Goal: Task Accomplishment & Management: Complete application form

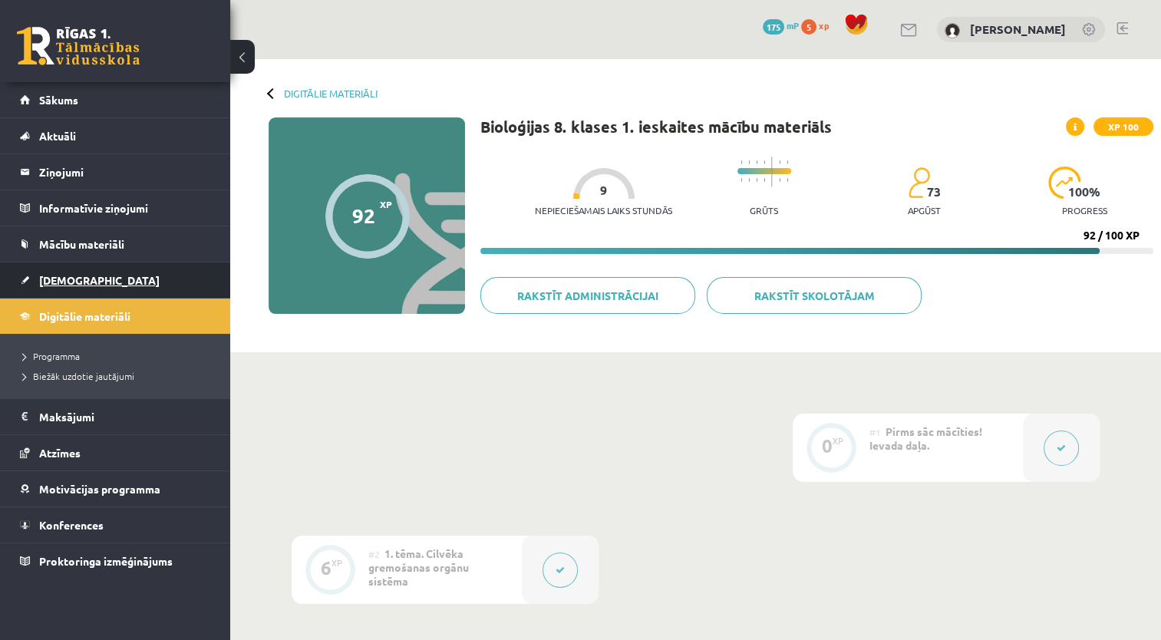
click at [78, 283] on span "[DEMOGRAPHIC_DATA]" at bounding box center [99, 280] width 121 height 14
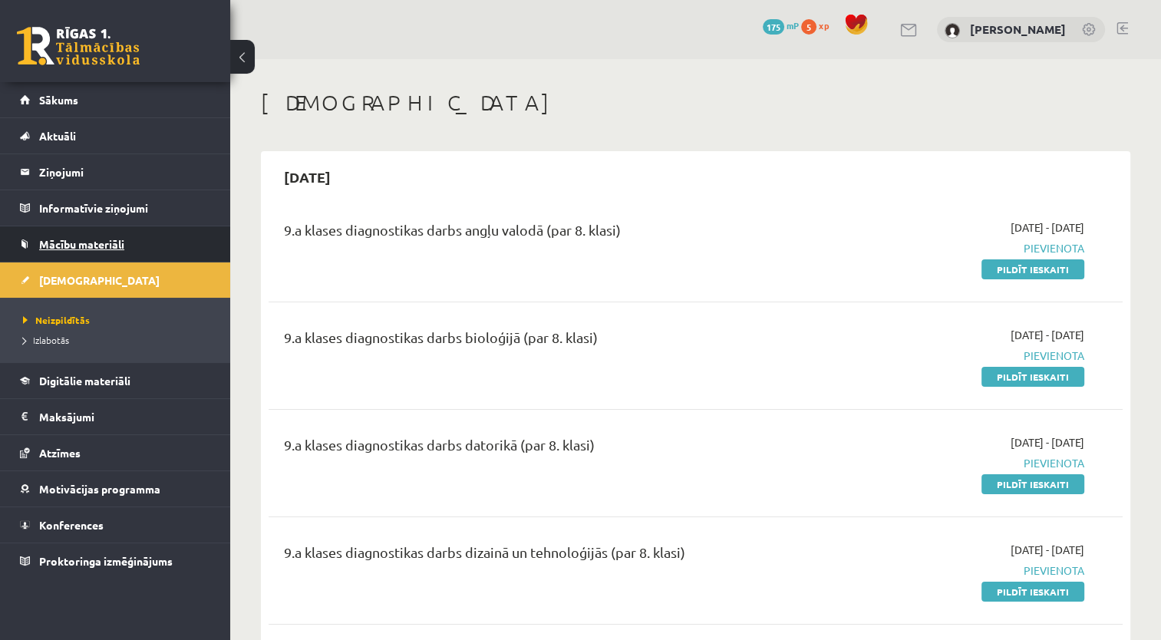
click at [75, 236] on link "Mācību materiāli" at bounding box center [115, 243] width 191 height 35
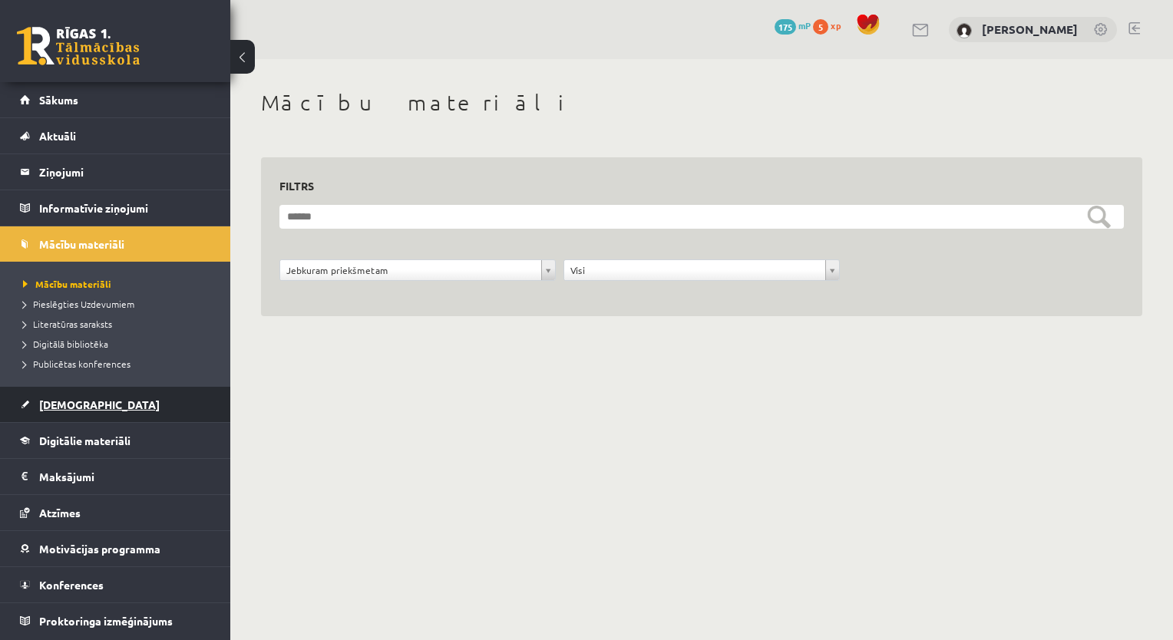
click at [66, 408] on span "[DEMOGRAPHIC_DATA]" at bounding box center [99, 405] width 121 height 14
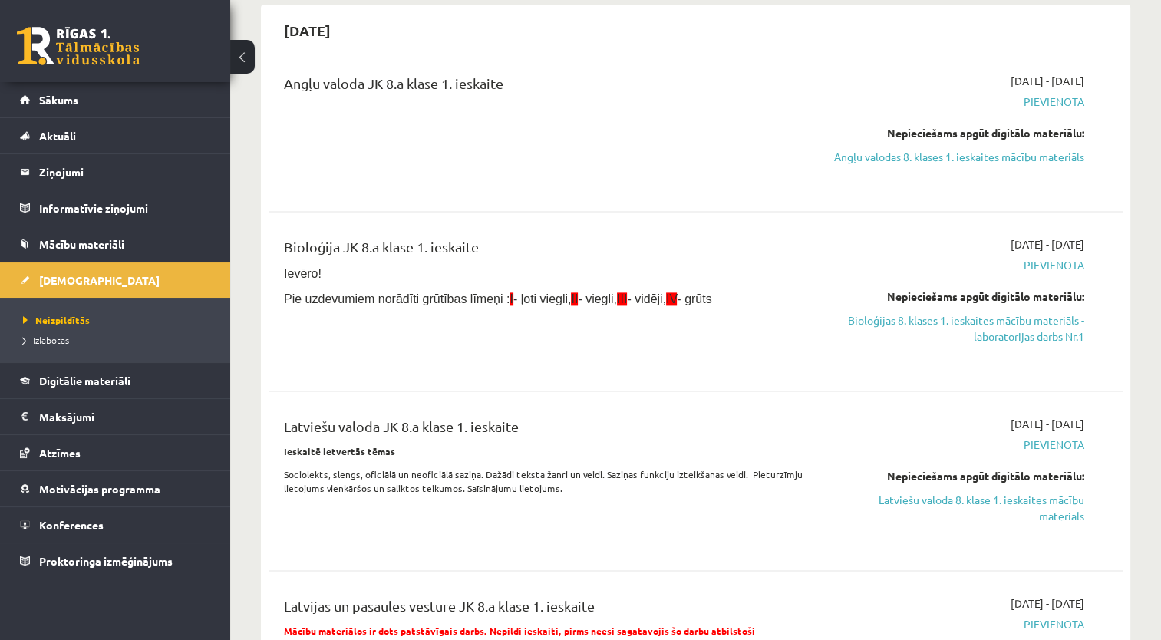
scroll to position [1996, 0]
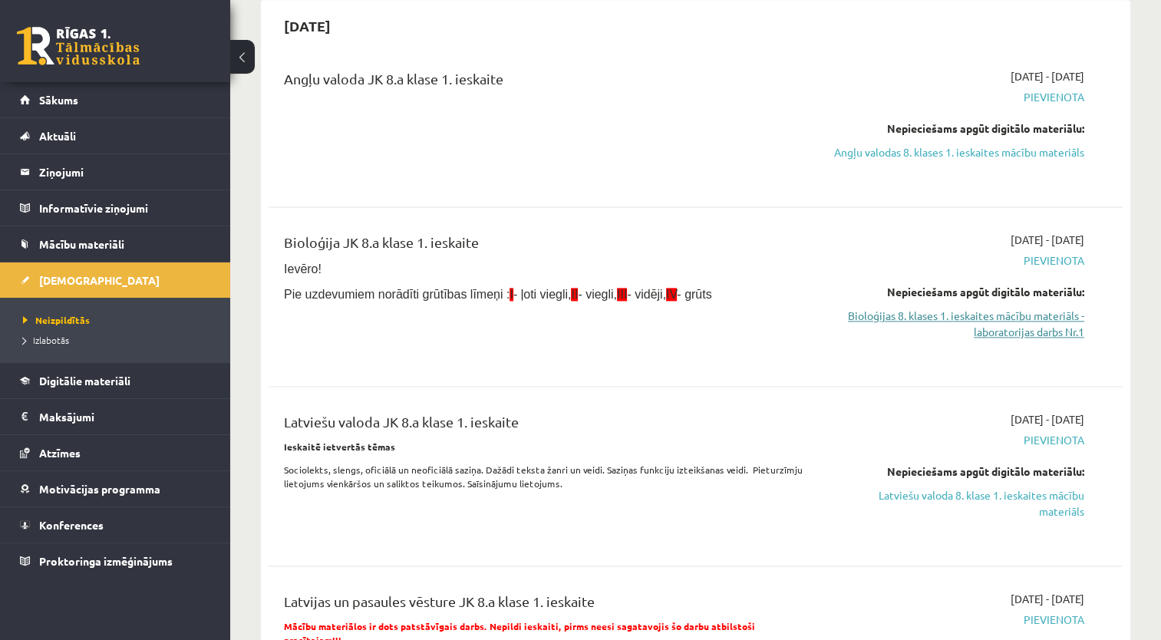
click at [1036, 330] on link "Bioloģijas 8. klases 1. ieskaites mācību materiāls - laboratorijas darbs Nr.1" at bounding box center [959, 324] width 252 height 32
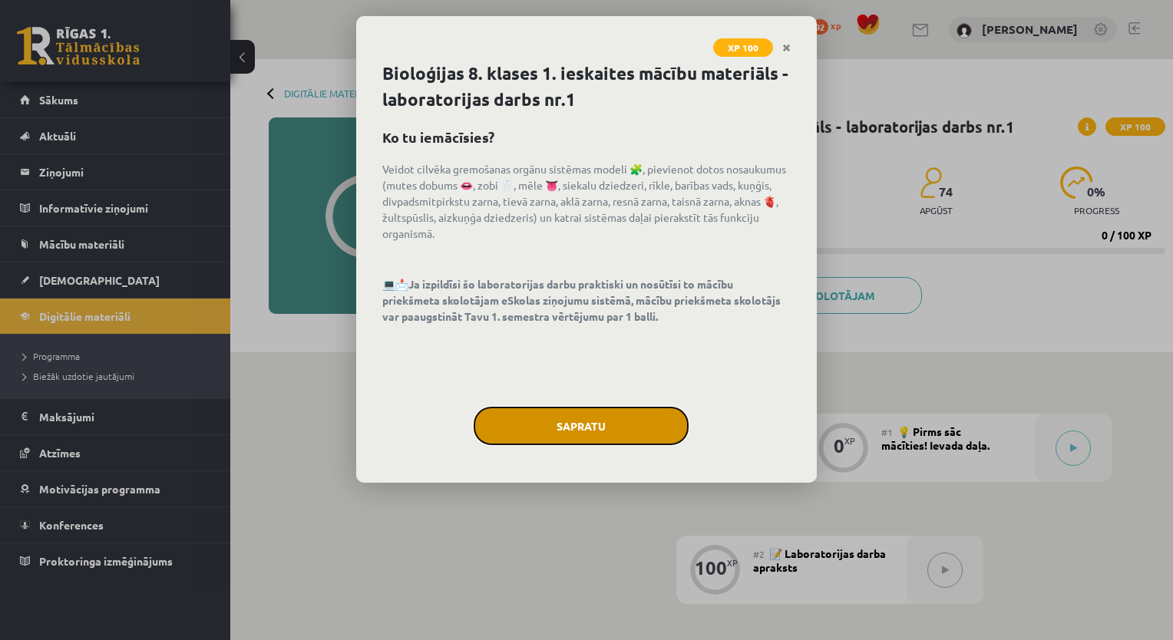
click at [577, 431] on button "Sapratu" at bounding box center [581, 426] width 215 height 38
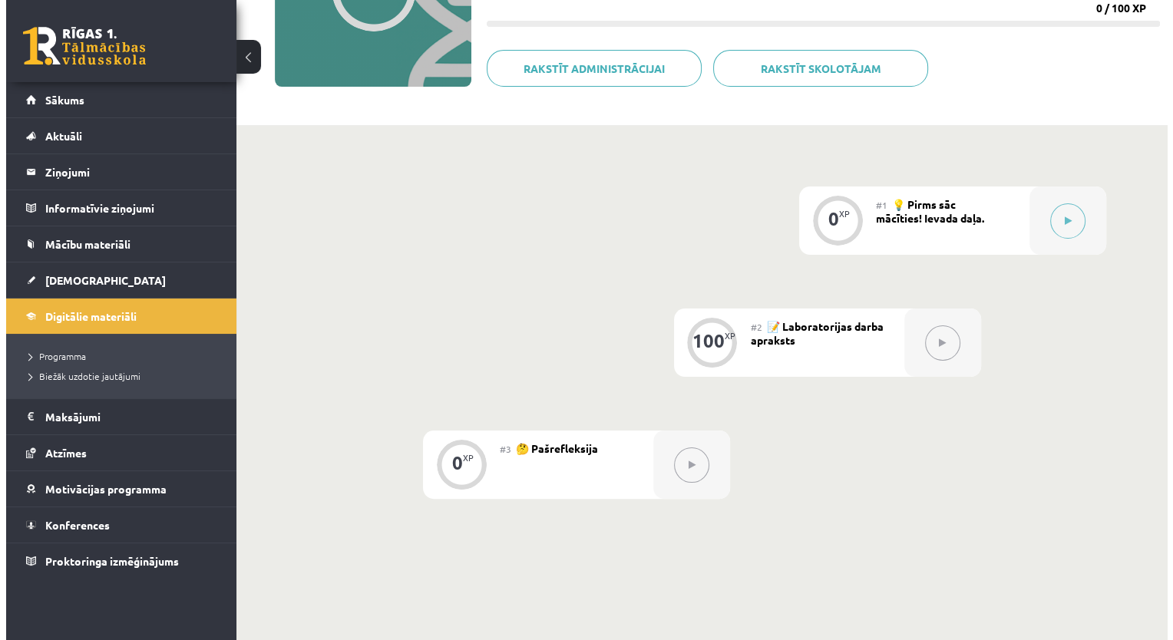
scroll to position [200, 0]
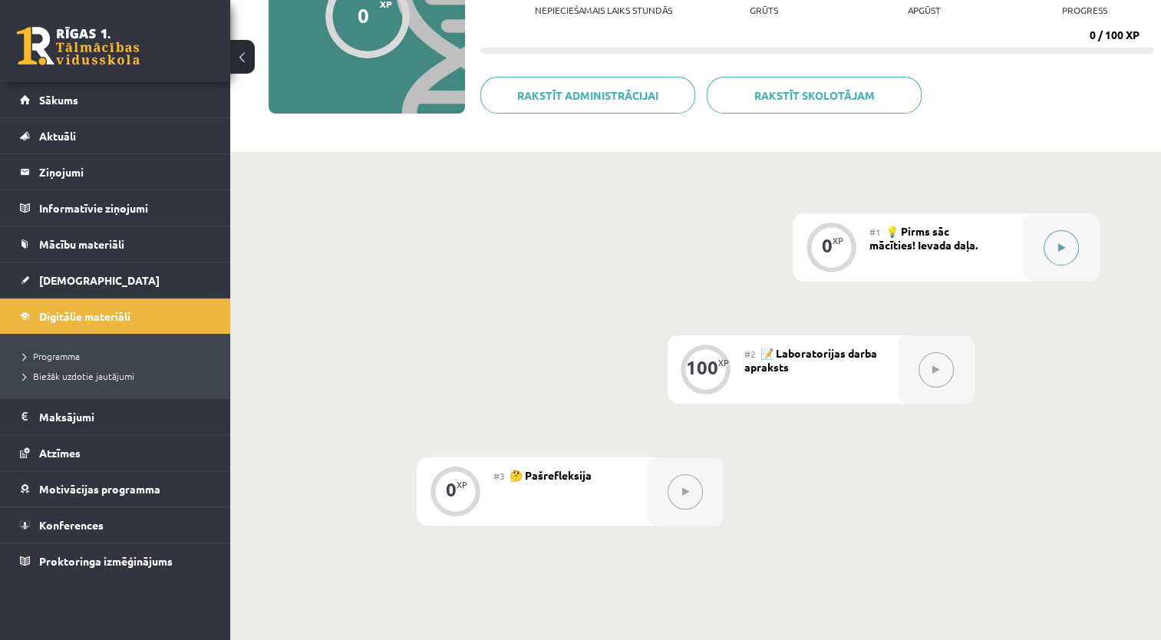
click at [1052, 243] on button at bounding box center [1061, 247] width 35 height 35
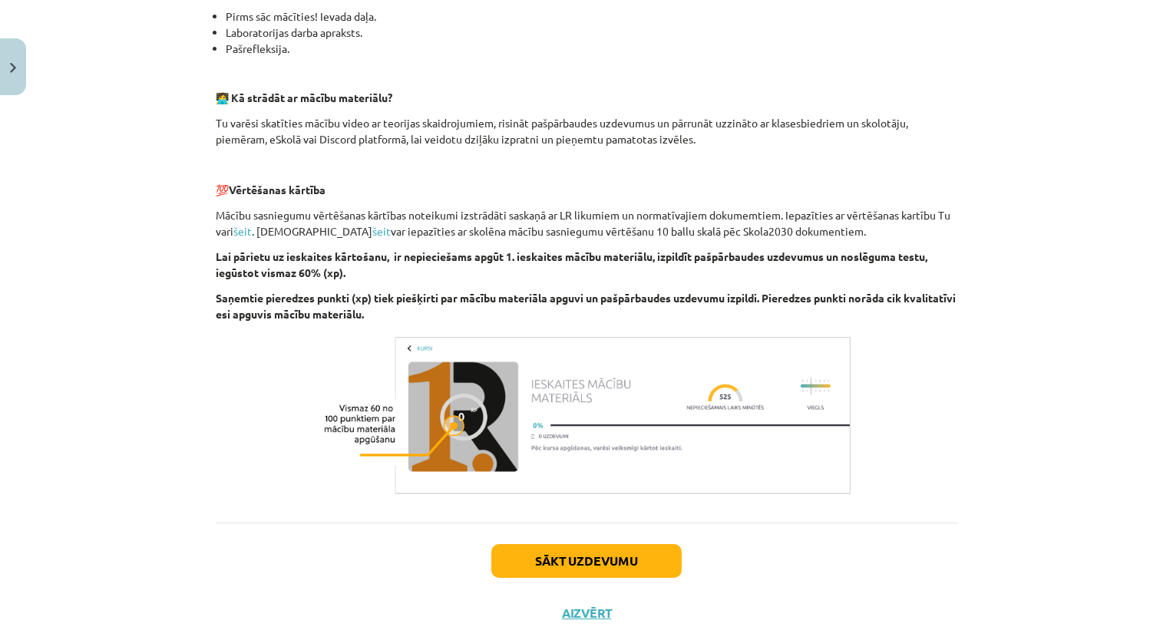
scroll to position [421, 0]
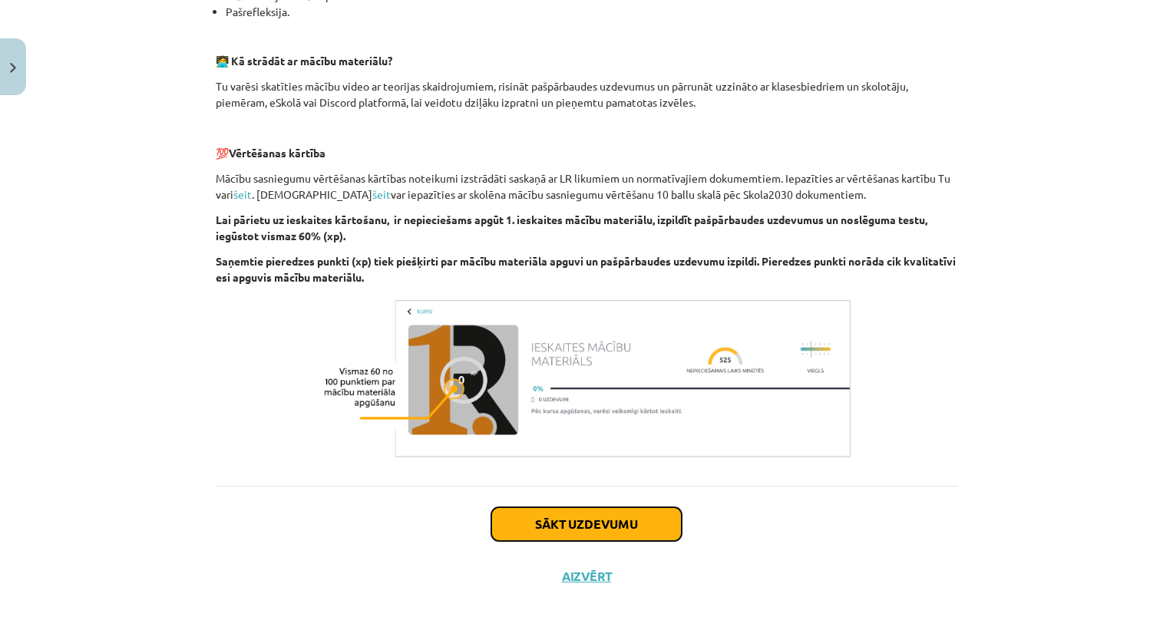
click at [541, 527] on button "Sākt uzdevumu" at bounding box center [586, 524] width 190 height 34
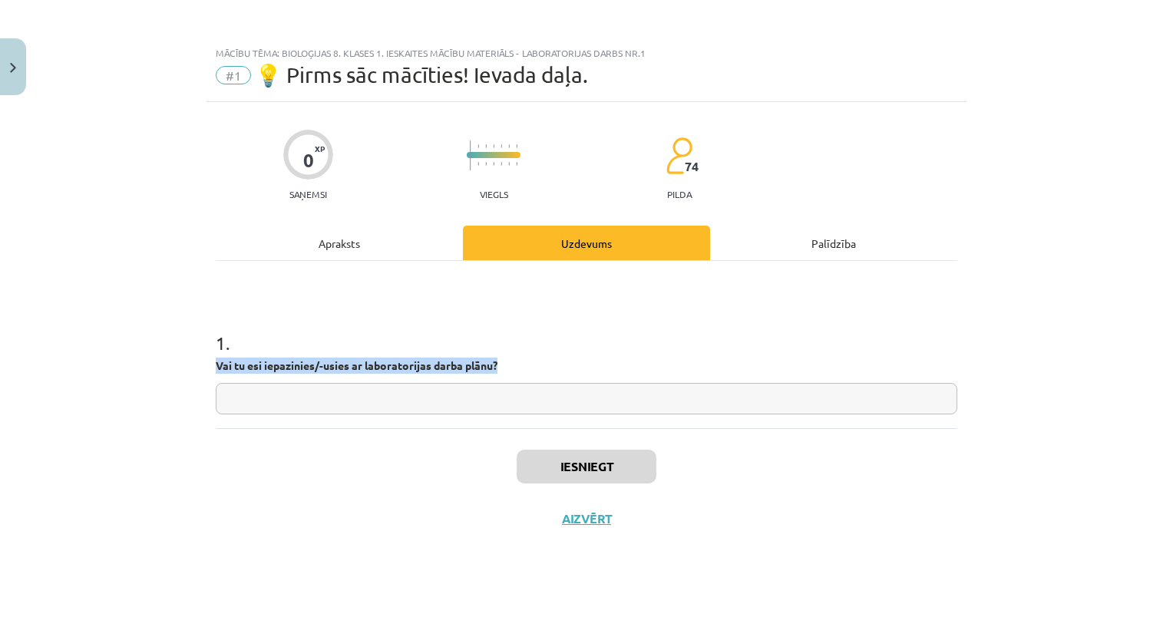
drag, startPoint x: 218, startPoint y: 364, endPoint x: 504, endPoint y: 363, distance: 285.5
click at [504, 363] on p "Vai tu esi iepazinies/-usies ar laboratorijas darba plānu?" at bounding box center [586, 366] width 741 height 16
click at [708, 321] on h1 "1 ." at bounding box center [586, 329] width 741 height 48
click at [465, 395] on input "text" at bounding box center [586, 398] width 741 height 31
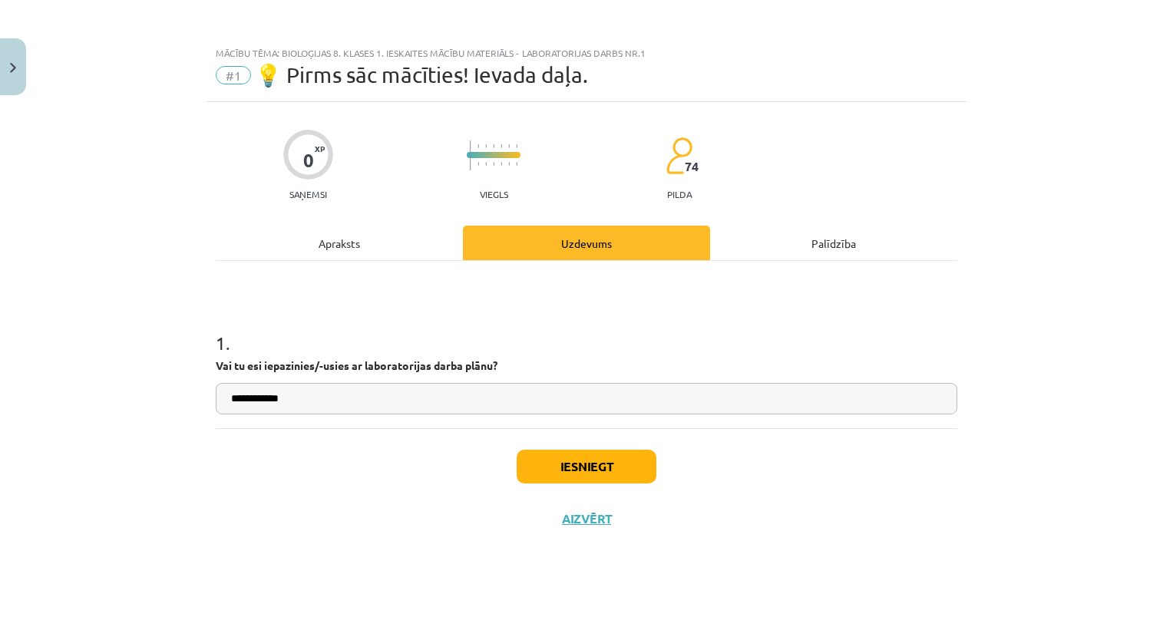
type input "**********"
click at [595, 468] on button "Iesniegt" at bounding box center [587, 467] width 140 height 34
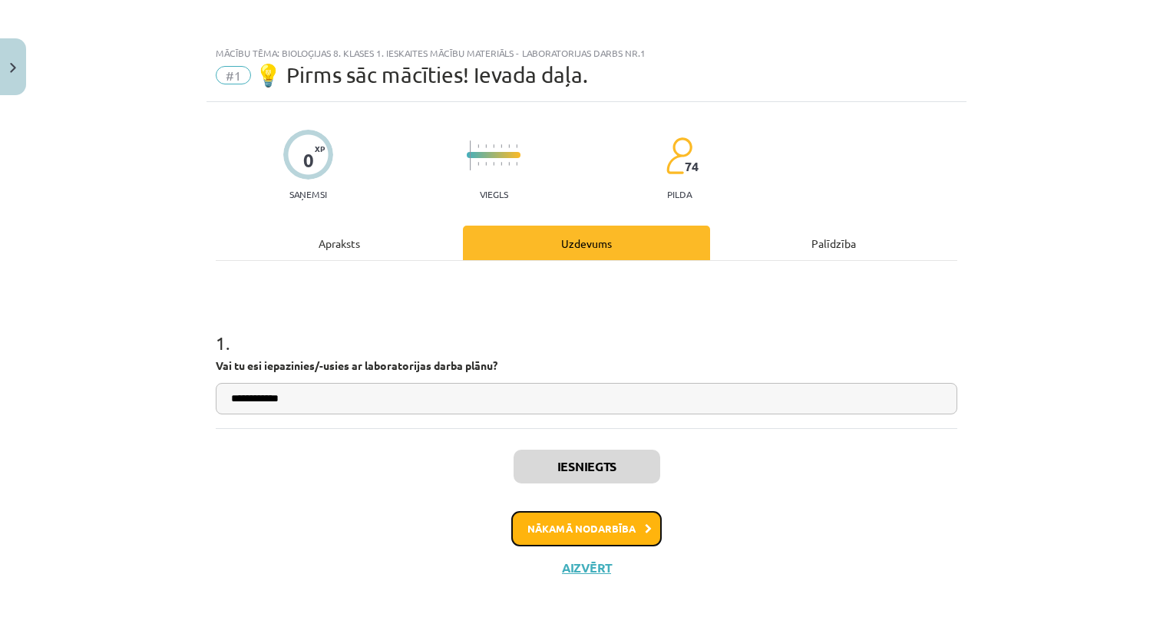
click at [595, 533] on button "Nākamā nodarbība" at bounding box center [586, 528] width 150 height 35
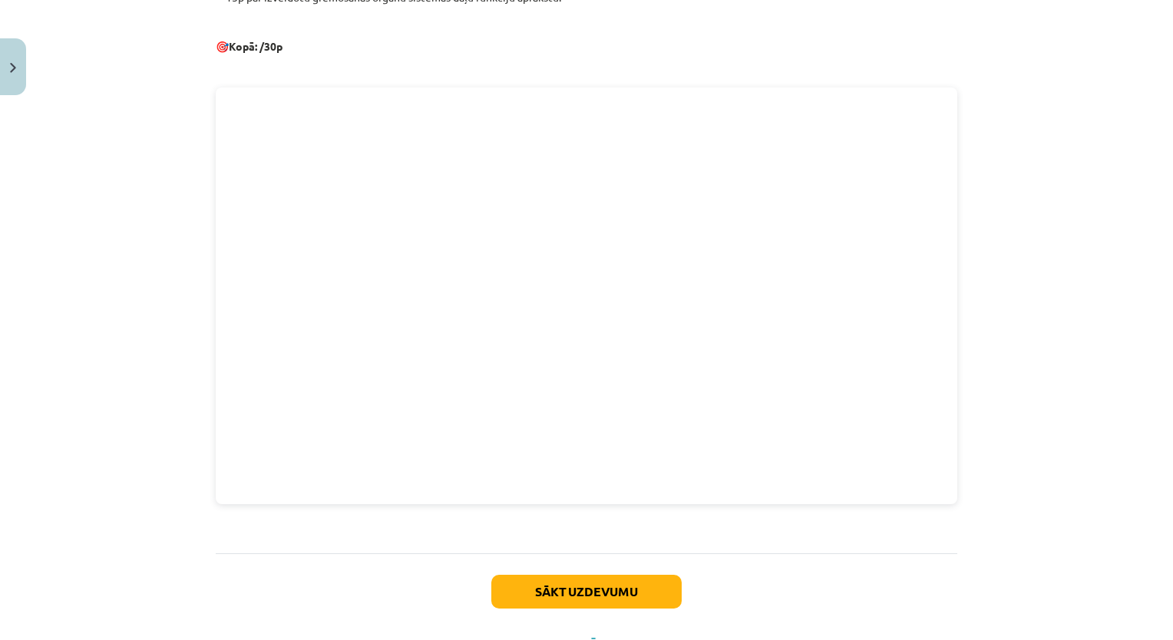
scroll to position [721, 0]
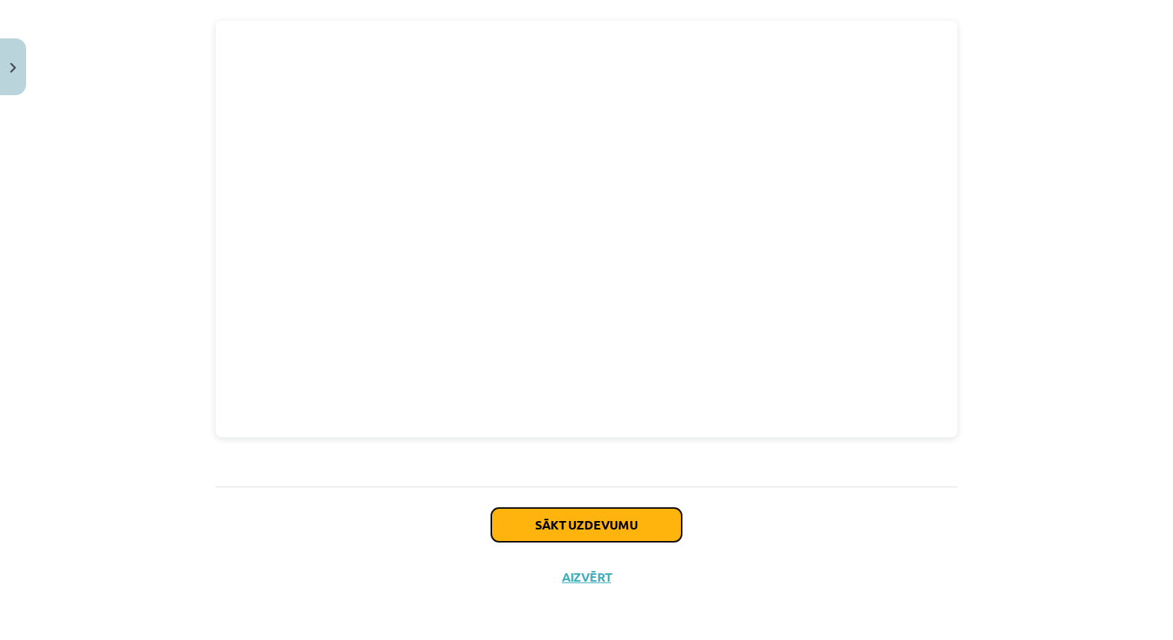
click at [590, 520] on button "Sākt uzdevumu" at bounding box center [586, 525] width 190 height 34
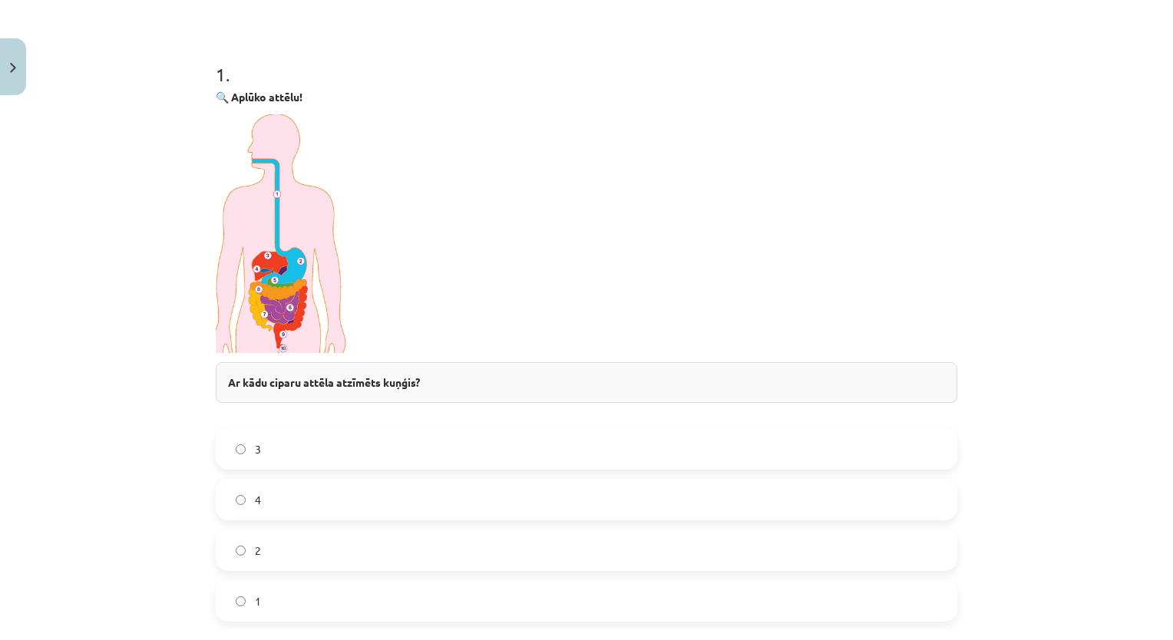
scroll to position [345, 0]
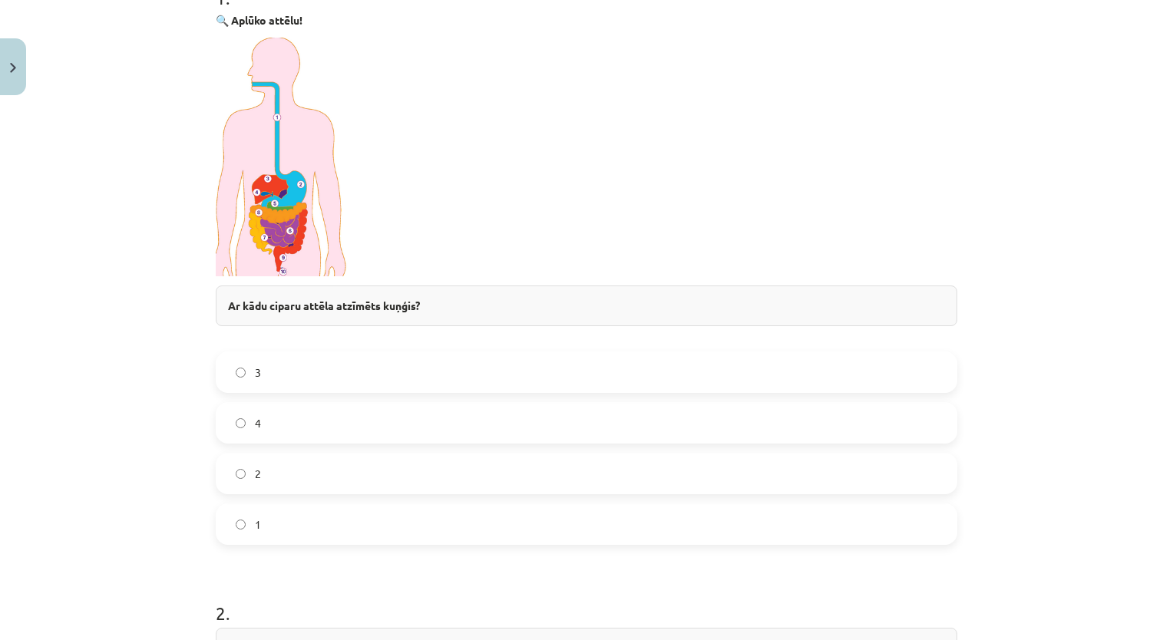
click at [308, 469] on label "2" at bounding box center [586, 473] width 738 height 38
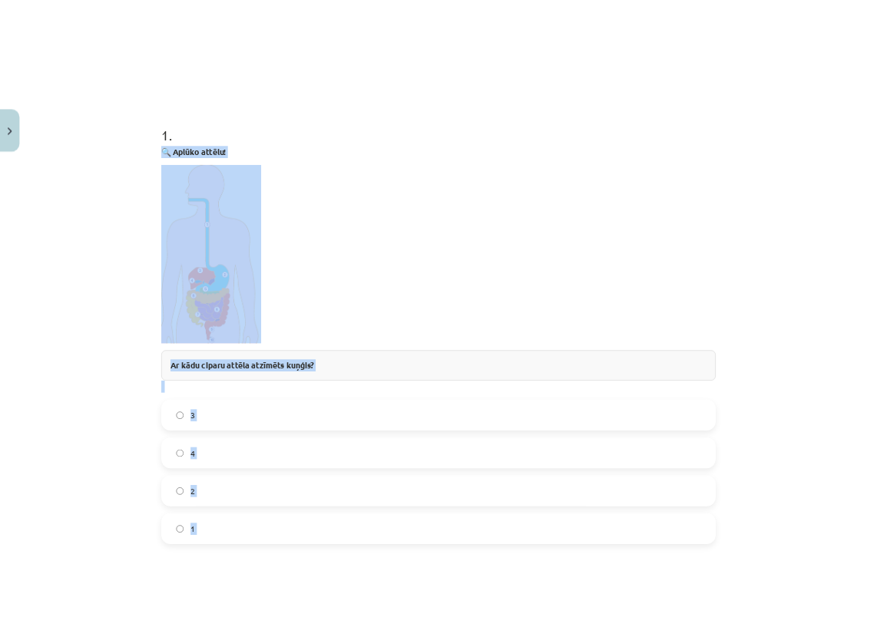
scroll to position [299, 0]
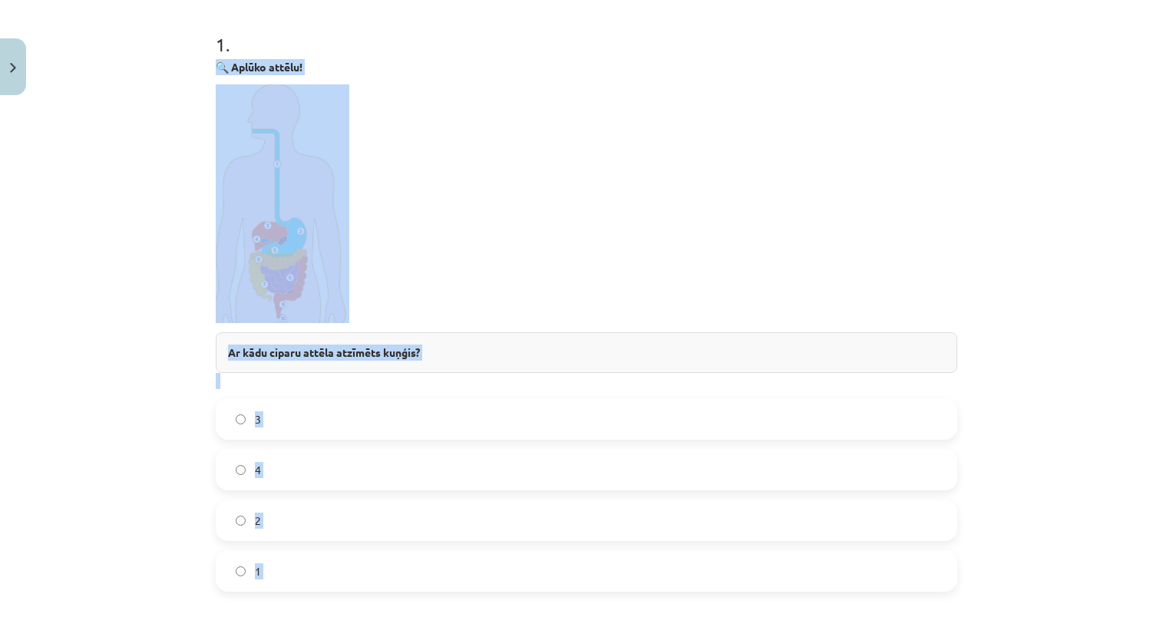
drag, startPoint x: 212, startPoint y: 248, endPoint x: 335, endPoint y: 593, distance: 366.1
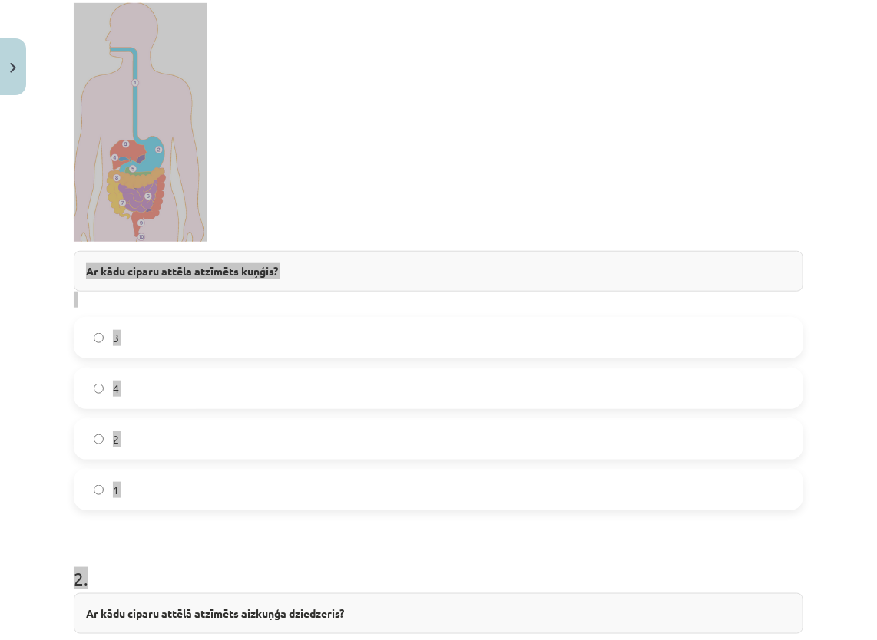
scroll to position [452, 0]
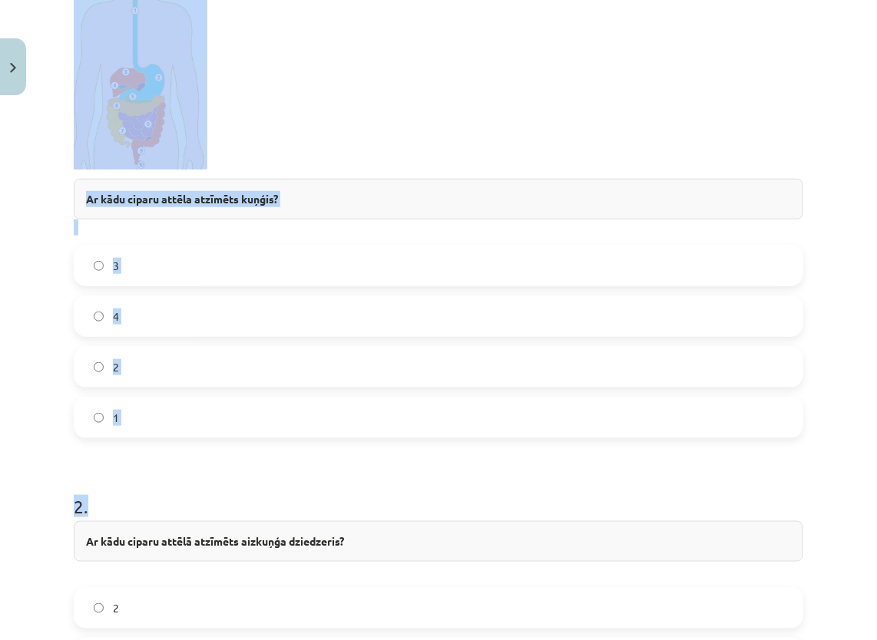
click at [439, 504] on h1 "2 ." at bounding box center [438, 493] width 729 height 48
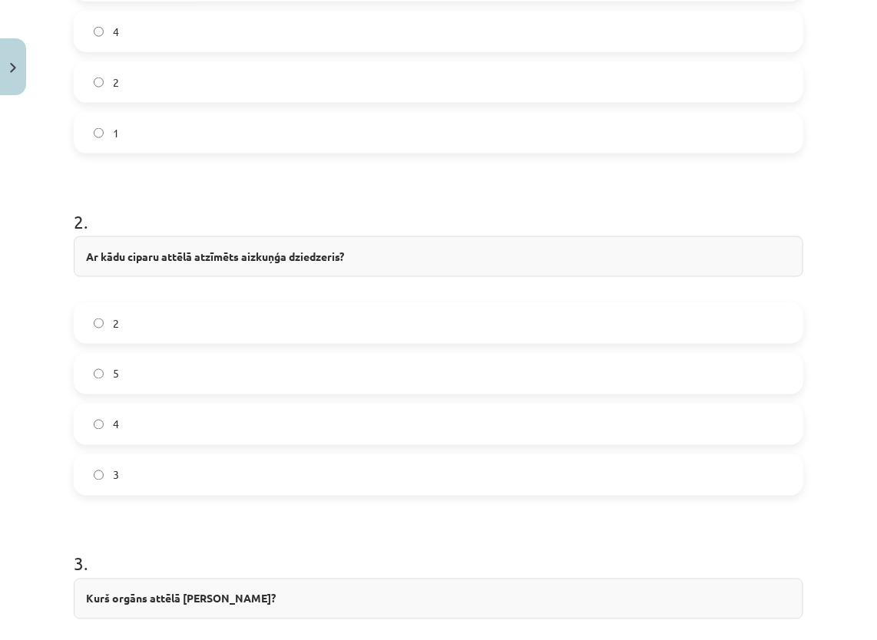
scroll to position [759, 0]
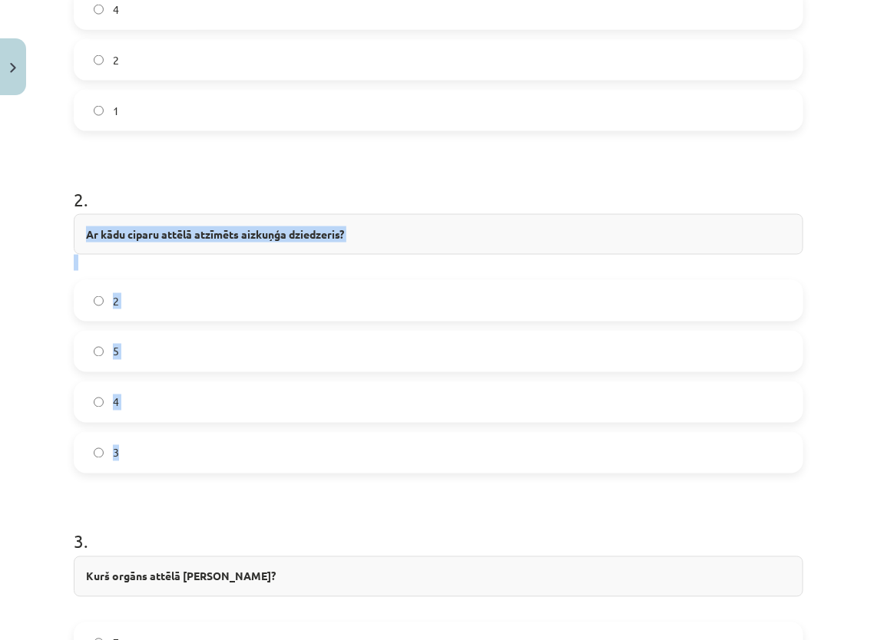
drag, startPoint x: 78, startPoint y: 229, endPoint x: 181, endPoint y: 444, distance: 238.9
click at [181, 444] on div "2 . Ar kādu ciparu attēlā atzīmēts aizkuņģa dziedzeris? 2 5 4 3" at bounding box center [438, 318] width 729 height 312
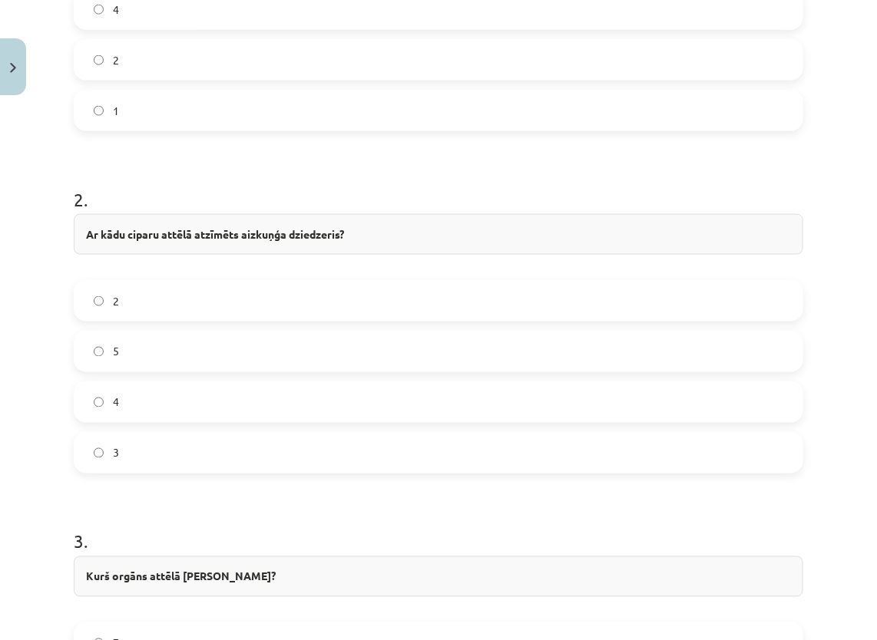
click at [329, 187] on h1 "2 ." at bounding box center [438, 186] width 729 height 48
click at [157, 386] on label "4" at bounding box center [438, 402] width 726 height 38
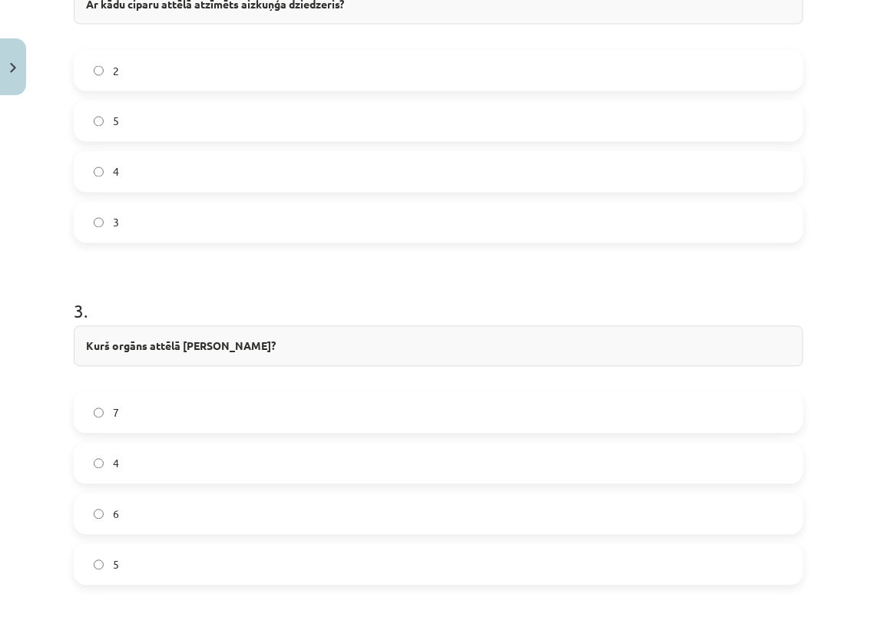
scroll to position [1143, 0]
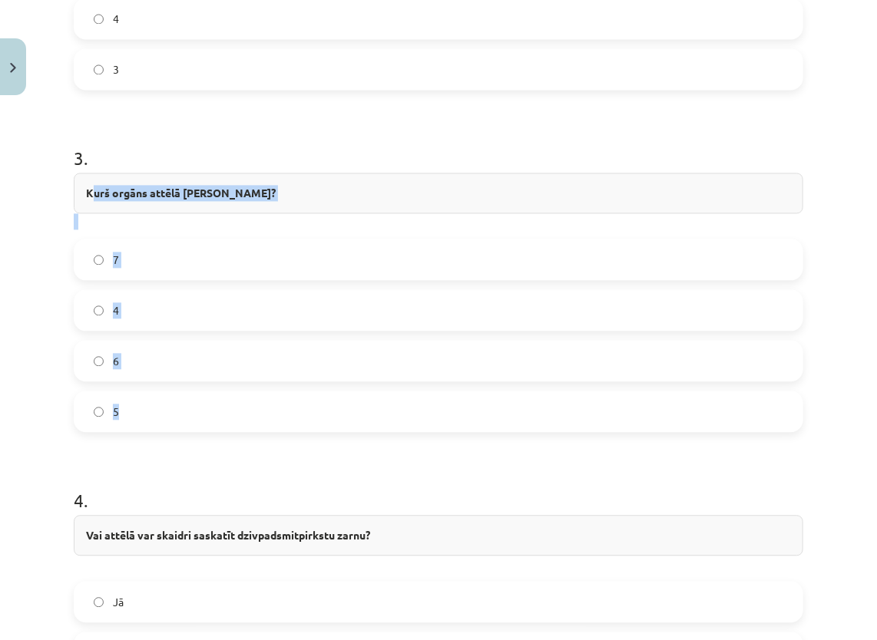
drag, startPoint x: 89, startPoint y: 183, endPoint x: 146, endPoint y: 395, distance: 219.3
click at [146, 395] on div "3 . Kurš orgāns attēlā ražo žulti? 7 4 6 5" at bounding box center [438, 277] width 729 height 312
click at [110, 459] on form "1 . 🔍 Aplūko attēlu! Ar kādu ciparu attēla atzīmēts kuņģis? 3 4 2 1 2 . Ar kādu…" at bounding box center [438, 89] width 729 height 1853
click at [149, 409] on label "5" at bounding box center [438, 411] width 726 height 38
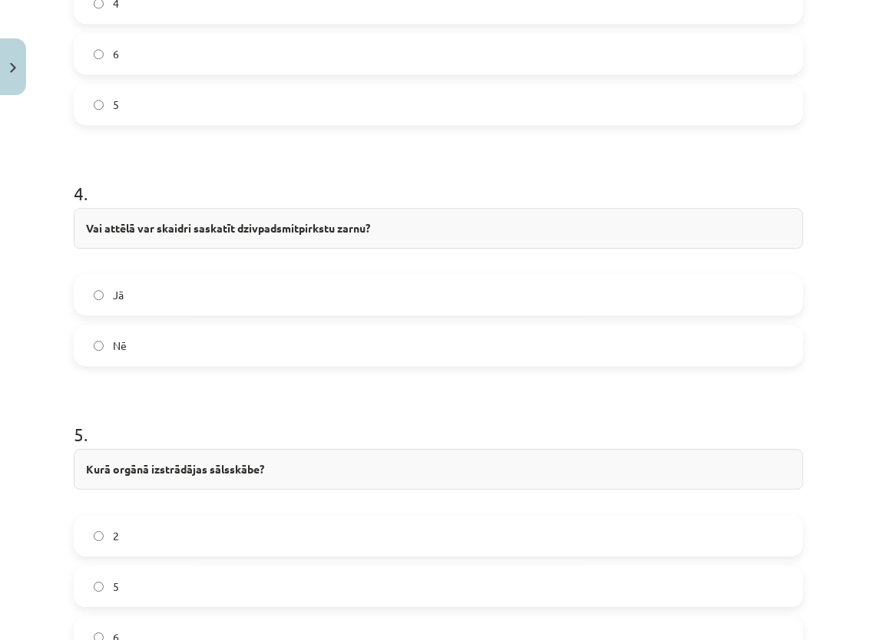
scroll to position [1527, 0]
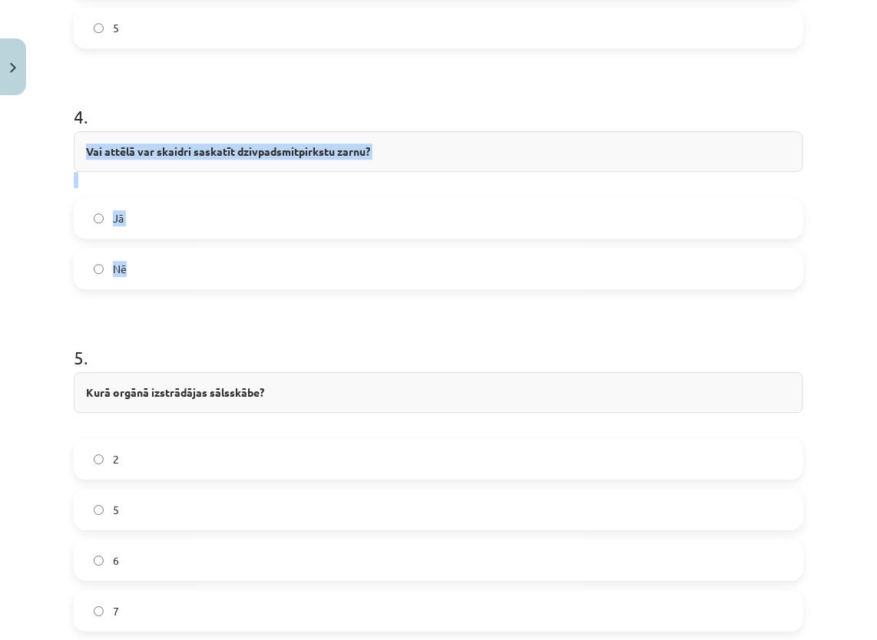
drag, startPoint x: 87, startPoint y: 146, endPoint x: 163, endPoint y: 266, distance: 141.8
click at [163, 266] on div "4 . Vai attēlā var skaidri saskatīt dzivpadsmitpirkstu zarnu? Jā Nē" at bounding box center [438, 184] width 729 height 210
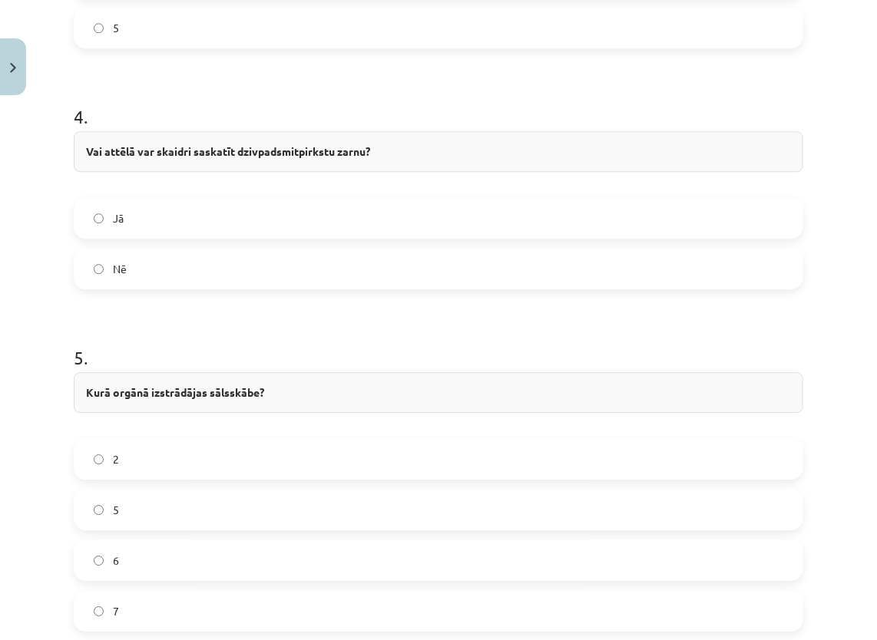
click at [108, 210] on label "Jā" at bounding box center [438, 218] width 726 height 38
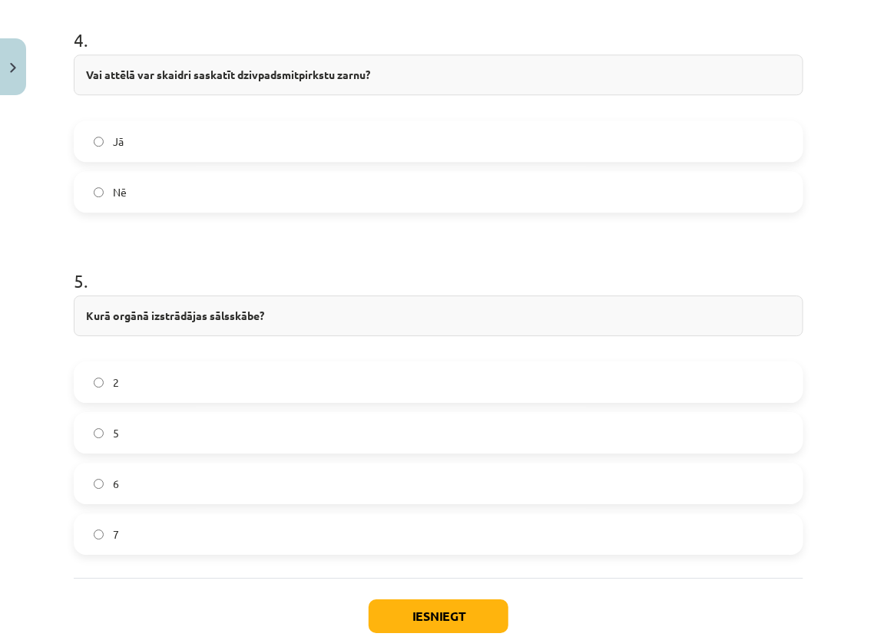
scroll to position [1680, 0]
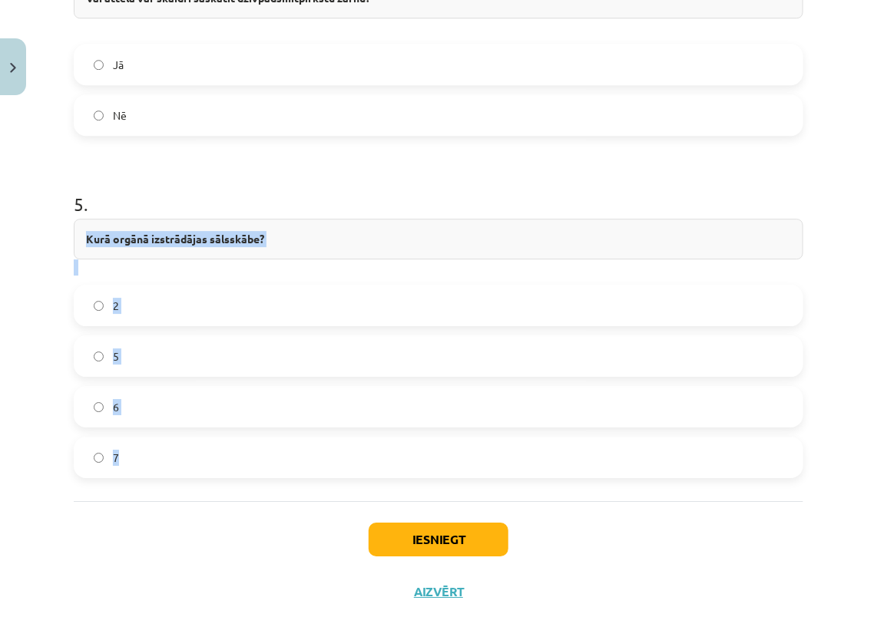
drag, startPoint x: 84, startPoint y: 234, endPoint x: 140, endPoint y: 456, distance: 228.8
click at [140, 456] on div "5 . Kurā orgānā izstrādājas sālsskābe? 2 5 6 7" at bounding box center [438, 323] width 729 height 312
drag, startPoint x: 241, startPoint y: 520, endPoint x: 244, endPoint y: 507, distance: 13.4
click at [241, 520] on div "Iesniegt Aizvērt" at bounding box center [438, 554] width 729 height 107
click at [276, 302] on label "2" at bounding box center [438, 305] width 726 height 38
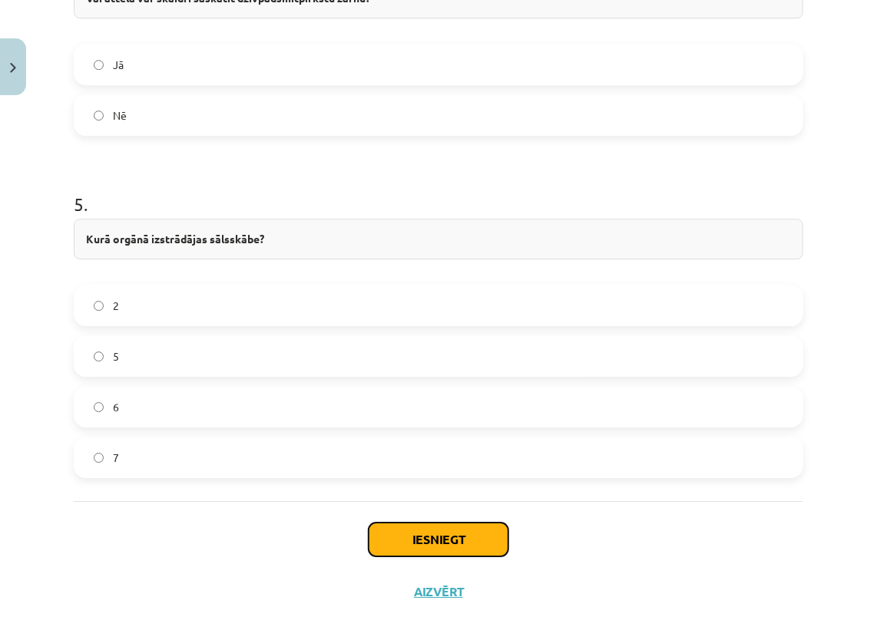
click at [426, 533] on button "Iesniegt" at bounding box center [438, 540] width 140 height 34
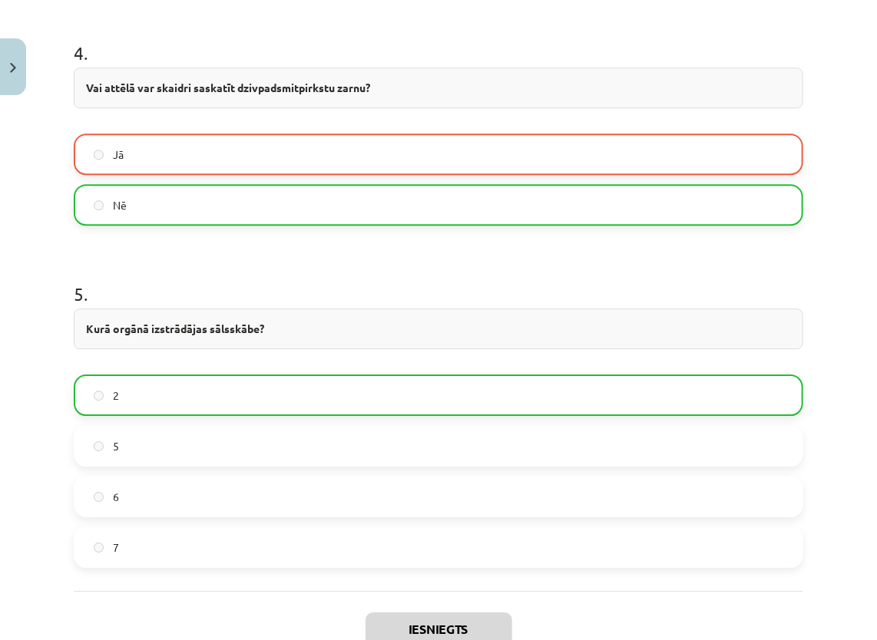
scroll to position [1742, 0]
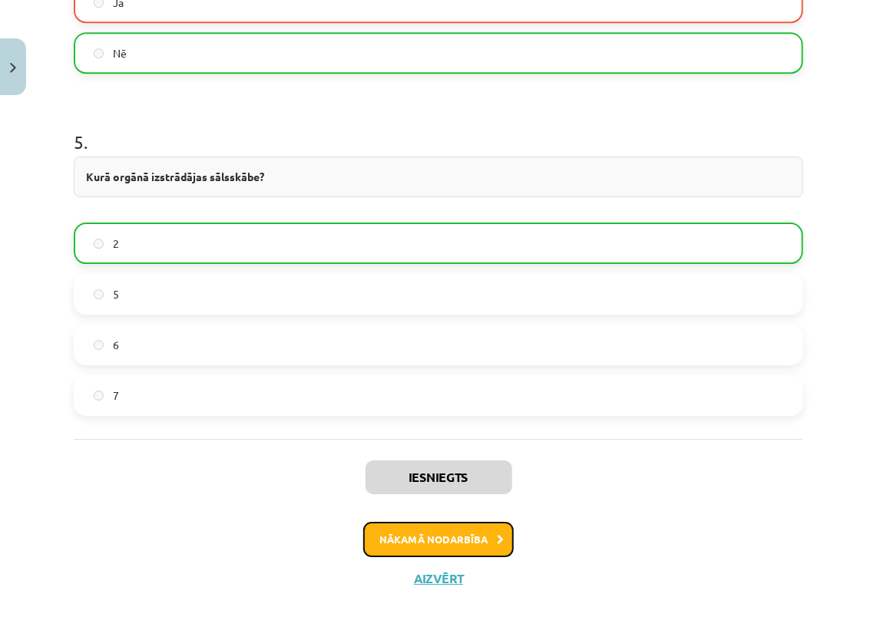
click at [385, 543] on button "Nākamā nodarbība" at bounding box center [438, 539] width 150 height 35
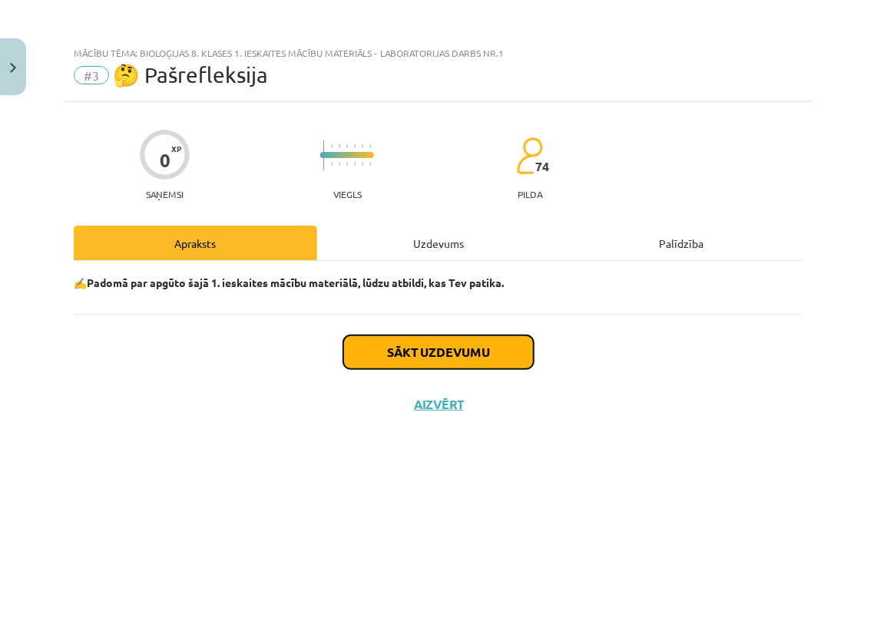
click at [419, 351] on button "Sākt uzdevumu" at bounding box center [438, 352] width 190 height 34
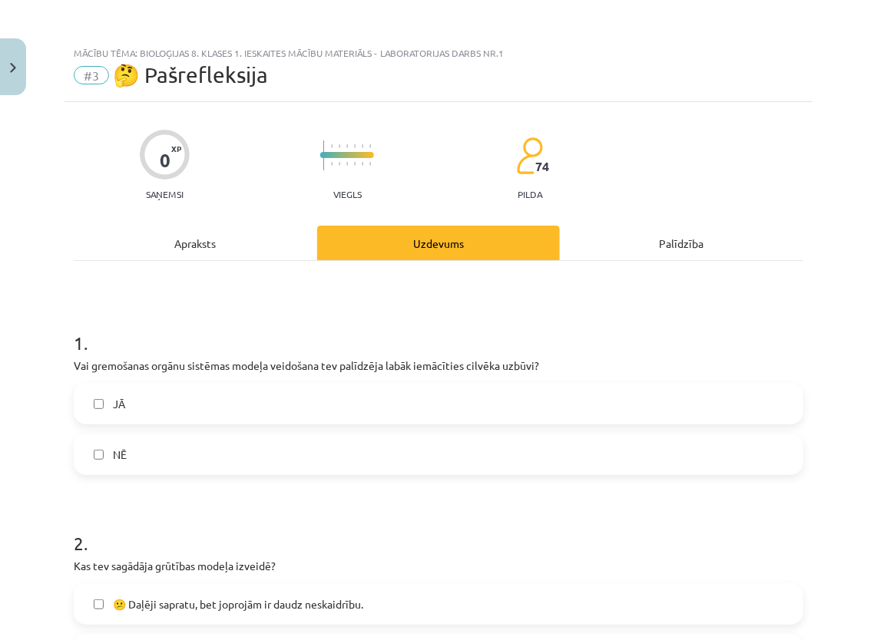
scroll to position [77, 0]
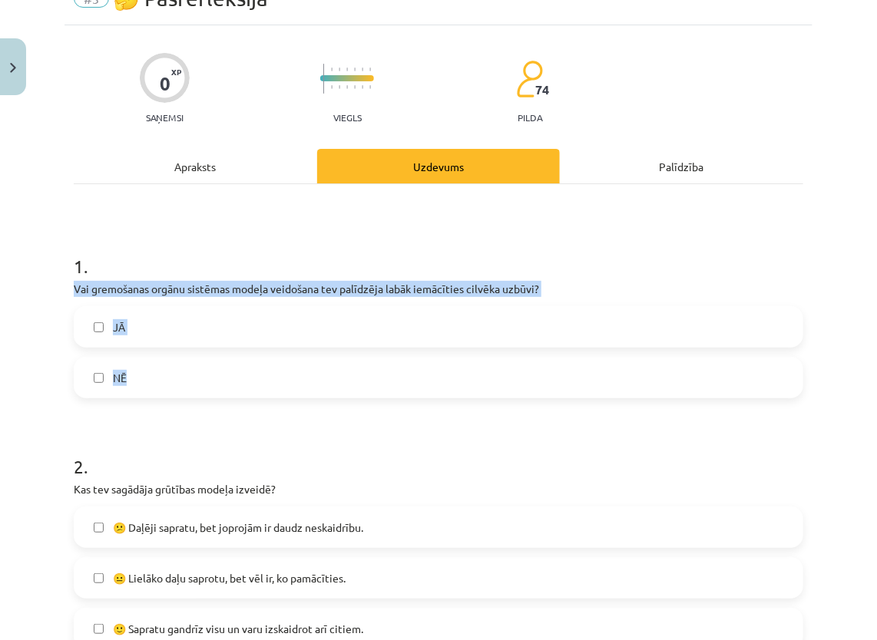
drag, startPoint x: 74, startPoint y: 289, endPoint x: 144, endPoint y: 377, distance: 112.4
click at [144, 377] on div "1 . Vai gremošanas orgānu sistēmas modeļa veidošana tev palīdzēja labāk iemācīt…" at bounding box center [438, 314] width 729 height 170
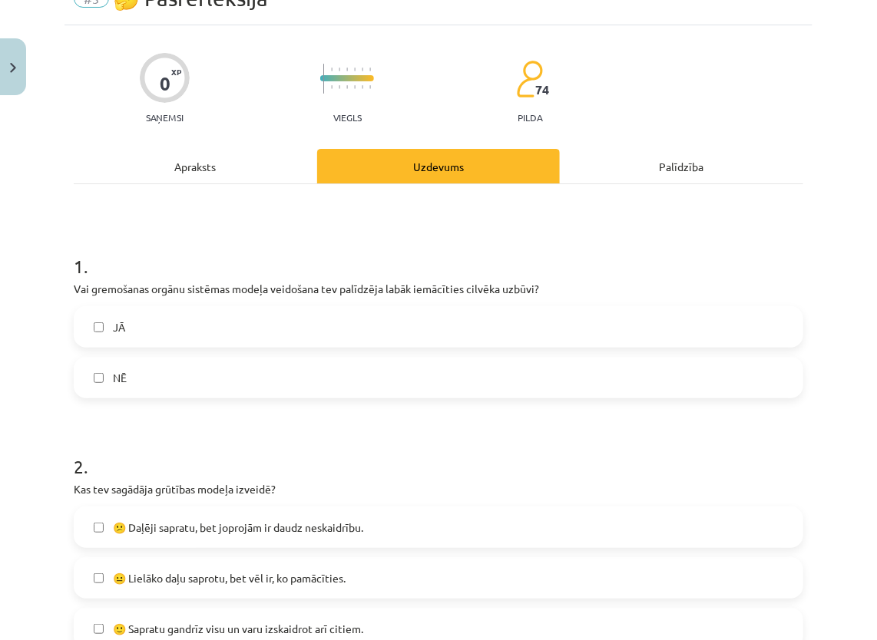
click at [183, 431] on h1 "2 ." at bounding box center [438, 453] width 729 height 48
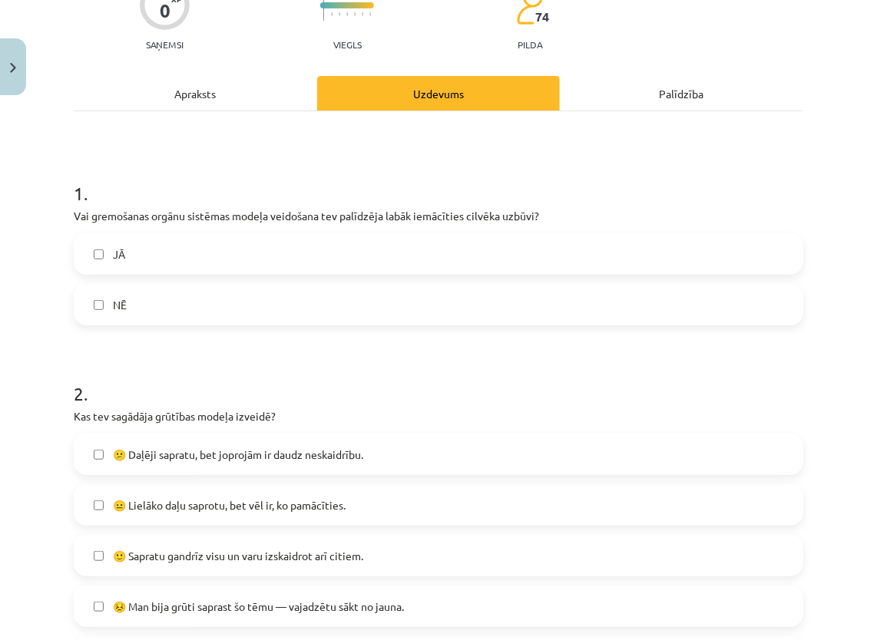
scroll to position [154, 0]
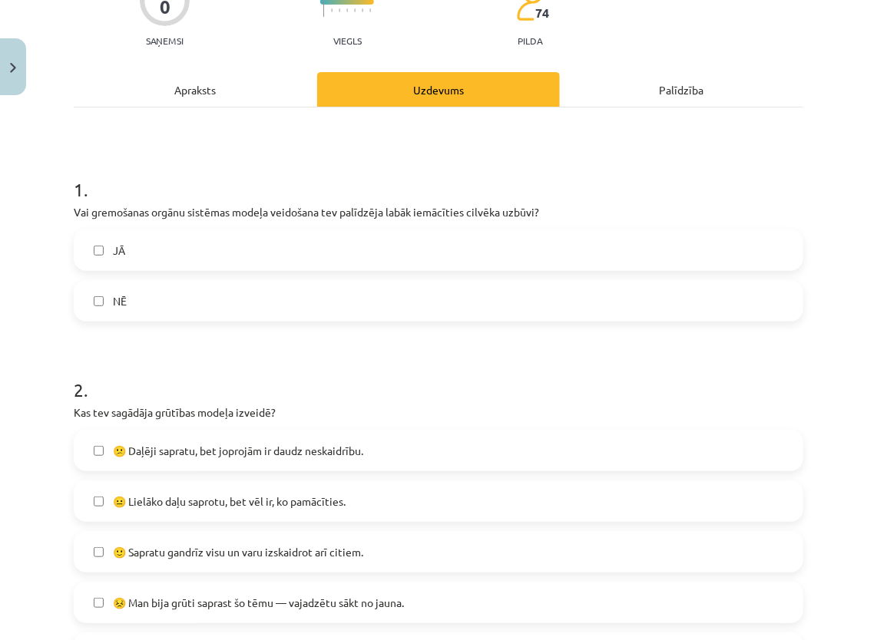
click at [195, 239] on label "JĀ" at bounding box center [438, 250] width 726 height 38
click at [172, 296] on label "NĒ" at bounding box center [438, 301] width 726 height 38
click at [180, 295] on label "NĒ" at bounding box center [438, 301] width 726 height 38
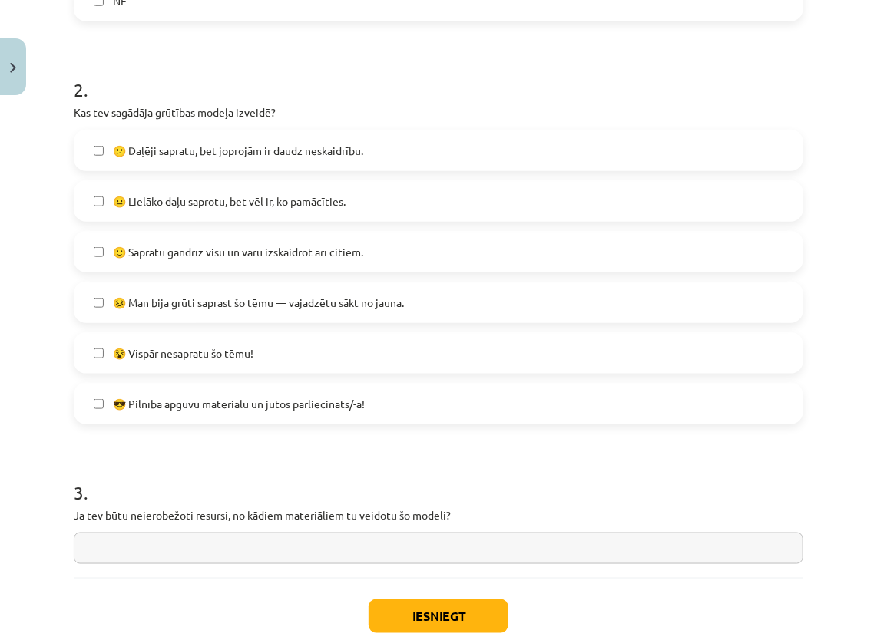
scroll to position [461, 0]
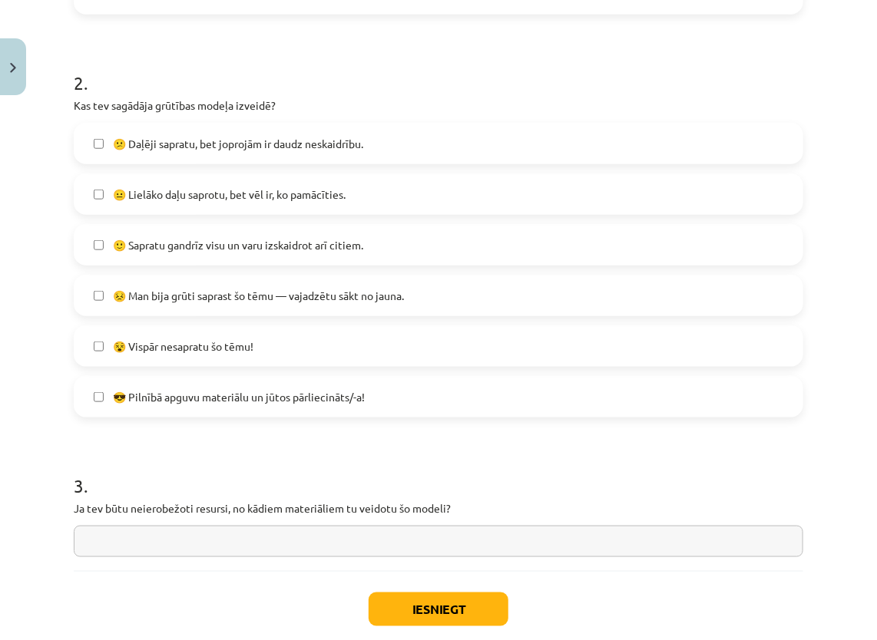
click at [183, 248] on span "🙂 Sapratu gandrīz visu un varu izskaidrot arī citiem." at bounding box center [238, 245] width 250 height 16
click at [218, 355] on label "😵 Vispār nesapratu šo tēmu!" at bounding box center [438, 346] width 726 height 38
click at [243, 352] on span "😵 Vispār nesapratu šo tēmu!" at bounding box center [183, 346] width 140 height 16
click at [229, 400] on span "😎 Pilnībā apguvu materiālu un jūtos pārliecināts/-a!" at bounding box center [239, 397] width 252 height 16
click at [375, 408] on label "😎 Pilnībā apguvu materiālu un jūtos pārliecināts/-a!" at bounding box center [438, 397] width 726 height 38
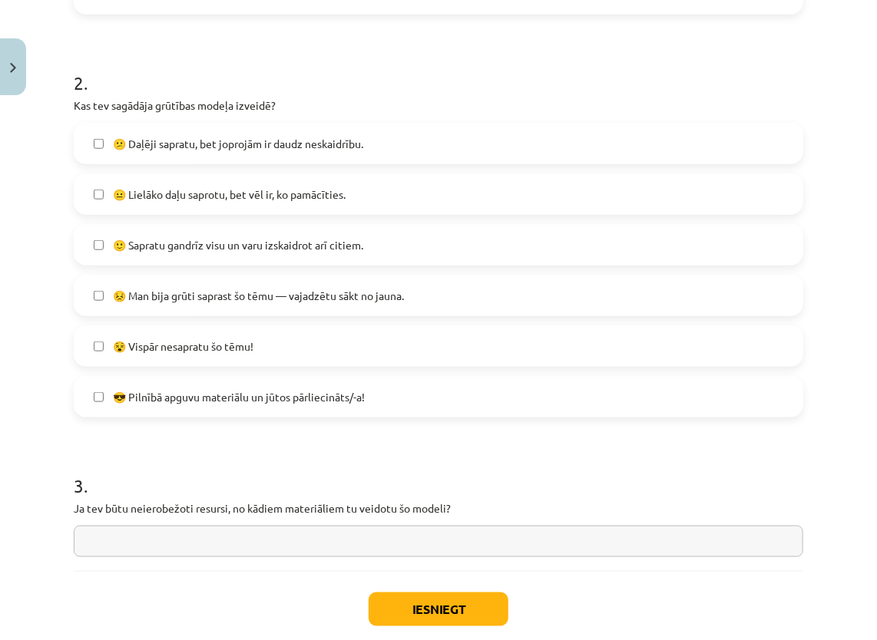
click at [401, 415] on label "😎 Pilnībā apguvu materiālu un jūtos pārliecināts/-a!" at bounding box center [438, 397] width 726 height 38
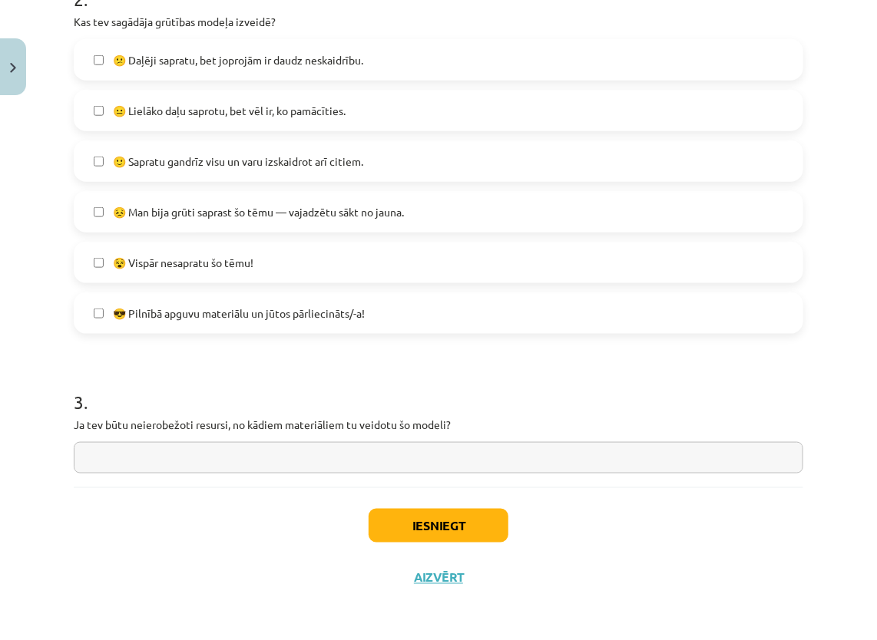
scroll to position [546, 0]
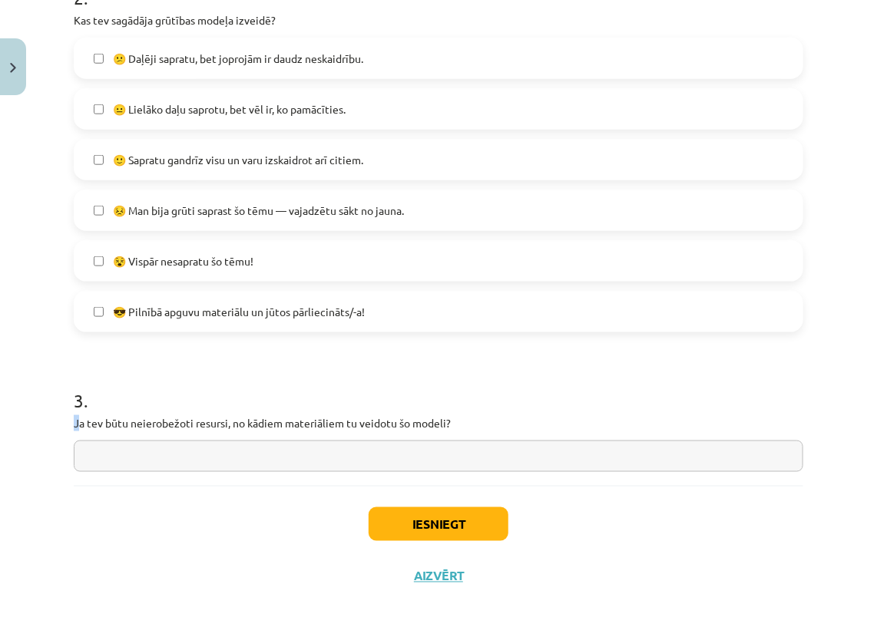
drag, startPoint x: 77, startPoint y: 425, endPoint x: 451, endPoint y: 436, distance: 374.7
click at [451, 436] on div "3 . Ja tev būtu neierobežoti resursi, no kādiem materiāliem tu veidotu šo model…" at bounding box center [438, 417] width 729 height 109
click at [727, 426] on p "Ja tev būtu neierobežoti resursi, no kādiem materiāliem tu veidotu šo modeli?" at bounding box center [438, 423] width 729 height 16
click at [623, 462] on input "text" at bounding box center [438, 456] width 729 height 31
type input "**********"
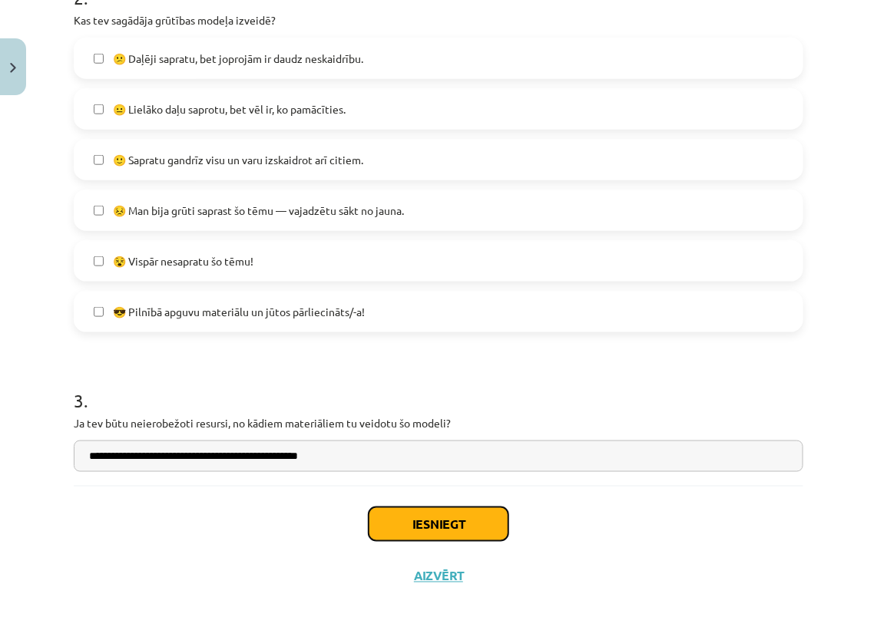
click at [424, 517] on button "Iesniegt" at bounding box center [438, 524] width 140 height 34
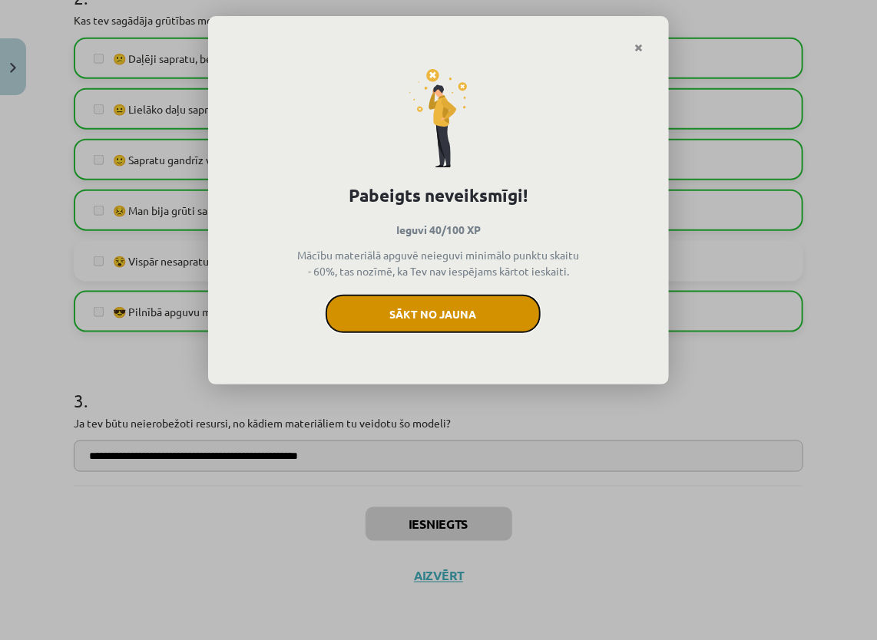
click at [471, 312] on button "Sākt no jauna" at bounding box center [432, 314] width 215 height 38
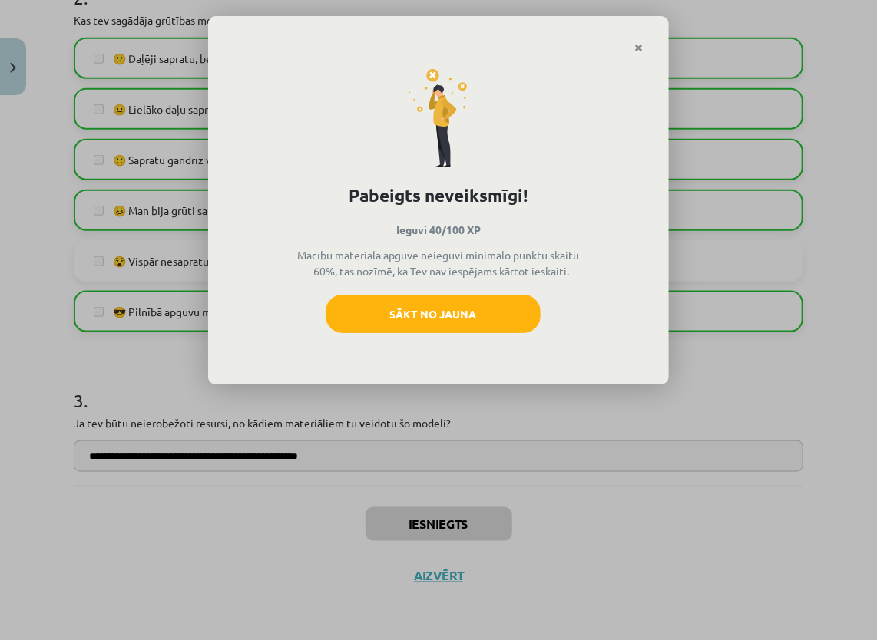
click at [665, 66] on div "Pabeigts neveiksmīgi! Ieguvi 40/100 XP Mācību materiālā apguvē neieguvi minimāl…" at bounding box center [438, 220] width 461 height 332
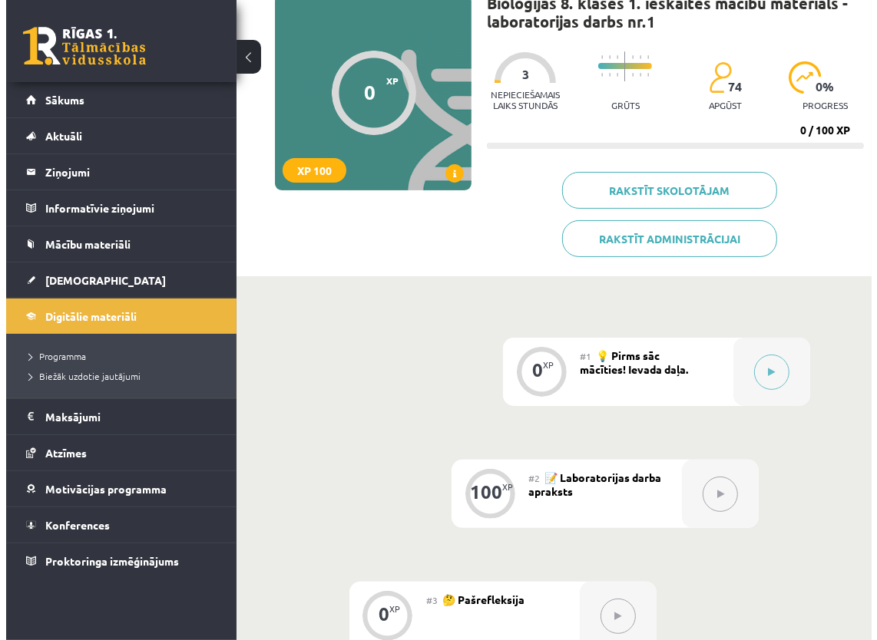
scroll to position [200, 0]
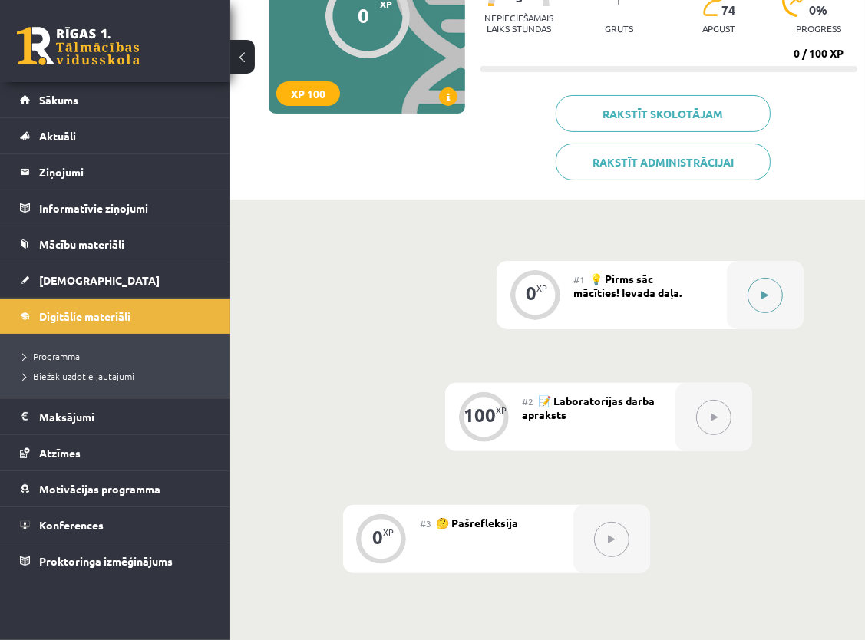
click at [762, 295] on icon at bounding box center [765, 295] width 7 height 9
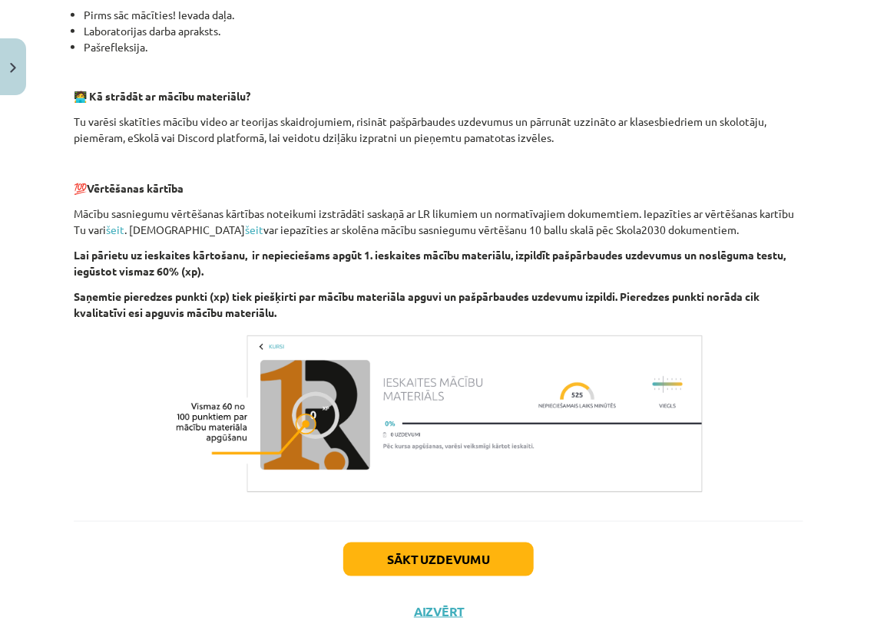
scroll to position [421, 0]
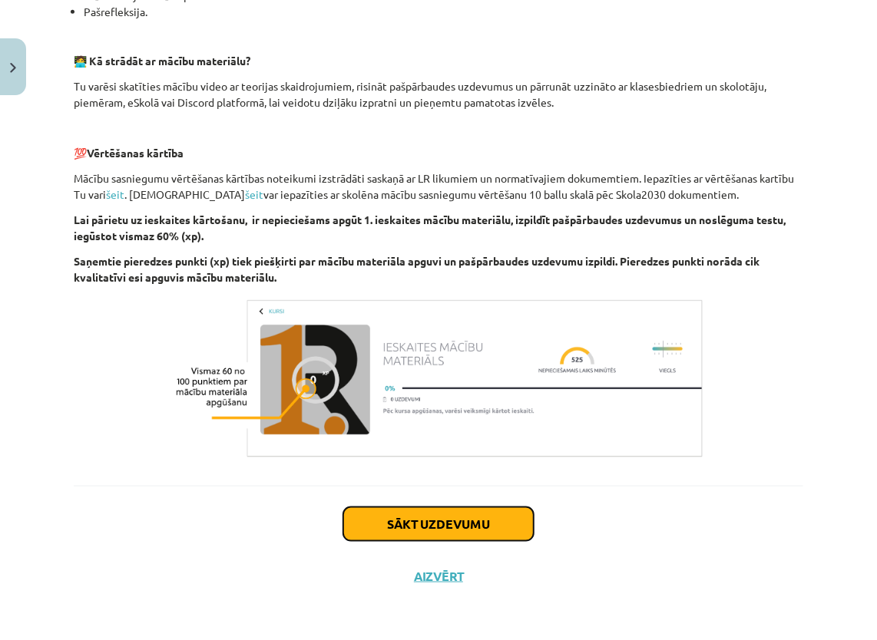
click at [451, 520] on button "Sākt uzdevumu" at bounding box center [438, 524] width 190 height 34
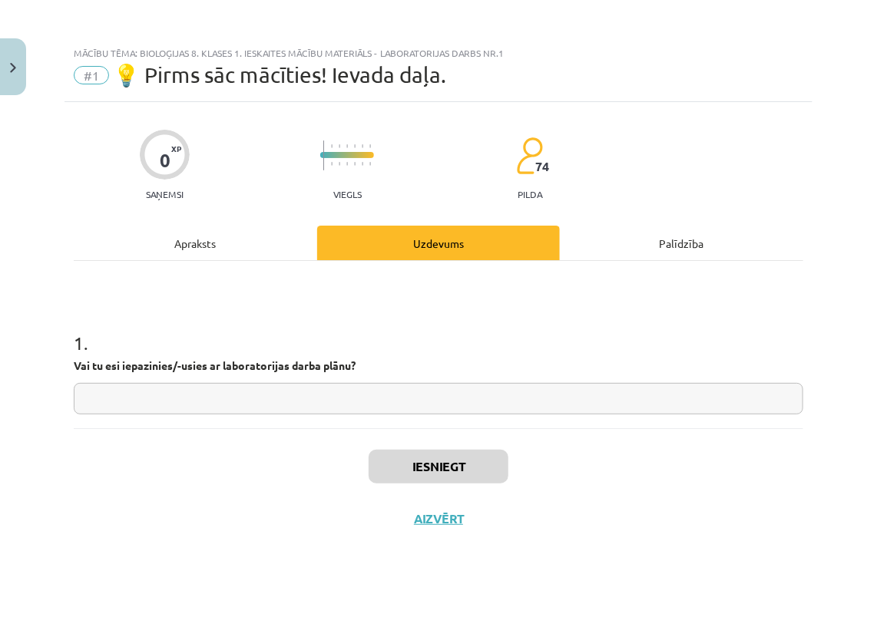
scroll to position [0, 0]
click at [318, 397] on input "text" at bounding box center [438, 398] width 729 height 31
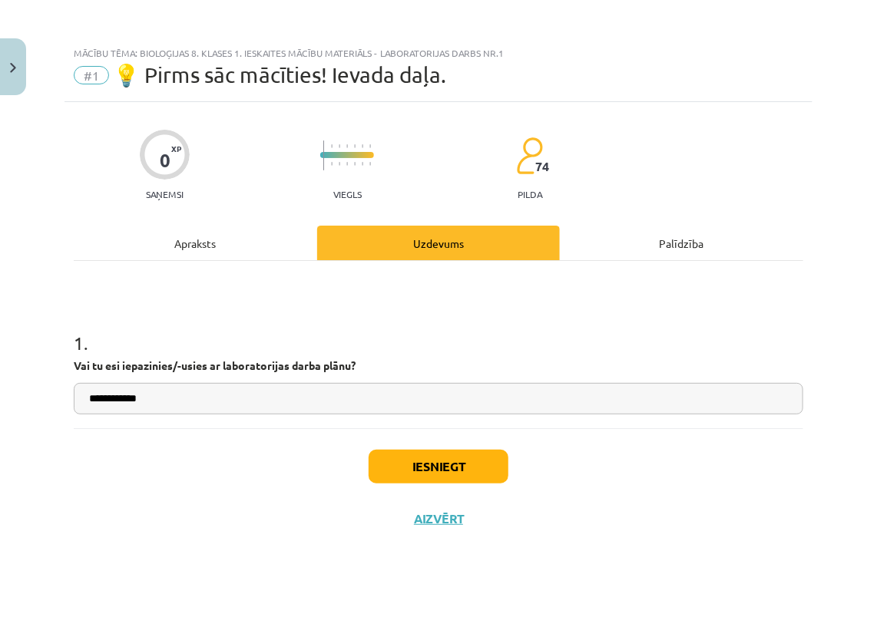
type input "**********"
click at [433, 465] on button "Iesniegt" at bounding box center [438, 467] width 140 height 34
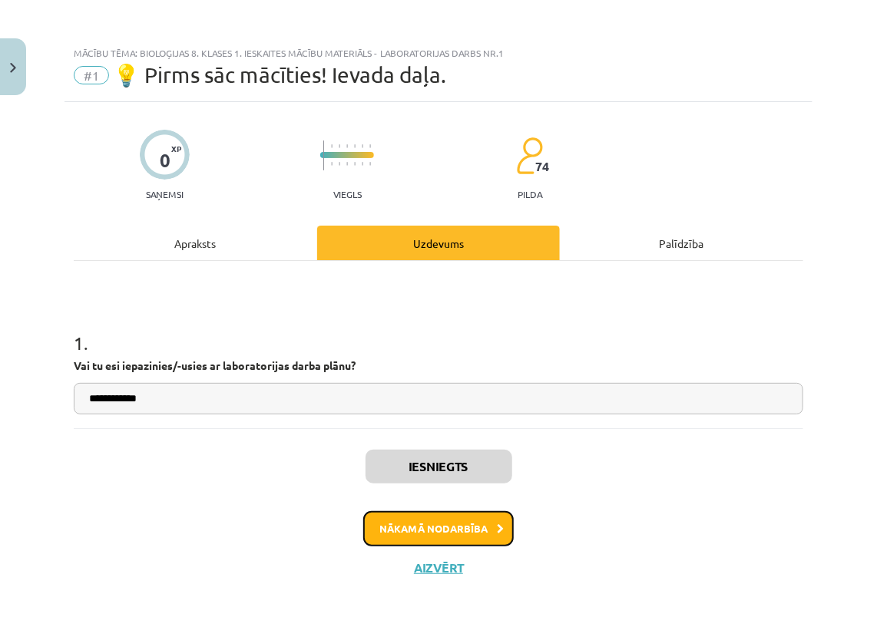
click at [452, 522] on button "Nākamā nodarbība" at bounding box center [438, 528] width 150 height 35
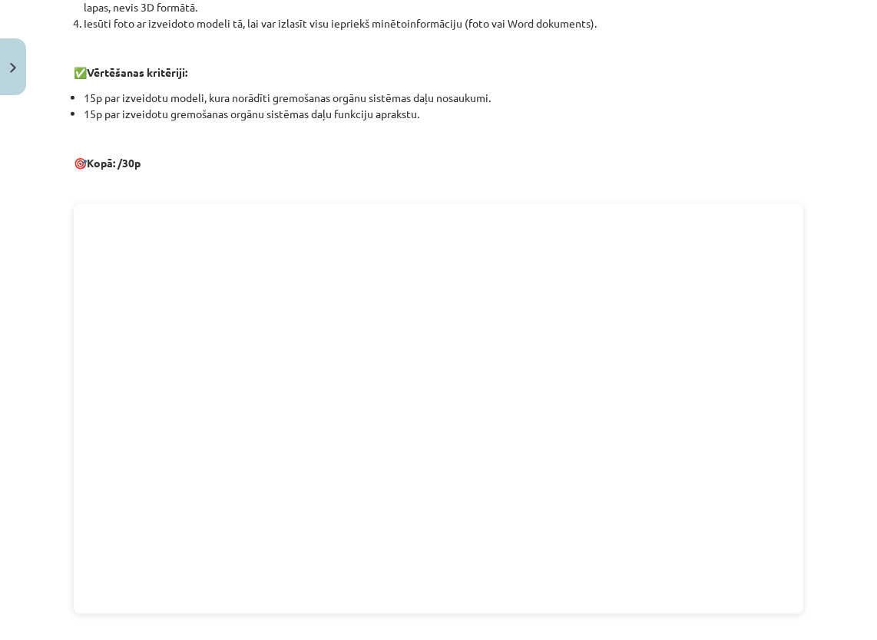
scroll to position [691, 0]
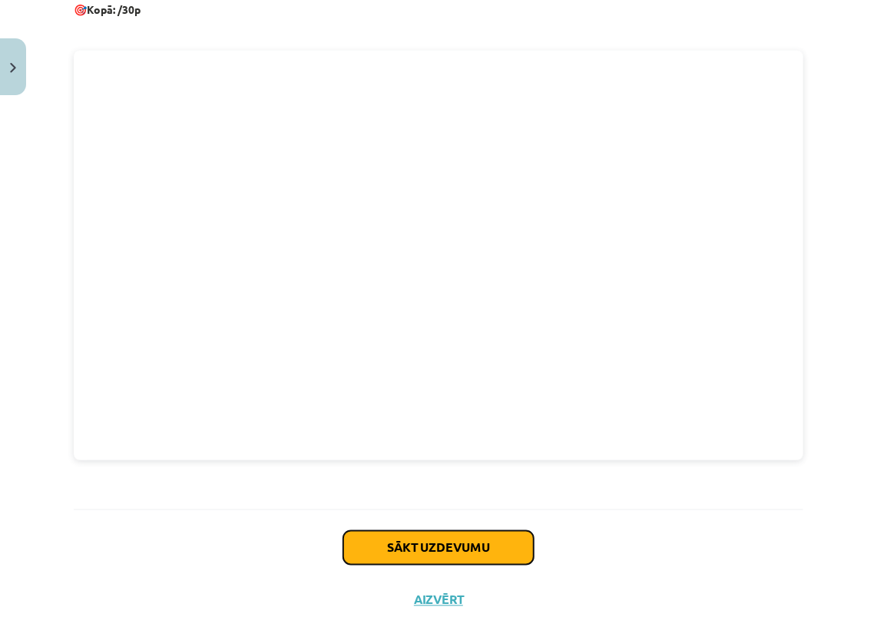
click at [504, 532] on button "Sākt uzdevumu" at bounding box center [438, 548] width 190 height 34
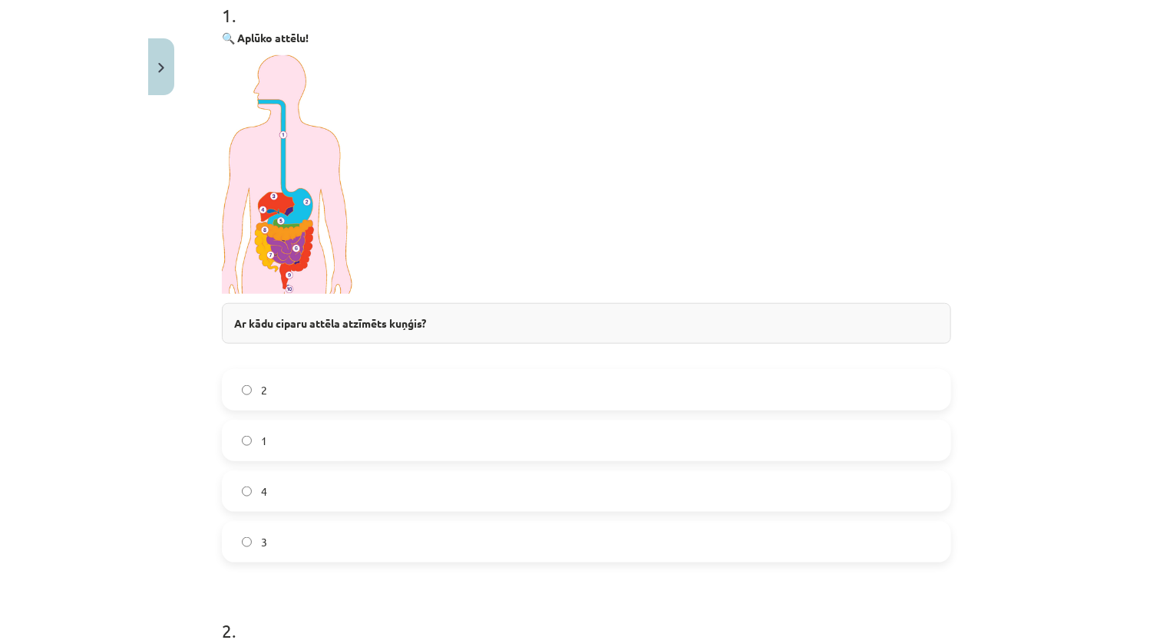
scroll to position [422, 0]
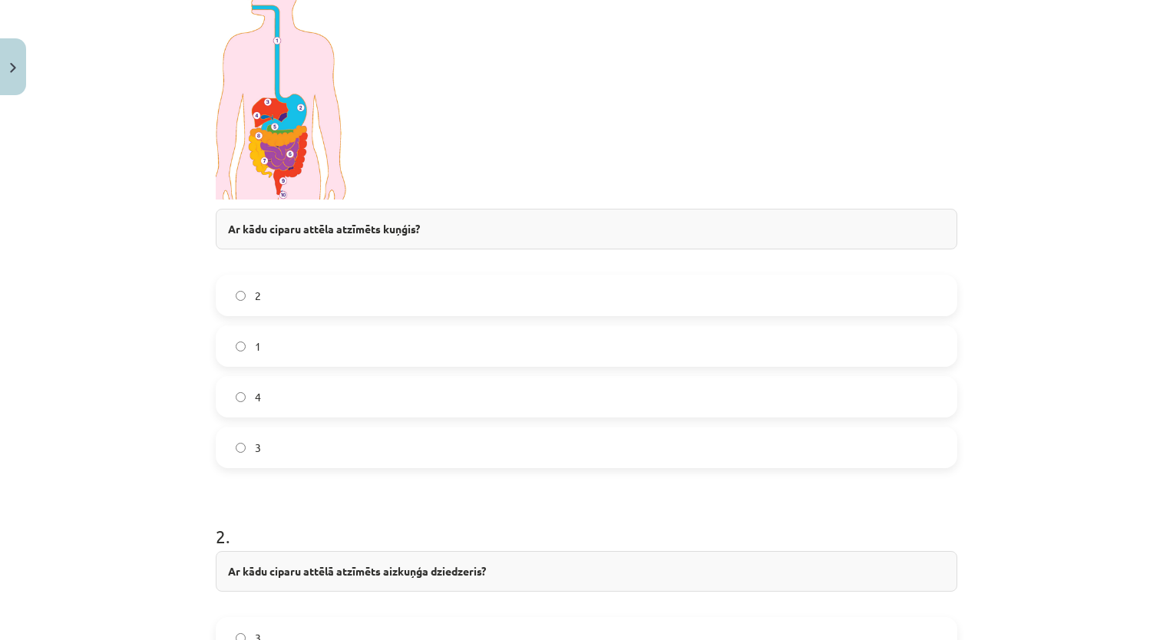
click at [387, 293] on label "2" at bounding box center [586, 295] width 738 height 38
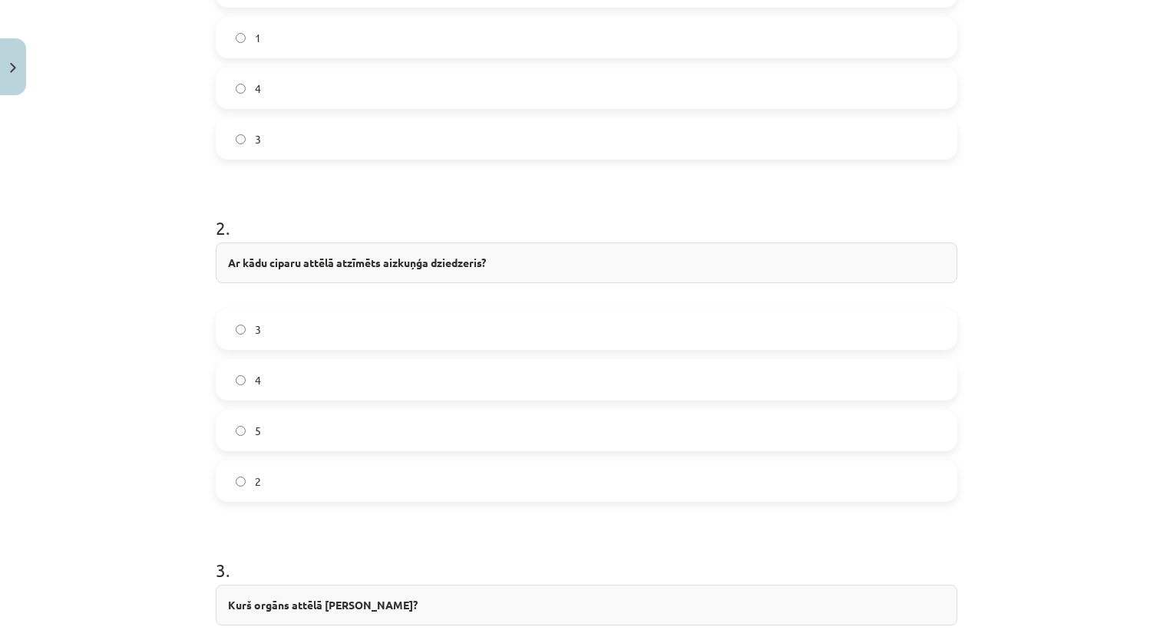
scroll to position [806, 0]
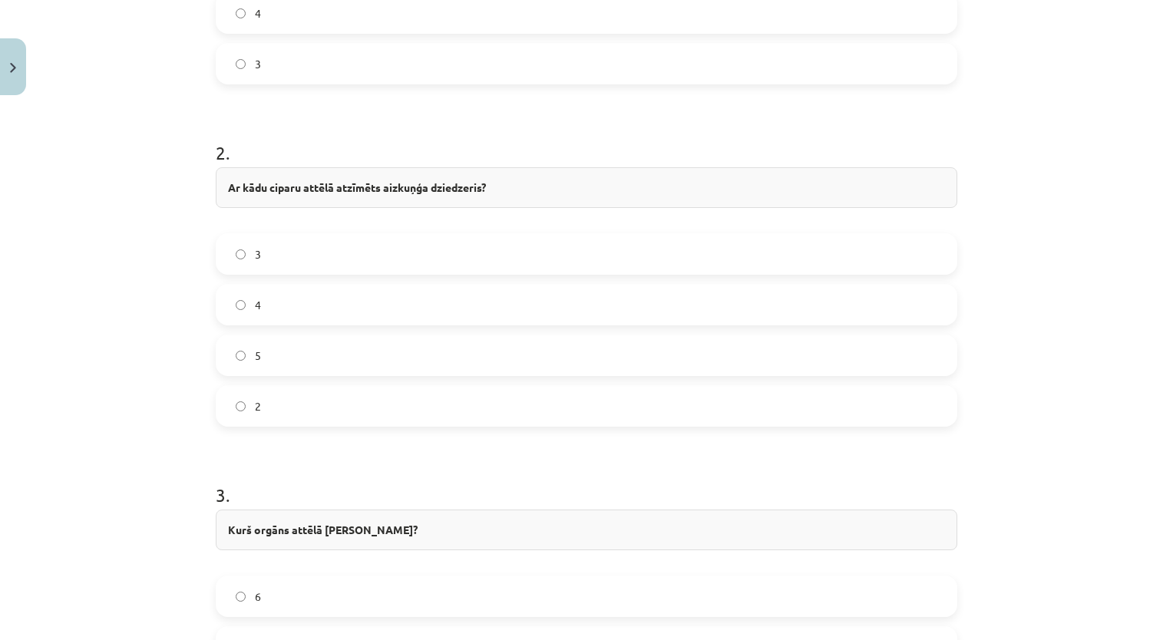
click at [265, 361] on label "5" at bounding box center [586, 355] width 738 height 38
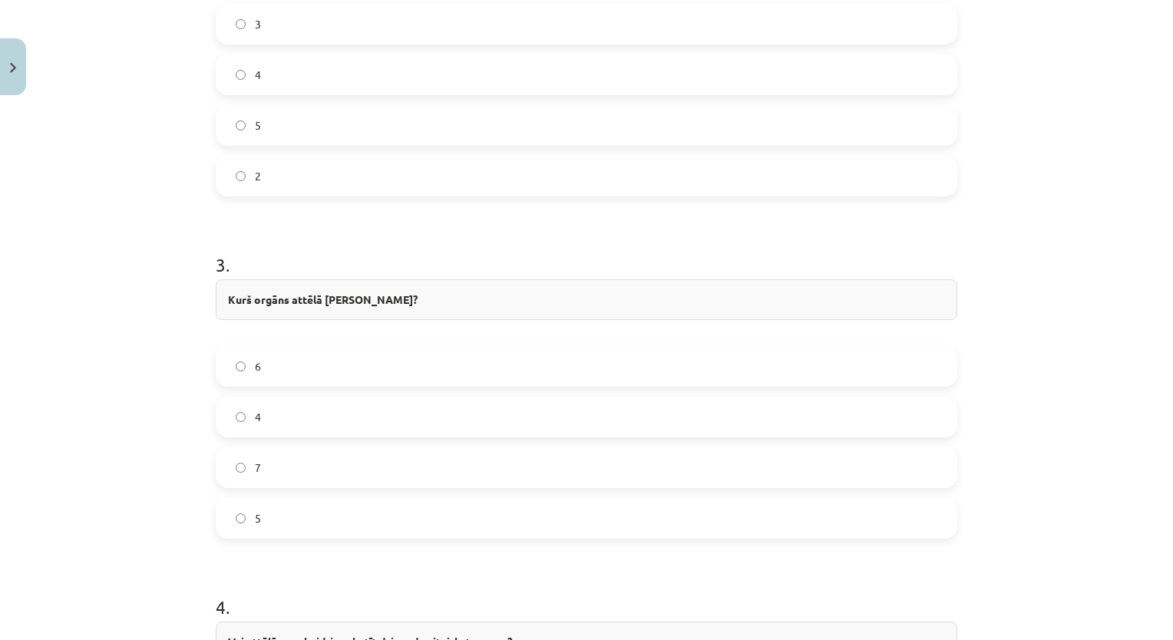
scroll to position [1113, 0]
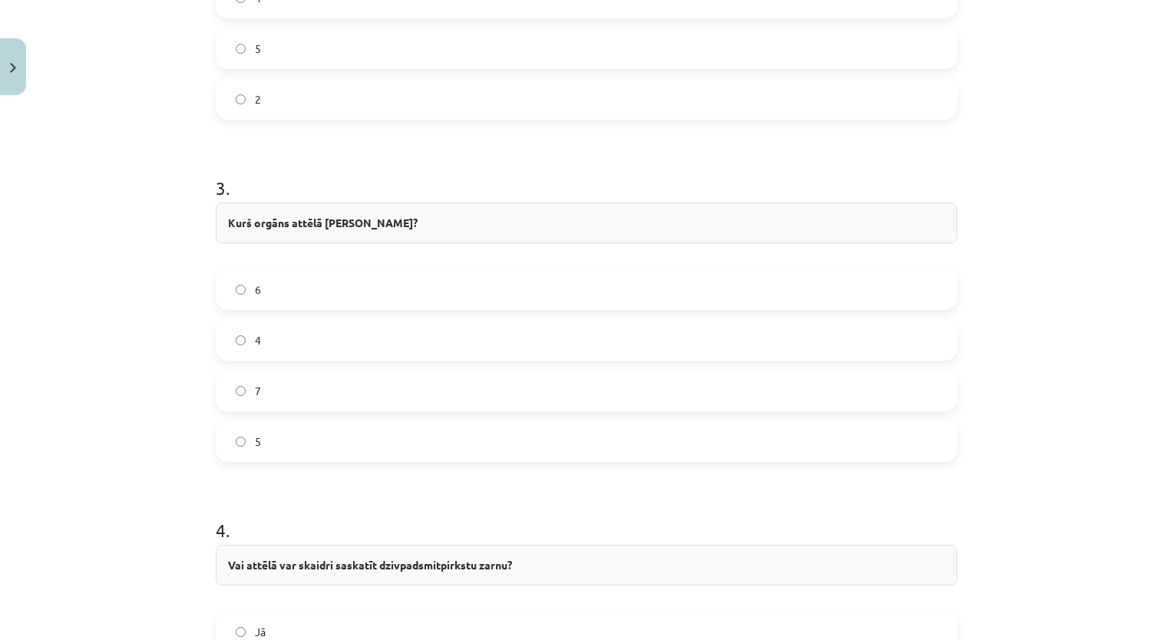
click at [330, 327] on label "4" at bounding box center [586, 340] width 738 height 38
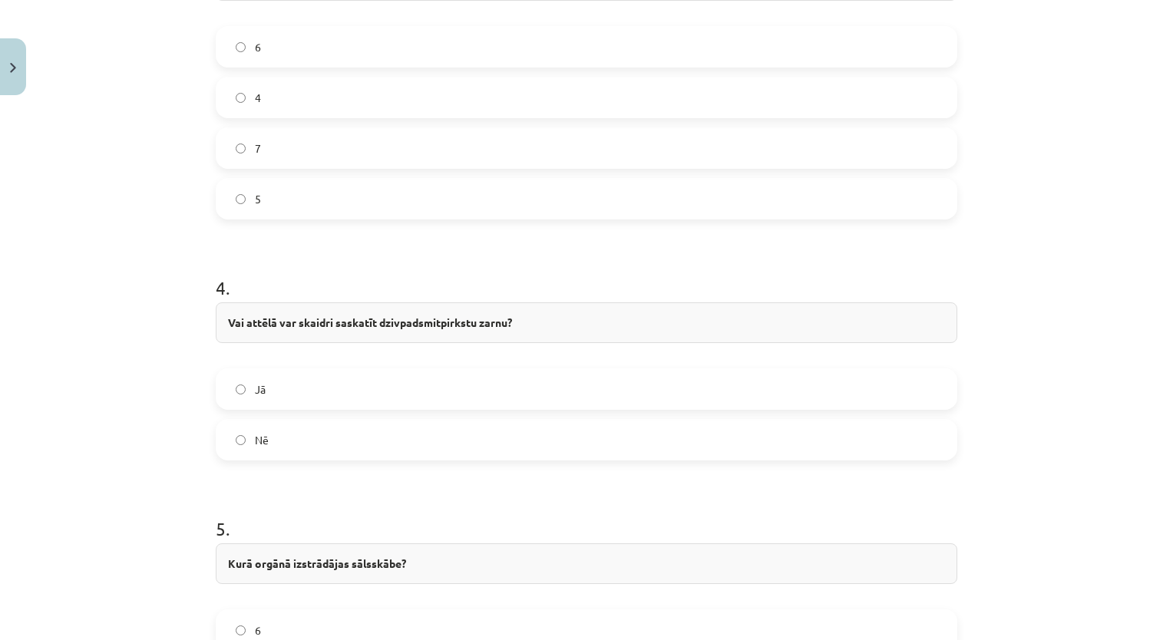
scroll to position [1420, 0]
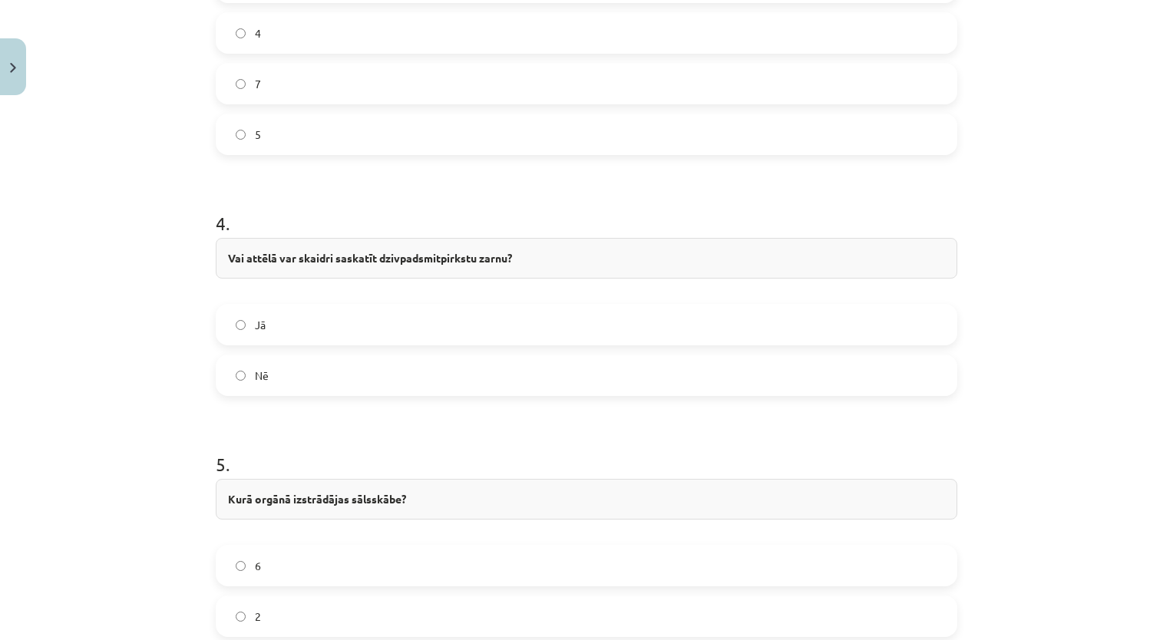
click at [282, 365] on label "Nē" at bounding box center [586, 375] width 738 height 38
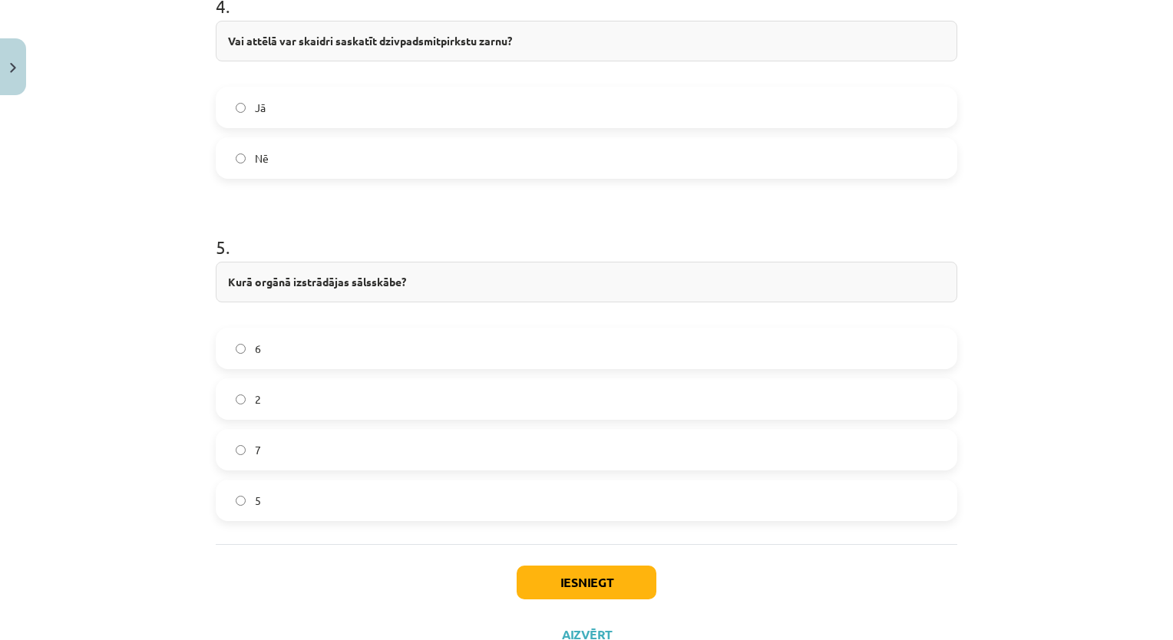
scroll to position [1650, 0]
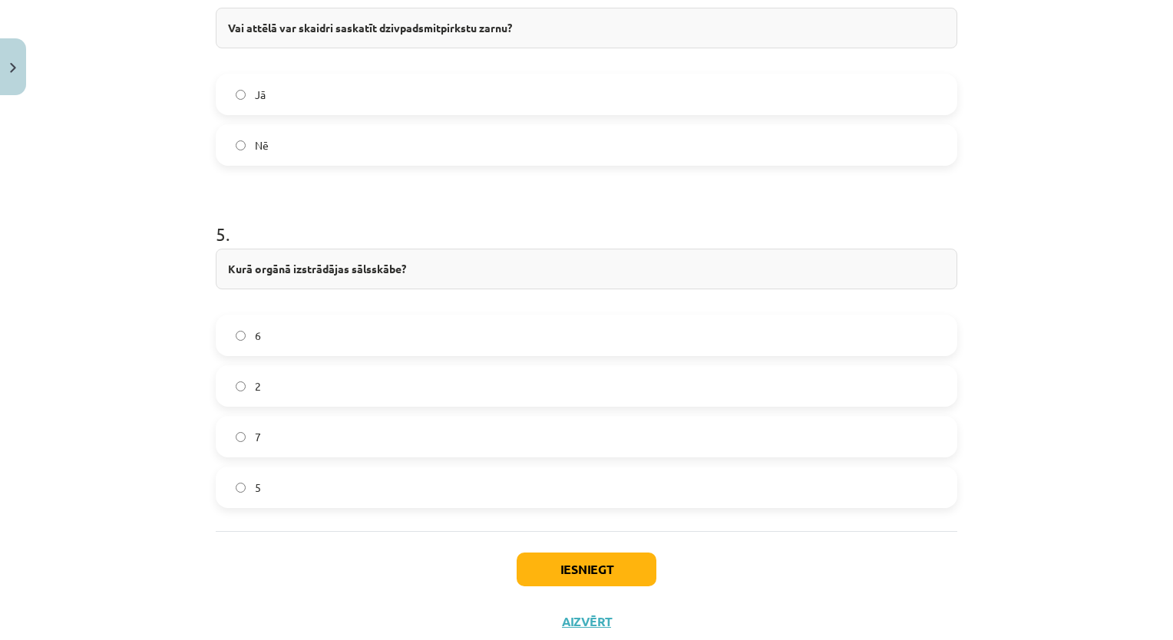
click at [284, 490] on label "5" at bounding box center [586, 487] width 738 height 38
click at [319, 379] on label "2" at bounding box center [586, 386] width 738 height 38
click at [543, 563] on button "Iesniegt" at bounding box center [587, 570] width 140 height 34
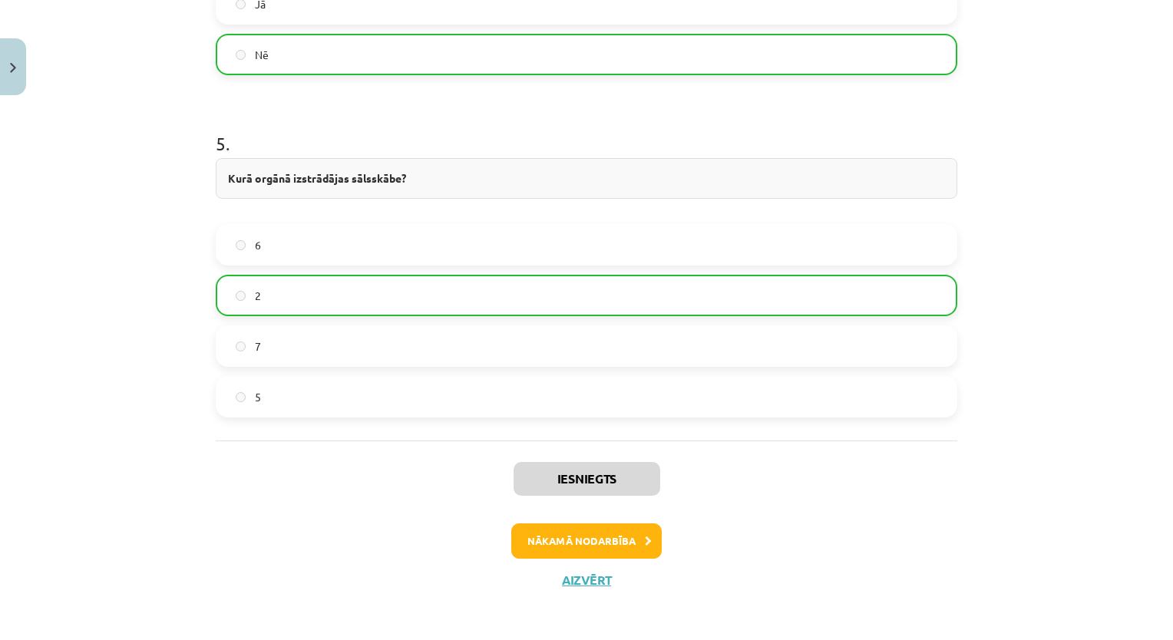
scroll to position [1742, 0]
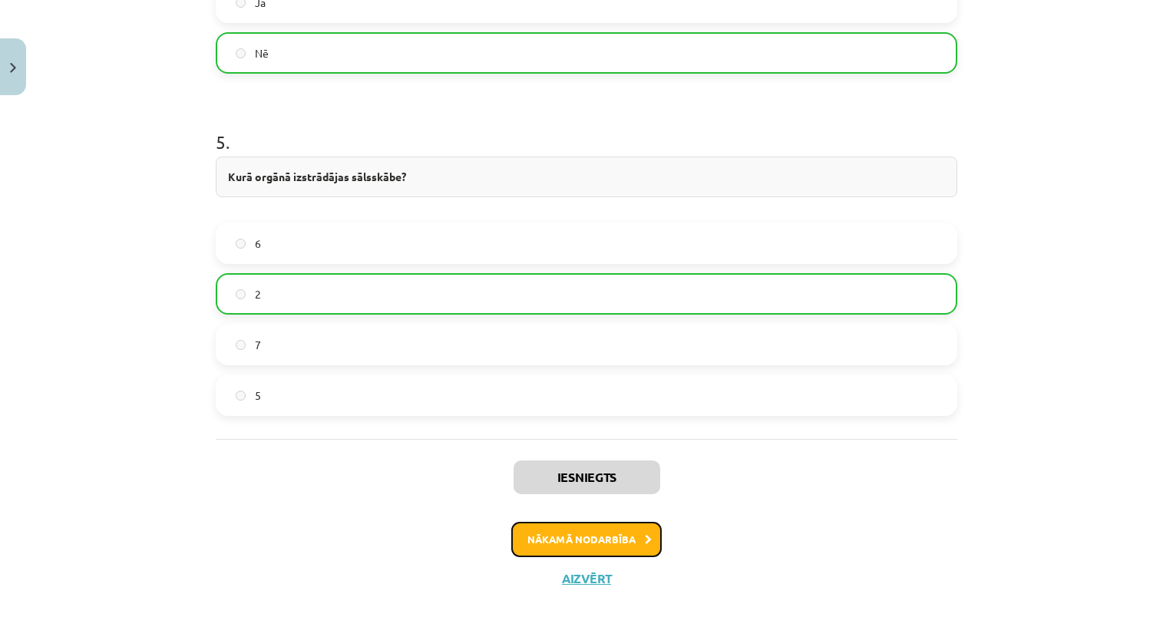
click at [575, 533] on button "Nākamā nodarbība" at bounding box center [586, 539] width 150 height 35
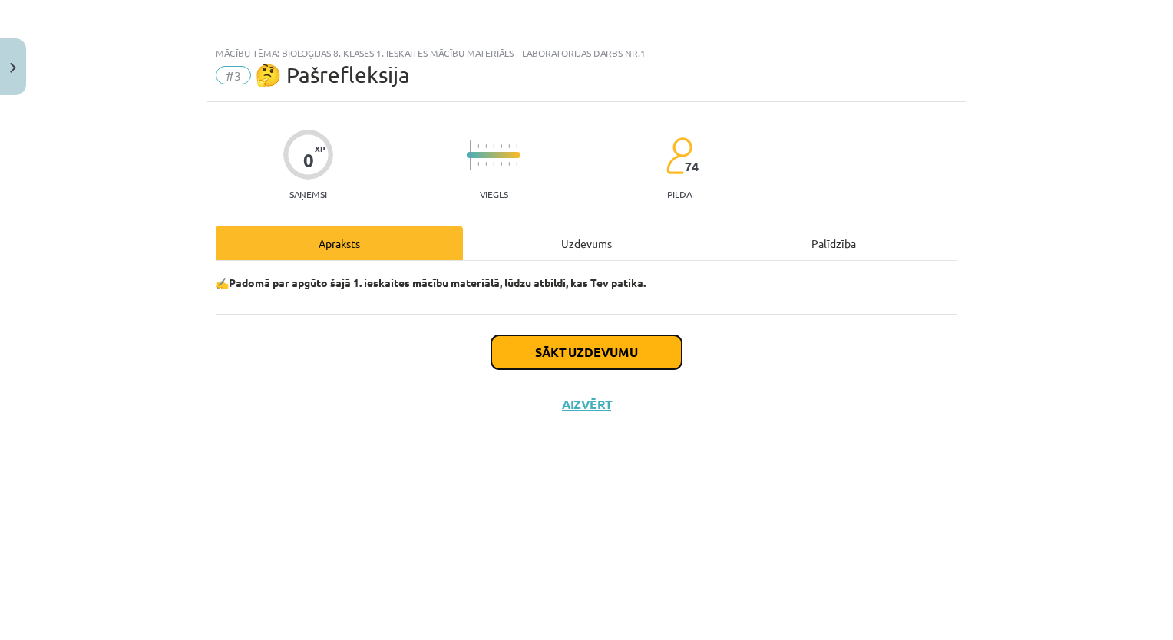
click at [544, 360] on button "Sākt uzdevumu" at bounding box center [586, 352] width 190 height 34
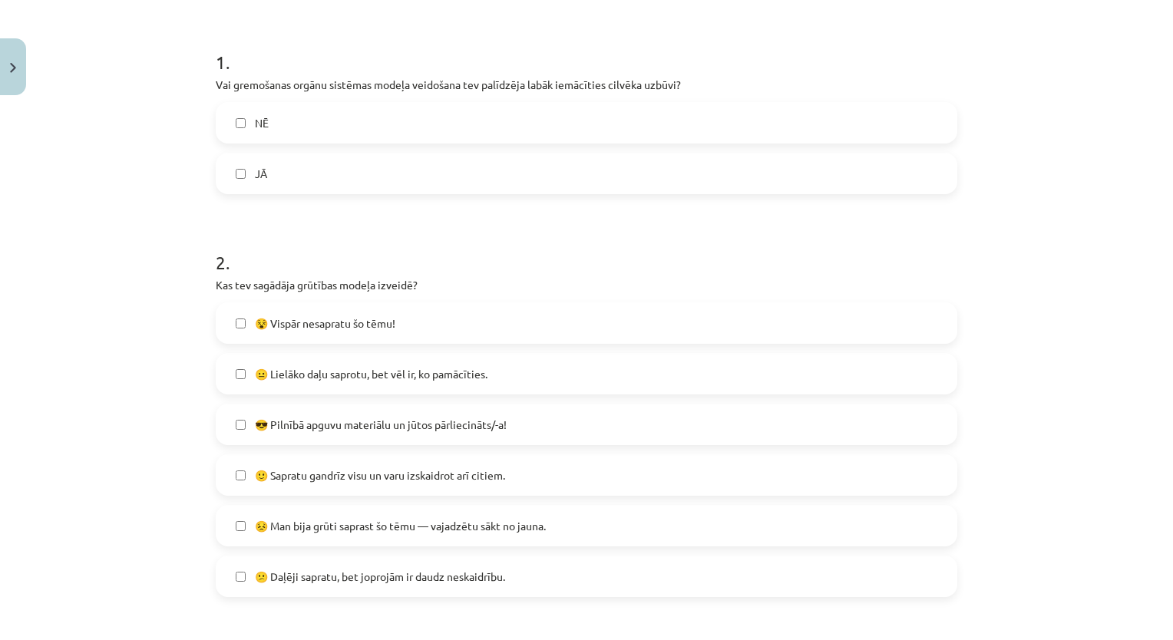
scroll to position [307, 0]
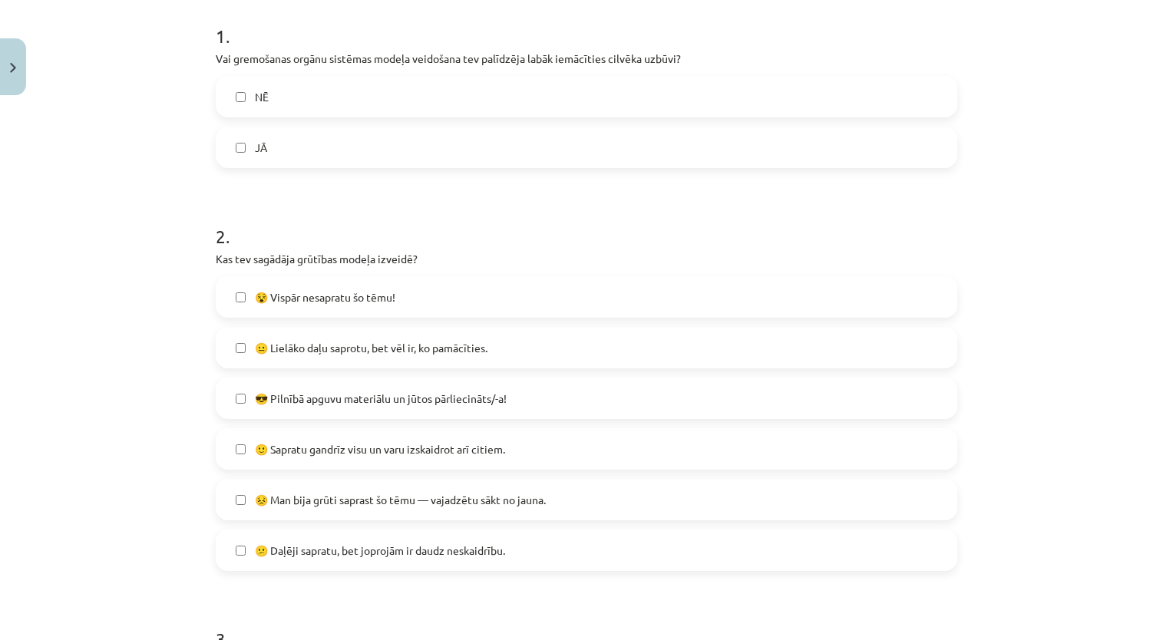
click at [296, 129] on label "JĀ" at bounding box center [586, 147] width 738 height 38
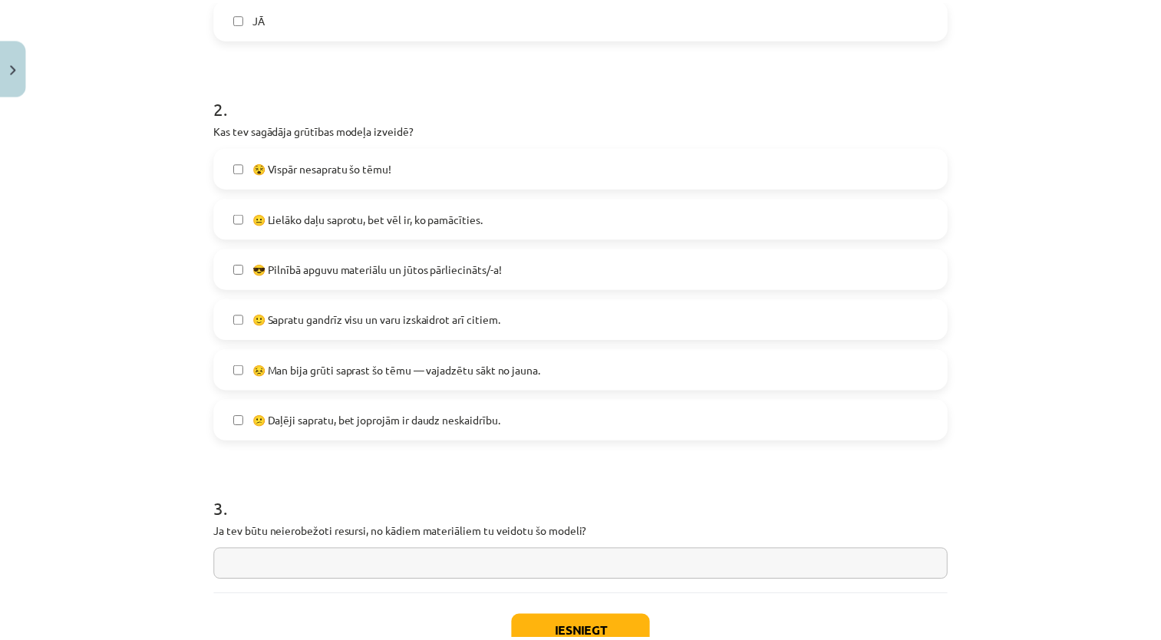
scroll to position [461, 0]
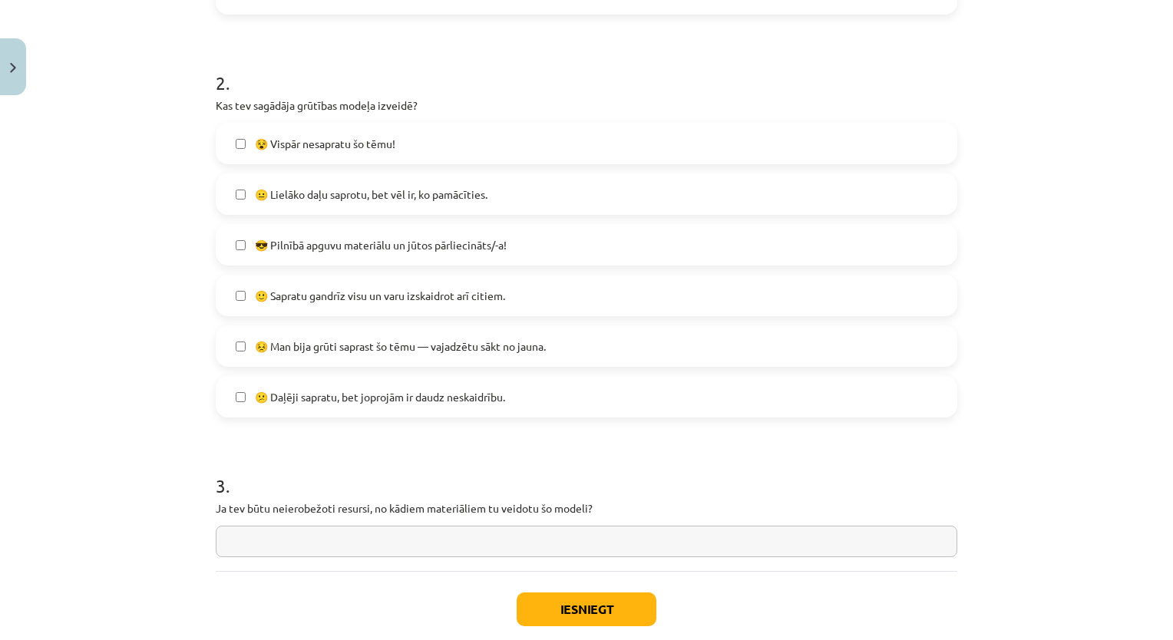
click at [320, 247] on span "😎 Pilnībā apguvu materiālu un jūtos pārliecināts/-a!" at bounding box center [381, 245] width 252 height 16
click at [308, 292] on span "🙂 Sapratu gandrīz visu un varu izskaidrot arī citiem." at bounding box center [380, 296] width 250 height 16
click at [276, 539] on input "text" at bounding box center [586, 541] width 741 height 31
drag, startPoint x: 211, startPoint y: 511, endPoint x: 589, endPoint y: 508, distance: 378.4
click at [589, 508] on p "Ja tev būtu neierobežoti resursi, no kādiem materiāliem tu veidotu šo modeli?" at bounding box center [586, 508] width 741 height 16
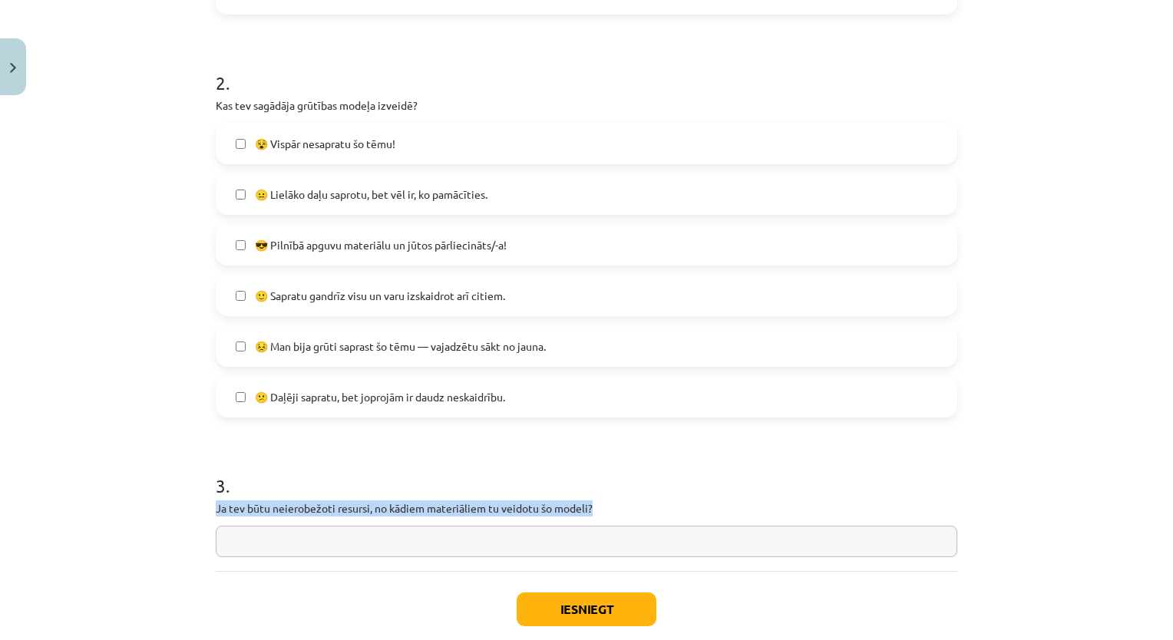
copy p "Ja tev būtu neierobežoti resursi, no kādiem materiāliem tu veidotu šo modeli?"
click at [579, 506] on p "Ja tev būtu neierobežoti resursi, no kādiem materiāliem tu veidotu šo modeli?" at bounding box center [586, 508] width 741 height 16
drag, startPoint x: 554, startPoint y: 507, endPoint x: 578, endPoint y: 503, distance: 24.1
click at [578, 503] on p "Ja tev būtu neierobežoti resursi, no kādiem materiāliem tu veidotu šo modeli?" at bounding box center [586, 508] width 741 height 16
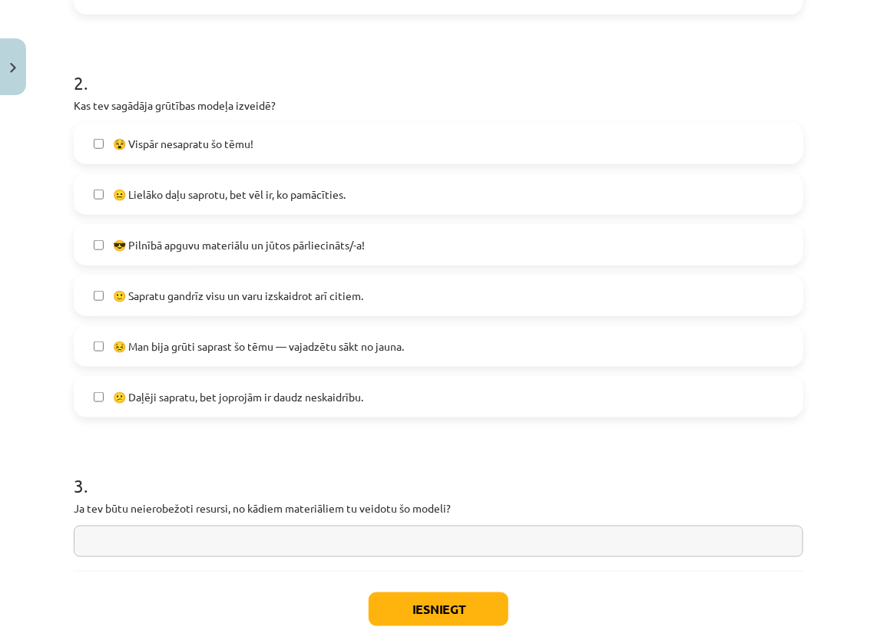
drag, startPoint x: 685, startPoint y: 498, endPoint x: 698, endPoint y: 493, distance: 13.4
click at [687, 497] on div "3 . Ja tev būtu neierobežoti resursi, no kādiem materiāliem tu veidotu šo model…" at bounding box center [438, 502] width 729 height 109
click at [691, 537] on input "text" at bounding box center [438, 541] width 729 height 31
type input "*"
click at [692, 530] on input "**********" at bounding box center [438, 541] width 729 height 31
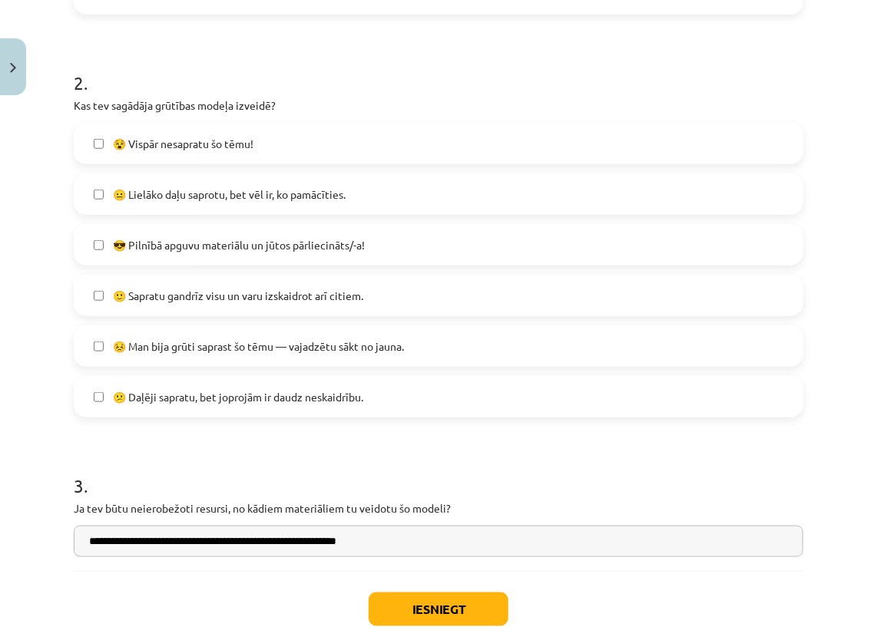
type input "**********"
click at [464, 598] on button "Iesniegt" at bounding box center [438, 610] width 140 height 34
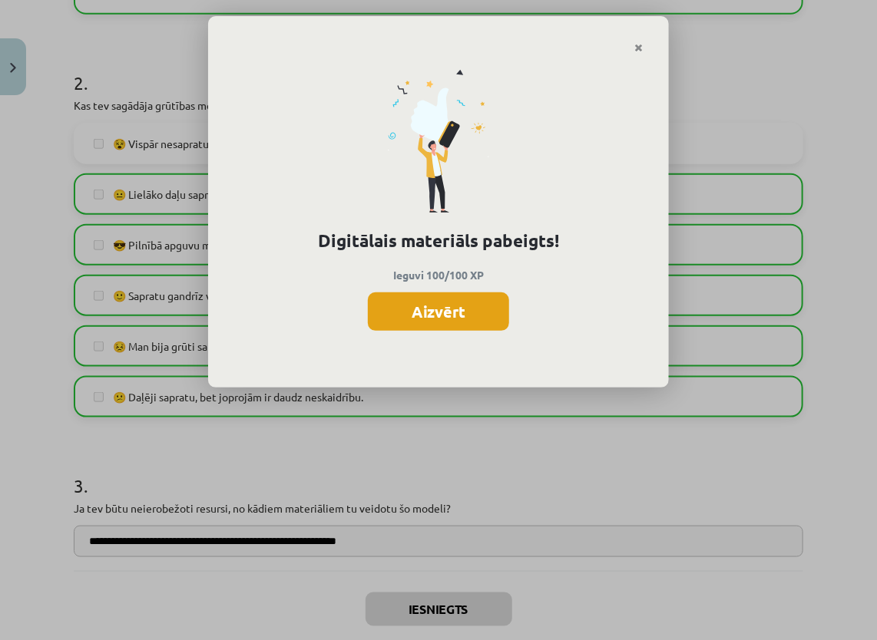
click at [427, 305] on button "Aizvērt" at bounding box center [438, 311] width 141 height 38
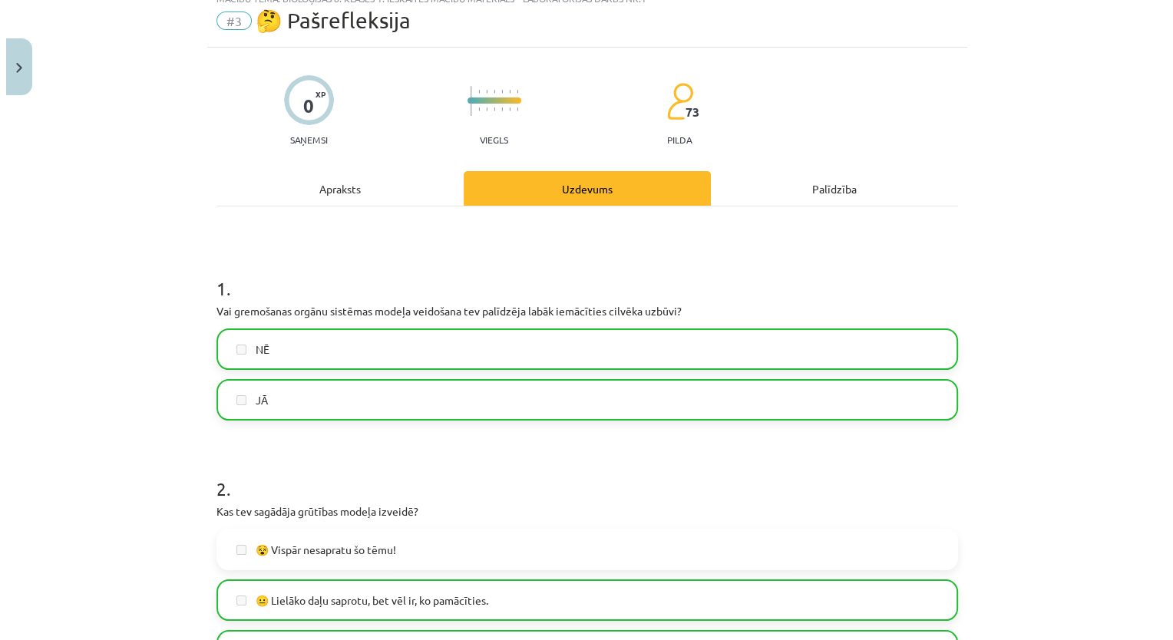
scroll to position [0, 0]
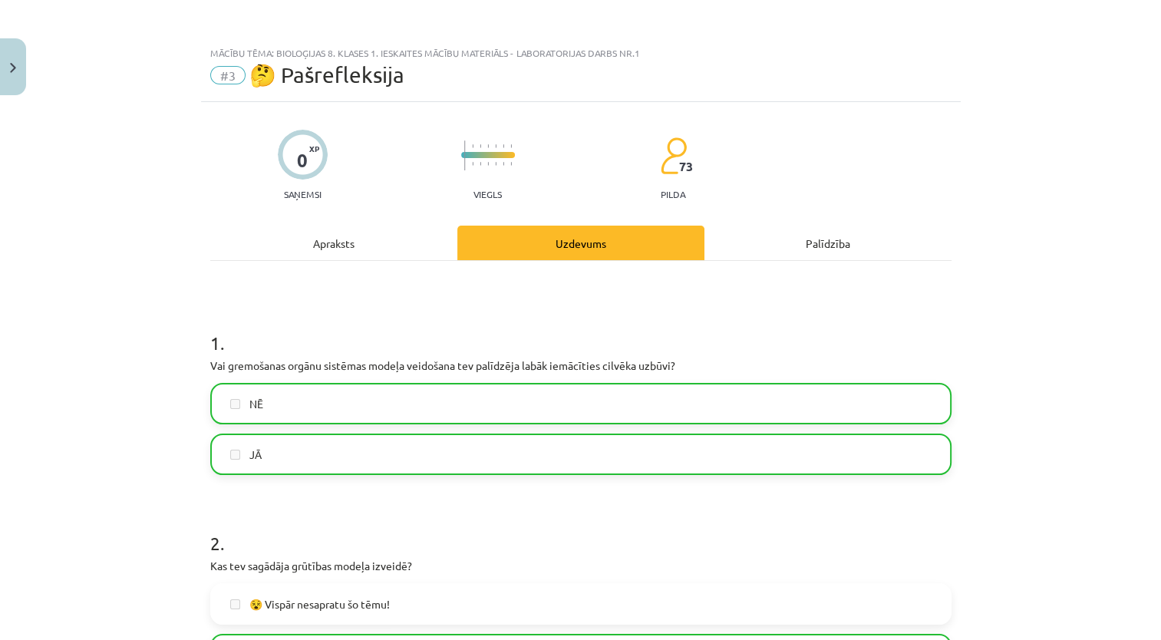
click at [395, 240] on div "Apraksts" at bounding box center [333, 243] width 247 height 35
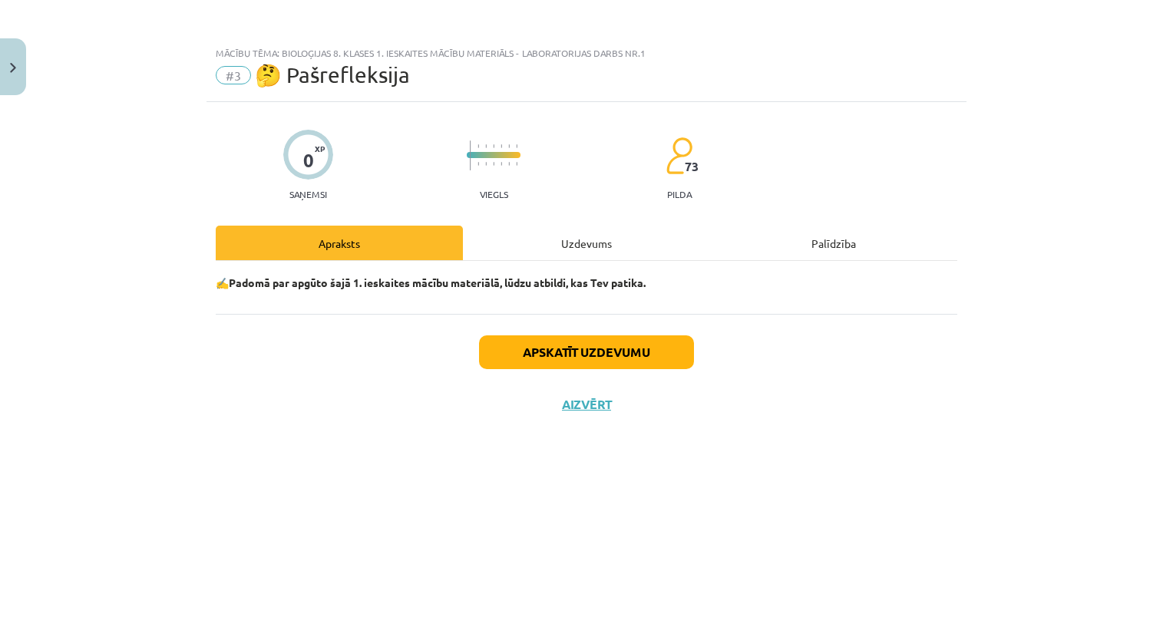
click at [537, 255] on div "Uzdevums" at bounding box center [586, 243] width 247 height 35
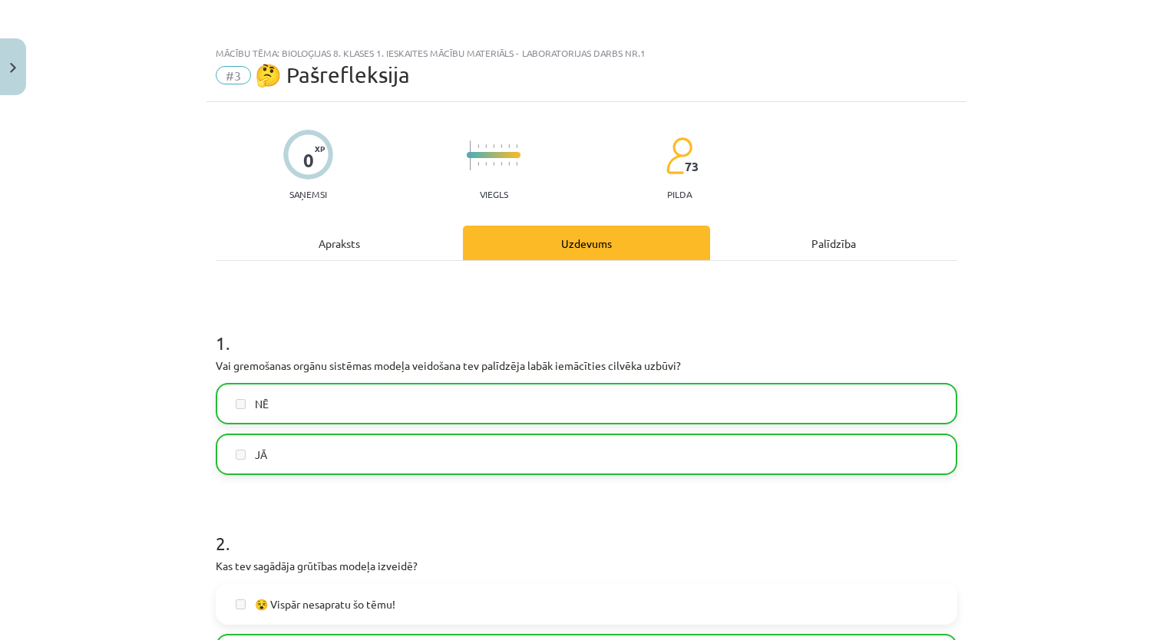
click at [780, 247] on div "Palīdzība" at bounding box center [833, 243] width 247 height 35
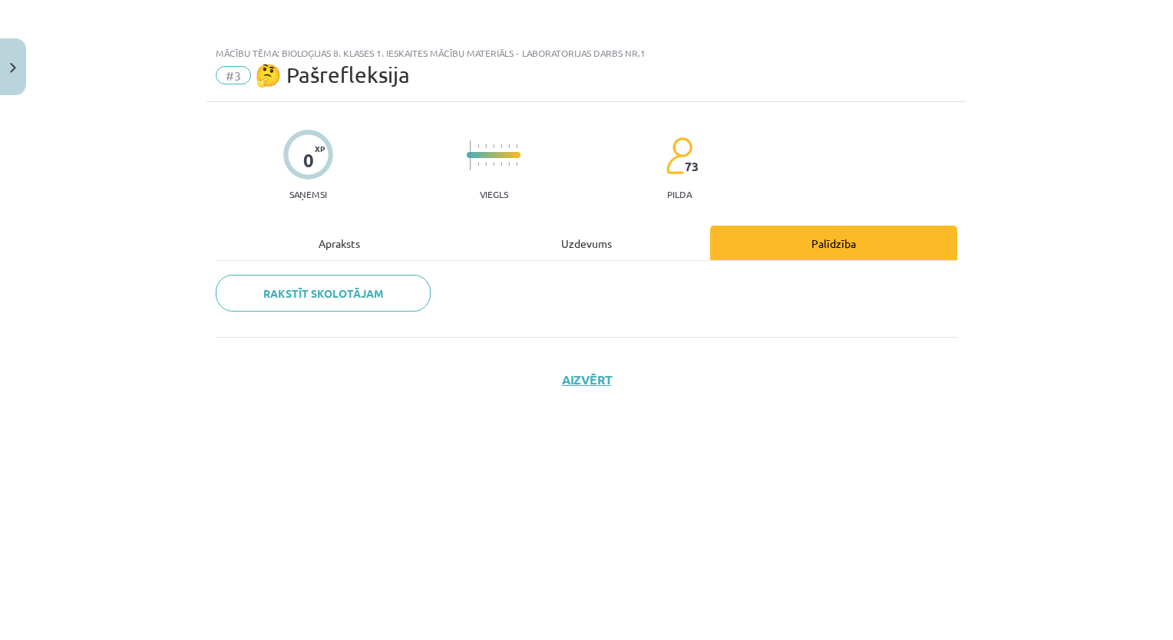
click at [629, 241] on div "Uzdevums" at bounding box center [586, 243] width 247 height 35
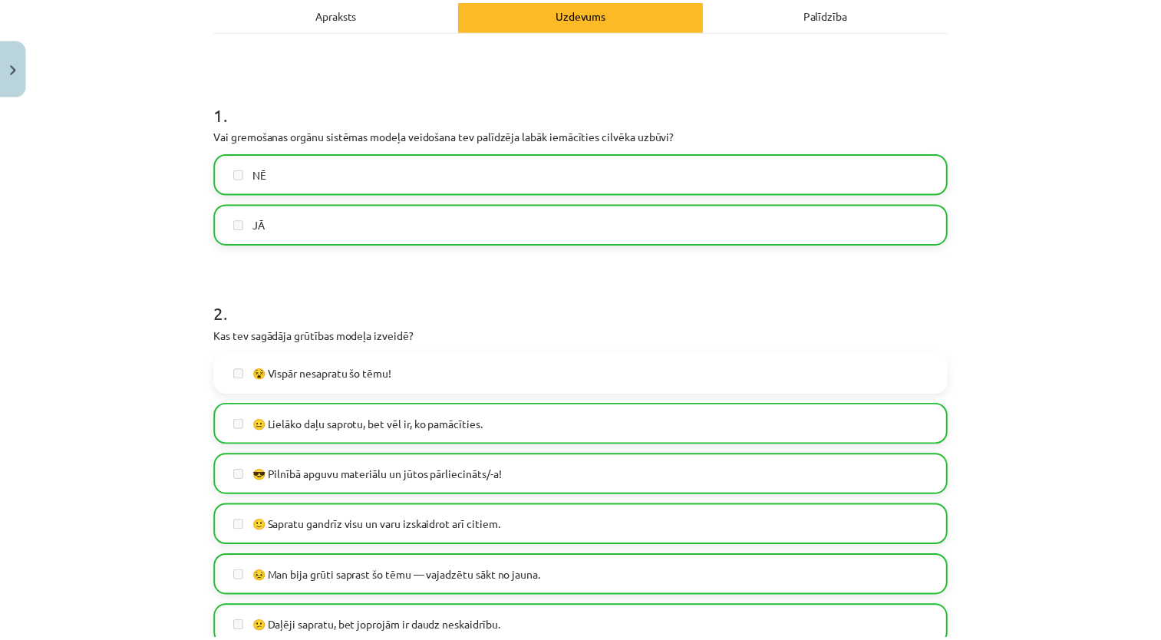
scroll to position [546, 0]
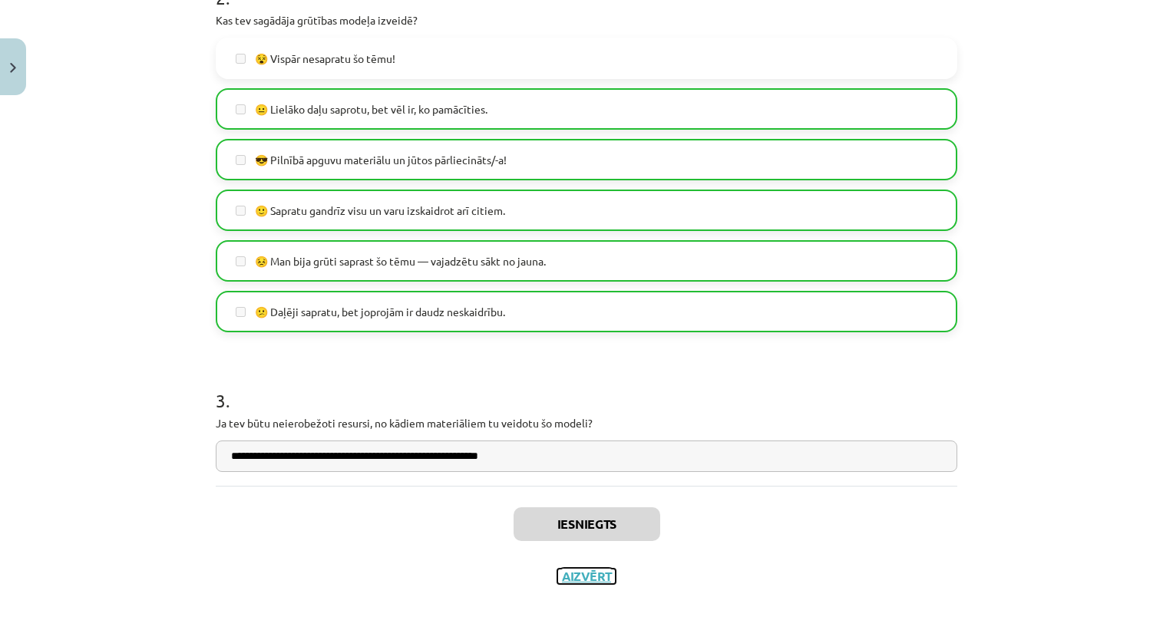
click at [574, 578] on button "Aizvērt" at bounding box center [586, 576] width 58 height 15
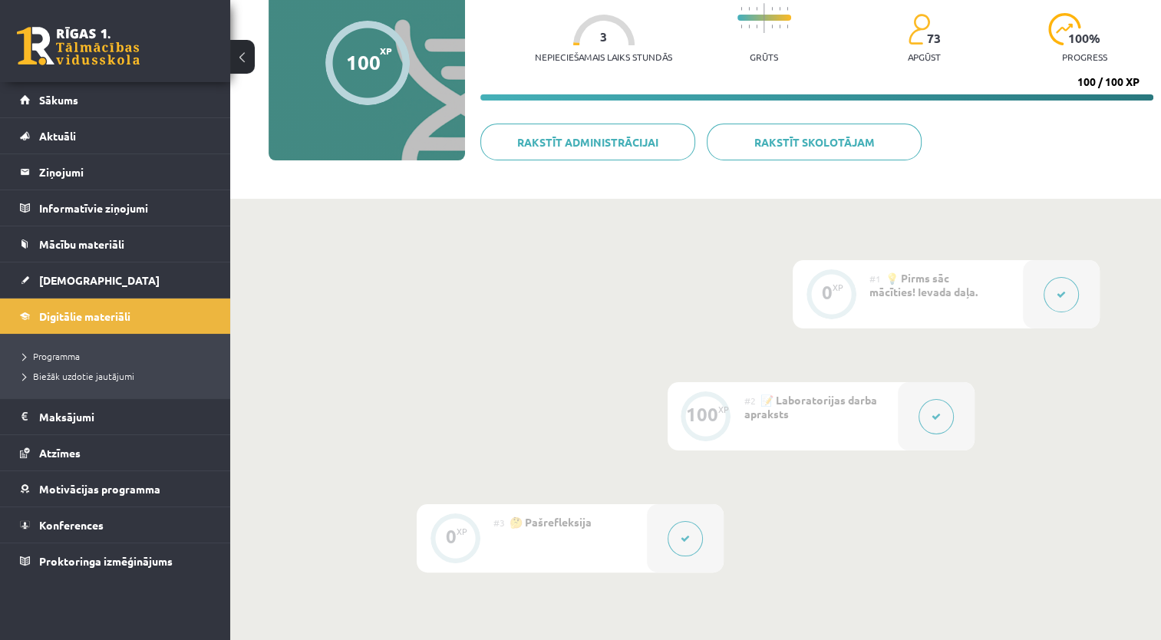
scroll to position [77, 0]
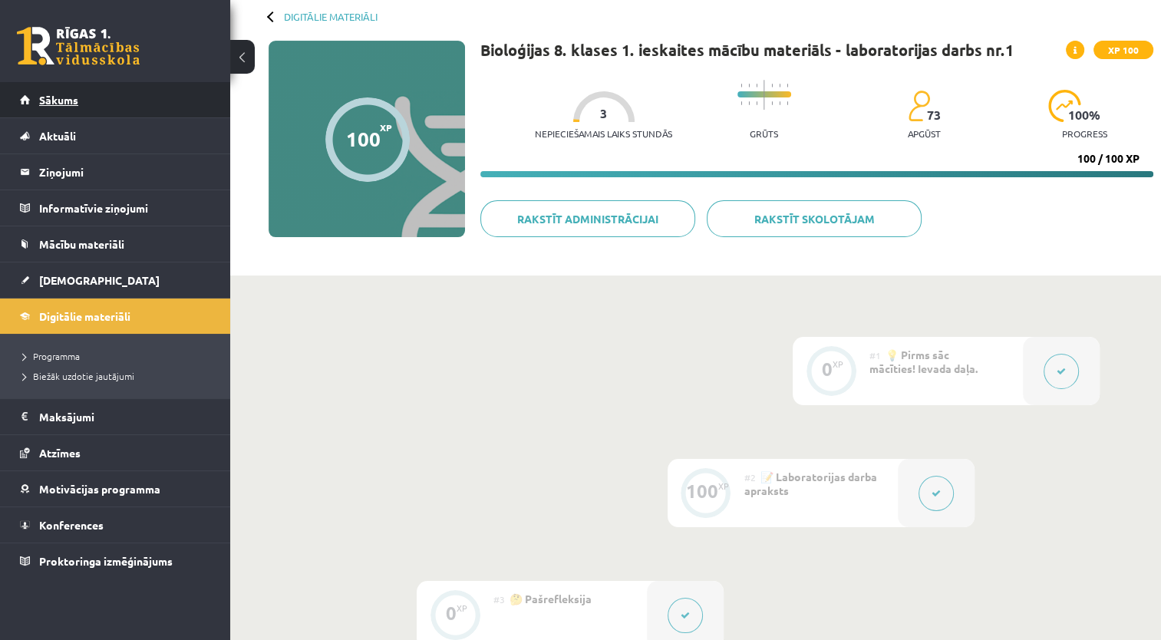
click at [53, 104] on span "Sākums" at bounding box center [58, 100] width 39 height 14
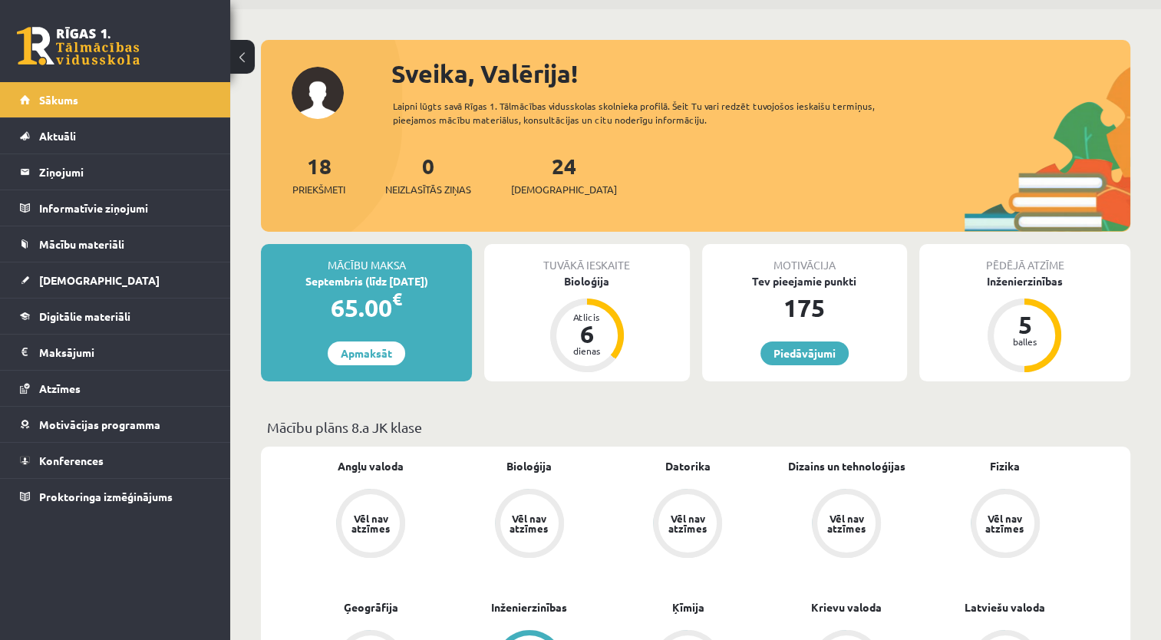
scroll to position [77, 0]
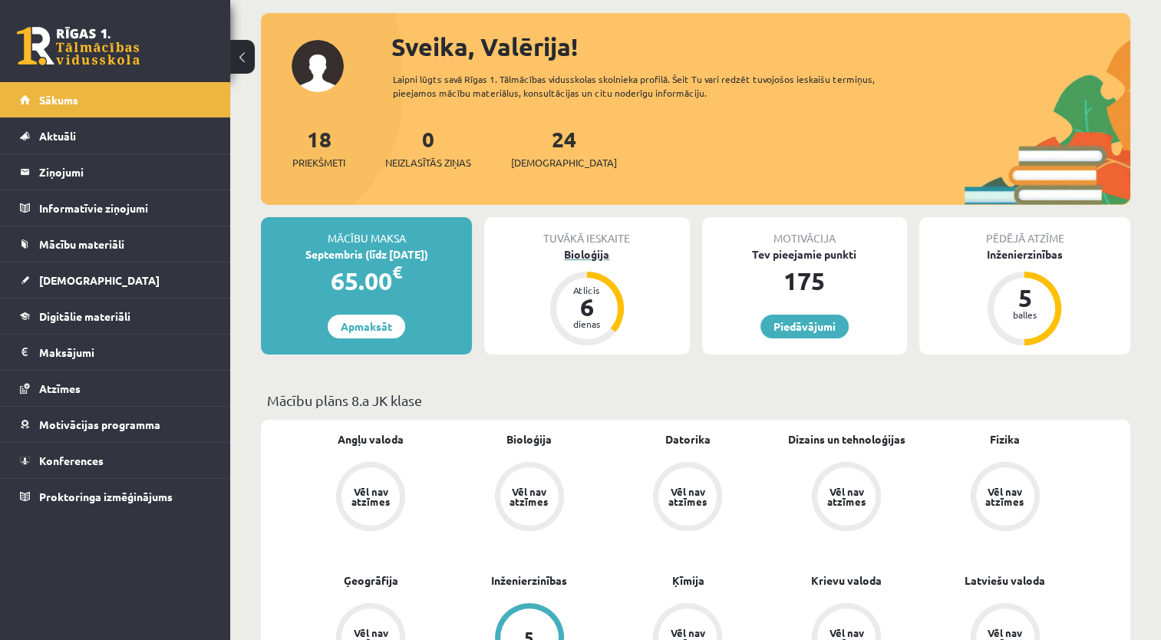
click at [593, 253] on div "Bioloģija" at bounding box center [586, 254] width 205 height 16
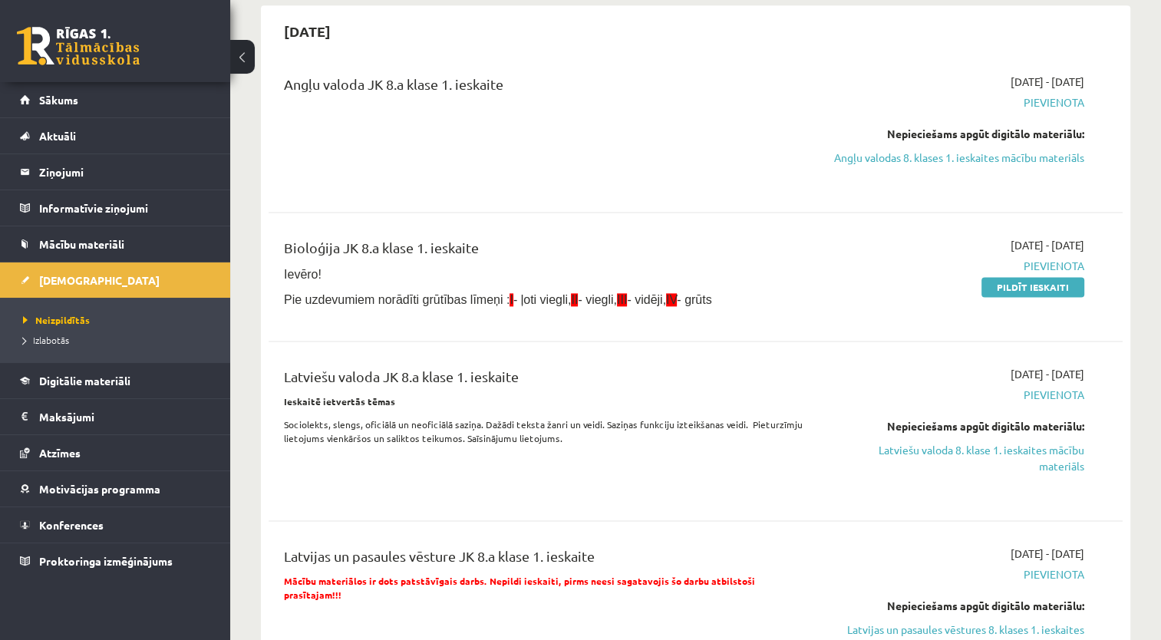
scroll to position [1996, 0]
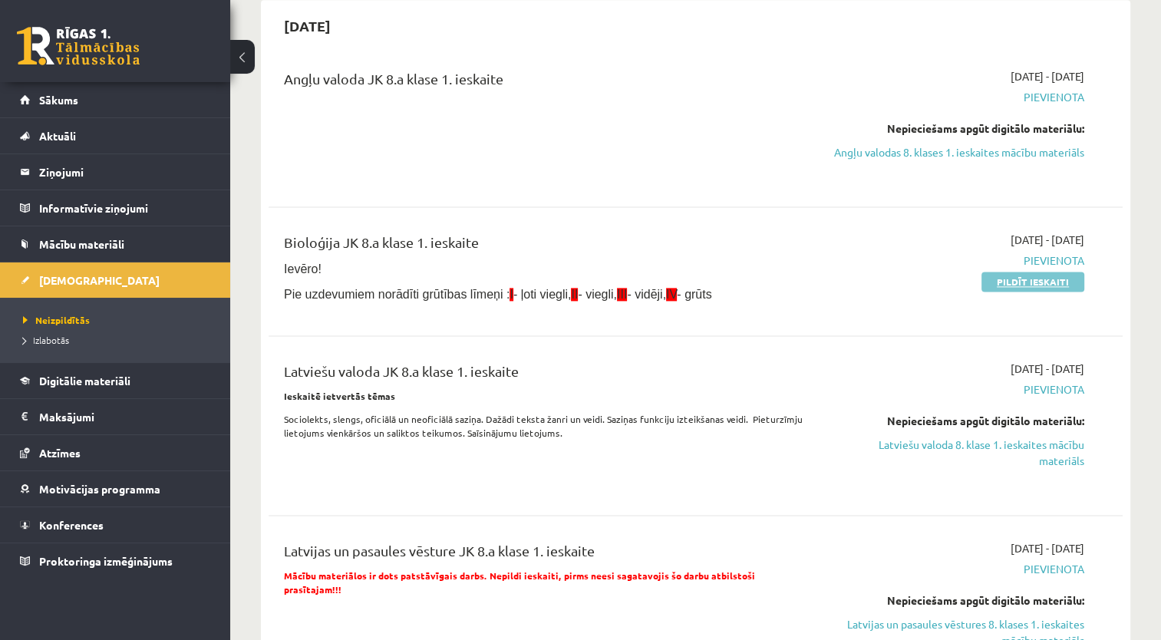
click at [995, 276] on link "Pildīt ieskaiti" at bounding box center [1033, 282] width 103 height 20
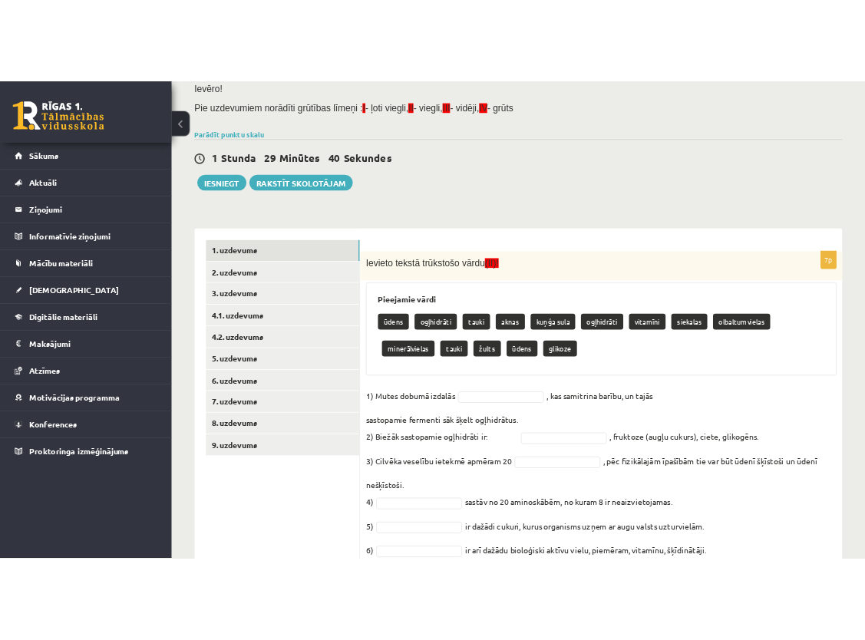
scroll to position [208, 0]
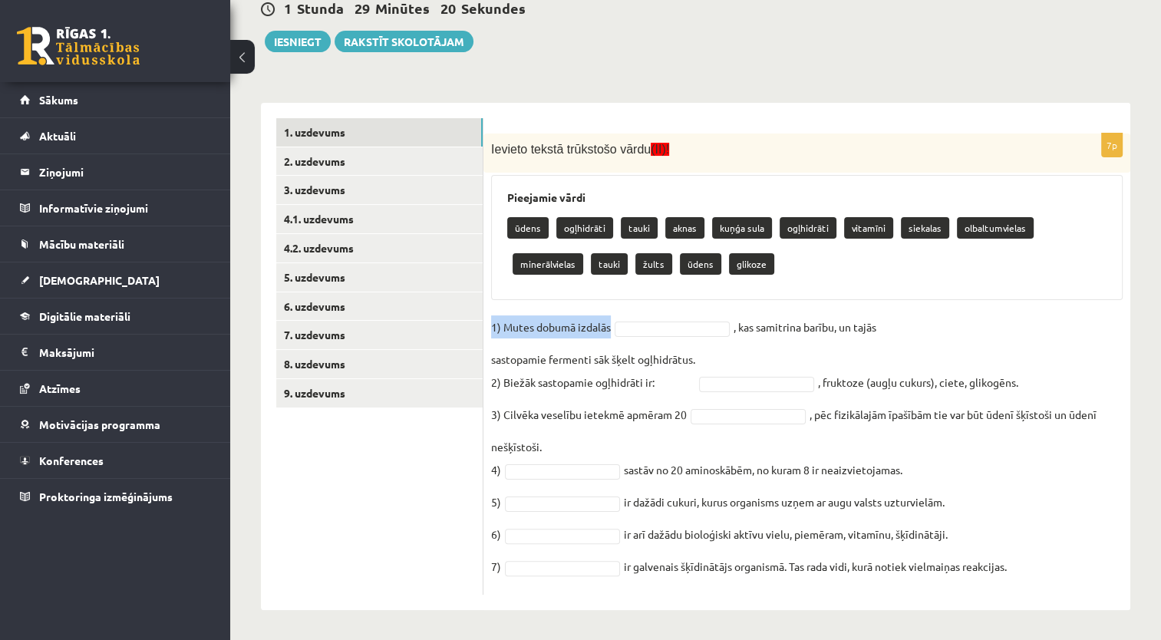
drag, startPoint x: 487, startPoint y: 324, endPoint x: 610, endPoint y: 334, distance: 124.0
click at [610, 334] on div "7p Ievieto tekstā trūkstošo vārdu (II)! Pieejamie vārdi ūdens ogļhidrāti tauki …" at bounding box center [807, 364] width 647 height 461
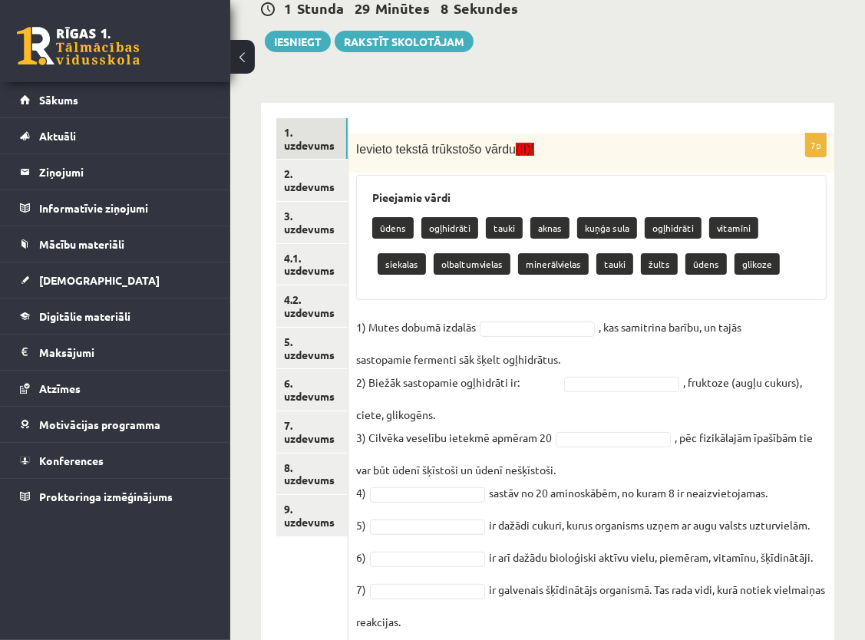
click at [426, 253] on p "siekalas" at bounding box center [402, 263] width 48 height 21
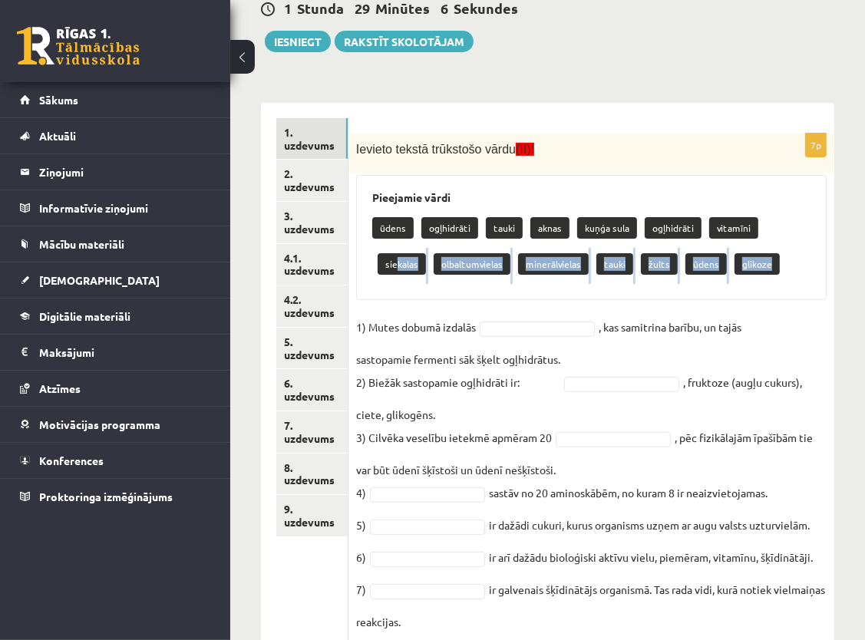
drag, startPoint x: 780, startPoint y: 232, endPoint x: 734, endPoint y: 280, distance: 66.8
click at [734, 280] on div "ūdens ogļhidrāti tauki aknas kuņģa sula ogļhidrāti vitamīni siekalas olbaltumvi…" at bounding box center [591, 248] width 438 height 72
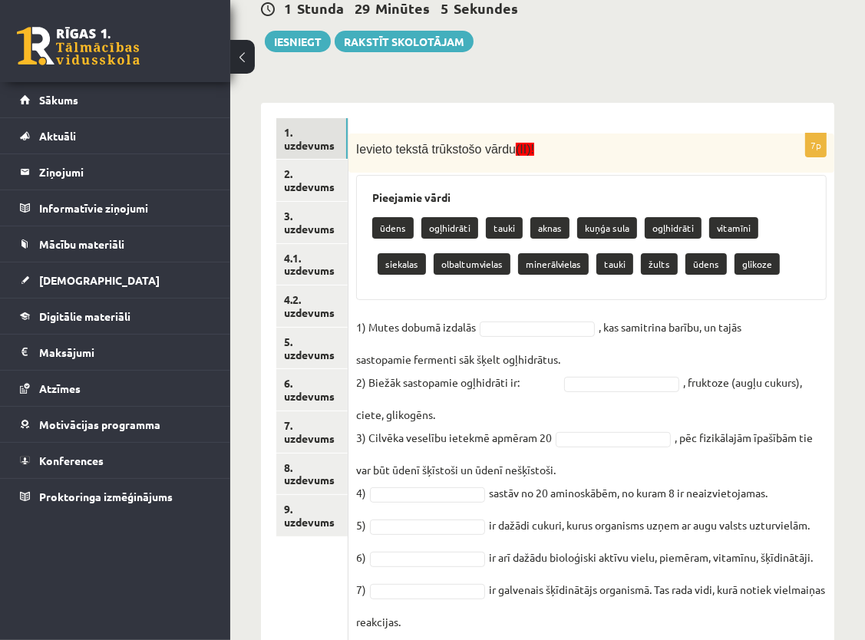
drag, startPoint x: 734, startPoint y: 280, endPoint x: 725, endPoint y: 309, distance: 29.9
click at [725, 309] on div "7p Ievieto tekstā trūkstošo vārdu (II)! Pieejamie vārdi ūdens ogļhidrāti tauki …" at bounding box center [591, 387] width 486 height 507
click at [426, 253] on p "siekalas" at bounding box center [402, 263] width 48 height 21
drag, startPoint x: 786, startPoint y: 223, endPoint x: 763, endPoint y: 262, distance: 45.4
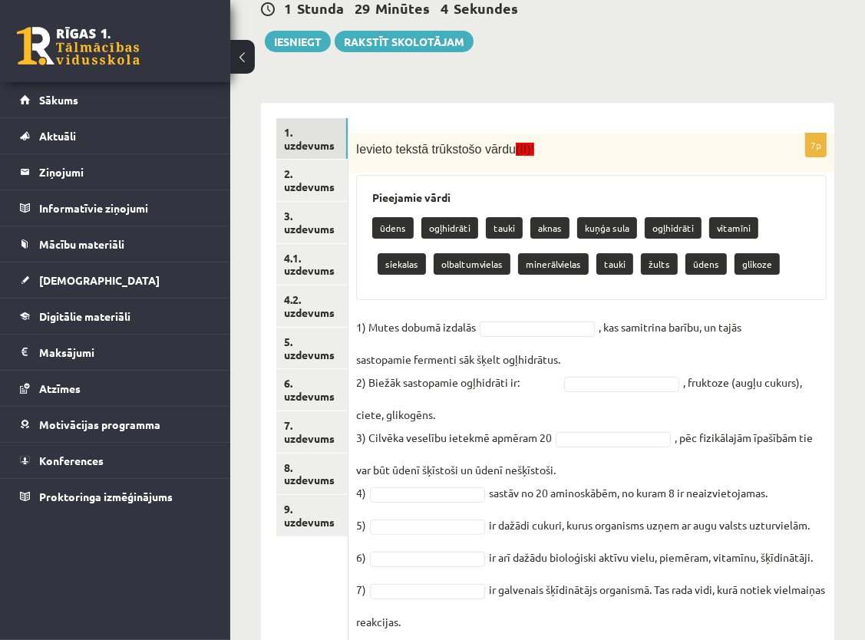
click at [763, 262] on div "ūdens ogļhidrāti tauki aknas kuņģa sula ogļhidrāti vitamīni siekalas olbaltumvi…" at bounding box center [591, 248] width 438 height 72
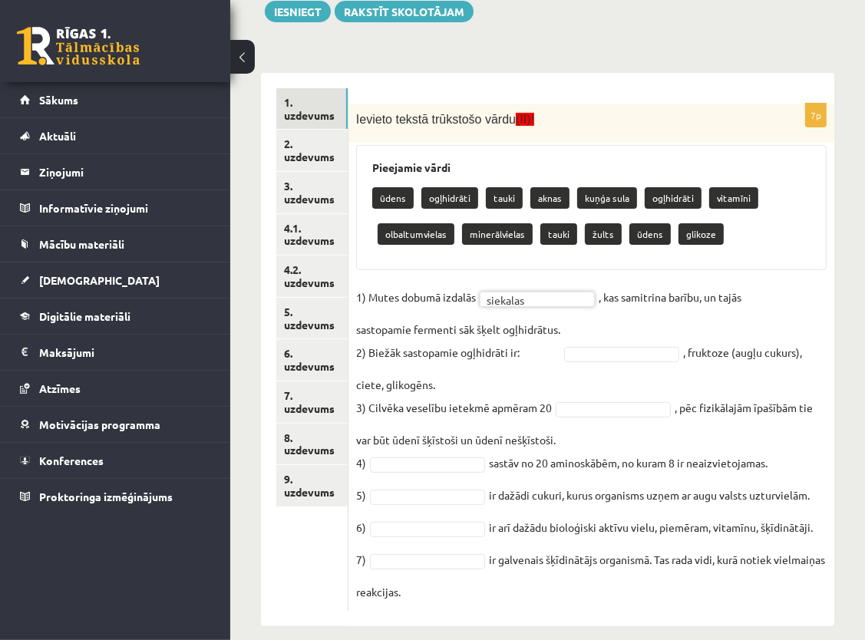
scroll to position [254, 0]
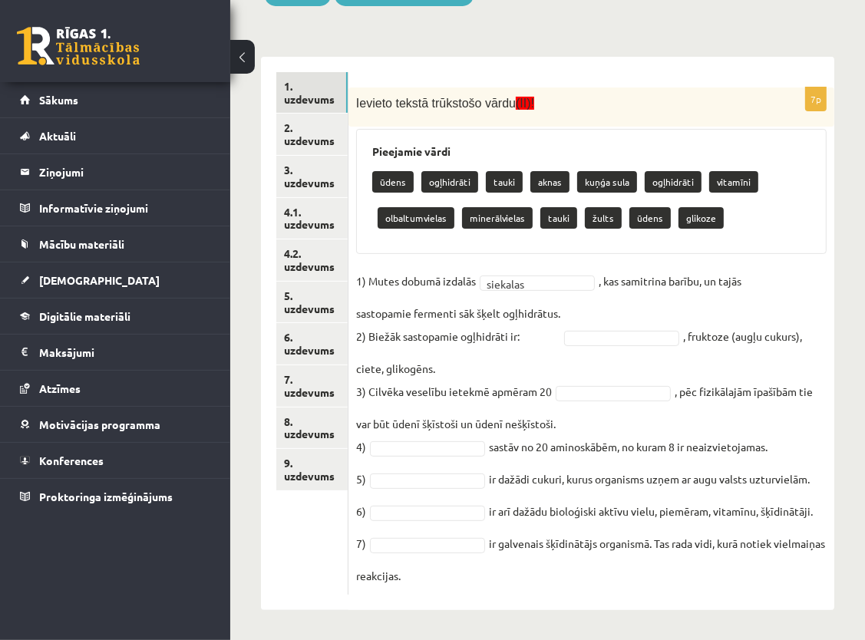
drag, startPoint x: 355, startPoint y: 333, endPoint x: 712, endPoint y: 576, distance: 431.5
click at [712, 576] on div "7p Ievieto tekstā trūkstošo vārdu (II)! Pieejamie vārdi ūdens ogļhidrāti tauki …" at bounding box center [591, 340] width 486 height 507
click at [706, 587] on div "7p Ievieto tekstā trūkstošo vārdu (II)! Pieejamie vārdi ūdens ogļhidrāti tauki …" at bounding box center [591, 340] width 486 height 507
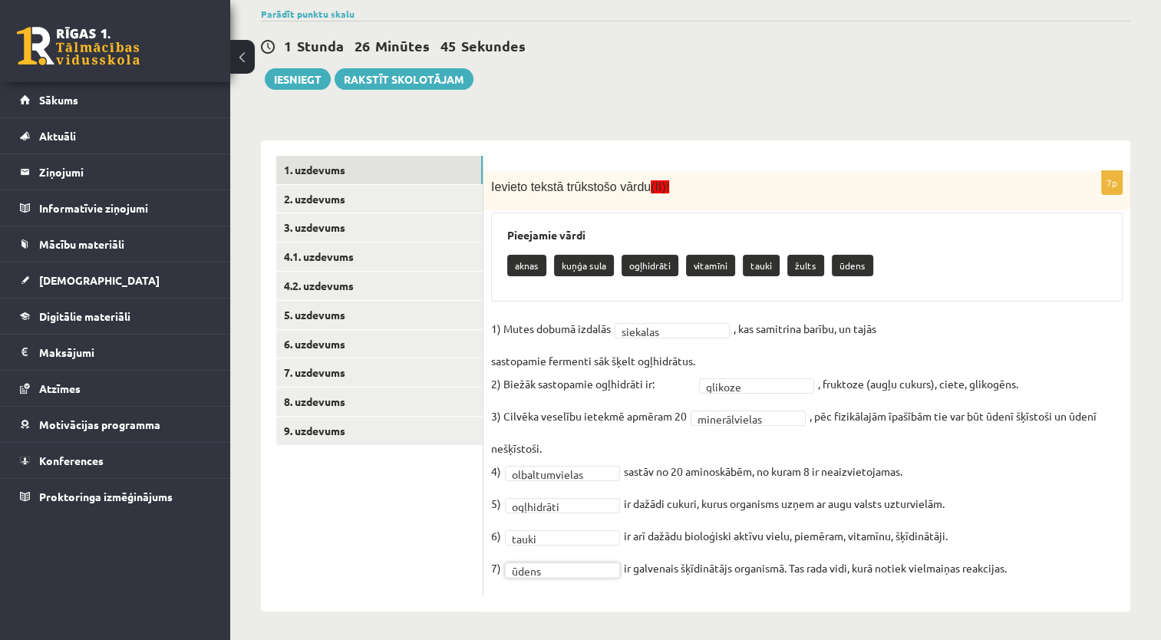
scroll to position [172, 0]
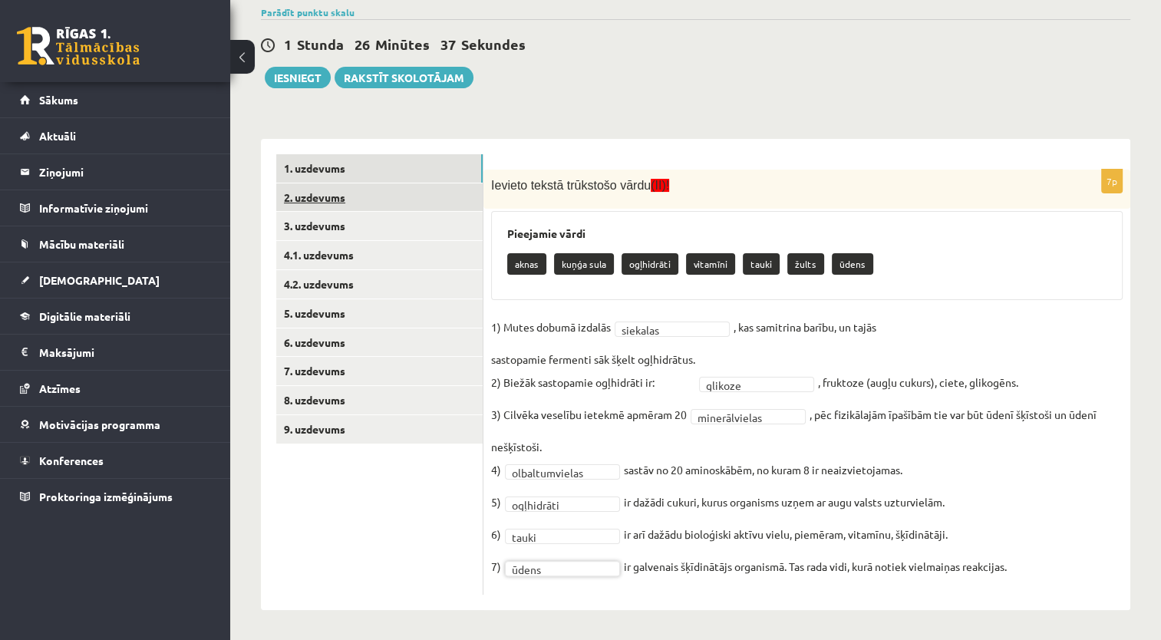
click at [305, 198] on link "2. uzdevums" at bounding box center [379, 197] width 206 height 28
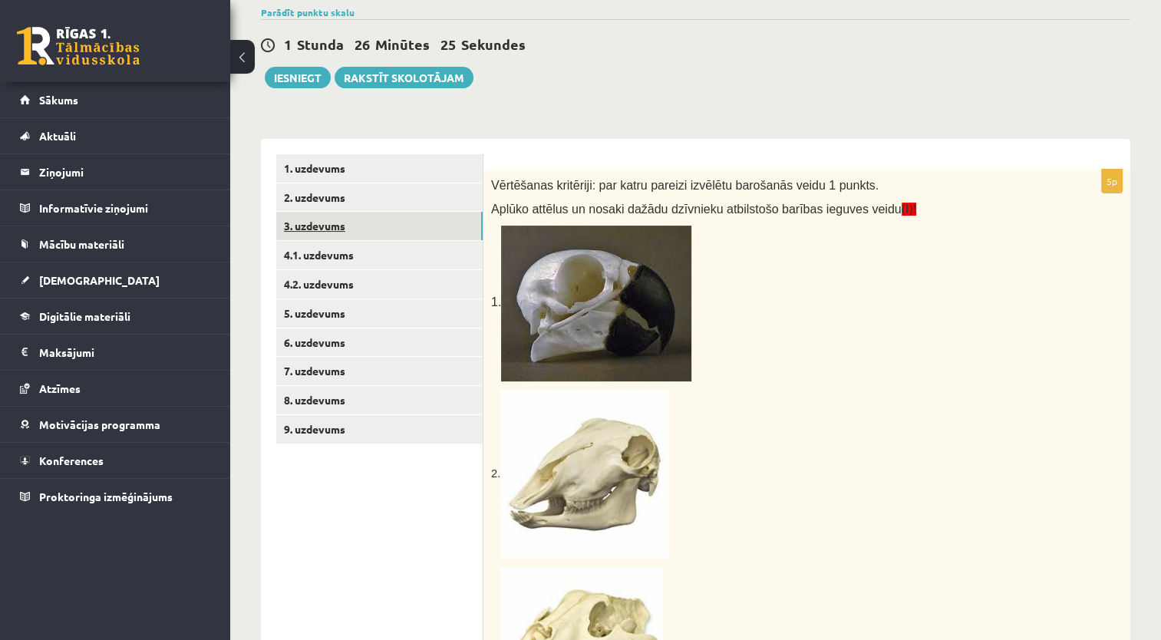
click at [325, 229] on link "3. uzdevums" at bounding box center [379, 226] width 206 height 28
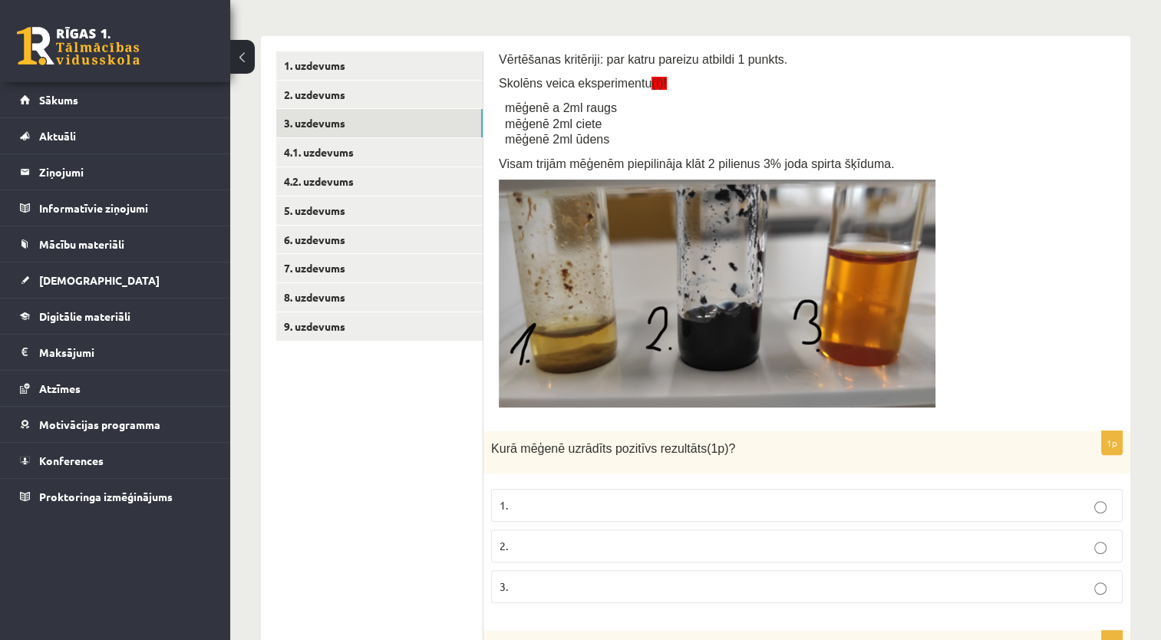
scroll to position [249, 0]
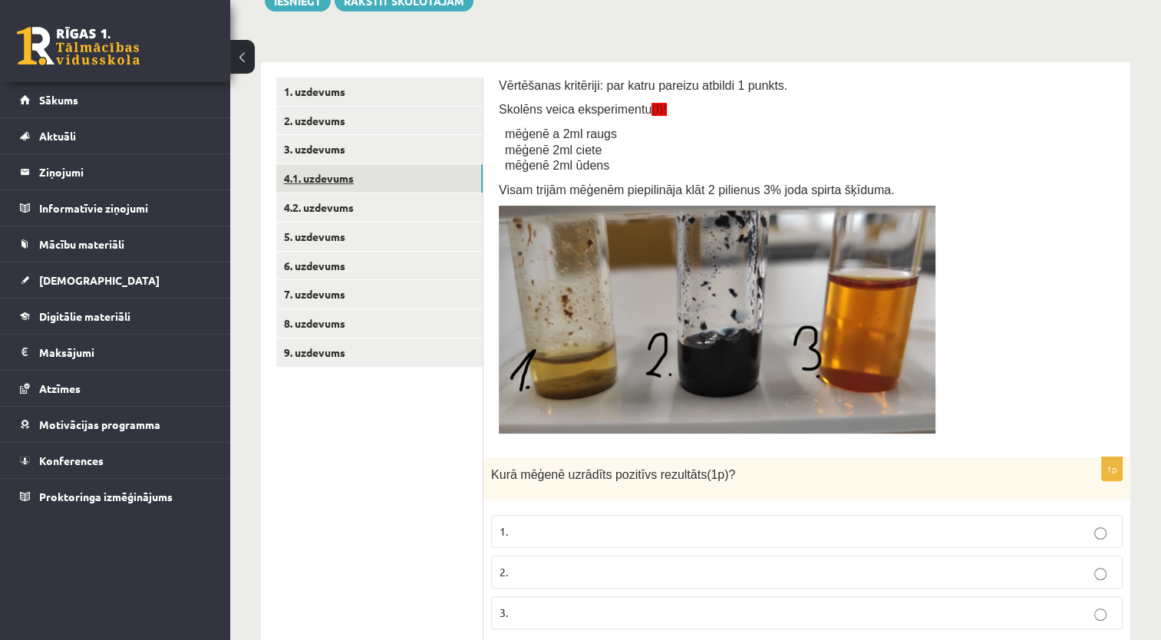
click at [312, 180] on link "4.1. uzdevums" at bounding box center [379, 178] width 206 height 28
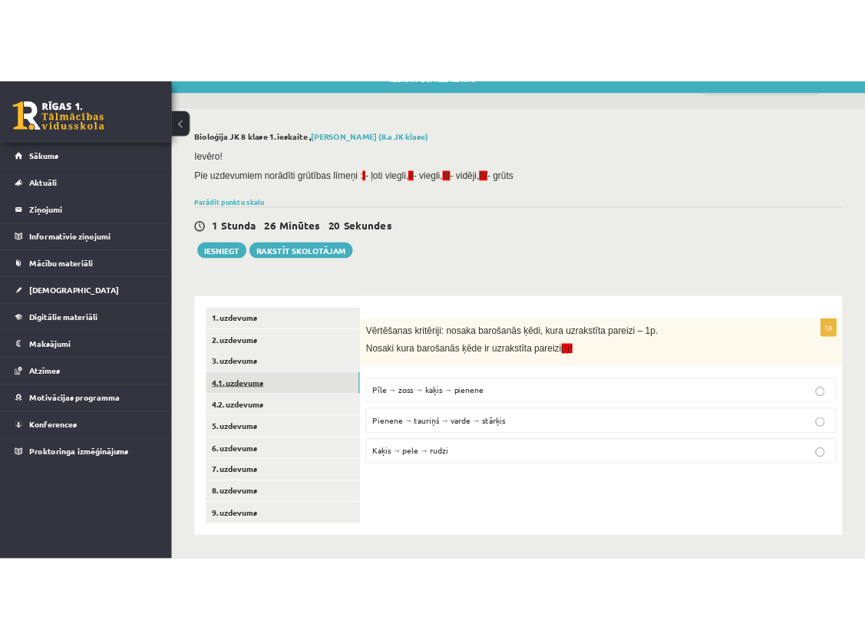
scroll to position [21, 0]
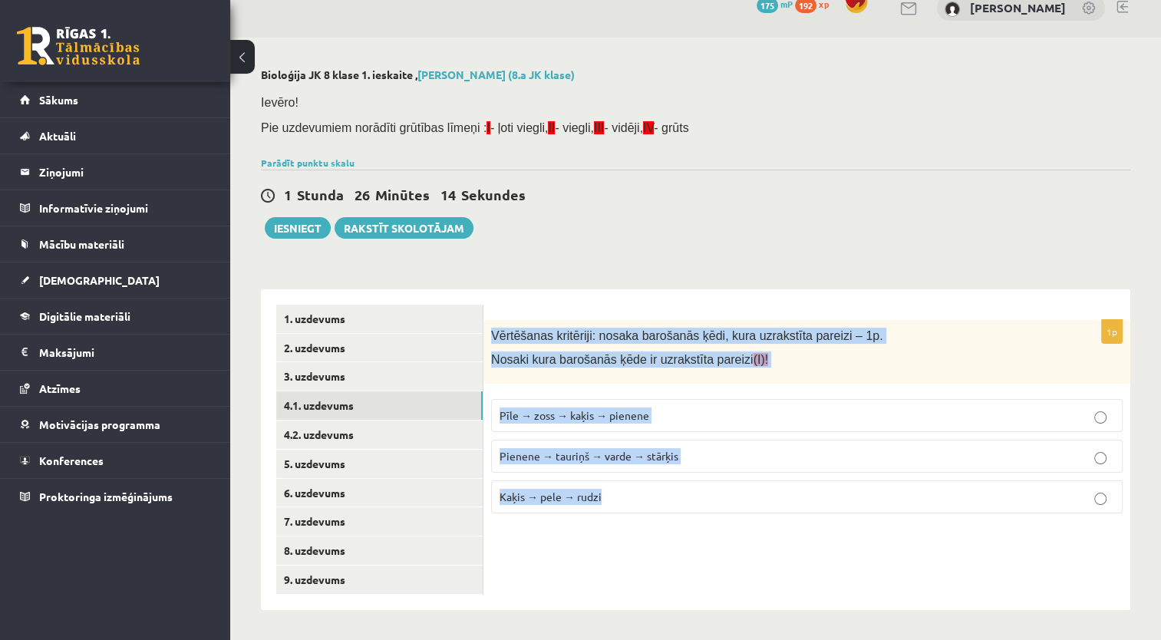
drag, startPoint x: 494, startPoint y: 331, endPoint x: 612, endPoint y: 507, distance: 211.8
click at [612, 507] on div "1p Vērtēšanas kritēriji: nosaka barošanās ķēdi, kura uzrakstīta pareizi – 1p. N…" at bounding box center [807, 423] width 647 height 206
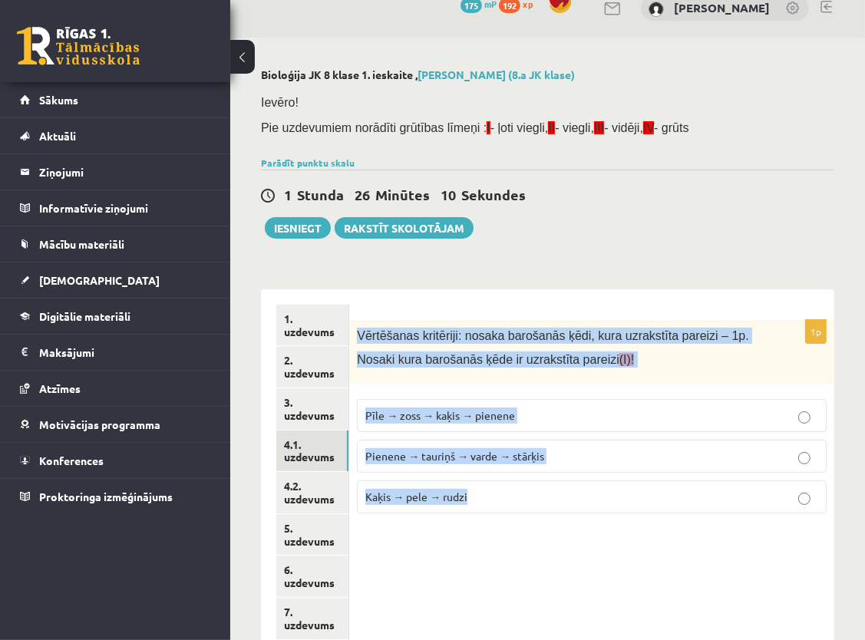
click at [733, 334] on p "Vērtēšanas kritēriji: nosaka barošanās ķēdi, kura uzrakstīta pareizi – 1p." at bounding box center [553, 336] width 393 height 16
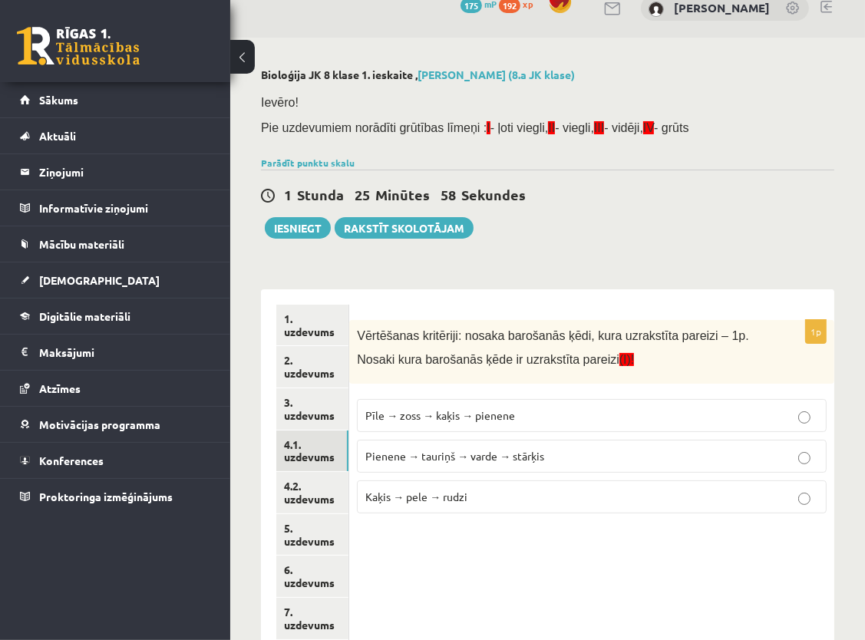
click at [553, 448] on p "Pienene → tauriņš → varde → stārķis" at bounding box center [591, 456] width 453 height 16
click at [305, 504] on link "4.2. uzdevums" at bounding box center [312, 492] width 72 height 41
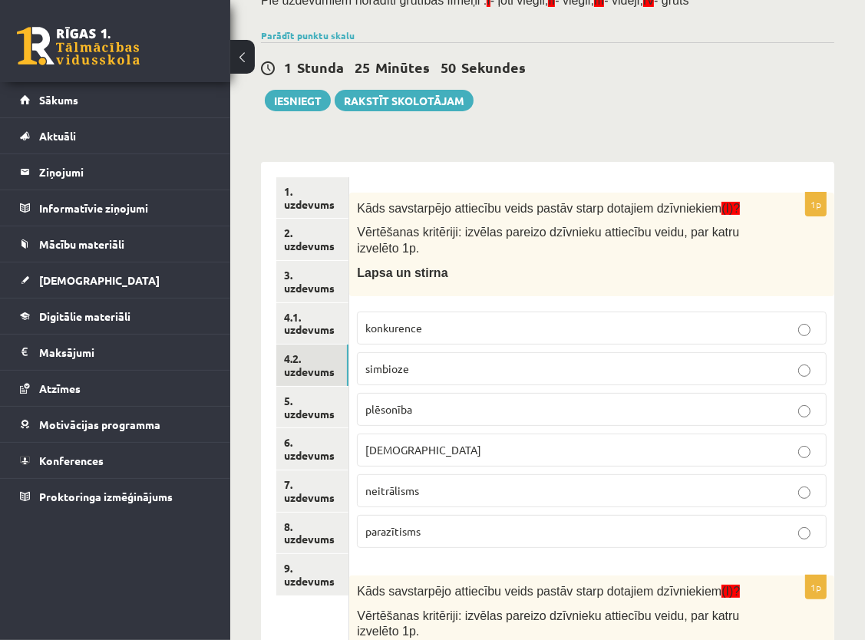
scroll to position [175, 0]
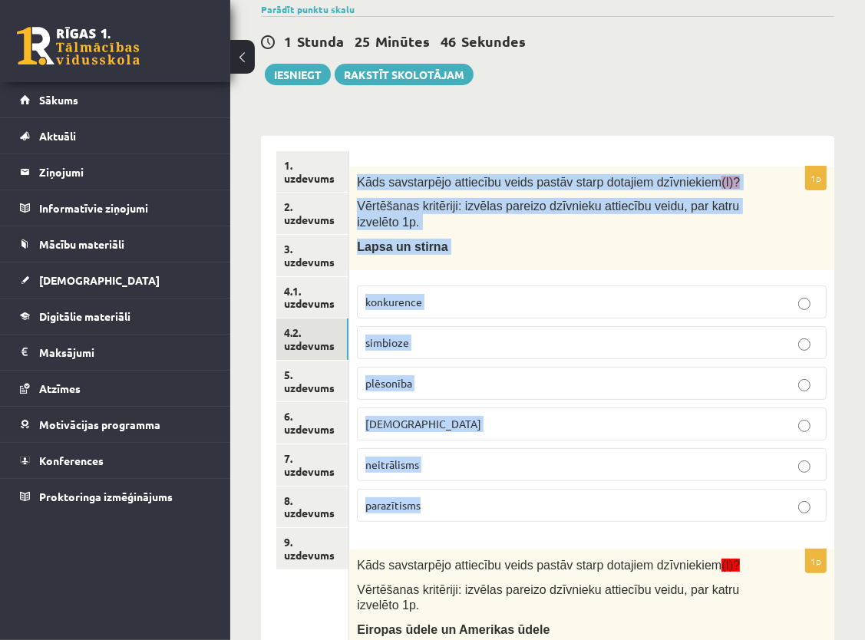
drag, startPoint x: 357, startPoint y: 177, endPoint x: 434, endPoint y: 498, distance: 330.6
click at [434, 498] on div "1p Kāds savstarpējo attiecību veids pastāv starp dotajiem dzīvniekiem (I)? Vērt…" at bounding box center [591, 351] width 485 height 368
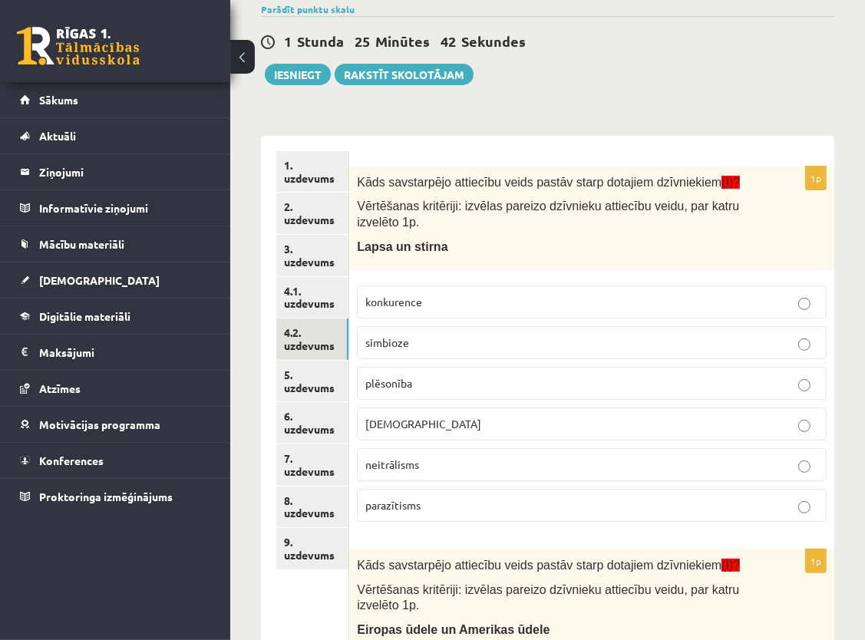
click at [502, 375] on p "plēsonība" at bounding box center [591, 383] width 453 height 16
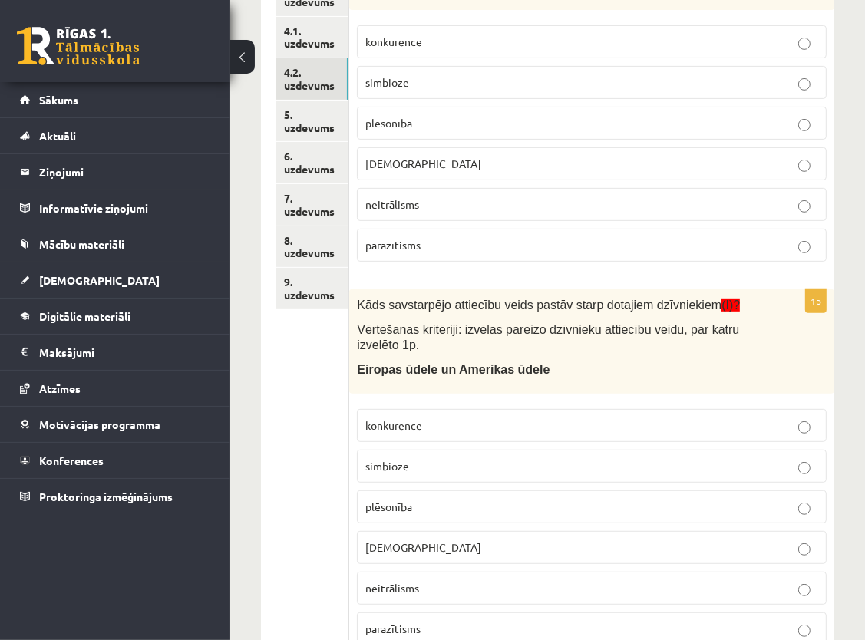
scroll to position [482, 0]
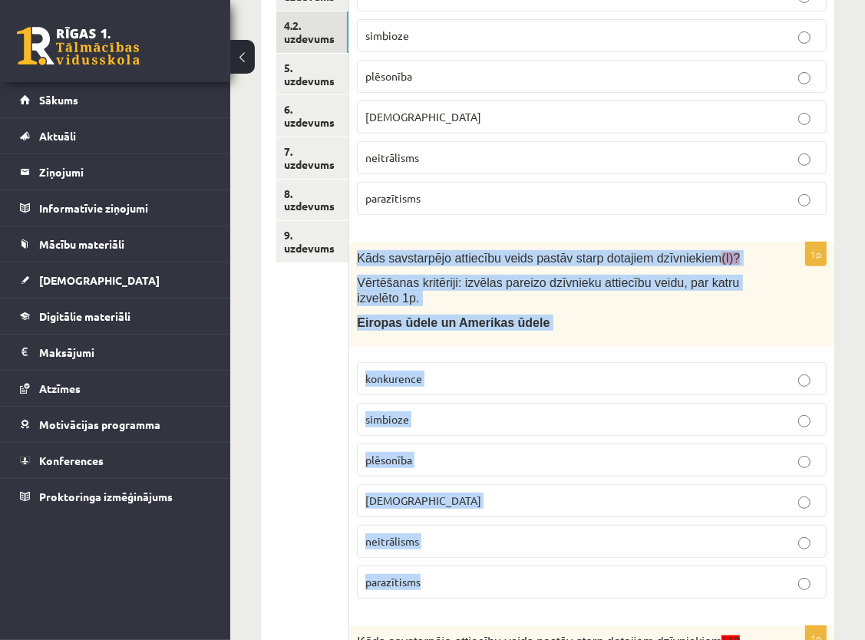
drag, startPoint x: 354, startPoint y: 253, endPoint x: 429, endPoint y: 590, distance: 345.2
click at [429, 590] on div "1p Kāds savstarpējo attiecību veids pastāv starp dotajiem dzīvniekiem (I)? Vērt…" at bounding box center [591, 427] width 485 height 368
click at [633, 315] on p "Eiropas ūdele un Amerikas ūdele" at bounding box center [553, 323] width 393 height 16
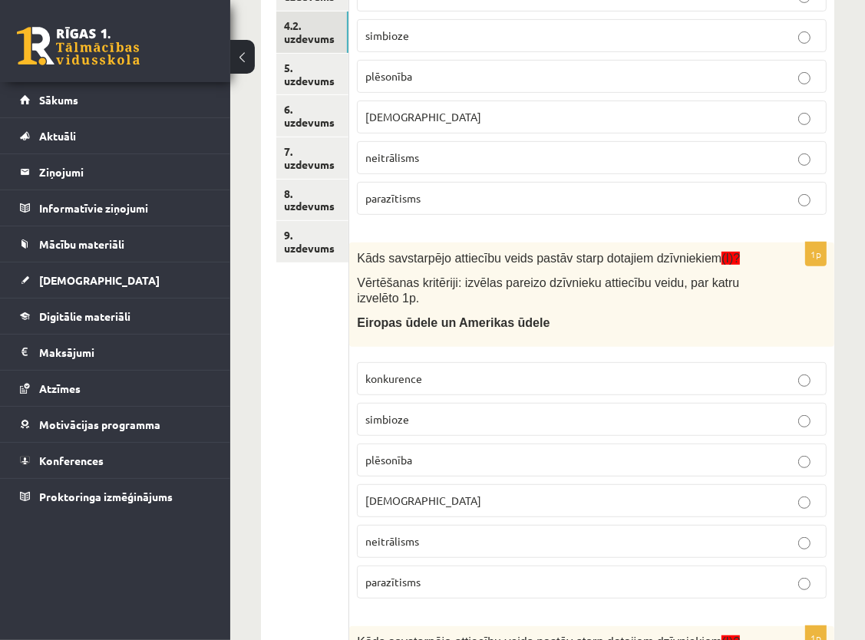
click at [442, 371] on p "konkurence" at bounding box center [591, 379] width 453 height 16
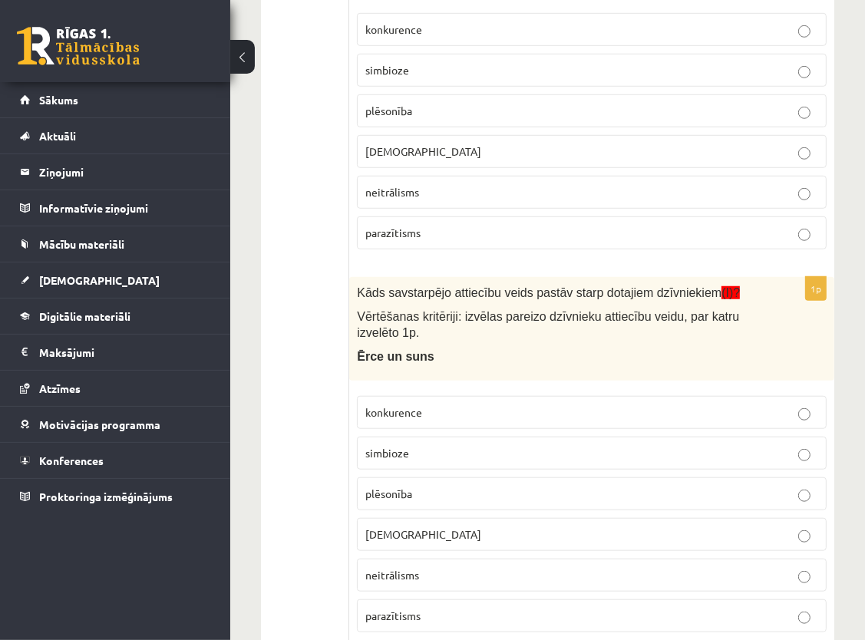
scroll to position [866, 0]
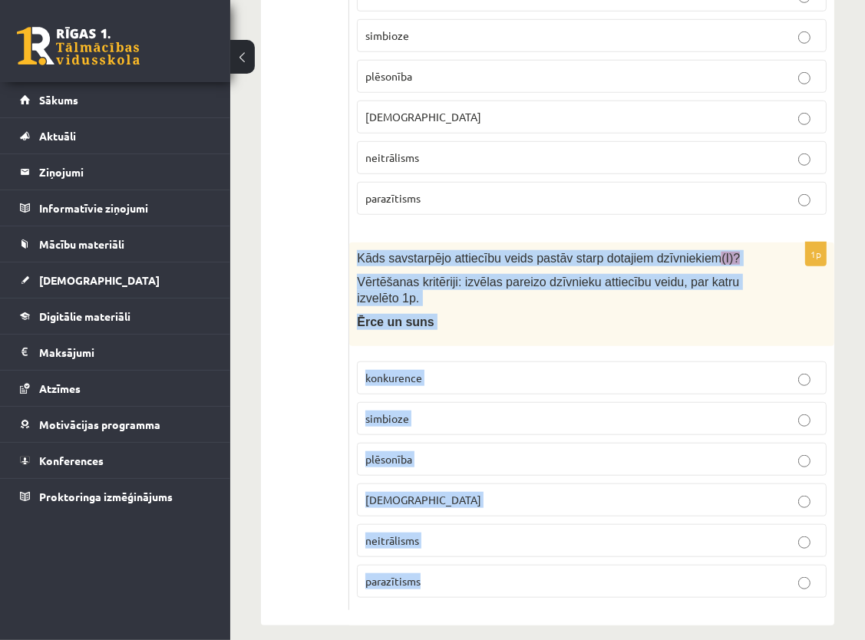
drag, startPoint x: 359, startPoint y: 251, endPoint x: 427, endPoint y: 573, distance: 329.4
click at [427, 573] on div "1p Kāds savstarpējo attiecību veids pastāv starp dotajiem dzīvniekiem (I)? Vērt…" at bounding box center [591, 427] width 485 height 368
click at [610, 333] on div "Kāds savstarpējo attiecību veids pastāv starp dotajiem dzīvniekiem (I)? Vērtēša…" at bounding box center [591, 295] width 485 height 104
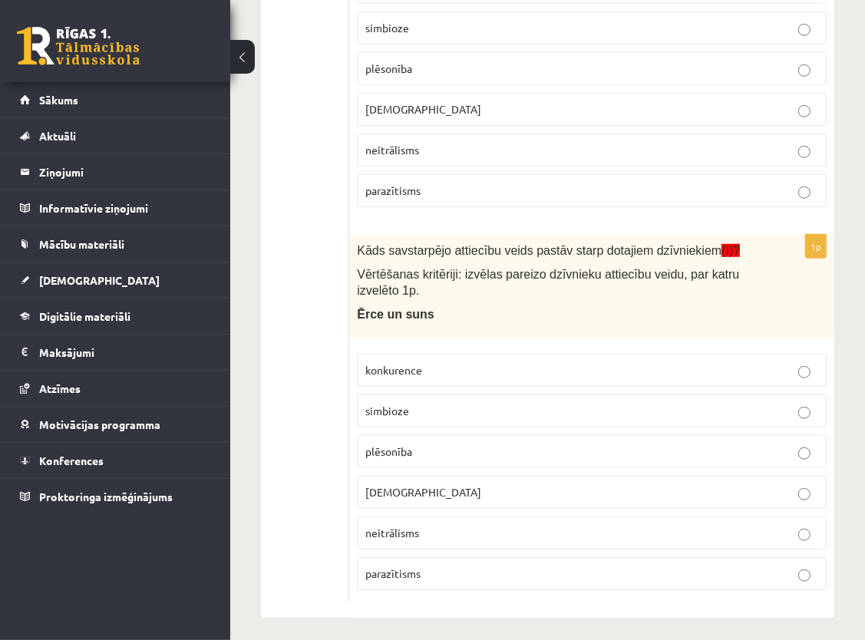
scroll to position [875, 0]
click at [476, 567] on p "parazītisms" at bounding box center [591, 572] width 453 height 16
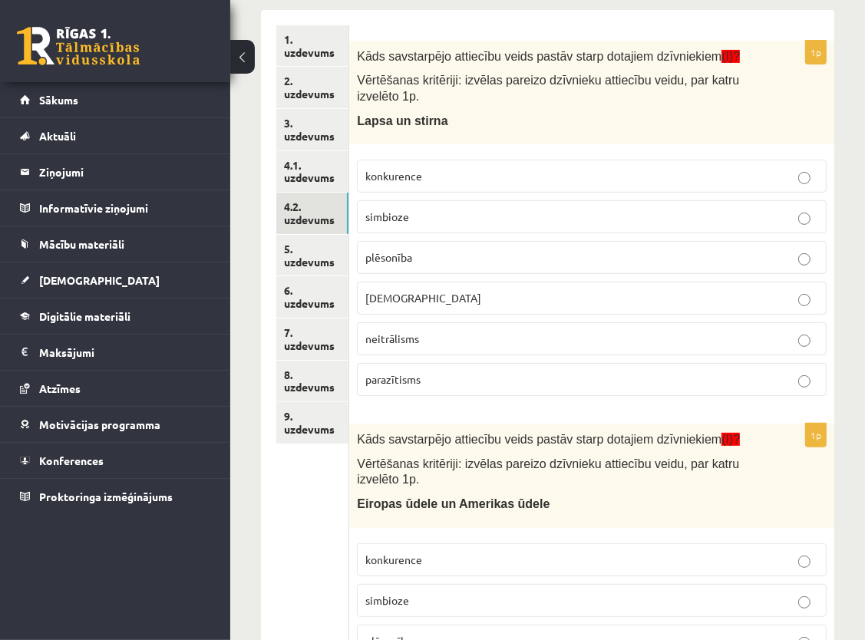
scroll to position [261, 0]
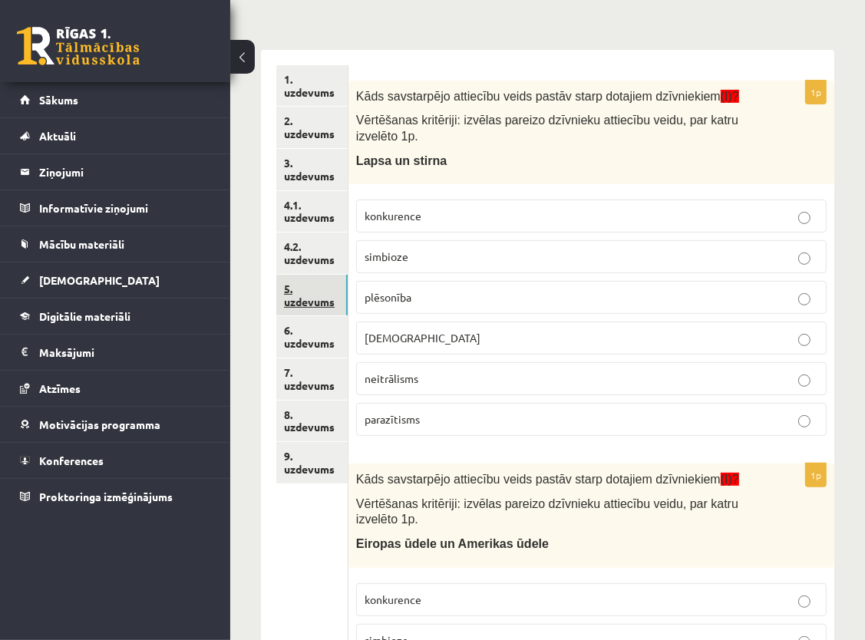
click at [294, 296] on link "5. uzdevums" at bounding box center [311, 295] width 71 height 41
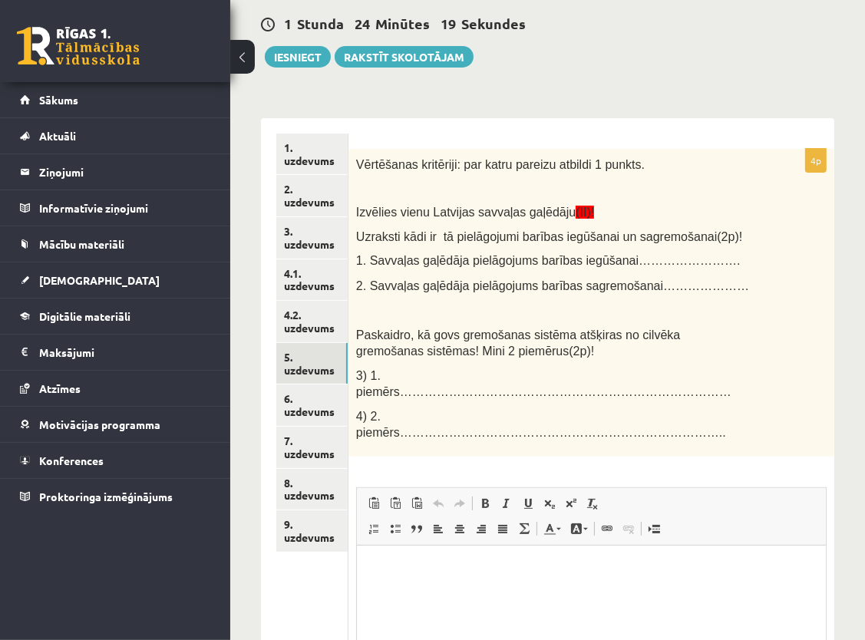
scroll to position [219, 0]
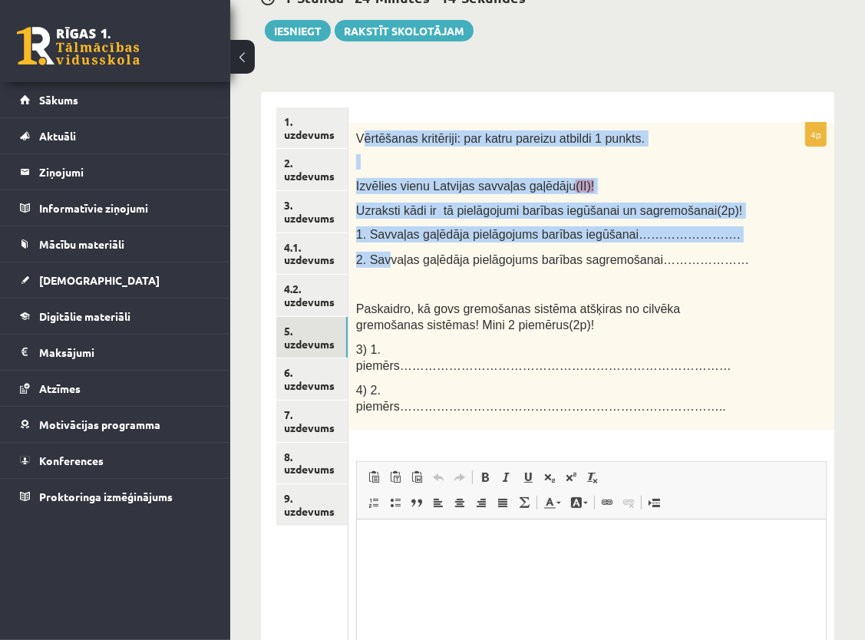
drag, startPoint x: 361, startPoint y: 140, endPoint x: 386, endPoint y: 258, distance: 120.1
click at [386, 258] on div "Vērtēšanas kritēriji: par katru pareizu atbildi 1 punkts. Izvēlies vienu Latvij…" at bounding box center [591, 277] width 486 height 308
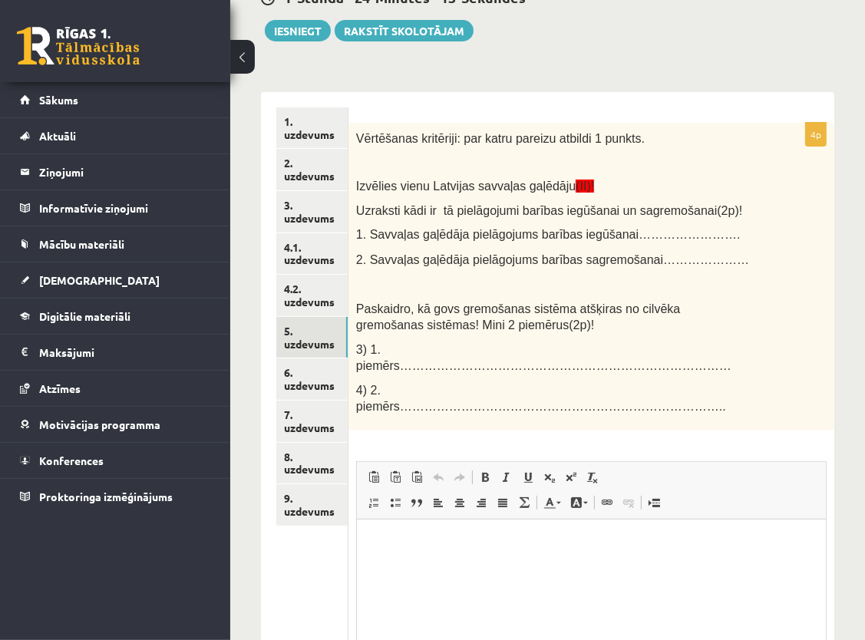
drag, startPoint x: 386, startPoint y: 258, endPoint x: 411, endPoint y: 284, distance: 35.8
click at [411, 284] on p at bounding box center [553, 283] width 394 height 15
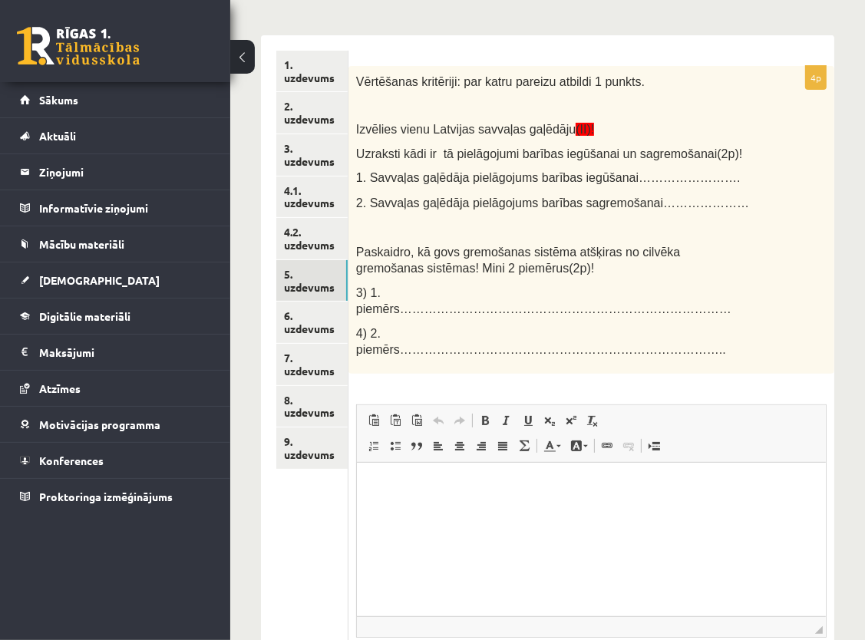
scroll to position [307, 0]
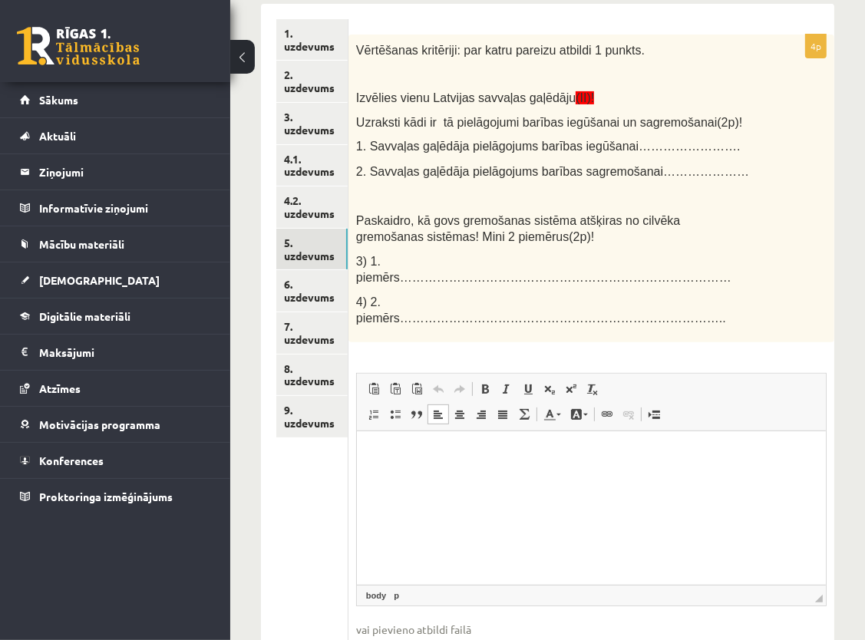
click at [428, 457] on p "Bagātinātā teksta redaktors, wiswyg-editor-user-answer-47363699295620" at bounding box center [590, 454] width 438 height 16
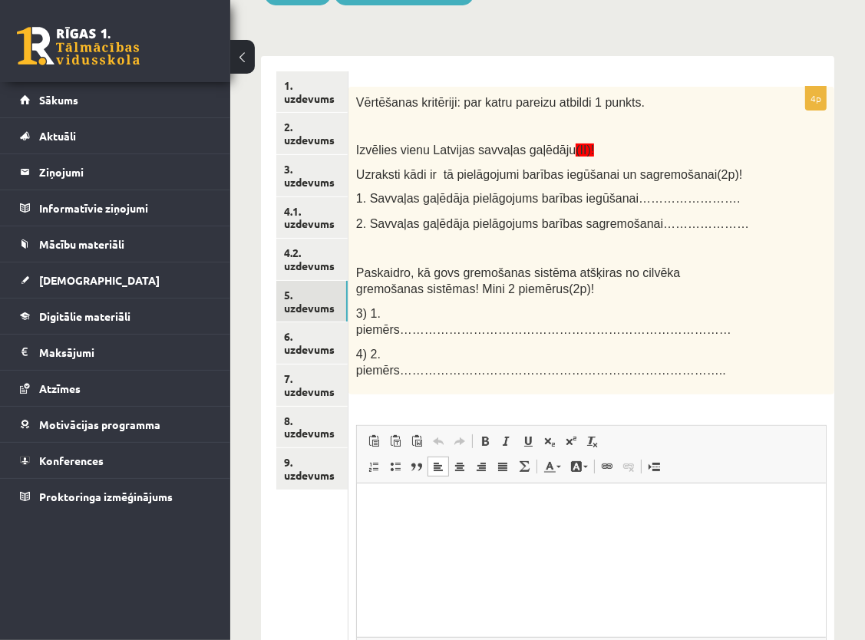
scroll to position [218, 0]
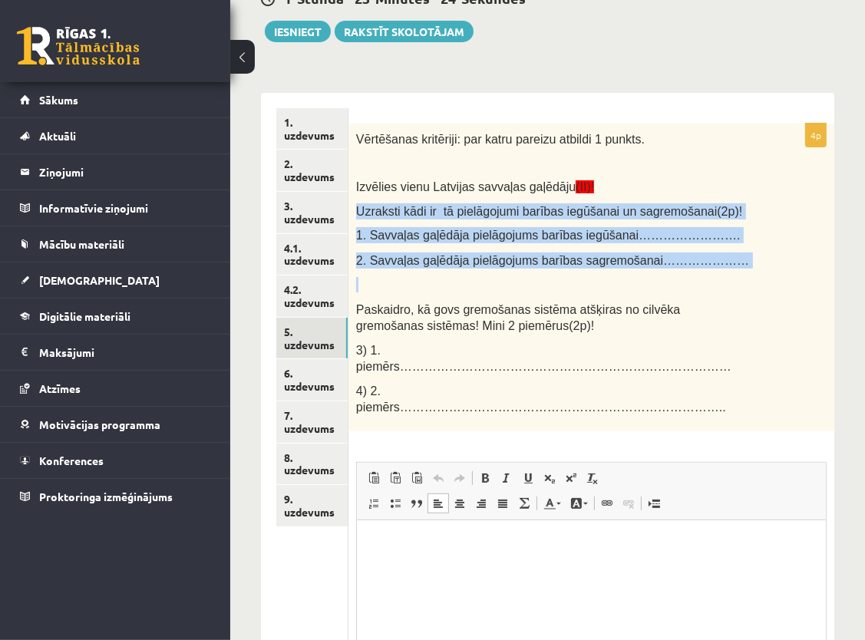
drag, startPoint x: 356, startPoint y: 206, endPoint x: 642, endPoint y: 268, distance: 292.2
click at [642, 268] on div "Vērtēšanas kritēriji: par katru pareizu atbildi 1 punkts. Izvēlies vienu Latvij…" at bounding box center [591, 278] width 486 height 308
copy div "Uzraksti kādi ir tā pielāgojumi barības iegūšanai un sagremošanai(2p)! 1. Savva…"
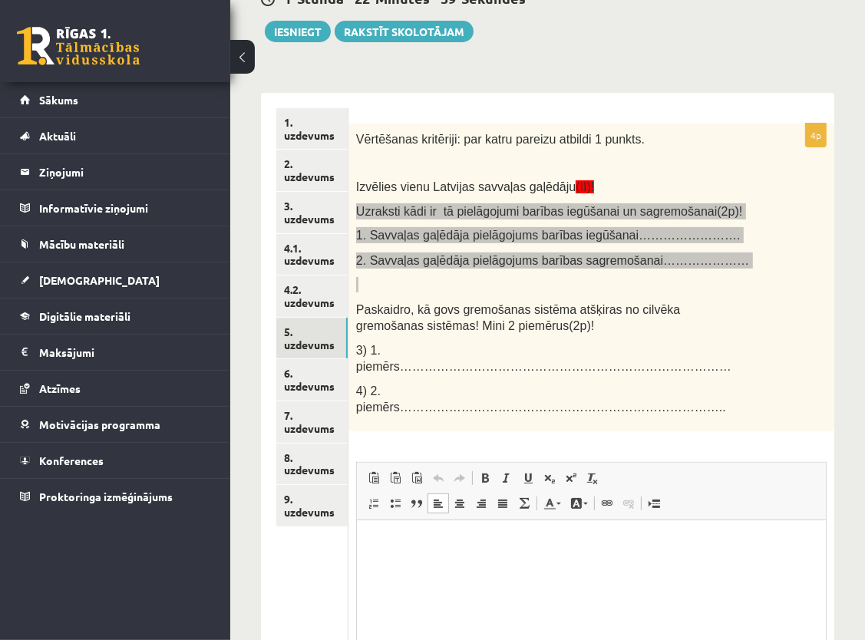
click at [485, 553] on html at bounding box center [590, 543] width 469 height 47
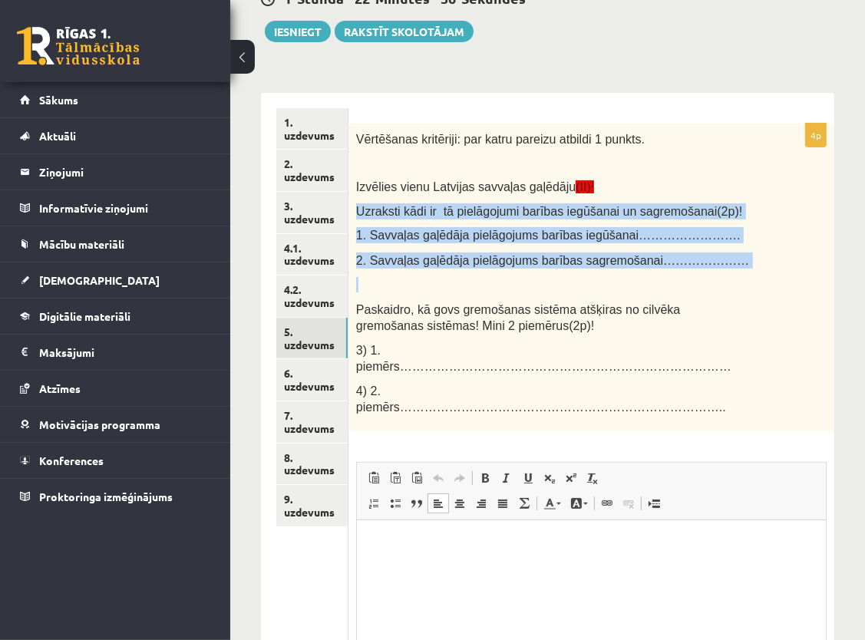
click at [537, 290] on p at bounding box center [553, 284] width 394 height 15
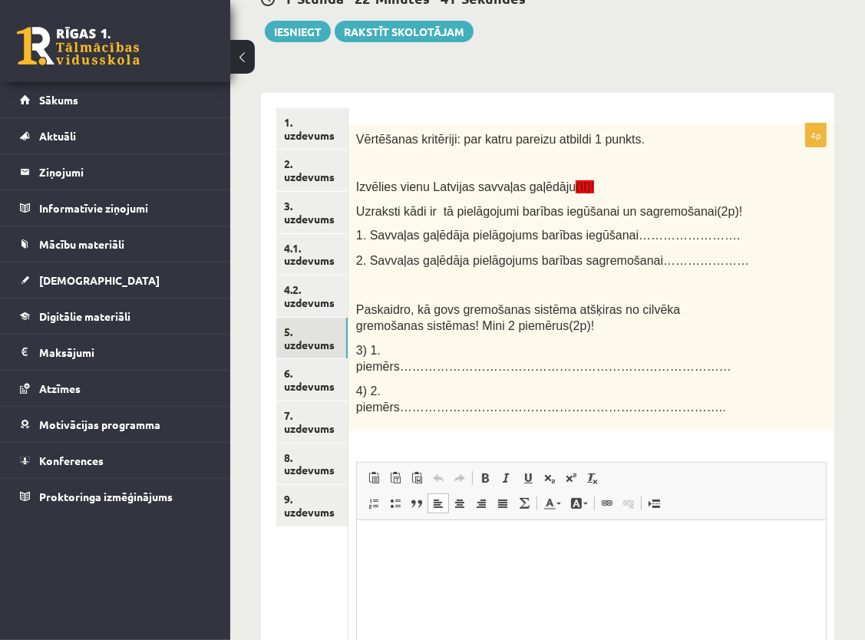
click at [401, 547] on p "Bagātinātā teksta redaktors, wiswyg-editor-user-answer-47363699295620" at bounding box center [590, 543] width 438 height 16
drag, startPoint x: 738, startPoint y: 404, endPoint x: 842, endPoint y: 175, distance: 251.1
click at [842, 175] on div "Bioloģija JK 8 klase 1. ieskaite , Valērija Kožemjakina (8.a JK klase) Ievēro! …" at bounding box center [547, 334] width 635 height 986
click at [682, 556] on html "**********" at bounding box center [590, 543] width 469 height 47
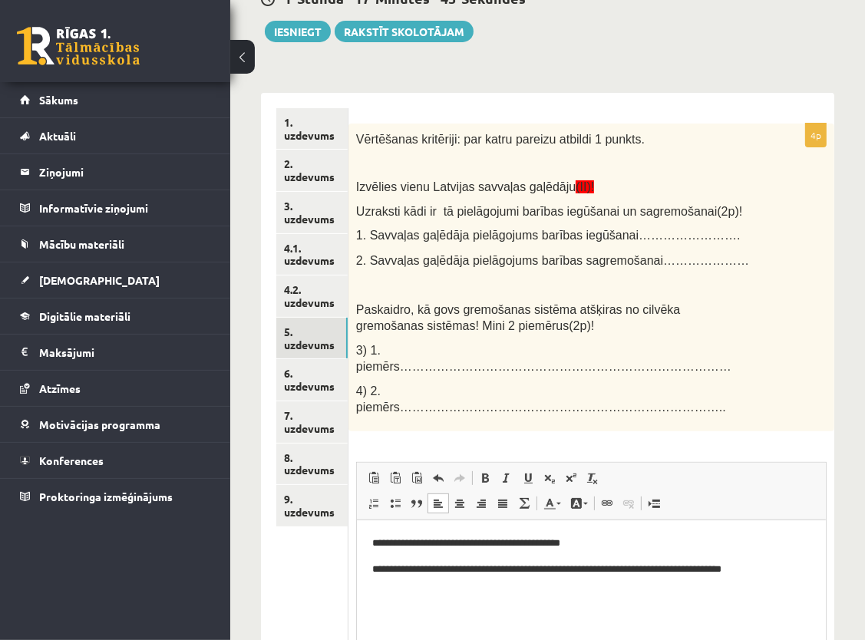
click at [751, 569] on p "**********" at bounding box center [589, 569] width 437 height 16
click at [776, 568] on p "**********" at bounding box center [589, 569] width 437 height 16
click at [392, 543] on p "**********" at bounding box center [589, 543] width 437 height 16
click at [466, 593] on html "**********" at bounding box center [590, 556] width 469 height 73
click at [777, 569] on p "**********" at bounding box center [589, 569] width 437 height 16
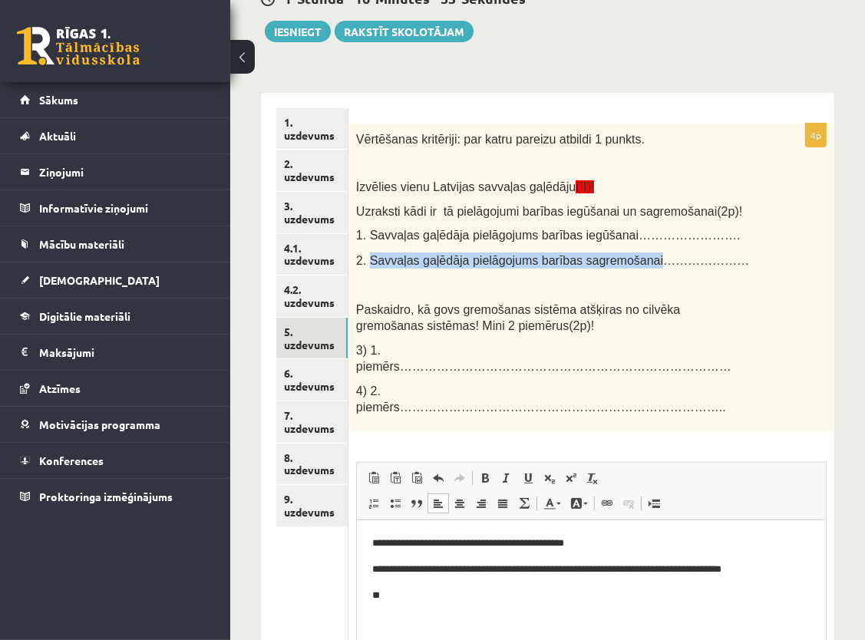
drag, startPoint x: 368, startPoint y: 259, endPoint x: 629, endPoint y: 261, distance: 261.0
click at [629, 261] on span "2. Savvaļas gaļēdāja pielāgojums barības sagremošanai…………………" at bounding box center [552, 260] width 393 height 13
copy span "Savvaļas gaļēdāja pielāgojums barības sagremošanai"
click at [543, 296] on div "Vērtēšanas kritēriji: par katru pareizu atbildi 1 punkts. Izvēlies vienu Latvij…" at bounding box center [591, 278] width 486 height 308
click at [384, 599] on p "**" at bounding box center [589, 595] width 437 height 16
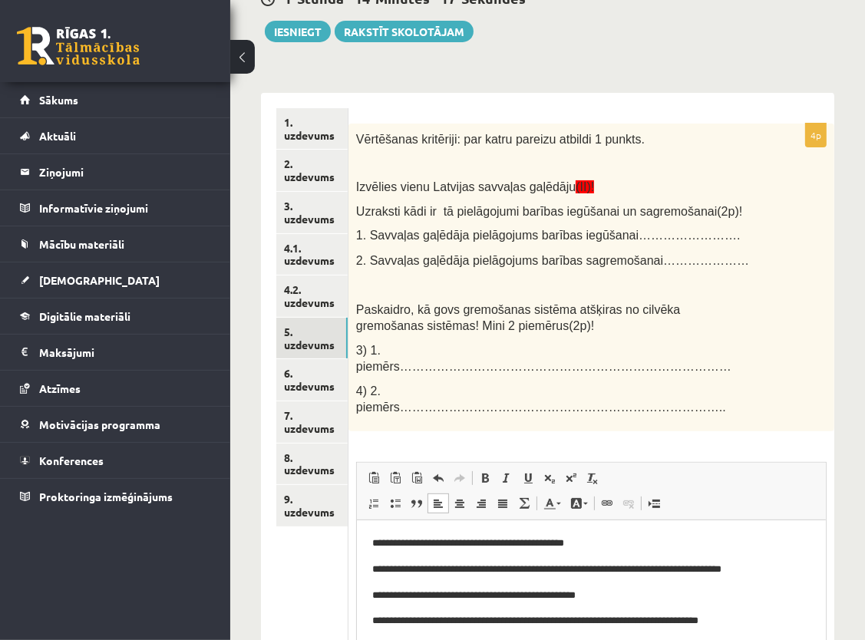
scroll to position [295, 0]
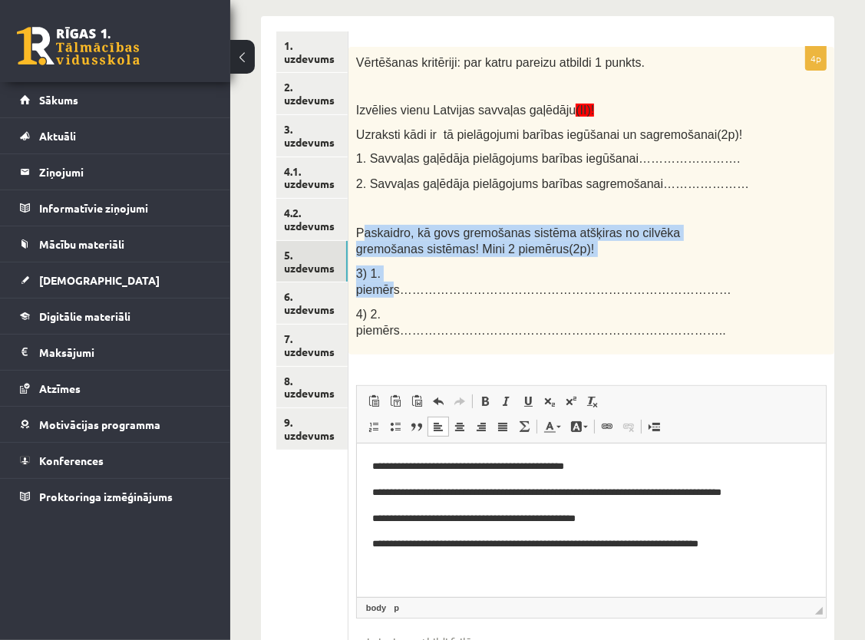
drag, startPoint x: 362, startPoint y: 231, endPoint x: 416, endPoint y: 267, distance: 64.7
click at [416, 267] on div "Vērtēšanas kritēriji: par katru pareizu atbildi 1 punkts. Izvēlies vienu Latvij…" at bounding box center [591, 201] width 486 height 308
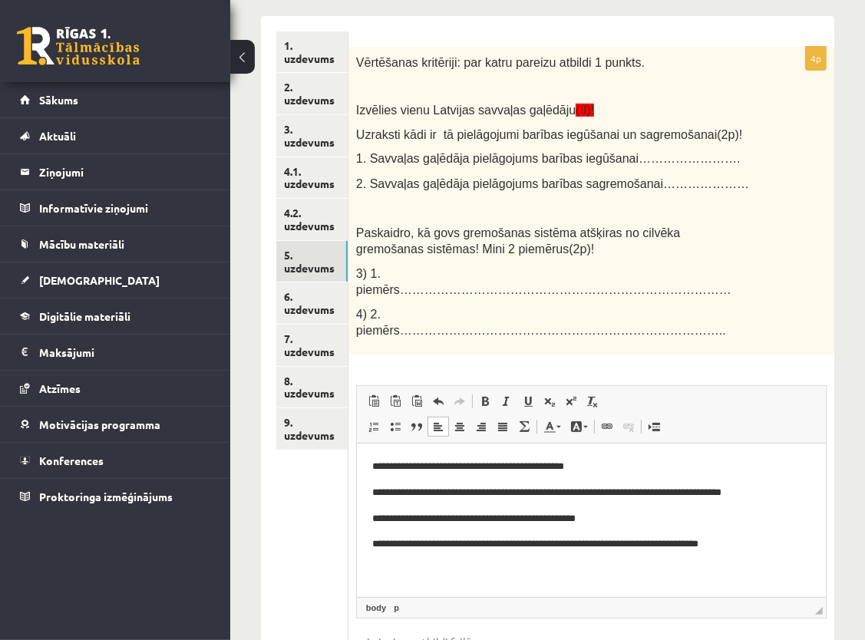
drag, startPoint x: 416, startPoint y: 267, endPoint x: 529, endPoint y: 259, distance: 113.1
click at [529, 259] on div "Vērtēšanas kritēriji: par katru pareizu atbildi 1 punkts. Izvēlies vienu Latvij…" at bounding box center [591, 201] width 486 height 308
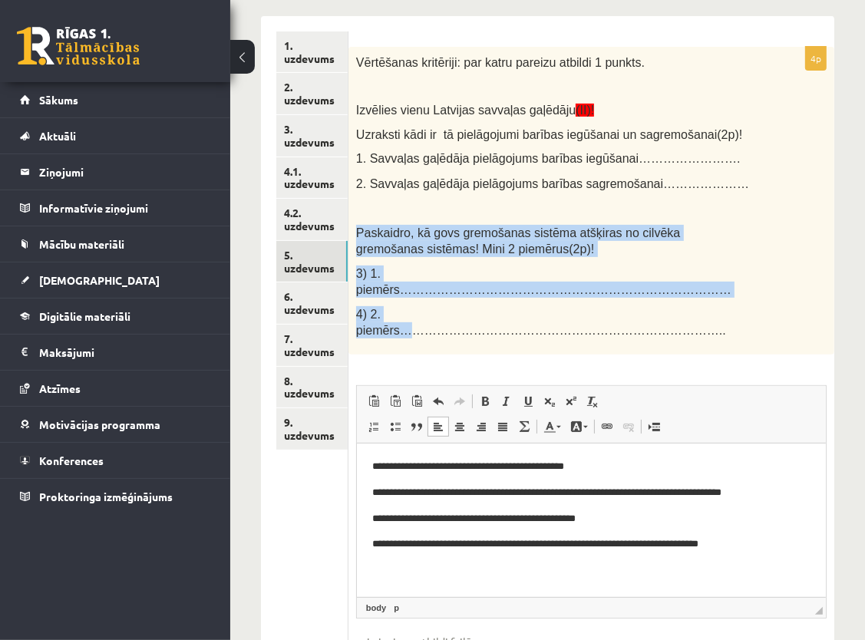
drag, startPoint x: 355, startPoint y: 229, endPoint x: 430, endPoint y: 299, distance: 102.1
click at [430, 299] on div "Vērtēšanas kritēriji: par katru pareizu atbildi 1 punkts. Izvēlies vienu Latvij…" at bounding box center [591, 201] width 486 height 308
copy div "Paskaidro, kā govs gremošanas sistēma atšķiras no cilvēka gremošanas sistēmas! …"
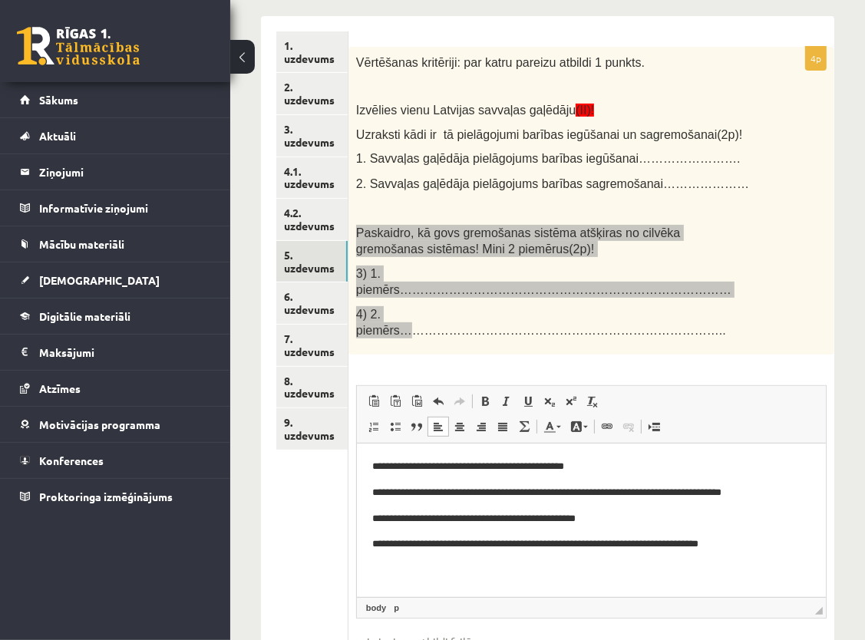
click at [771, 556] on html "**********" at bounding box center [590, 505] width 469 height 124
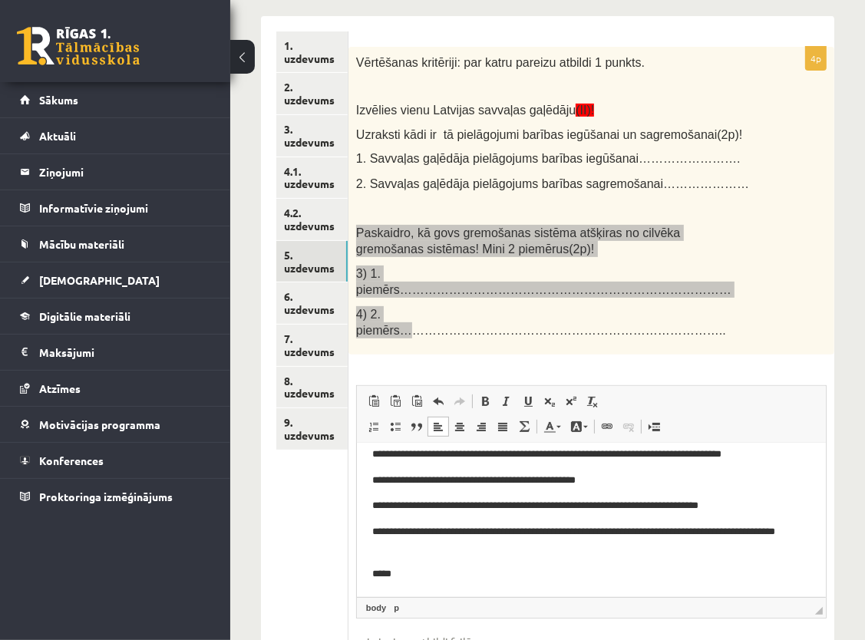
scroll to position [0, 0]
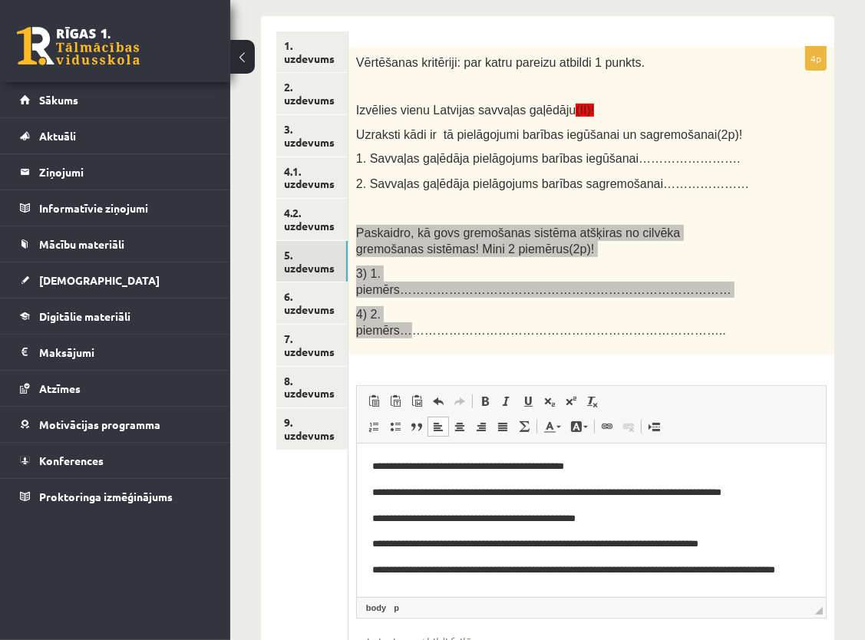
click at [370, 547] on html "**********" at bounding box center [590, 539] width 469 height 193
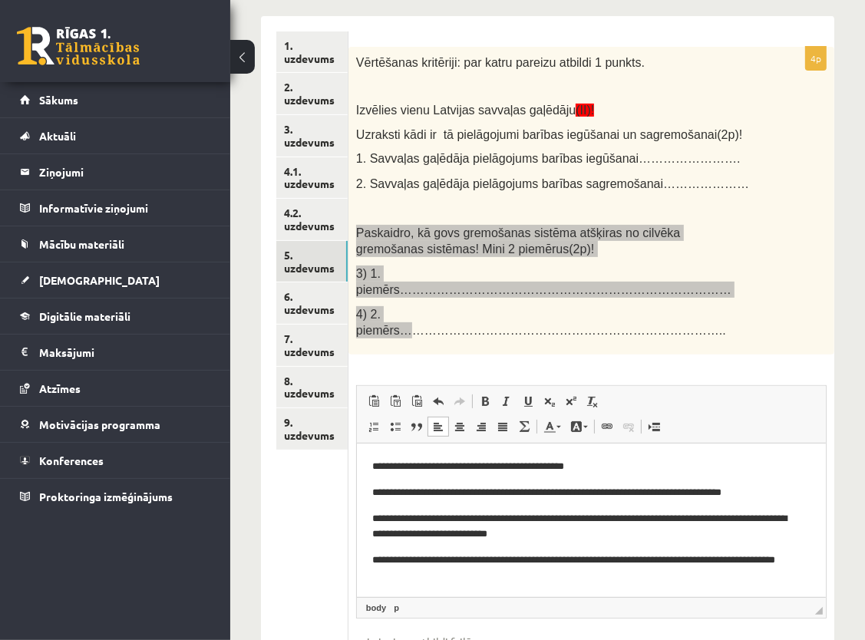
click at [371, 492] on html "**********" at bounding box center [590, 534] width 469 height 183
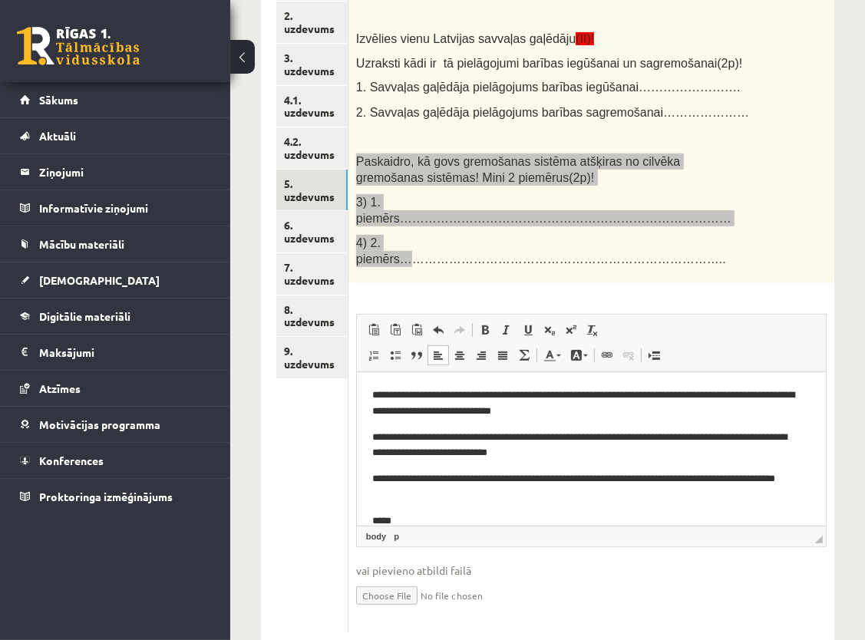
scroll to position [371, 0]
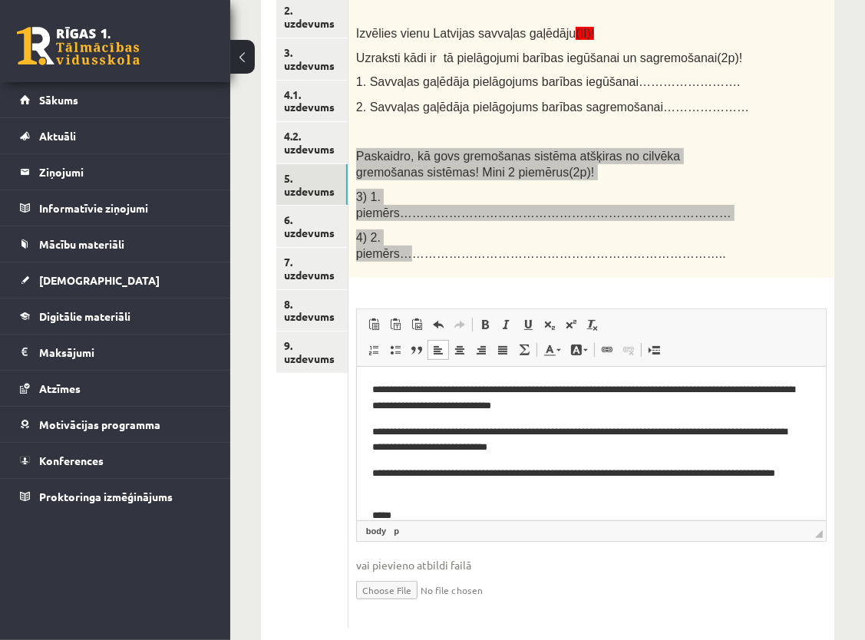
click at [417, 516] on p "*****" at bounding box center [584, 515] width 426 height 16
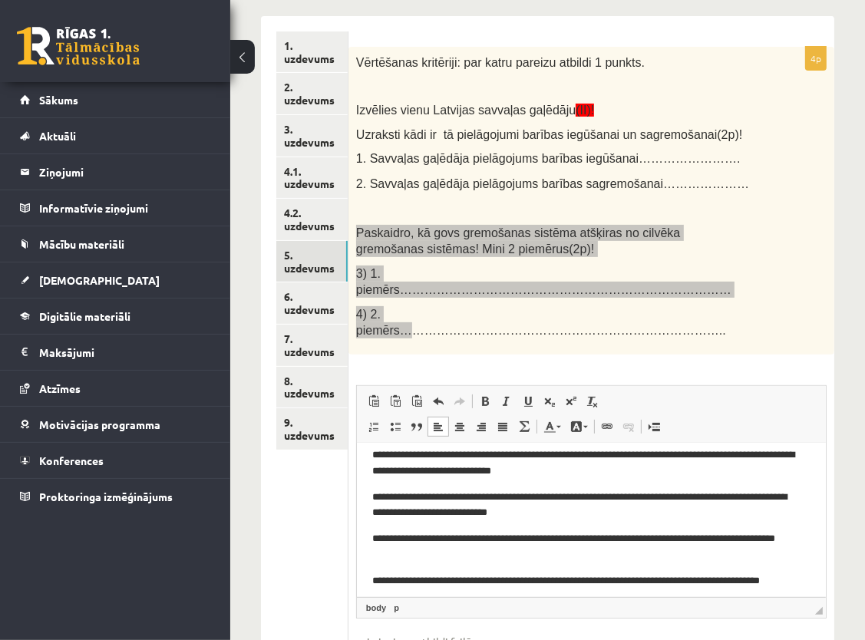
scroll to position [0, 0]
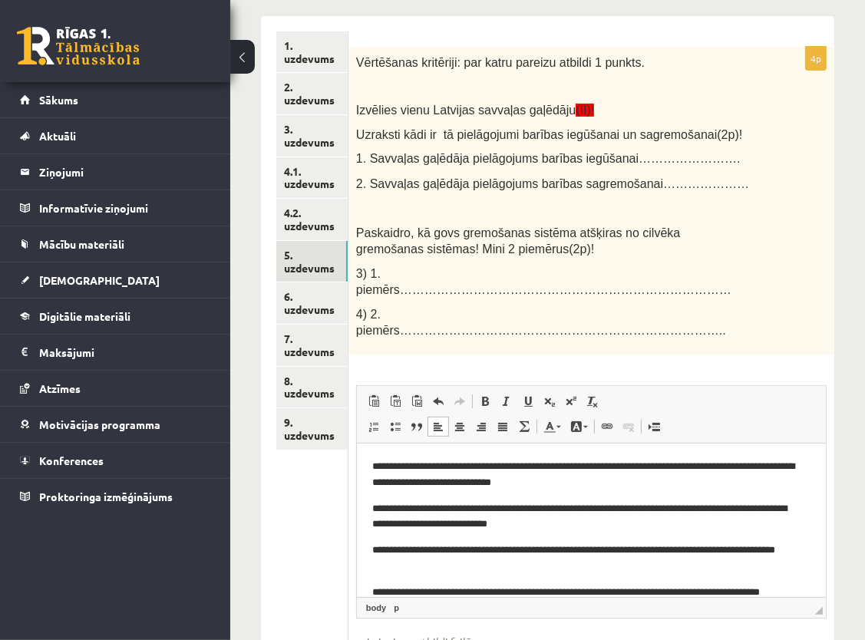
click at [675, 285] on div "Vērtēšanas kritēriji: par katru pareizu atbildi 1 punkts. Izvēlies vienu Latvij…" at bounding box center [591, 201] width 486 height 308
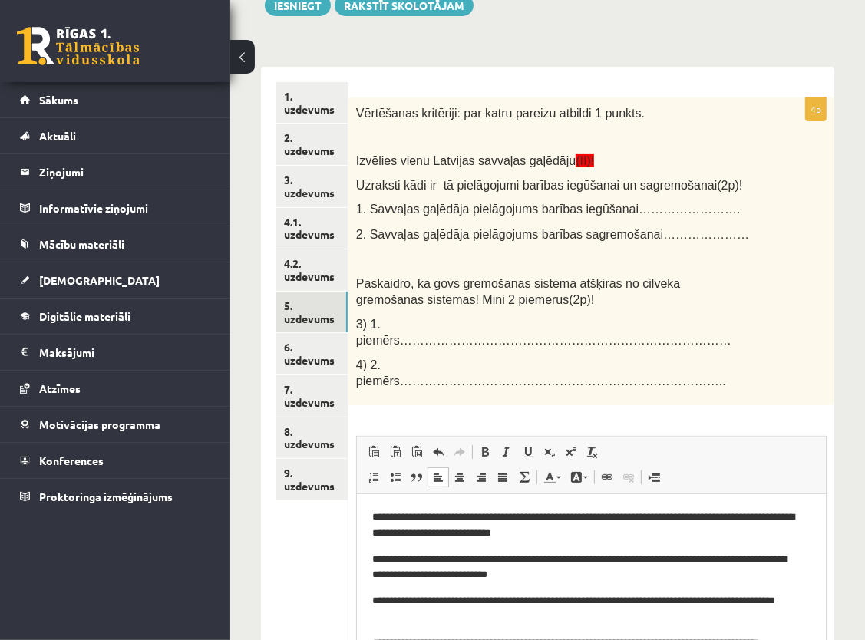
scroll to position [218, 0]
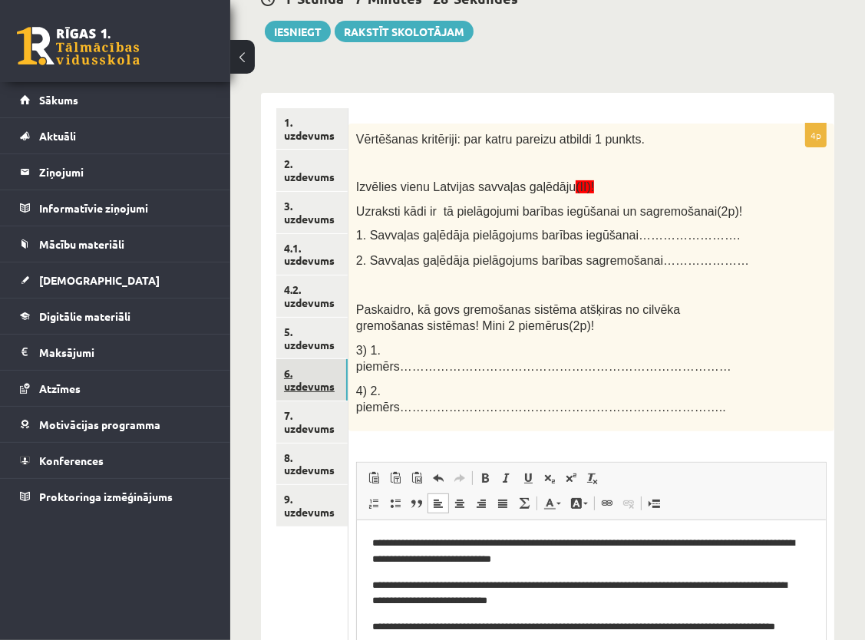
click at [325, 391] on link "6. uzdevums" at bounding box center [311, 379] width 71 height 41
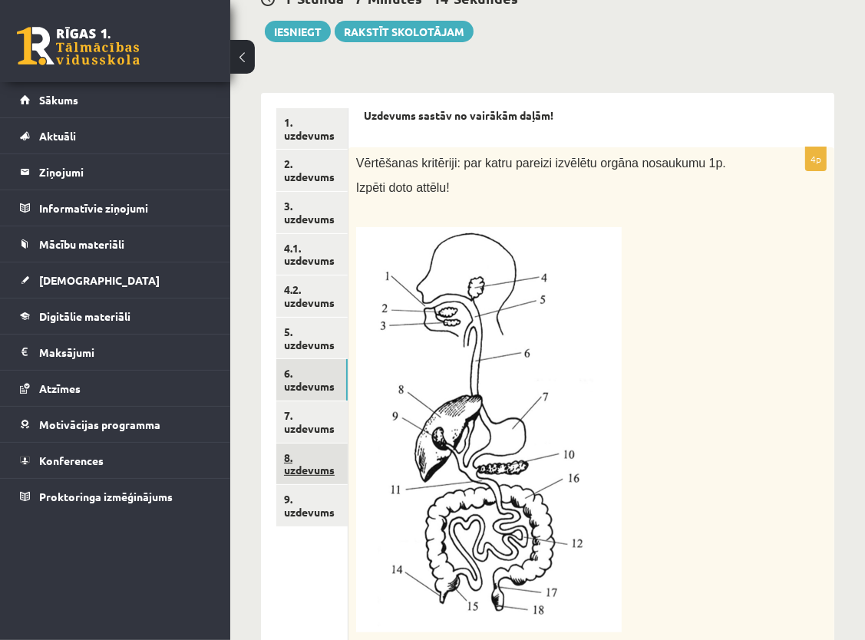
click at [309, 461] on link "8. uzdevums" at bounding box center [311, 464] width 71 height 41
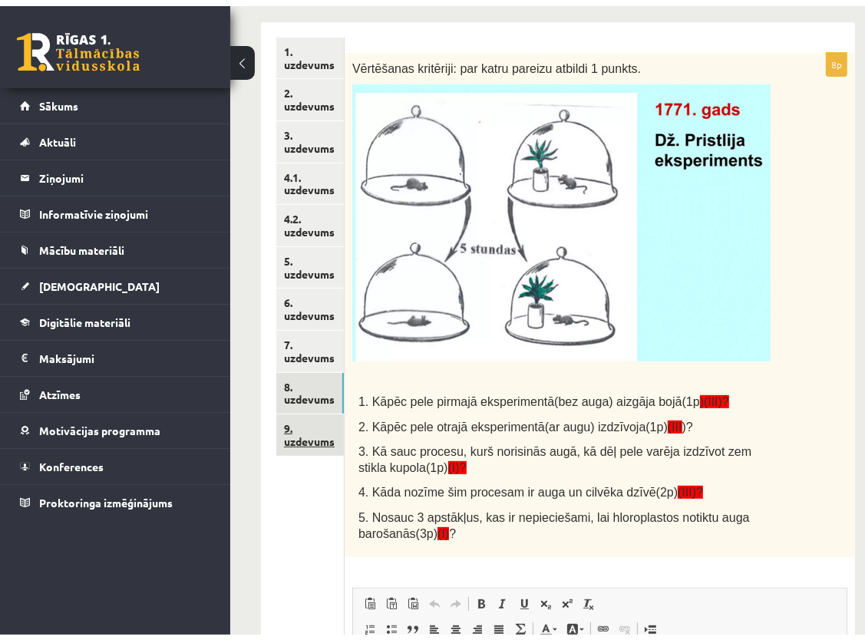
scroll to position [0, 0]
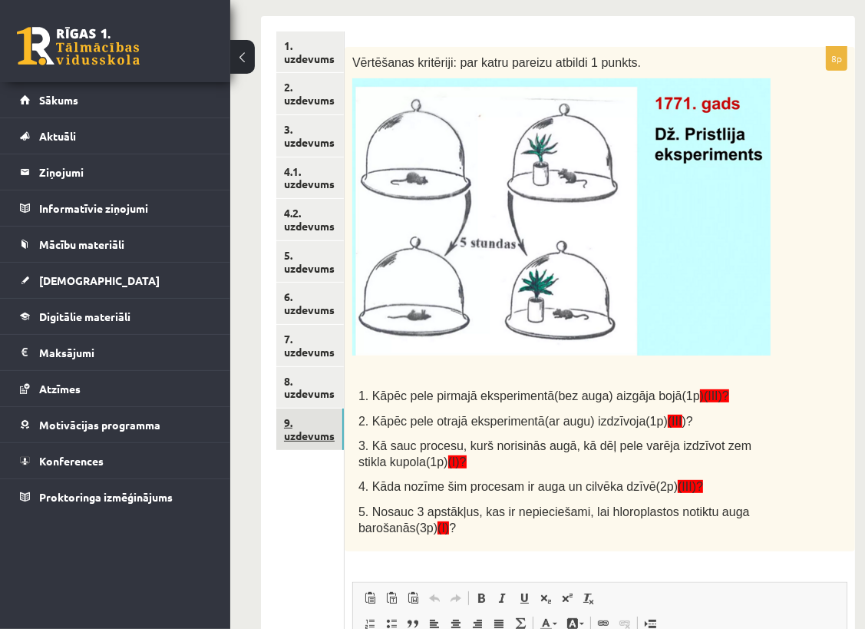
click at [305, 442] on link "9. uzdevums" at bounding box center [310, 428] width 68 height 41
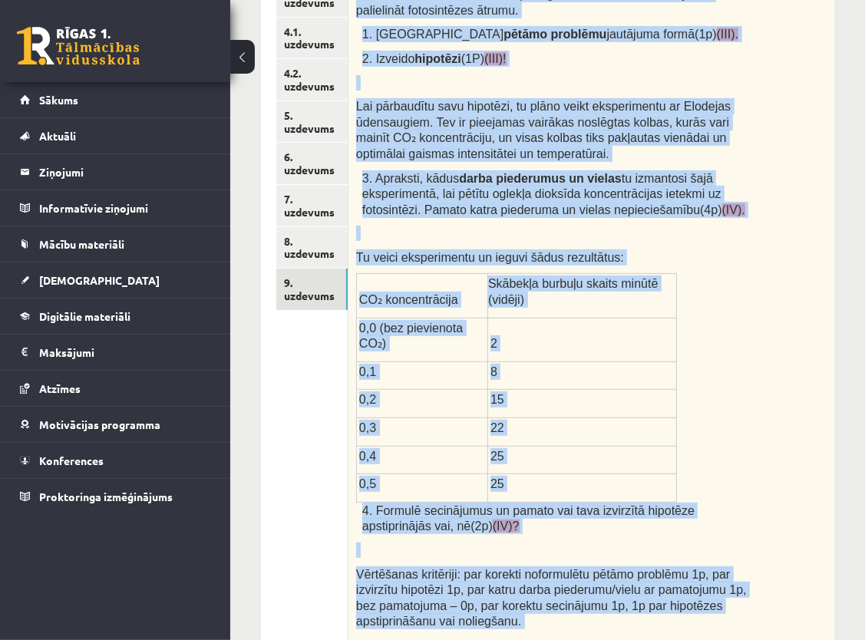
scroll to position [437, 0]
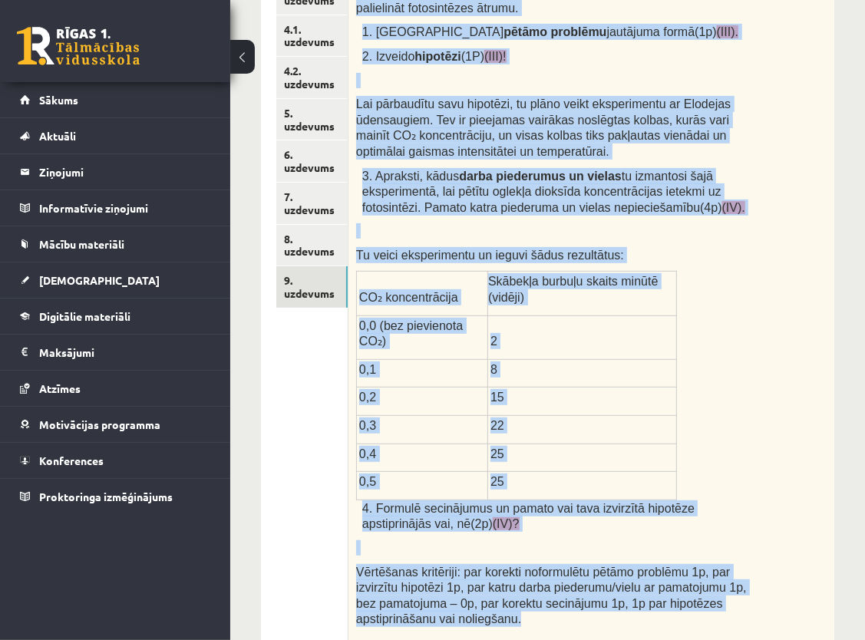
drag, startPoint x: 359, startPoint y: 138, endPoint x: 519, endPoint y: 566, distance: 457.1
click at [519, 566] on div "Kā topošais zinātnieks, tu esi ieinteresēts izprast, kā dažādi faktori ietekmē …" at bounding box center [591, 274] width 486 height 738
click at [547, 540] on p at bounding box center [553, 547] width 394 height 15
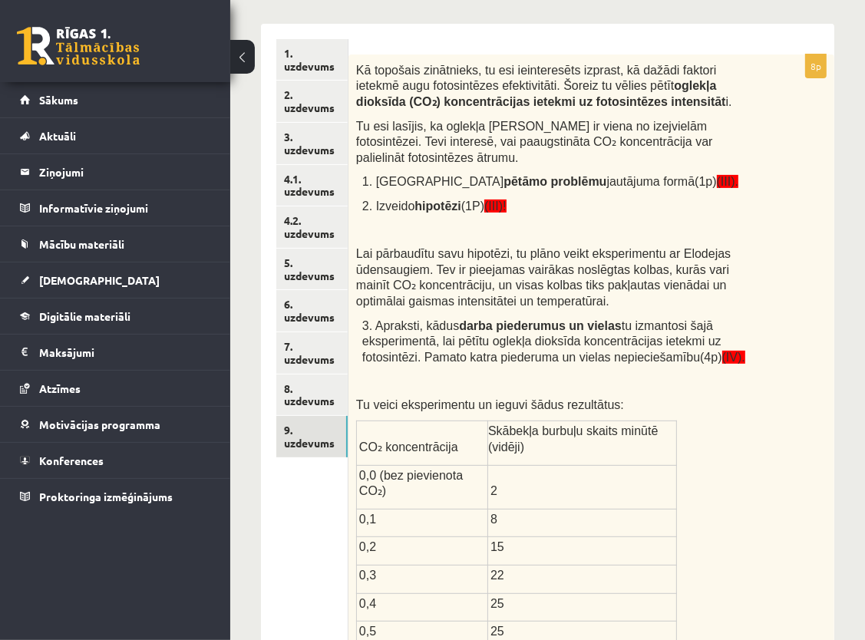
scroll to position [283, 0]
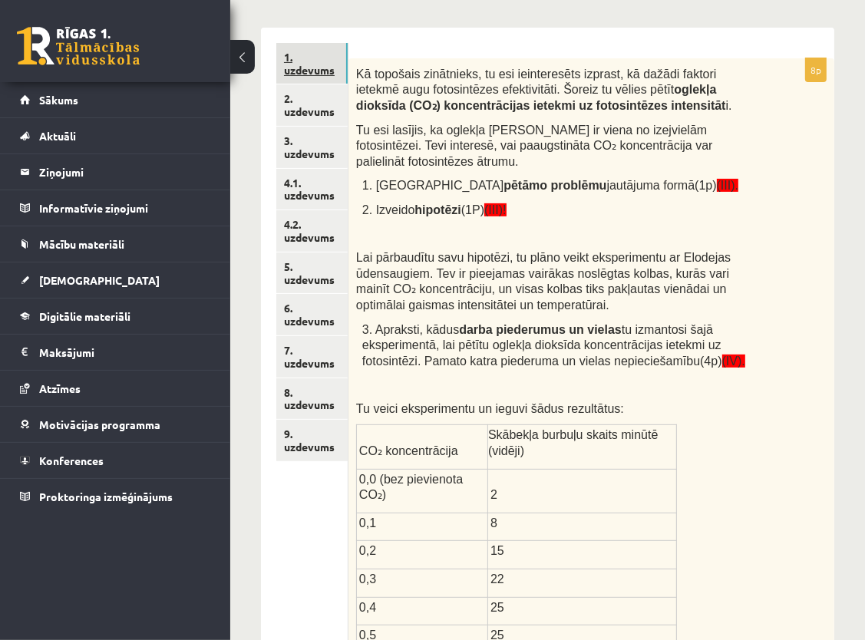
click at [315, 68] on link "1. uzdevums" at bounding box center [311, 63] width 71 height 41
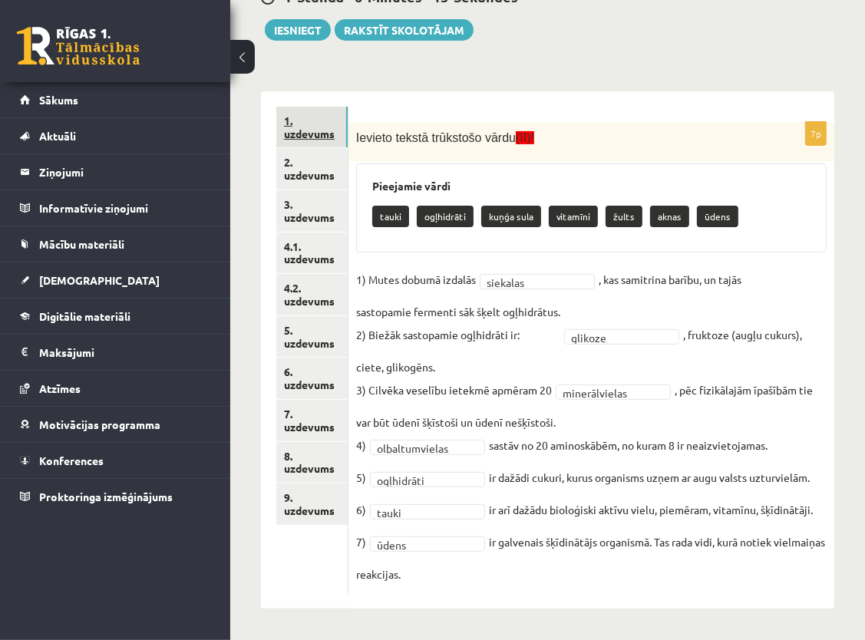
scroll to position [219, 0]
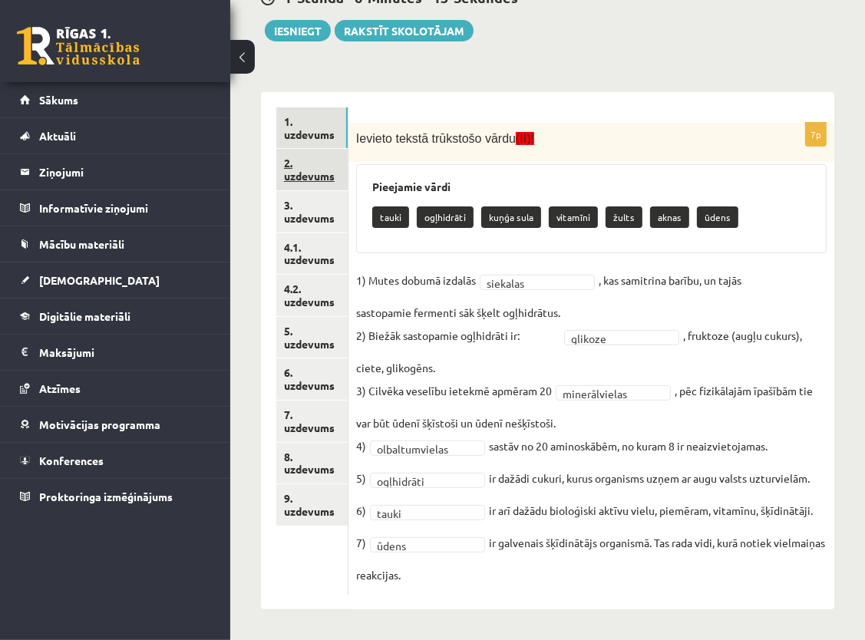
click at [305, 167] on link "2. uzdevums" at bounding box center [311, 169] width 71 height 41
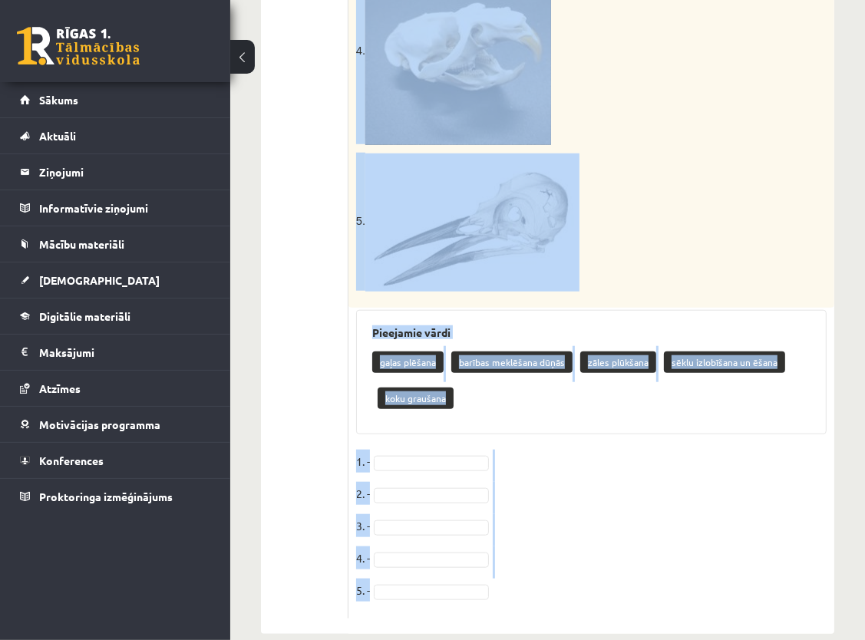
scroll to position [969, 0]
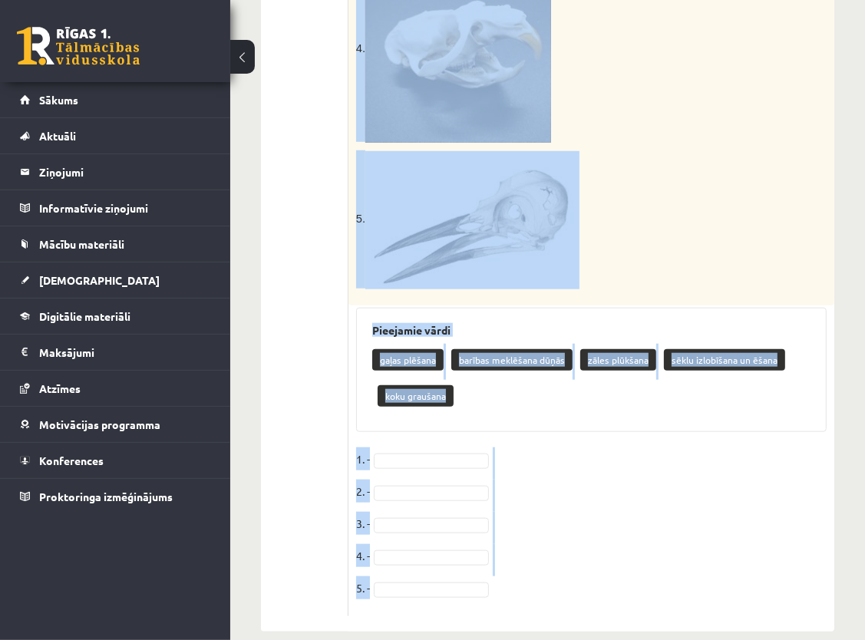
drag, startPoint x: 356, startPoint y: 148, endPoint x: 531, endPoint y: 626, distance: 508.5
click at [779, 308] on div "Pieejamie vārdi gaļas plēšana barības meklēšana dūņās zāles plūkšana sēklu izlo…" at bounding box center [591, 370] width 471 height 125
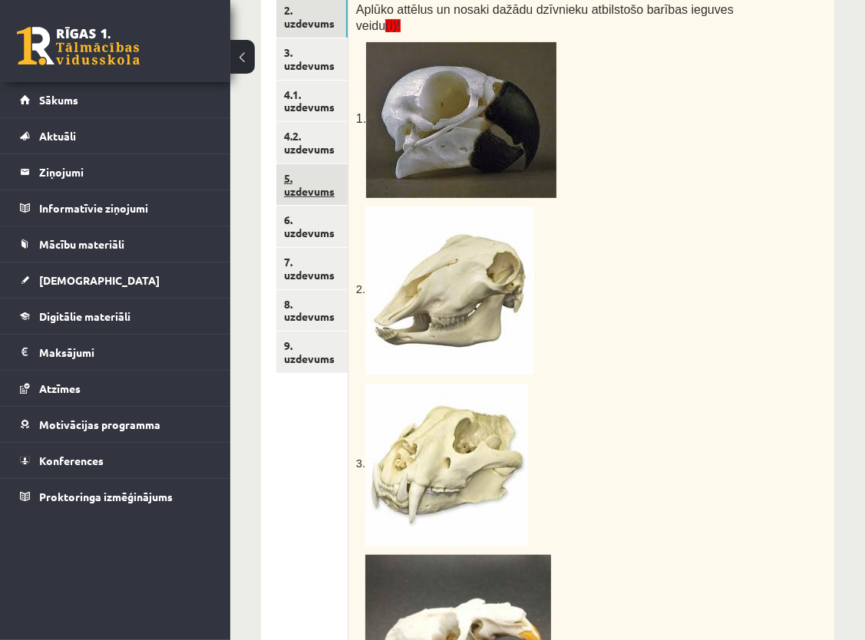
scroll to position [279, 0]
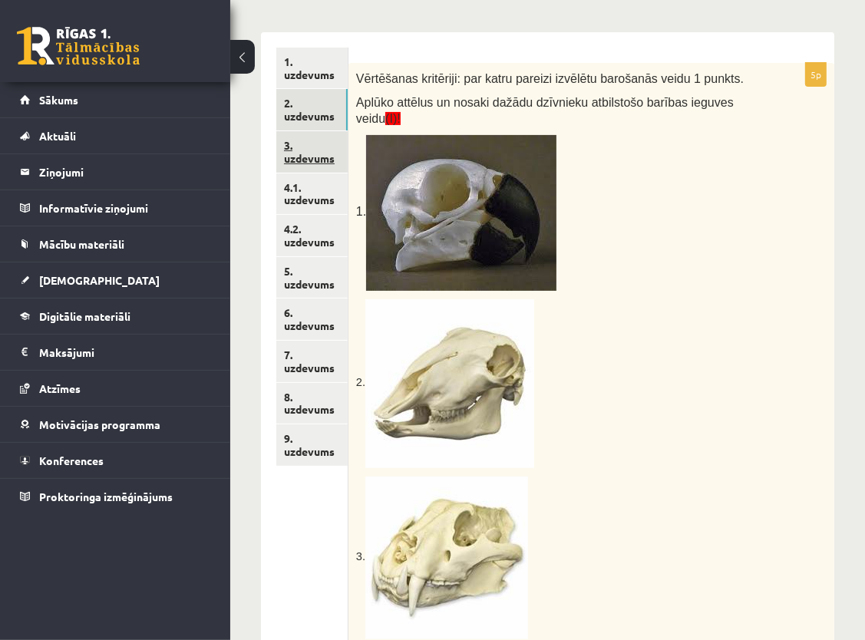
click at [300, 156] on link "3. uzdevums" at bounding box center [311, 151] width 71 height 41
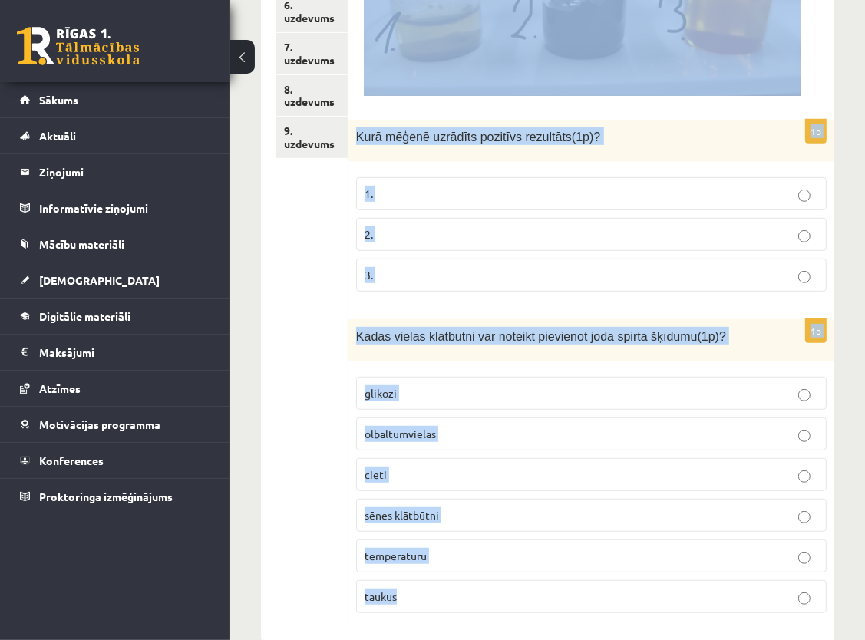
scroll to position [614, 0]
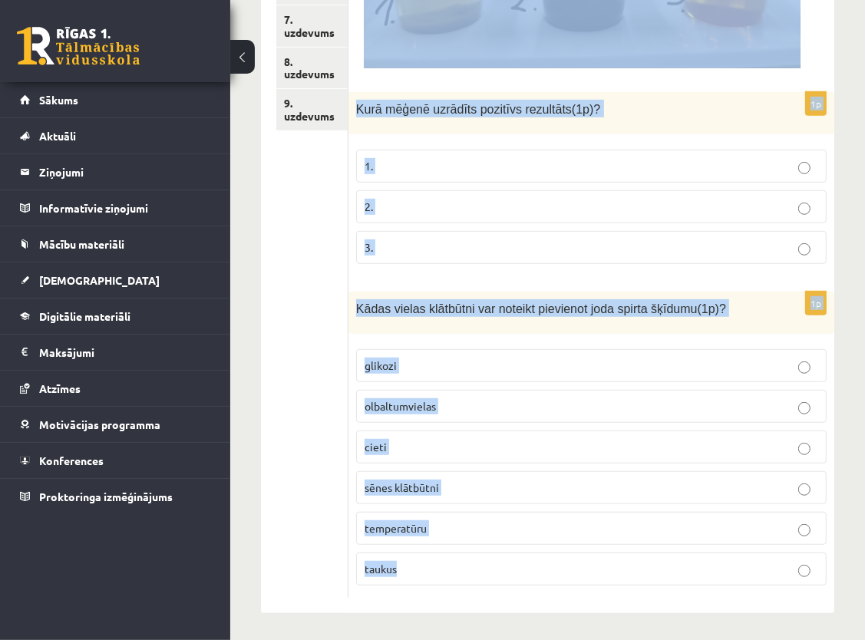
drag, startPoint x: 365, startPoint y: 130, endPoint x: 482, endPoint y: 611, distance: 495.2
click at [482, 611] on div "Bioloģija JK 8 klase 1. ieskaite , Valērija Kožemjakina (8.a JK klase) Ievēro! …" at bounding box center [547, 44] width 635 height 1199
click at [487, 594] on div "Vērtēšanas kritēriji: par katru pareizu atbildi 1 punkts. Skolēns veica eksperi…" at bounding box center [591, 155] width 486 height 916
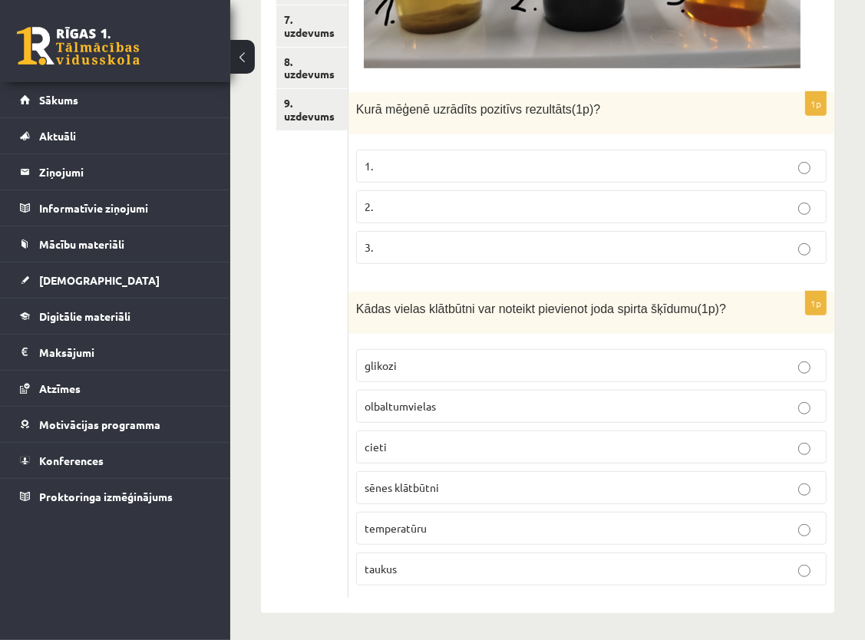
click at [441, 441] on p "cieti" at bounding box center [592, 447] width 454 height 16
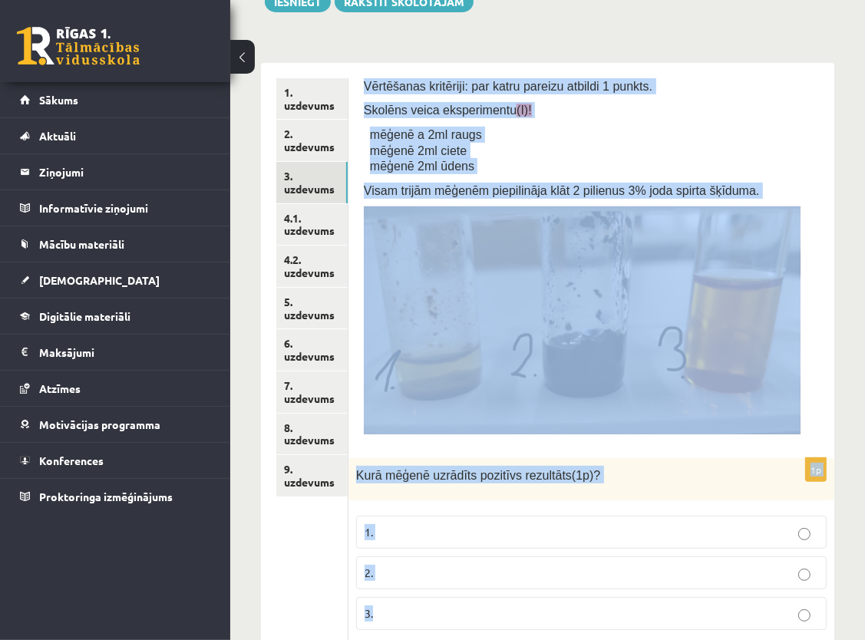
scroll to position [279, 0]
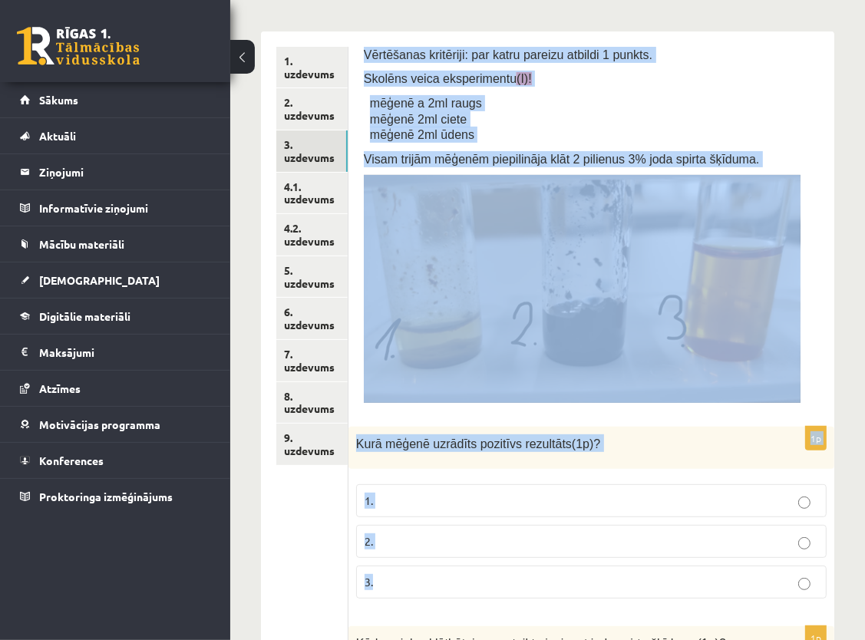
drag, startPoint x: 365, startPoint y: 101, endPoint x: 433, endPoint y: 604, distance: 508.0
click at [433, 604] on form "Vērtēšanas kritēriji: par katru pareizu atbildi 1 punkts. Skolēns veica eksperi…" at bounding box center [591, 490] width 455 height 886
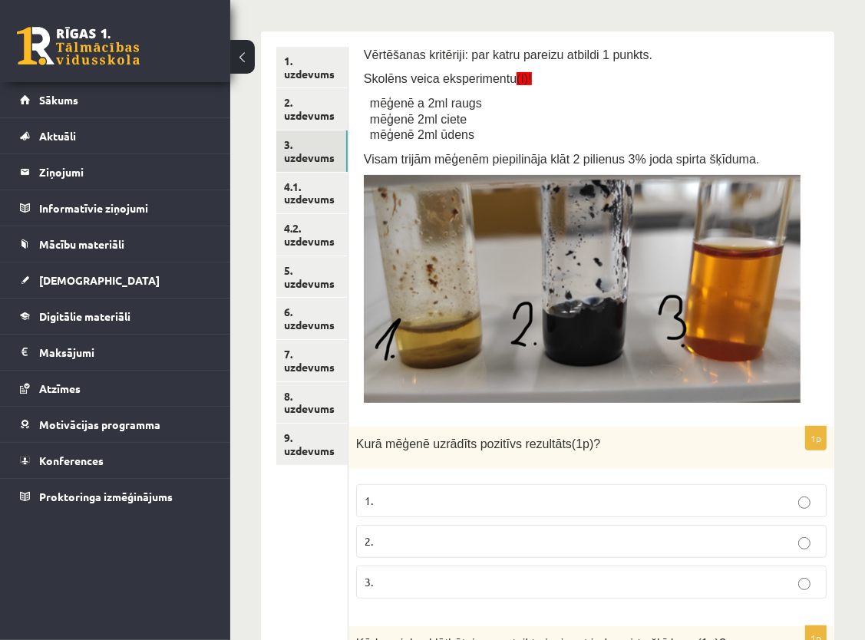
click at [526, 617] on form "Vērtēšanas kritēriji: par katru pareizu atbildi 1 punkts. Skolēns veica eksperi…" at bounding box center [591, 490] width 455 height 886
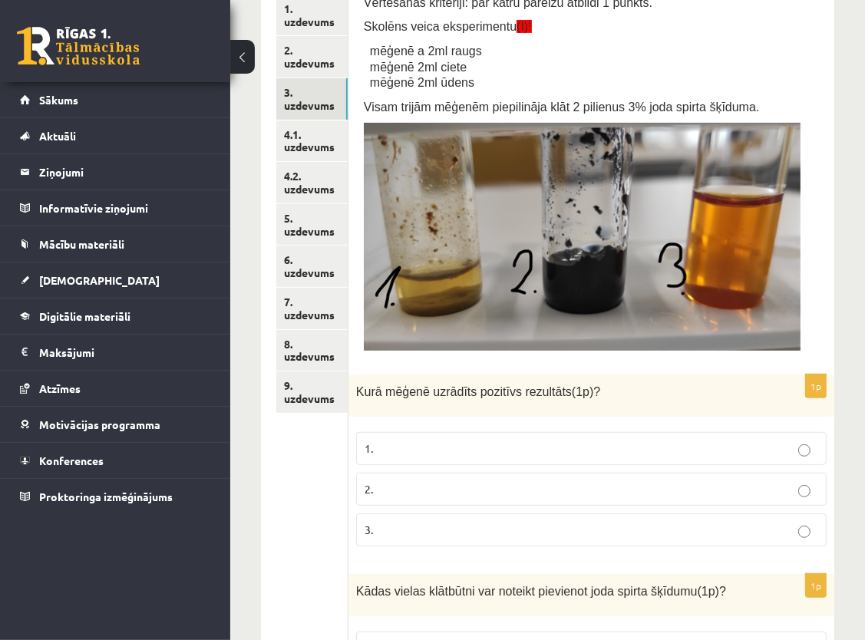
scroll to position [356, 0]
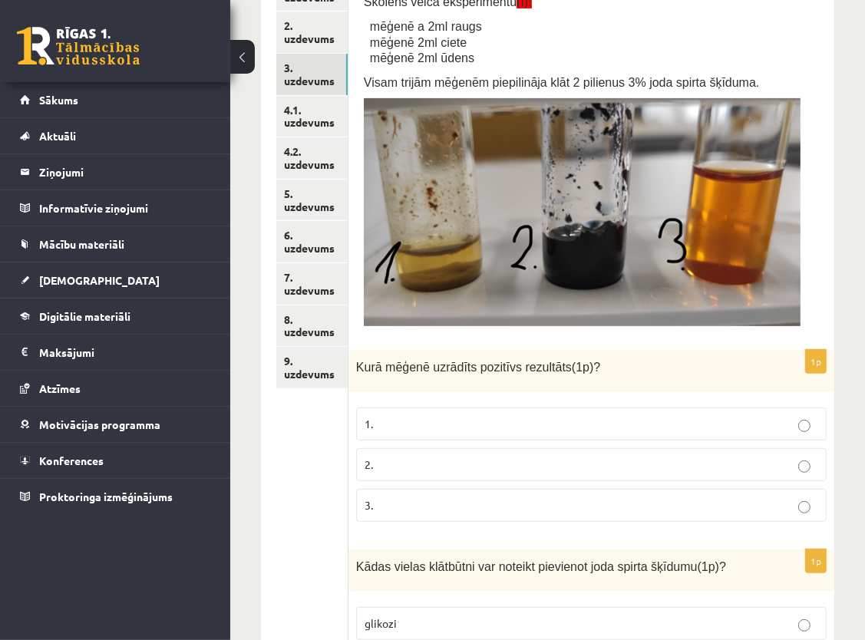
click at [628, 474] on label "2." at bounding box center [591, 464] width 471 height 33
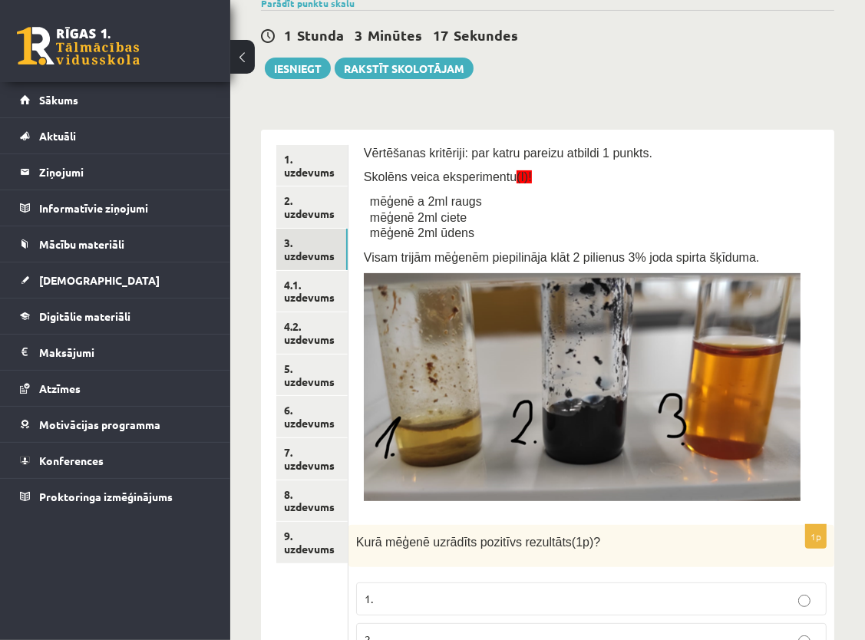
scroll to position [154, 0]
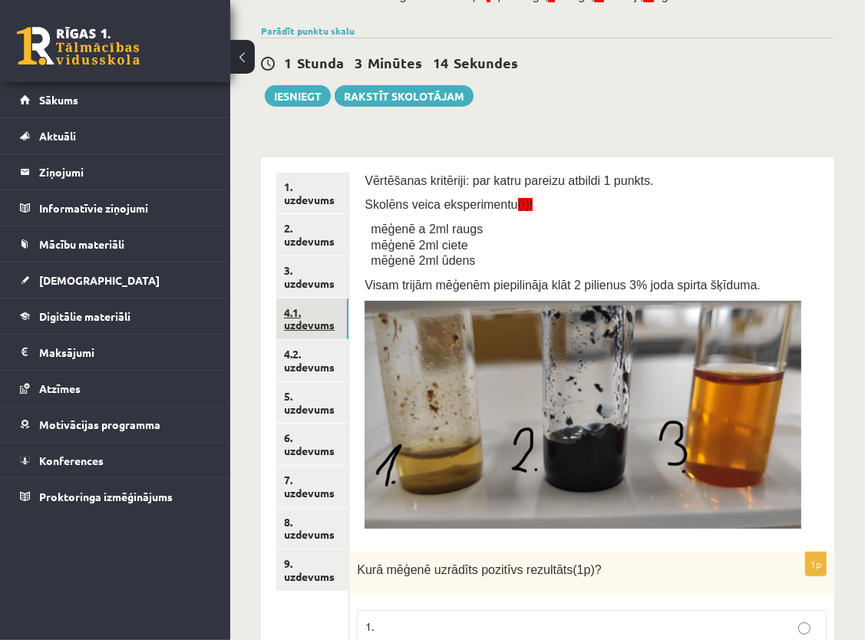
click at [307, 318] on link "4.1. uzdevums" at bounding box center [312, 319] width 72 height 41
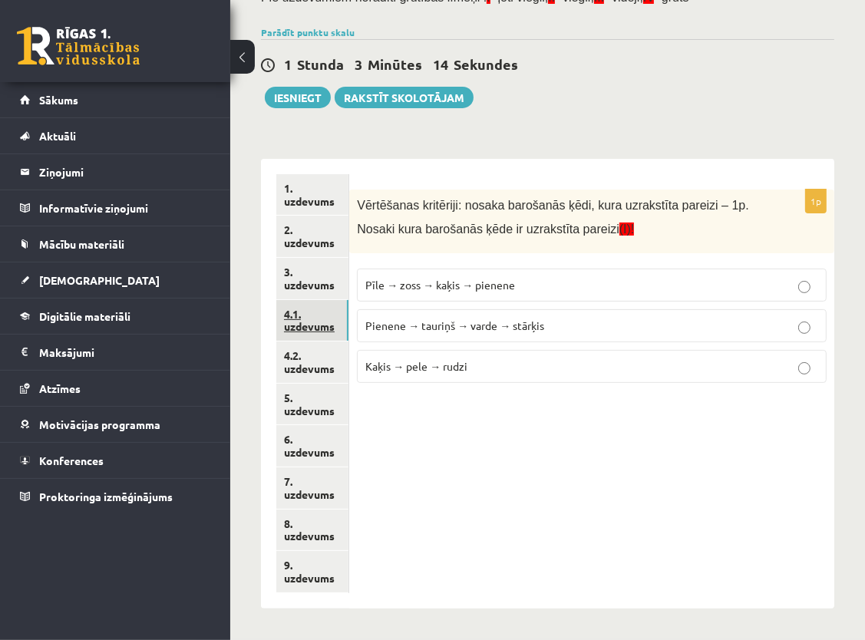
scroll to position [151, 0]
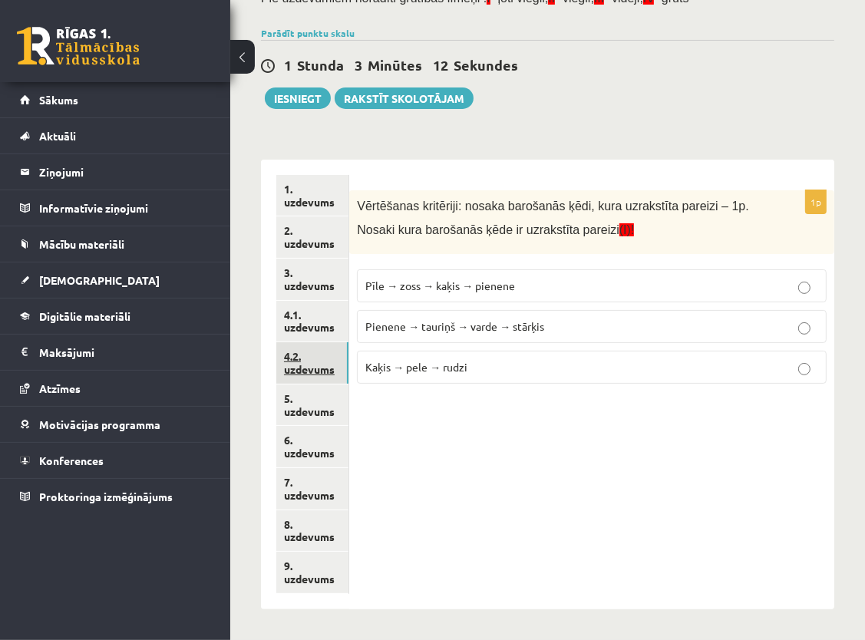
click at [316, 367] on link "4.2. uzdevums" at bounding box center [312, 362] width 72 height 41
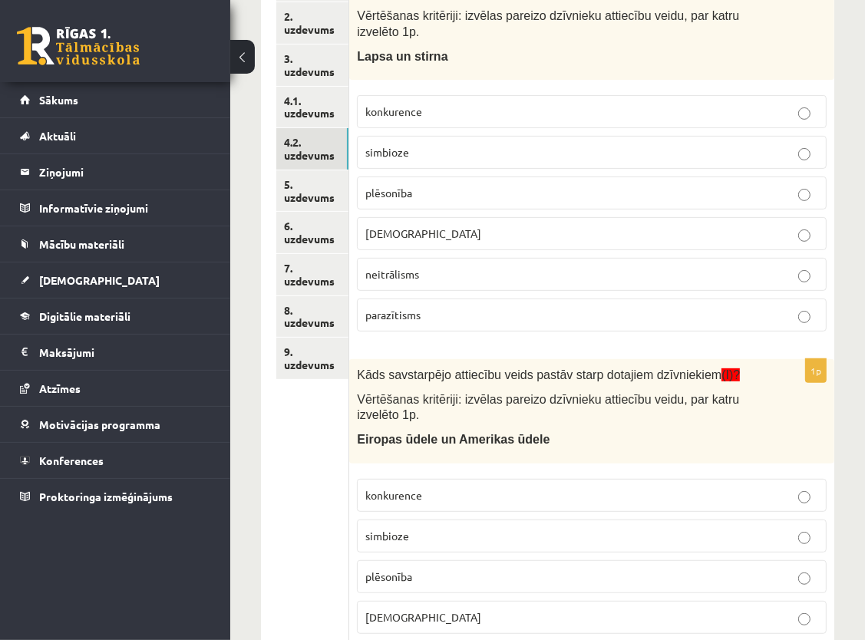
scroll to position [338, 0]
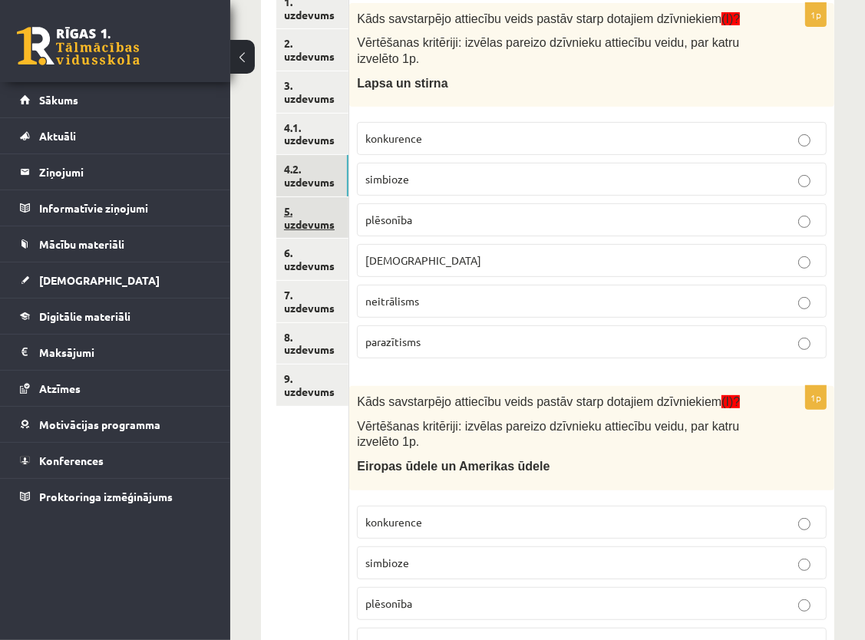
click at [322, 226] on link "5. uzdevums" at bounding box center [312, 217] width 72 height 41
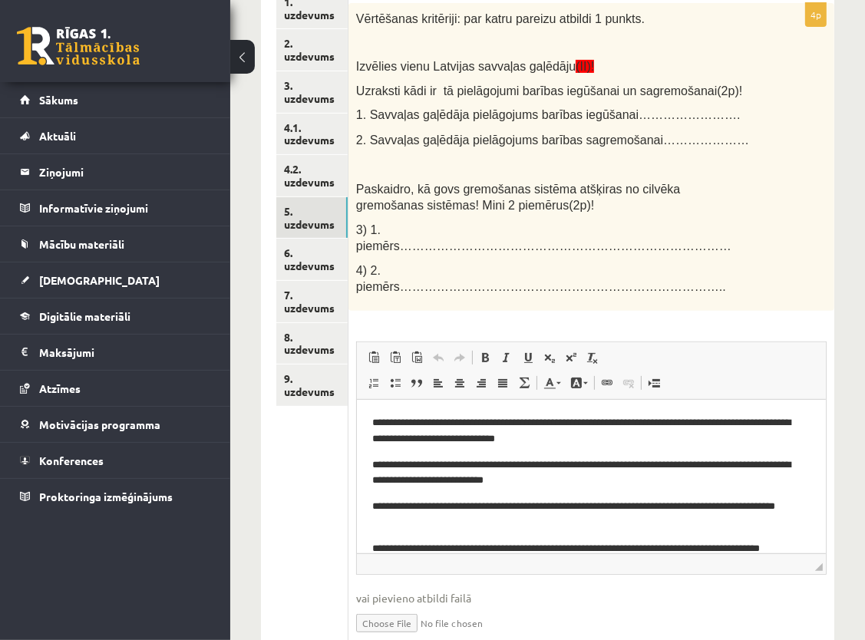
scroll to position [0, 0]
click at [306, 262] on link "6. uzdevums" at bounding box center [311, 259] width 71 height 41
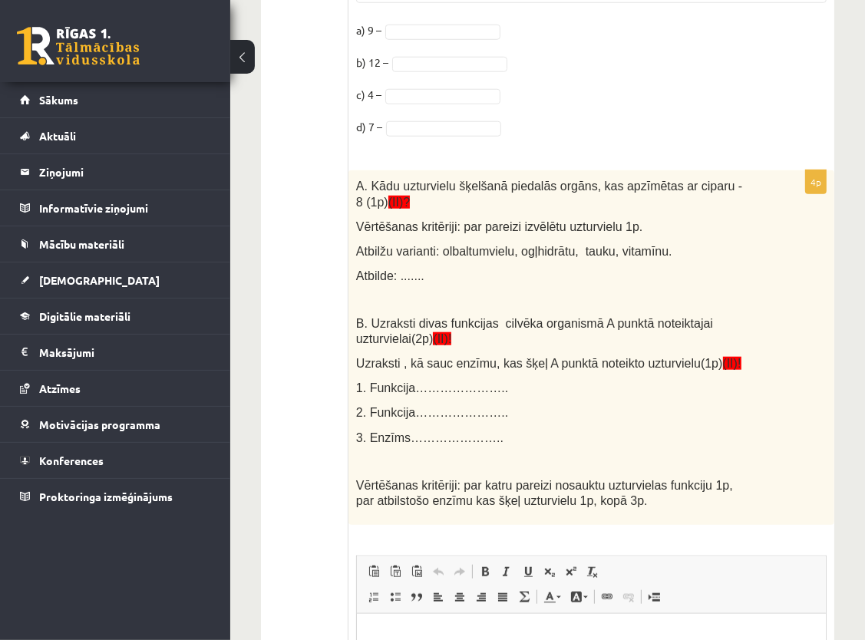
scroll to position [1079, 0]
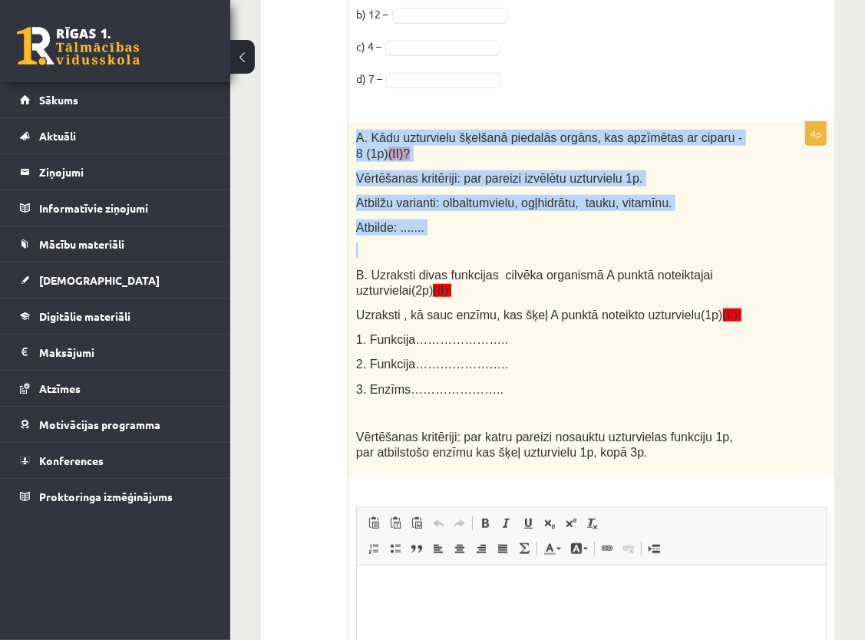
drag, startPoint x: 358, startPoint y: 130, endPoint x: 478, endPoint y: 243, distance: 164.6
click at [478, 243] on div "A. Kādu uzturvielu šķelšanā piedalās orgāns, kas apzīmētas ar ciparu - 8 (1p) (…" at bounding box center [591, 299] width 486 height 355
click at [511, 227] on p "Atbilde: ......." at bounding box center [553, 228] width 394 height 16
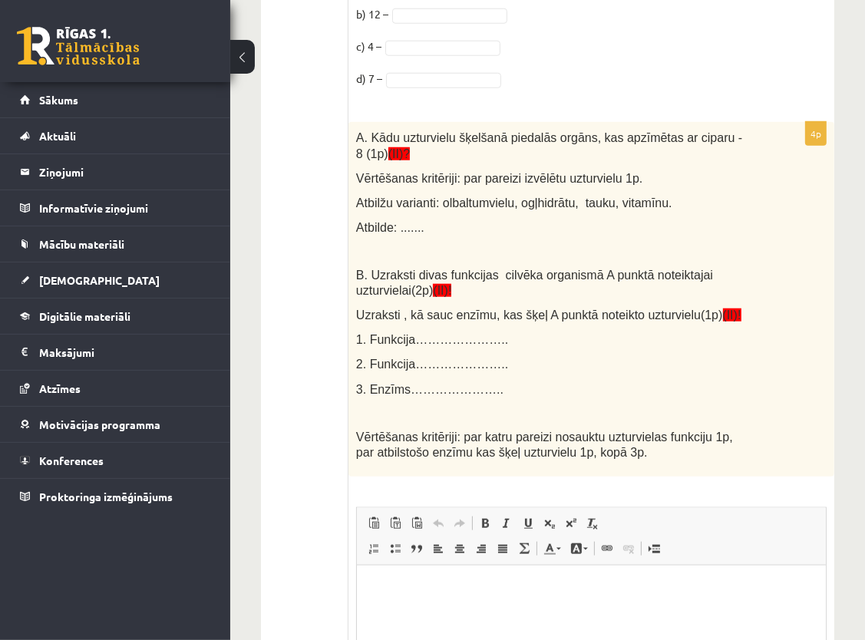
scroll to position [1156, 0]
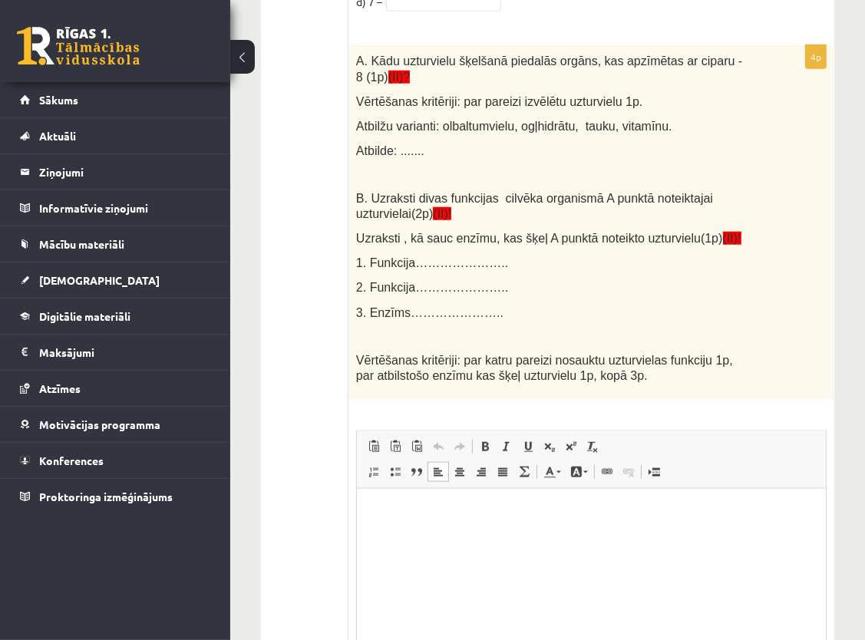
click at [641, 524] on html at bounding box center [590, 511] width 469 height 47
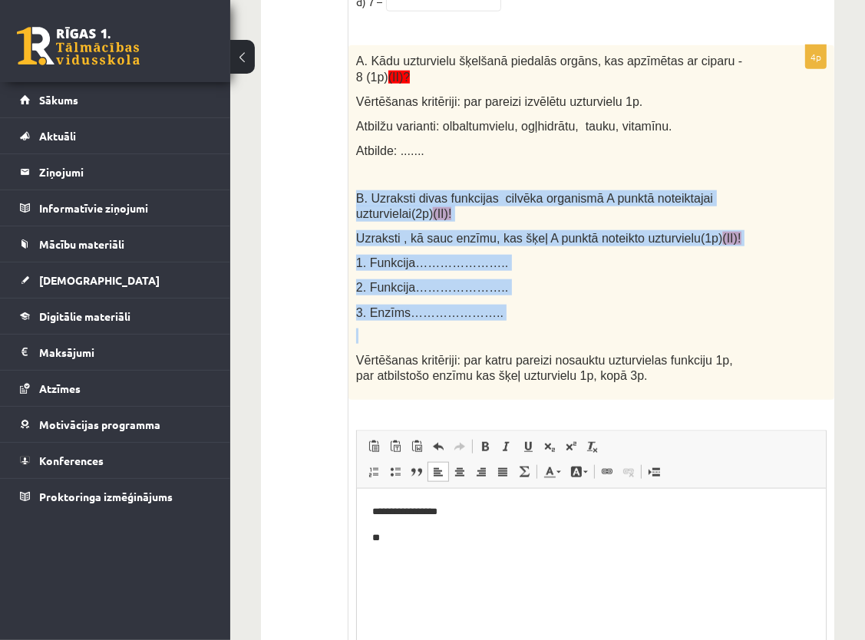
drag, startPoint x: 352, startPoint y: 193, endPoint x: 411, endPoint y: 324, distance: 144.3
click at [411, 324] on div "A. Kādu uzturvielu šķelšanā piedalās orgāns, kas apzīmētas ar ciparu - 8 (1p) (…" at bounding box center [591, 222] width 486 height 355
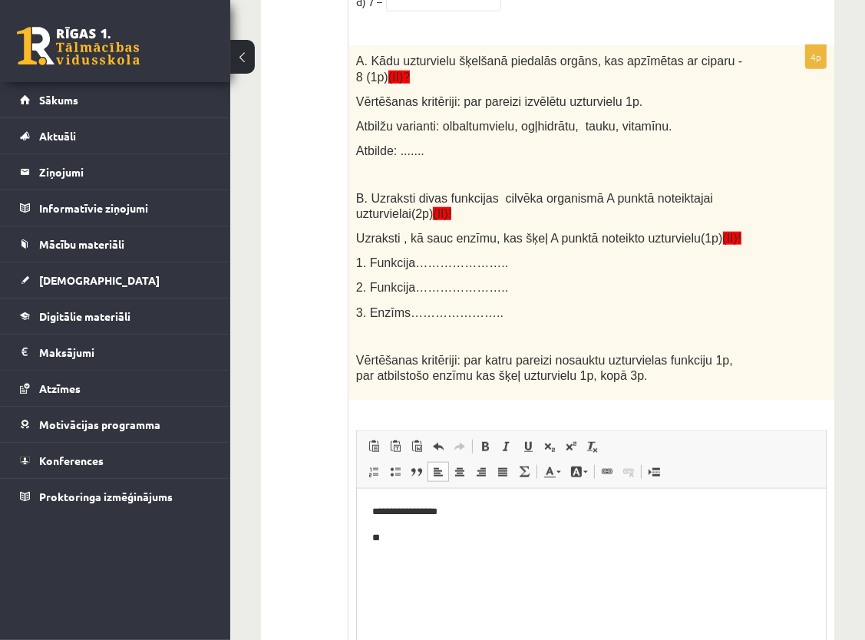
click at [537, 361] on span "Vērtēšanas kritēriji: par katru pareizi nosauktu uzturvielas funkciju 1p, par a…" at bounding box center [544, 368] width 377 height 29
click at [395, 538] on p "**" at bounding box center [589, 538] width 437 height 16
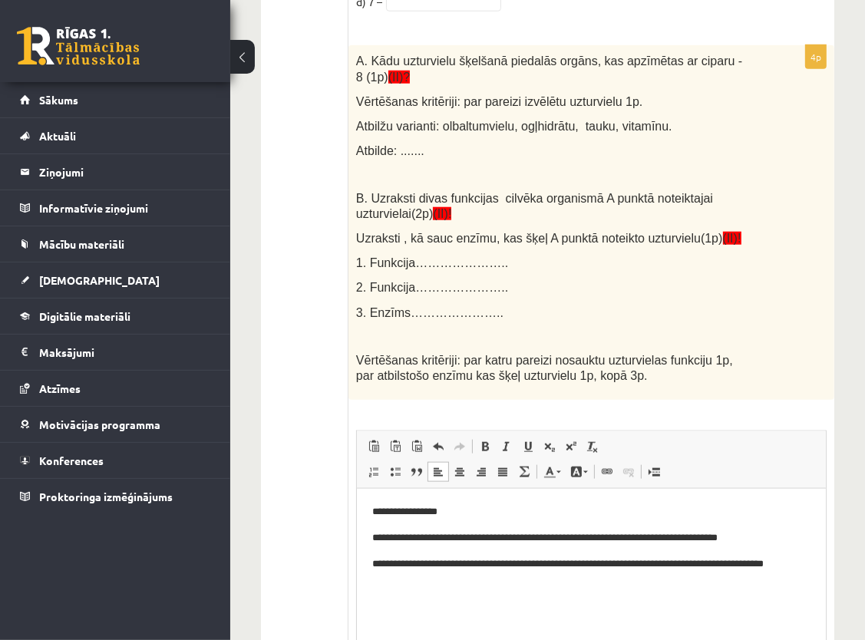
click at [369, 583] on html "**********" at bounding box center [590, 545] width 469 height 114
click at [460, 583] on p "**********" at bounding box center [589, 572] width 437 height 32
click at [396, 604] on p "**" at bounding box center [589, 605] width 437 height 16
click at [412, 603] on p "**" at bounding box center [589, 605] width 437 height 16
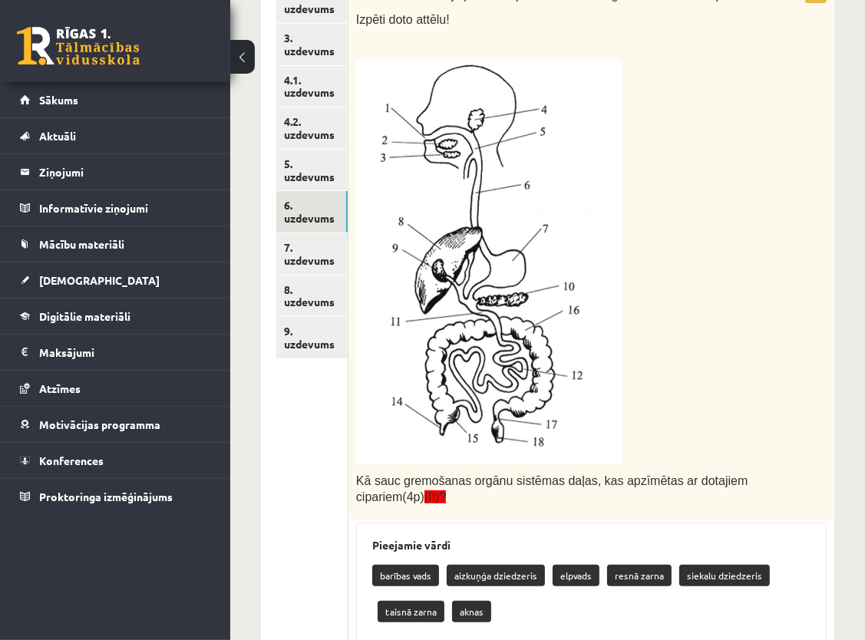
scroll to position [235, 0]
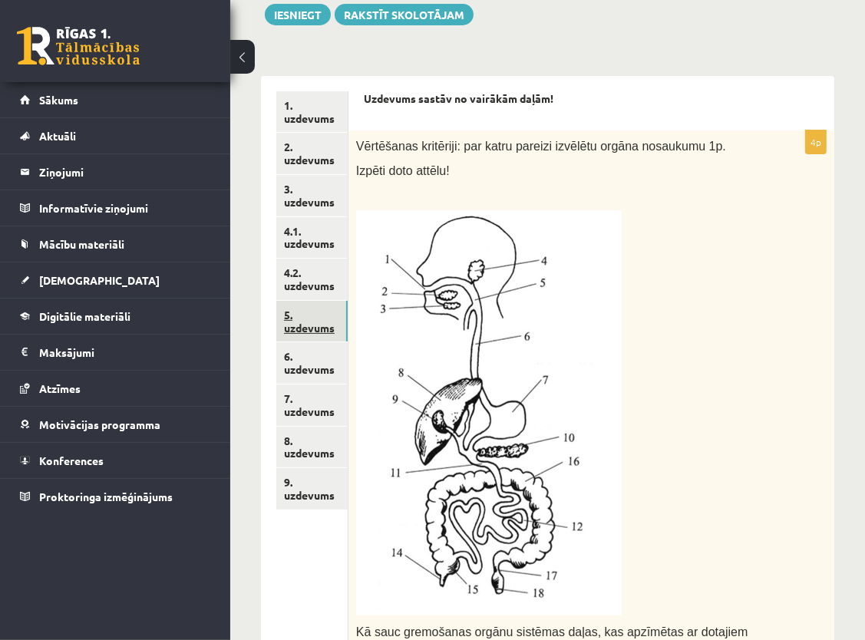
click at [313, 327] on link "5. uzdevums" at bounding box center [311, 321] width 71 height 41
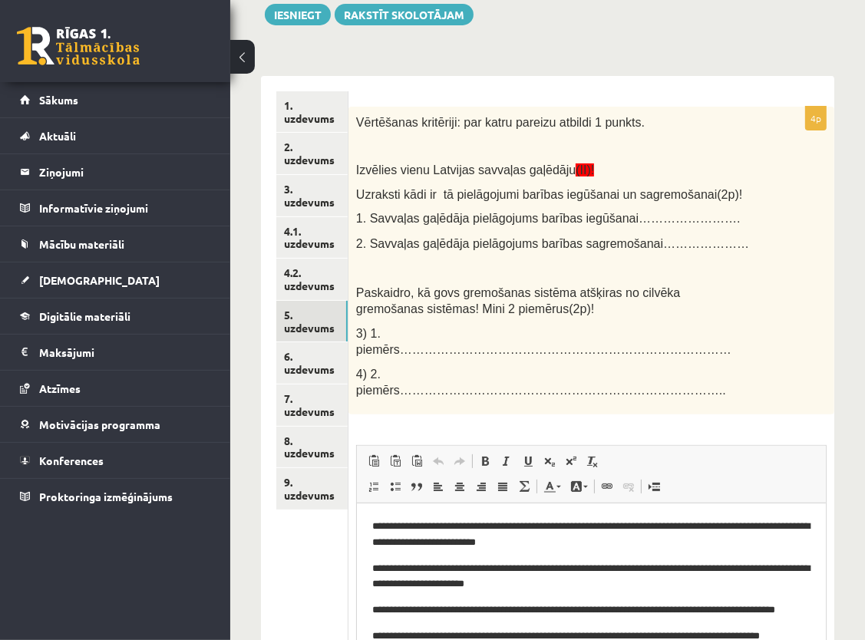
scroll to position [0, 0]
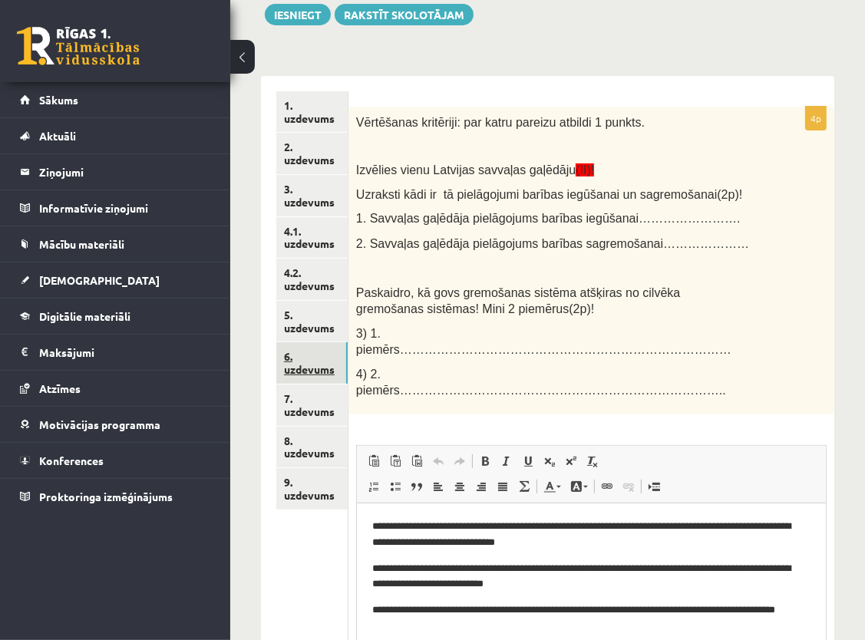
click at [311, 361] on link "6. uzdevums" at bounding box center [311, 362] width 71 height 41
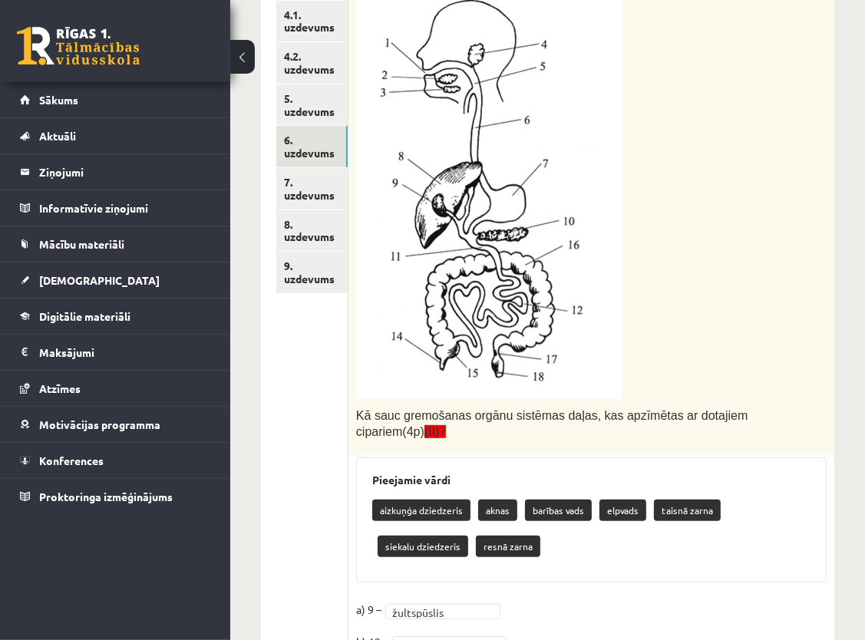
scroll to position [388, 0]
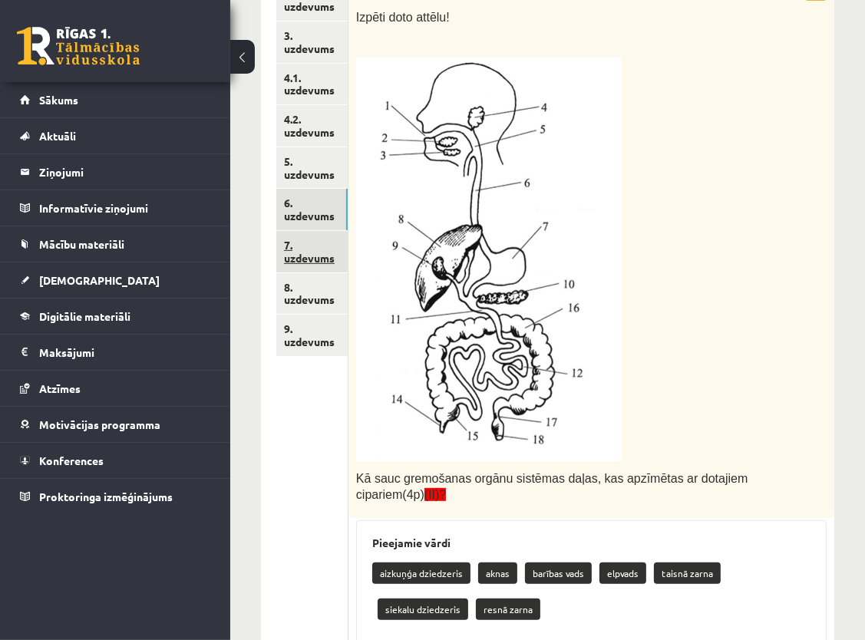
click at [298, 255] on link "7. uzdevums" at bounding box center [311, 251] width 71 height 41
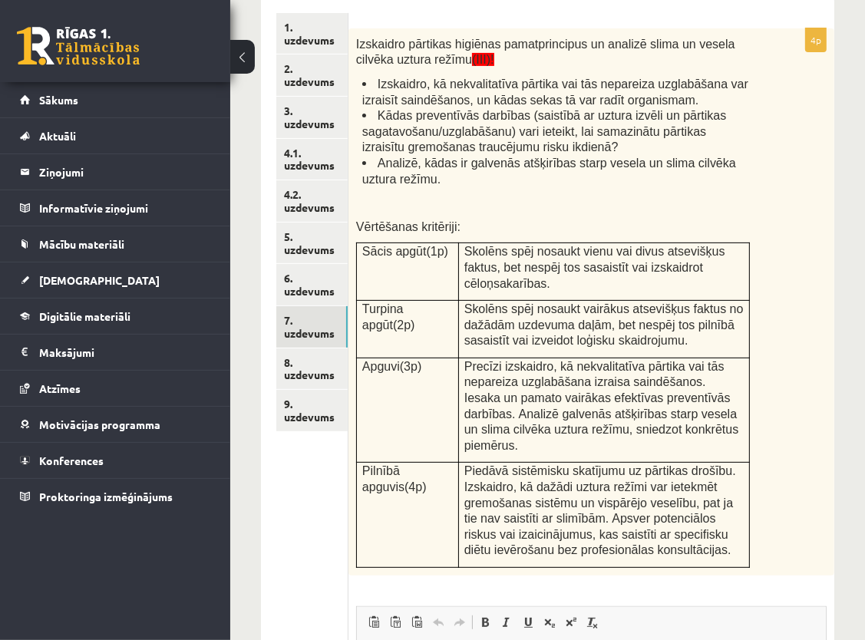
scroll to position [235, 0]
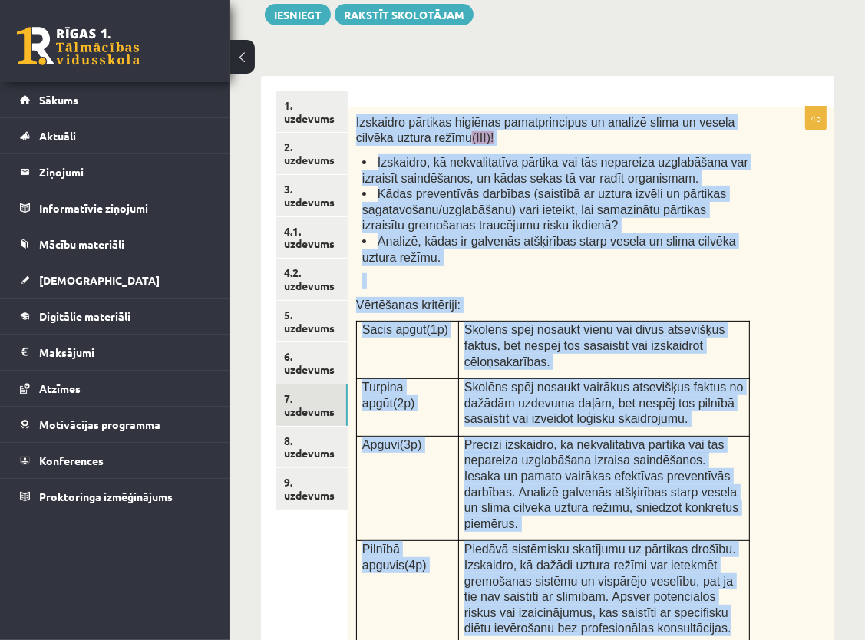
drag, startPoint x: 356, startPoint y: 124, endPoint x: 620, endPoint y: 599, distance: 543.5
click at [620, 599] on div "Izskaidro pārtikas higiēnas pamatprincipus un analizē slima un vesela cilvēka u…" at bounding box center [591, 380] width 486 height 547
click at [645, 543] on span "Piedāvā sistēmisku skatījumu uz pārtikas drošību. Izskaidro, kā dažādi uztura r…" at bounding box center [600, 573] width 272 height 61
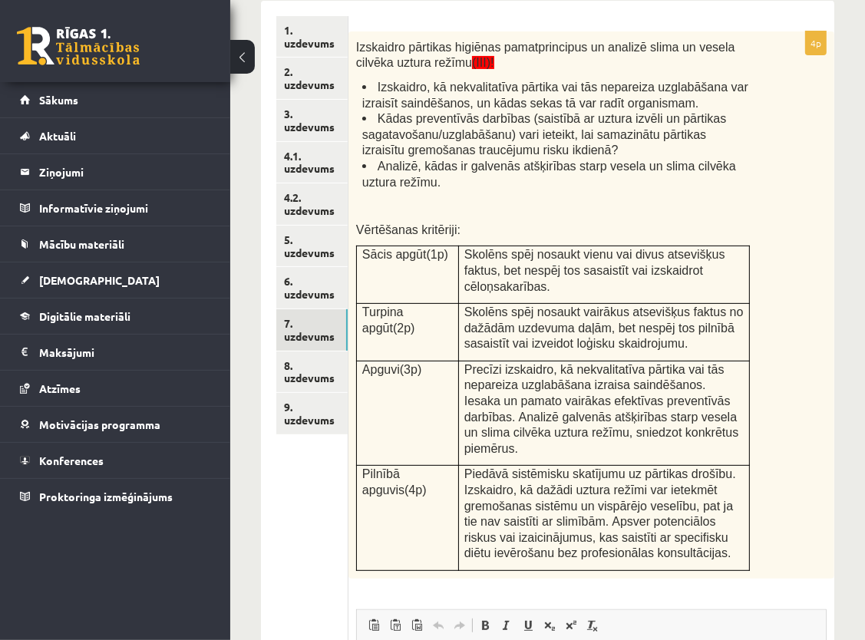
scroll to position [312, 0]
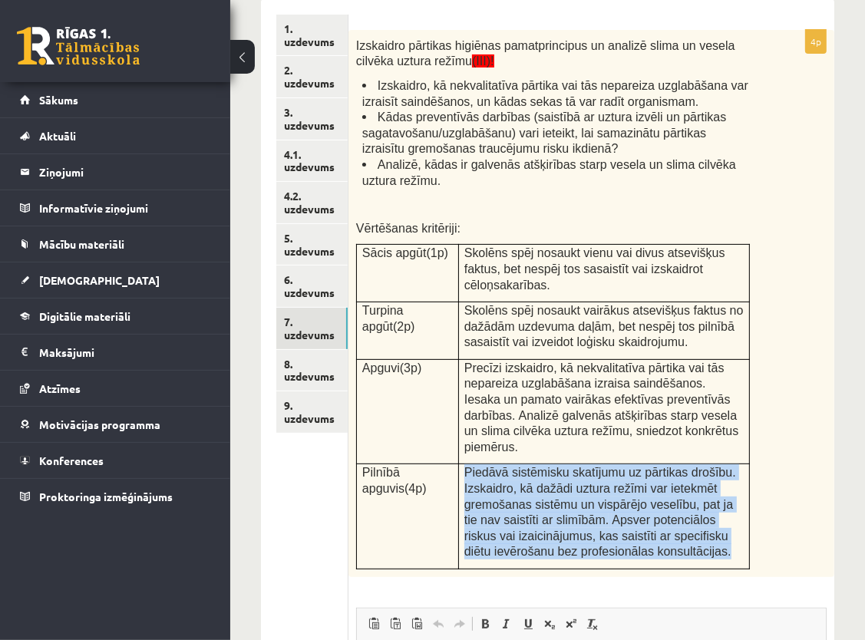
drag, startPoint x: 463, startPoint y: 437, endPoint x: 619, endPoint y: 523, distance: 178.3
click at [619, 523] on td "Piedāvā sistēmisku skatījumu uz pārtikas drošību. Izskaidro, kā dažādi uztura r…" at bounding box center [603, 516] width 291 height 105
click at [619, 523] on span "Apsver potenciālos riskus vai izaicinājumus, kas saistīti ar specifisku diētu i…" at bounding box center [597, 535] width 267 height 45
copy span "Piedāvā sistēmisku skatījumu uz pārtikas drošību. Izskaidro, kā dažādi uztura r…"
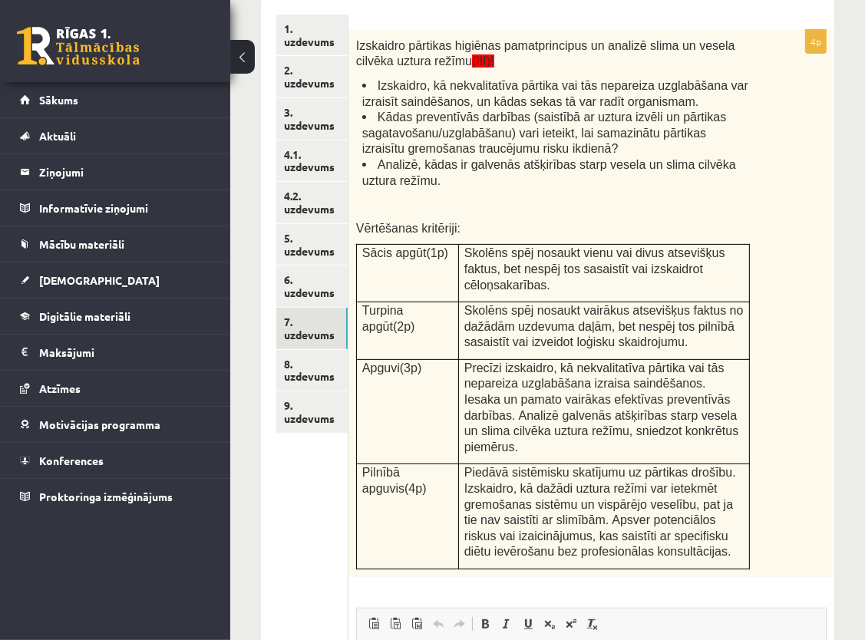
click at [783, 501] on div "Izskaidro pārtikas higiēnas pamatprincipus un analizē slima un vesela cilvēka u…" at bounding box center [591, 303] width 486 height 547
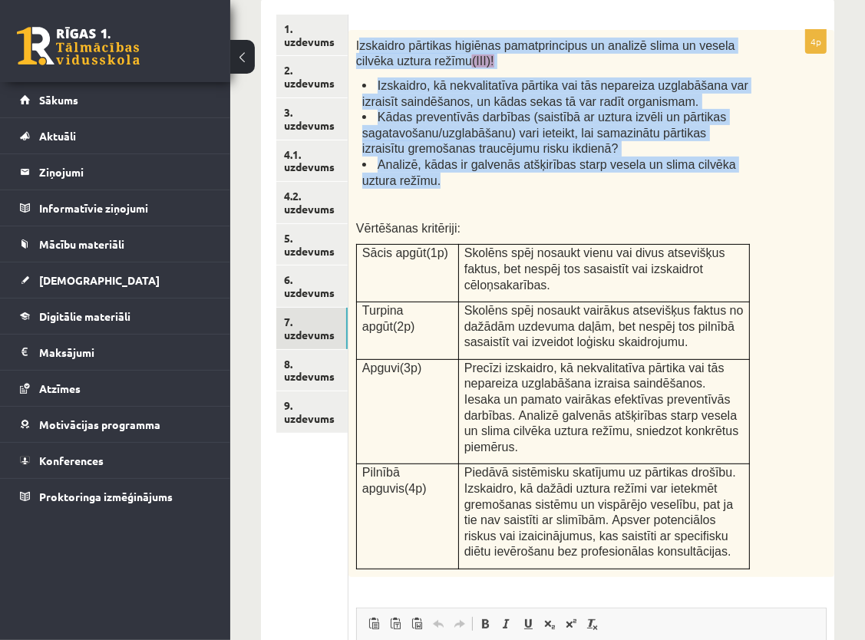
drag, startPoint x: 359, startPoint y: 45, endPoint x: 432, endPoint y: 177, distance: 150.1
click at [432, 177] on div "Izskaidro pārtikas higiēnas pamatprincipus un analizē slima un vesela cilvēka u…" at bounding box center [591, 303] width 486 height 547
click at [432, 177] on li "Analizē, kādas ir galvenās atšķirības starp vesela un slima cilvēka uztura režī…" at bounding box center [556, 172] width 388 height 31
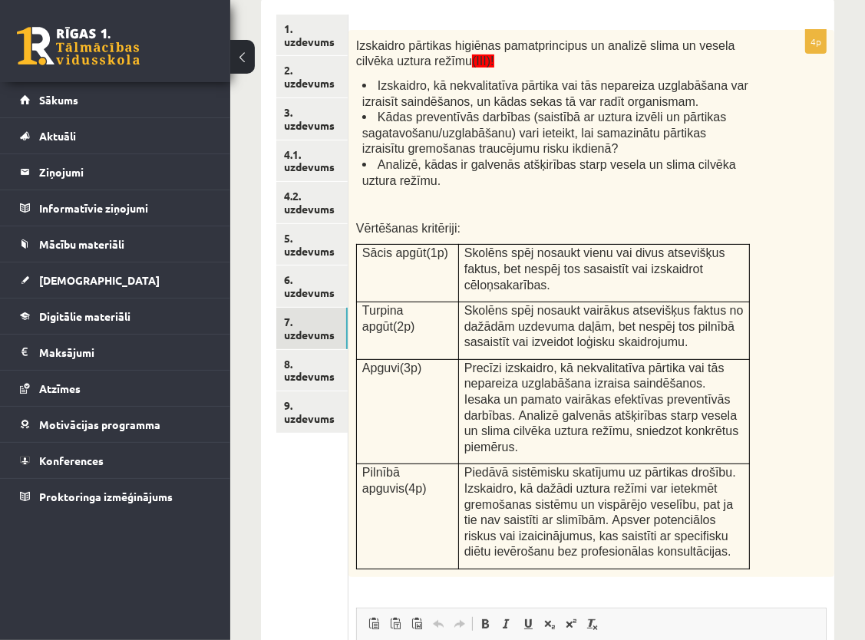
click at [432, 198] on p at bounding box center [556, 203] width 388 height 15
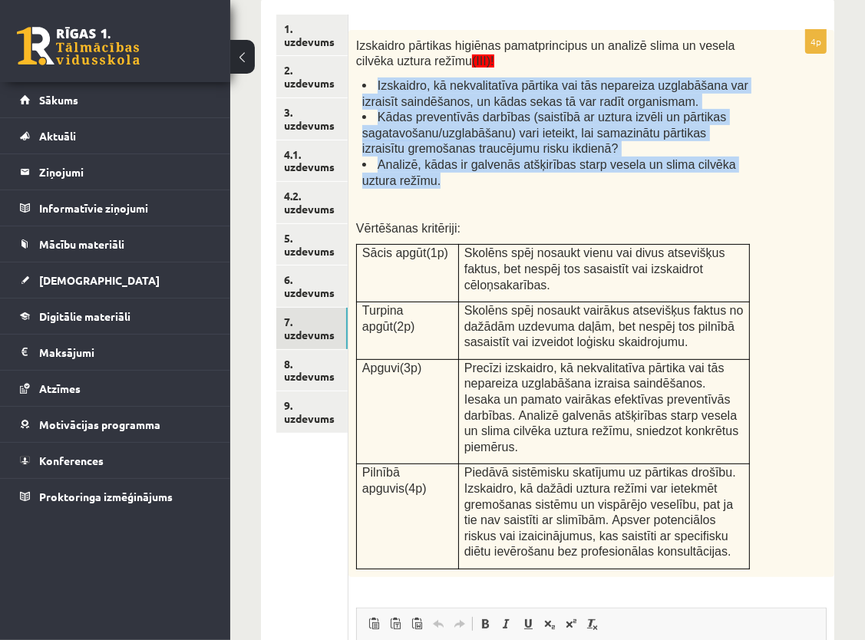
drag, startPoint x: 365, startPoint y: 82, endPoint x: 418, endPoint y: 182, distance: 112.6
click at [418, 182] on ul "Izskaidro, kā nekvalitatīva pārtika vai tās nepareiza uzglabāšana var izraisīt …" at bounding box center [553, 133] width 394 height 111
copy ul "Izskaidro, kā nekvalitatīva pārtika vai tās nepareiza uzglabāšana var izraisīt …"
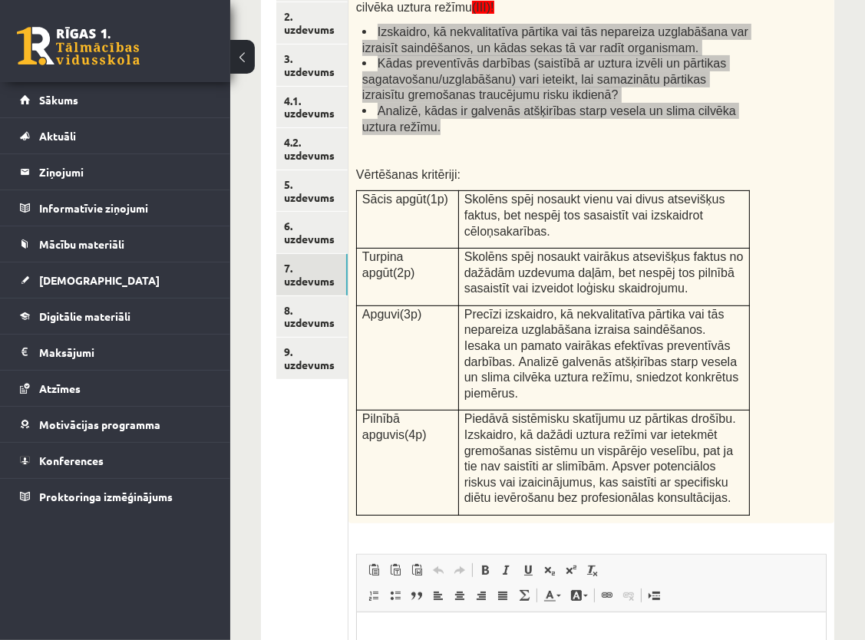
scroll to position [388, 0]
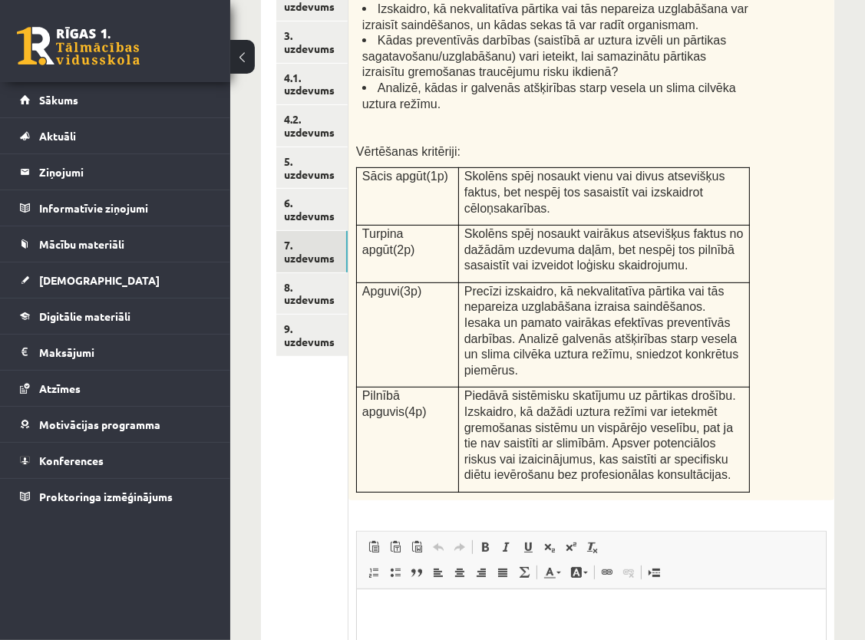
click at [762, 350] on div "Izskaidro pārtikas higiēnas pamatprincipus un analizē slima un vesela cilvēka u…" at bounding box center [591, 226] width 486 height 547
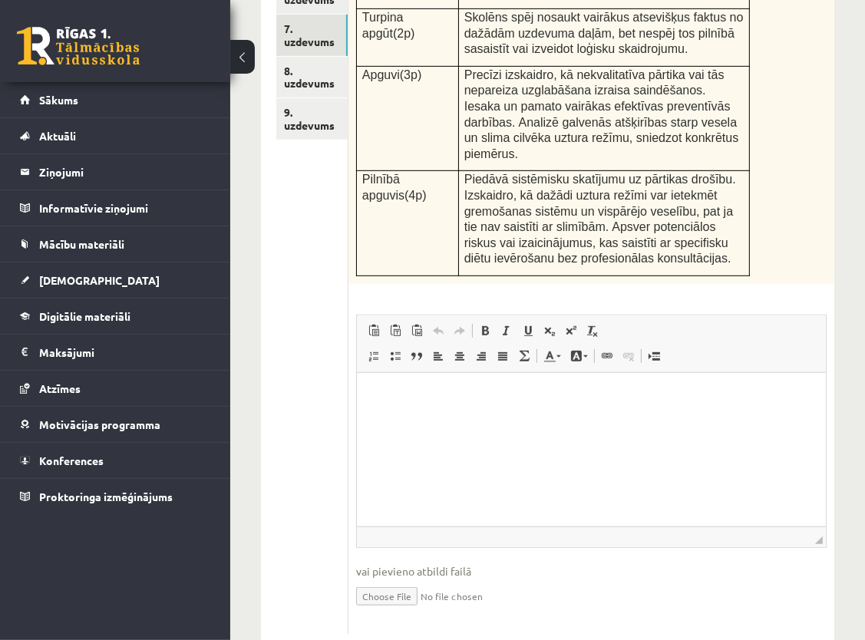
scroll to position [610, 0]
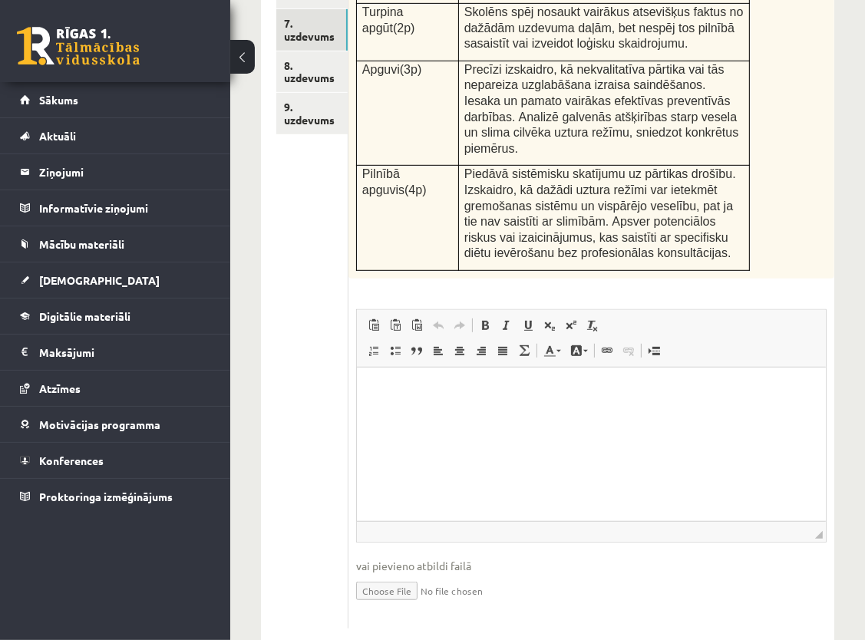
click at [581, 398] on html at bounding box center [590, 390] width 469 height 47
click at [390, 382] on p "Bagātinātā teksta redaktors, wiswyg-editor-user-answer-47363700619320" at bounding box center [590, 390] width 438 height 16
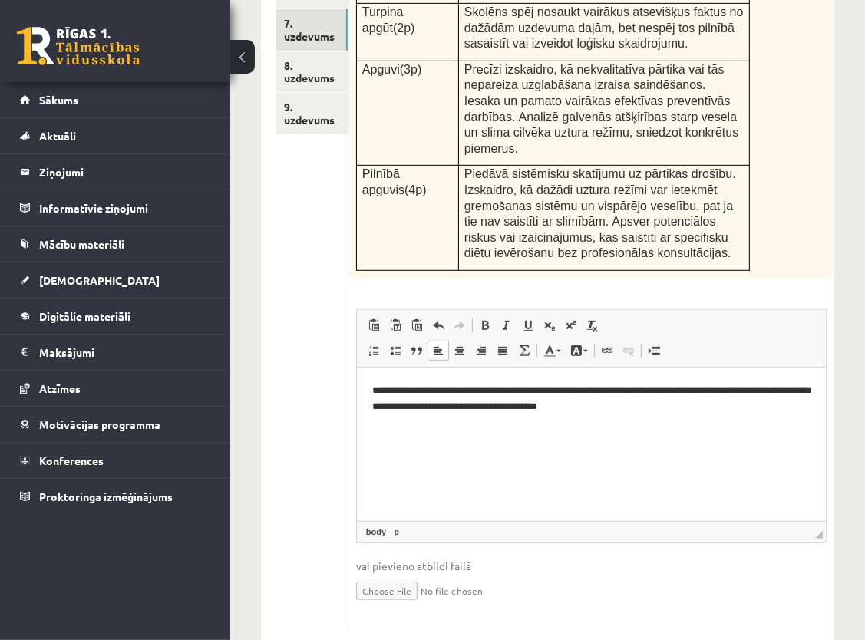
click at [441, 404] on p "**********" at bounding box center [589, 398] width 437 height 32
click at [645, 408] on p "**********" at bounding box center [589, 398] width 437 height 32
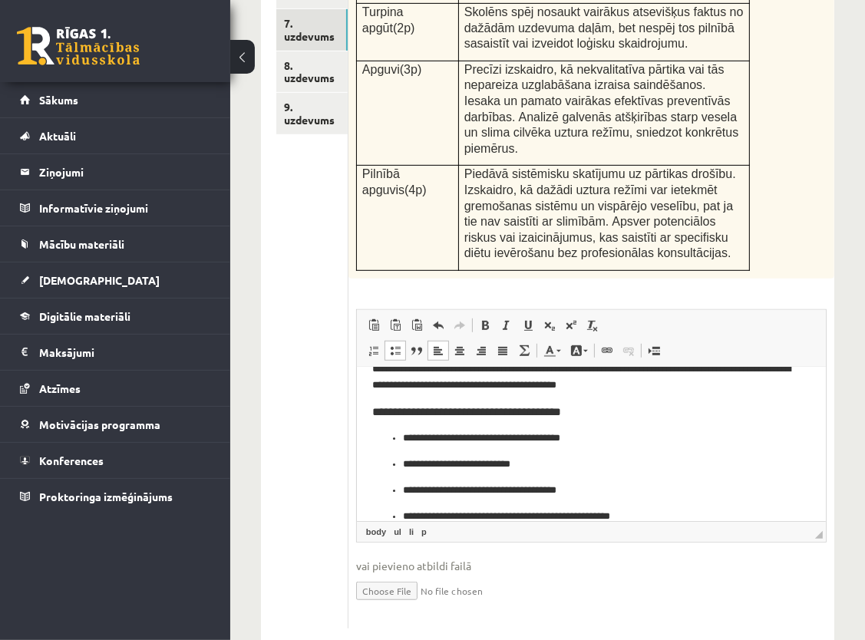
scroll to position [40, 0]
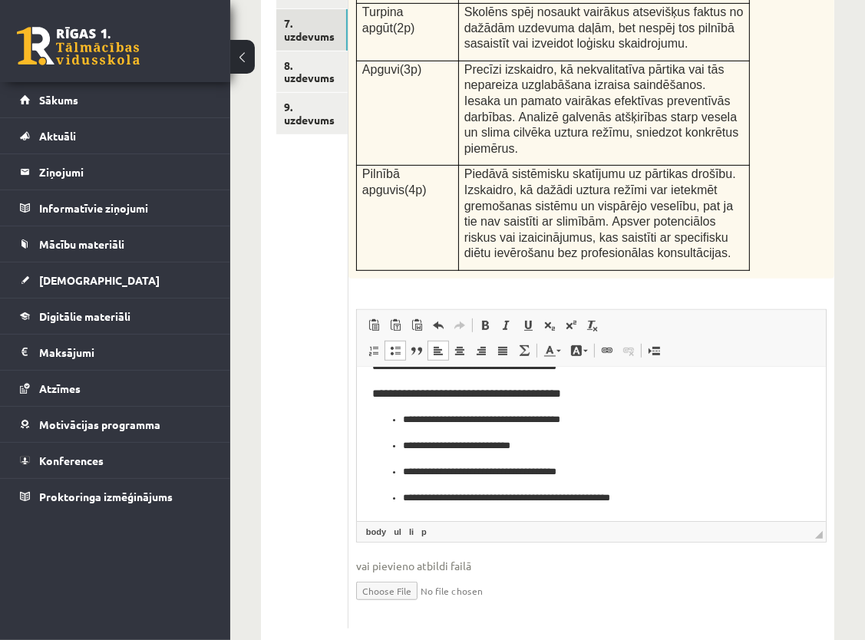
click at [396, 421] on ul "**********" at bounding box center [590, 458] width 438 height 94
click at [402, 451] on p "**********" at bounding box center [584, 445] width 365 height 16
click at [401, 471] on ul "**********" at bounding box center [590, 485] width 438 height 42
click at [402, 493] on p "**********" at bounding box center [584, 498] width 365 height 16
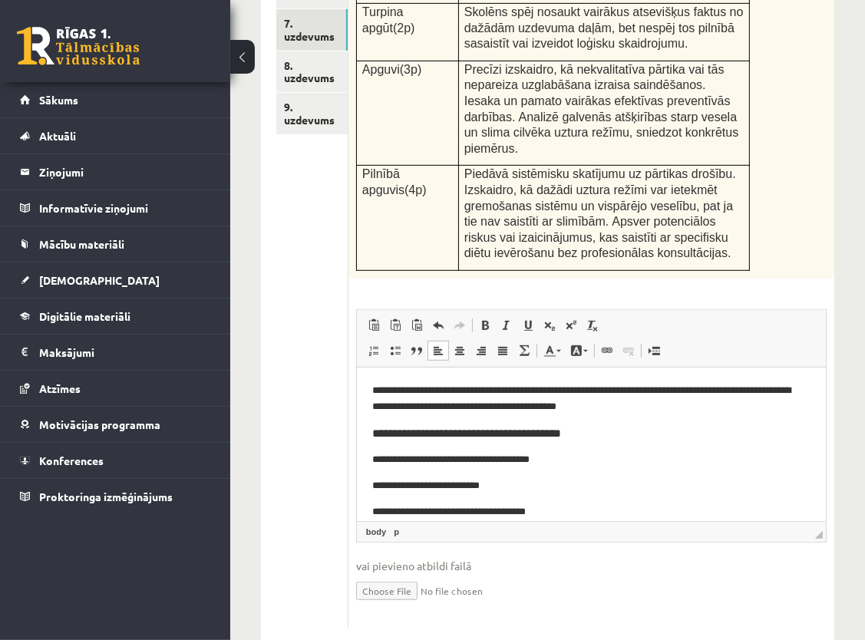
click at [765, 254] on div "4p Izskaidro pārtikas higiēnas pamatprincipus un analizē slima un vesela cilvēk…" at bounding box center [591, 179] width 486 height 897
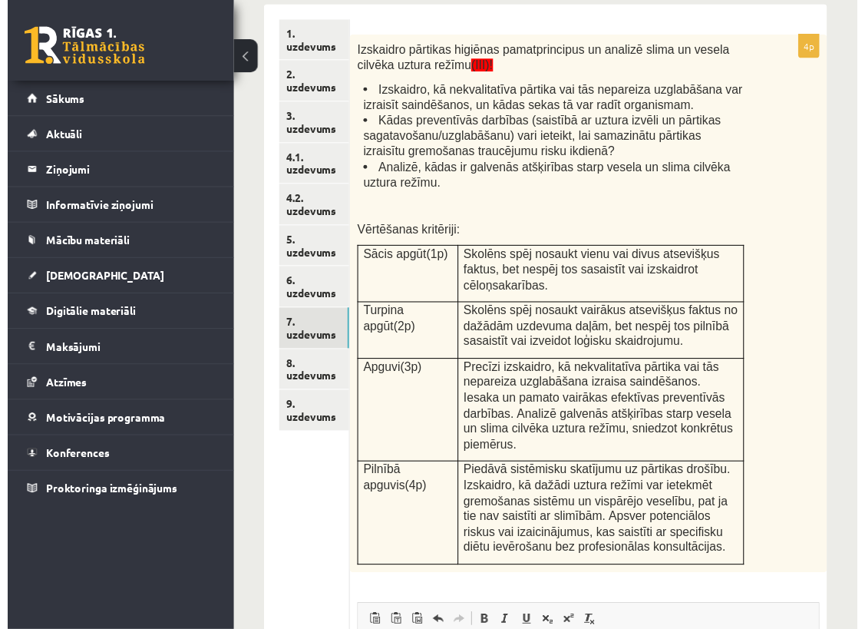
scroll to position [303, 0]
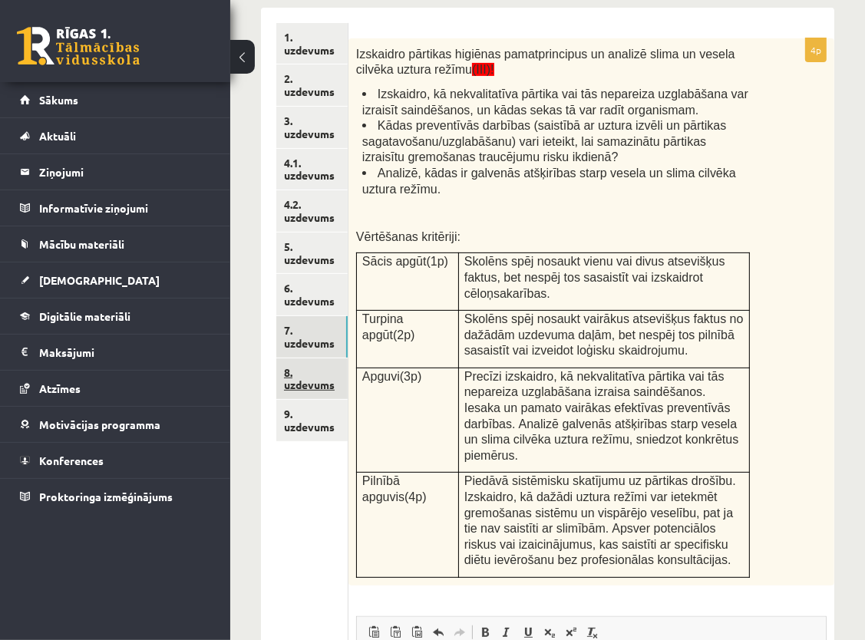
click at [302, 382] on link "8. uzdevums" at bounding box center [311, 378] width 71 height 41
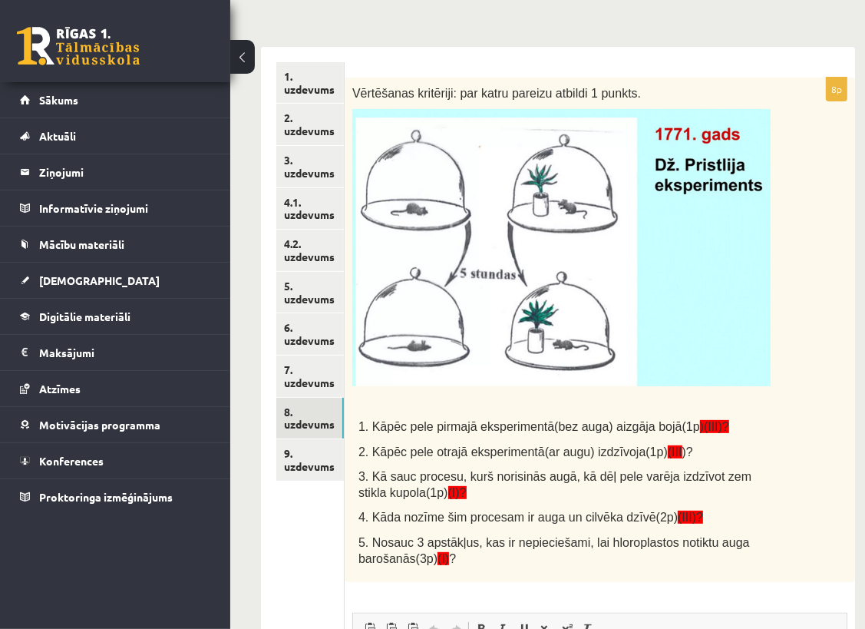
scroll to position [226, 0]
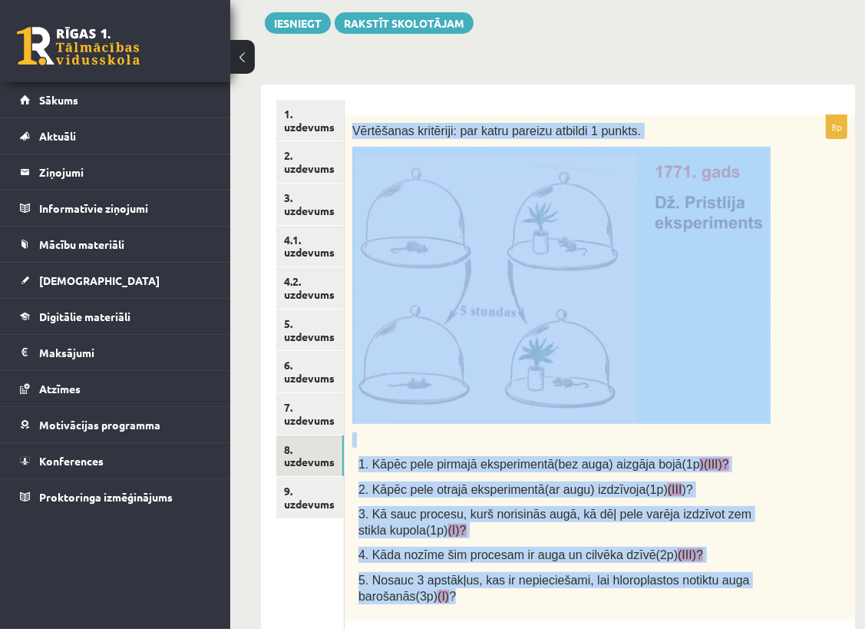
drag, startPoint x: 355, startPoint y: 128, endPoint x: 527, endPoint y: 603, distance: 505.5
click at [527, 603] on div "Vērtēšanas kritēriji: par katru pareizu atbildi 1 punkts. 1. Kāpēc pele pirmajā…" at bounding box center [600, 367] width 510 height 504
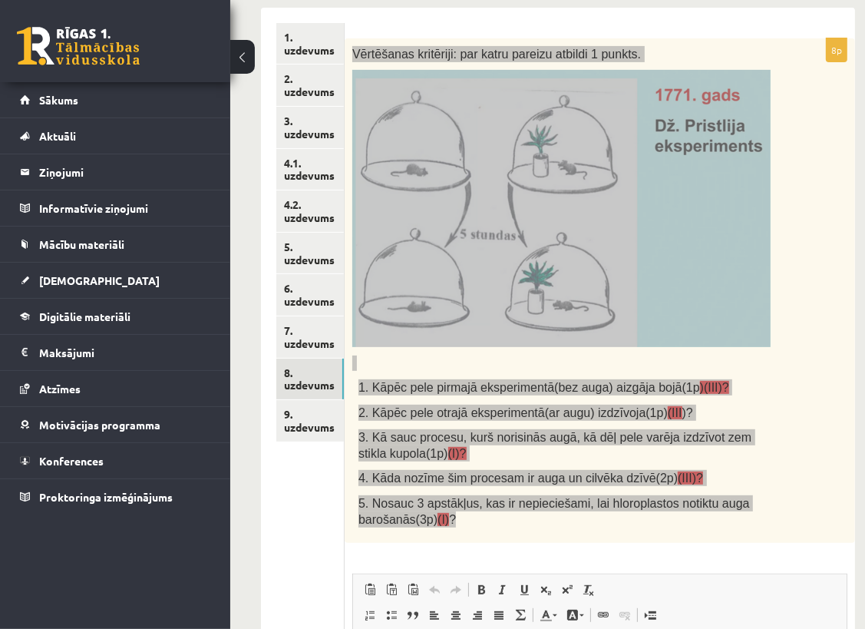
scroll to position [380, 0]
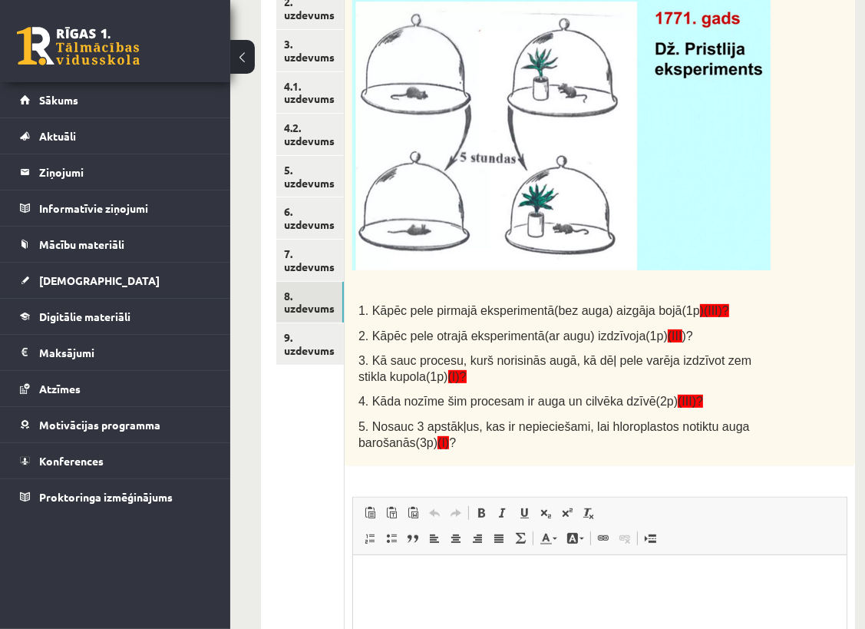
click at [503, 466] on div "8p Vērtēšanas kritēriji: par katru pareizu atbildi 1 punkts. 1. Kāpēc pele pirm…" at bounding box center [600, 389] width 510 height 854
click at [629, 454] on div "Vērtēšanas kritēriji: par katru pareizu atbildi 1 punkts. 1. Kāpēc pele pirmajā…" at bounding box center [600, 214] width 510 height 504
click at [409, 510] on span at bounding box center [413, 513] width 12 height 12
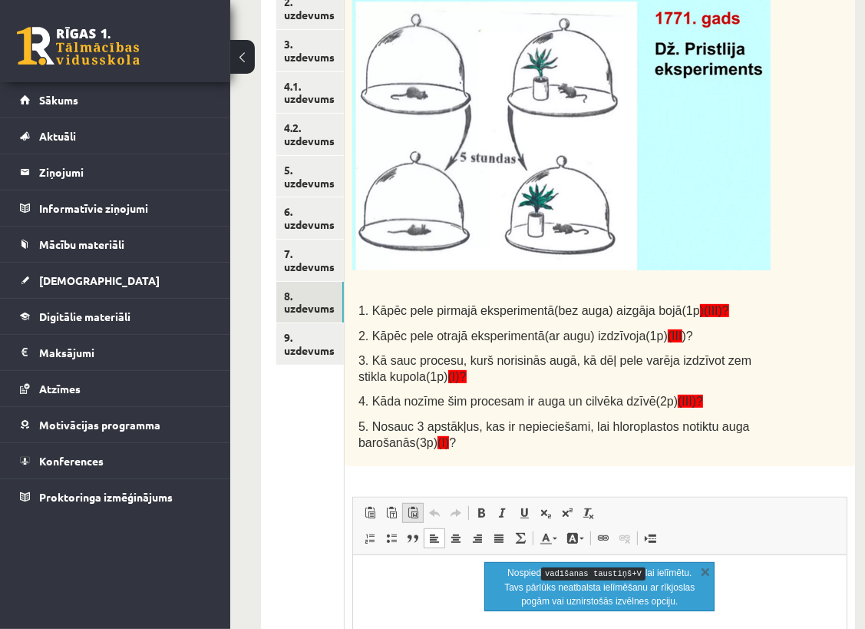
click at [408, 510] on span at bounding box center [413, 513] width 12 height 12
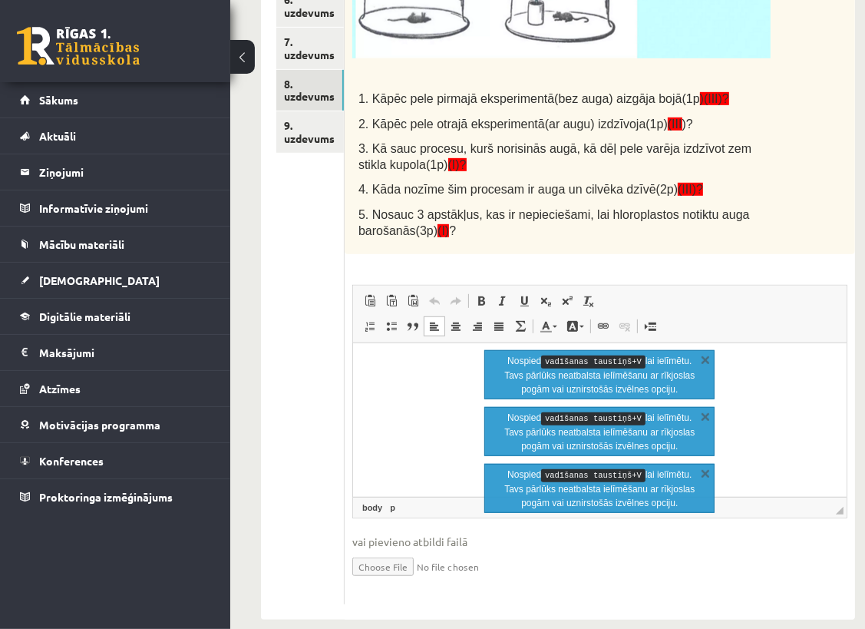
scroll to position [610, 0]
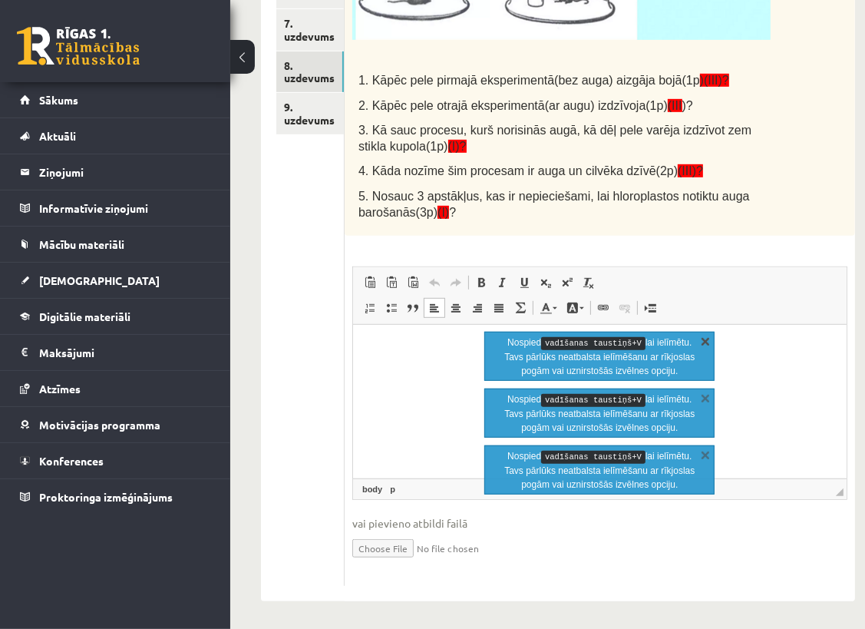
click at [700, 342] on link "X" at bounding box center [705, 340] width 15 height 15
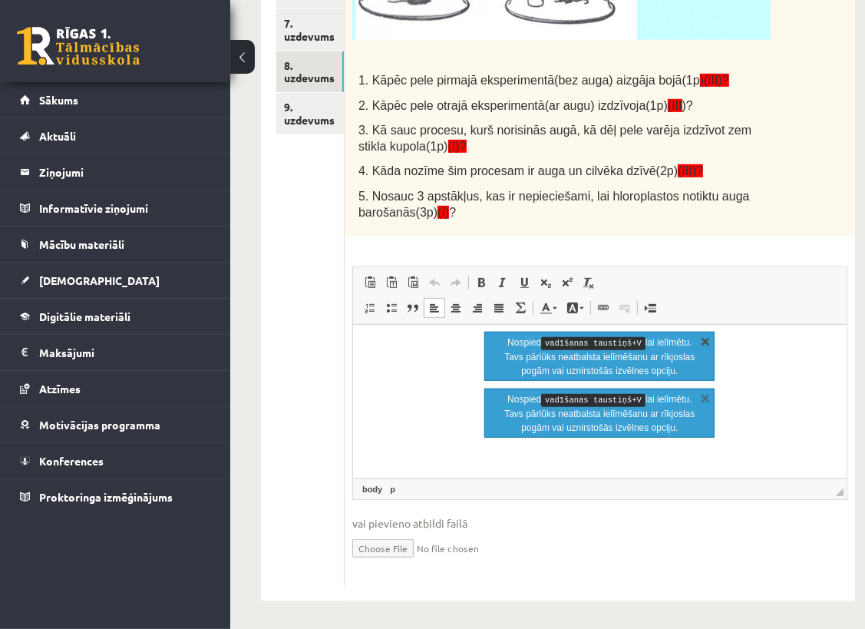
click at [705, 342] on link "X" at bounding box center [705, 340] width 15 height 15
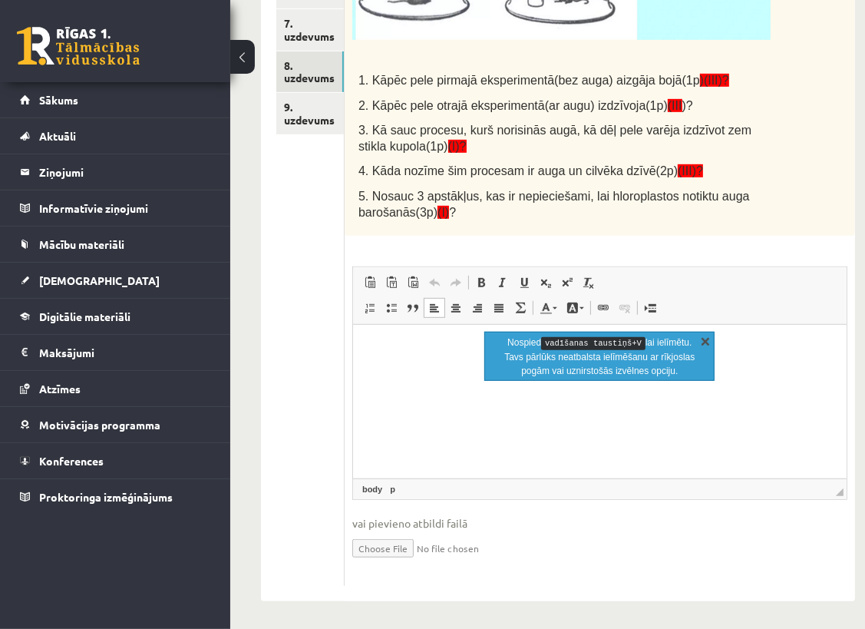
drag, startPoint x: 701, startPoint y: 345, endPoint x: 349, endPoint y: 18, distance: 480.1
click at [701, 345] on link "X" at bounding box center [705, 340] width 15 height 15
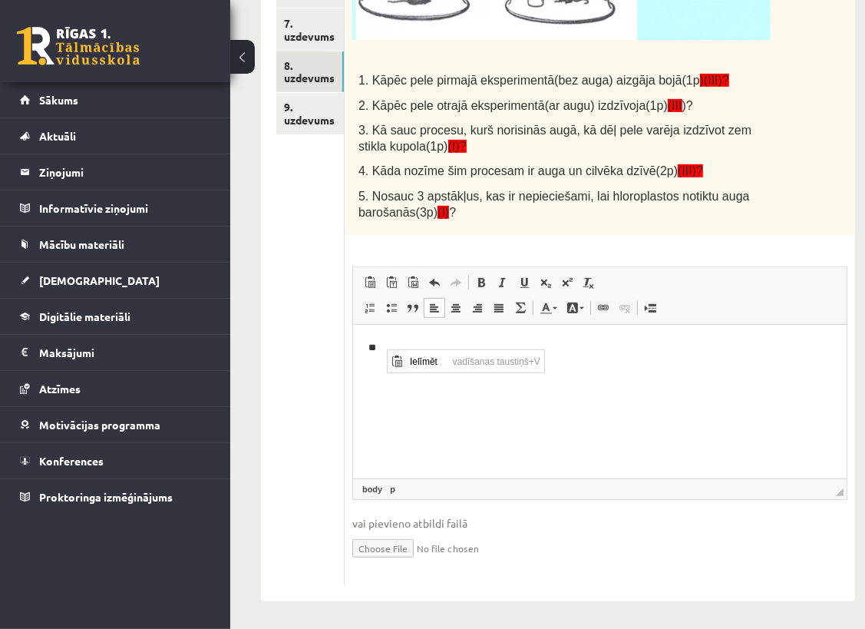
scroll to position [0, 0]
click at [428, 367] on span "Ielīmēt" at bounding box center [426, 361] width 43 height 22
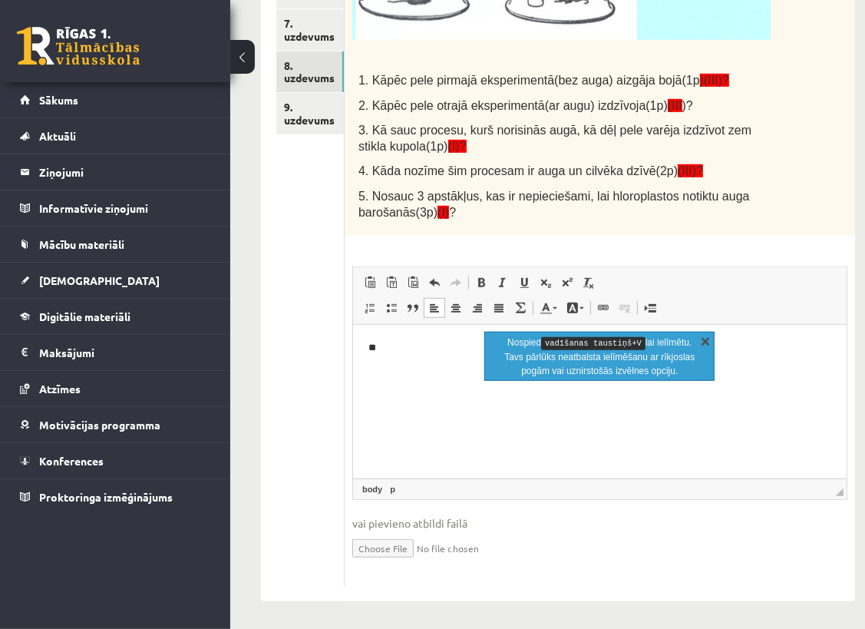
click at [703, 340] on link "X" at bounding box center [705, 340] width 15 height 15
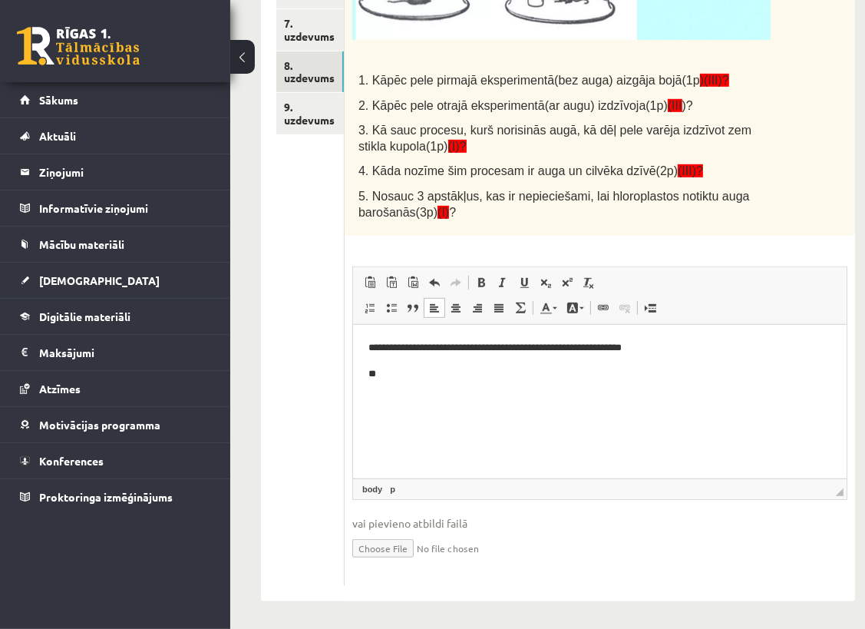
click at [382, 370] on p "**" at bounding box center [599, 374] width 463 height 16
click at [672, 375] on p "**********" at bounding box center [599, 374] width 463 height 16
click at [396, 400] on p "**" at bounding box center [599, 400] width 463 height 16
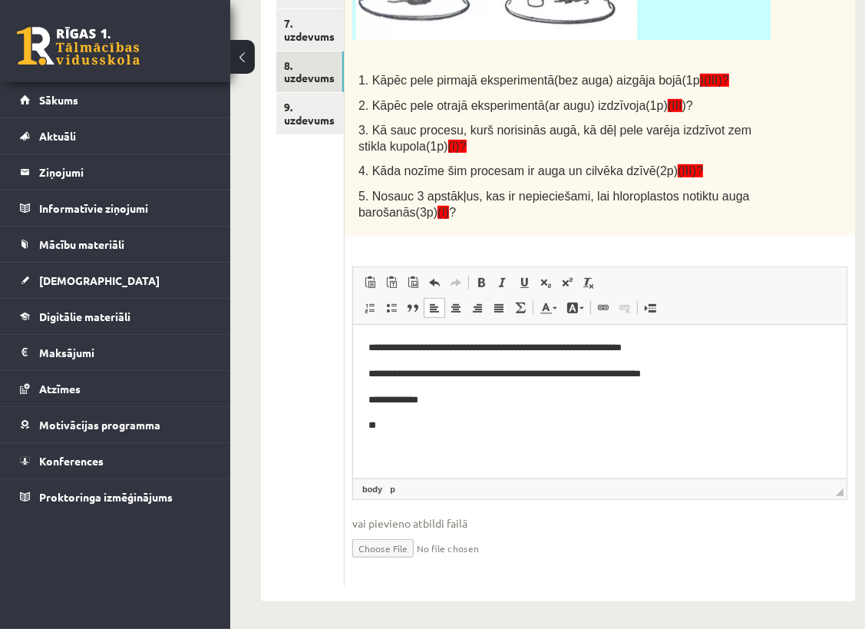
click at [446, 422] on p "**" at bounding box center [599, 426] width 463 height 16
click at [398, 429] on strong "******" at bounding box center [386, 425] width 23 height 10
click at [413, 424] on p "**********" at bounding box center [599, 426] width 463 height 16
click at [629, 428] on p "**********" at bounding box center [599, 426] width 463 height 16
click at [658, 434] on body "**********" at bounding box center [599, 400] width 463 height 120
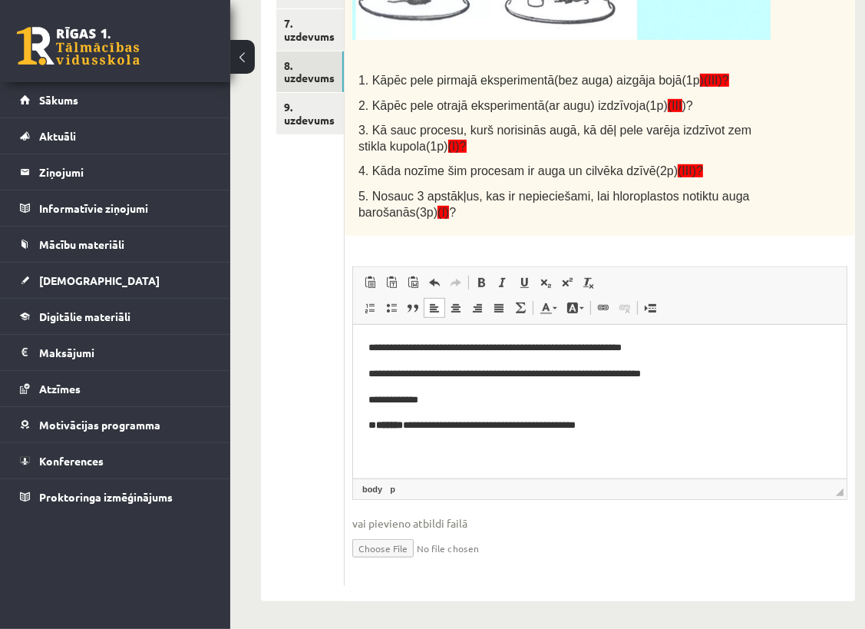
click at [629, 430] on p "**********" at bounding box center [599, 426] width 463 height 16
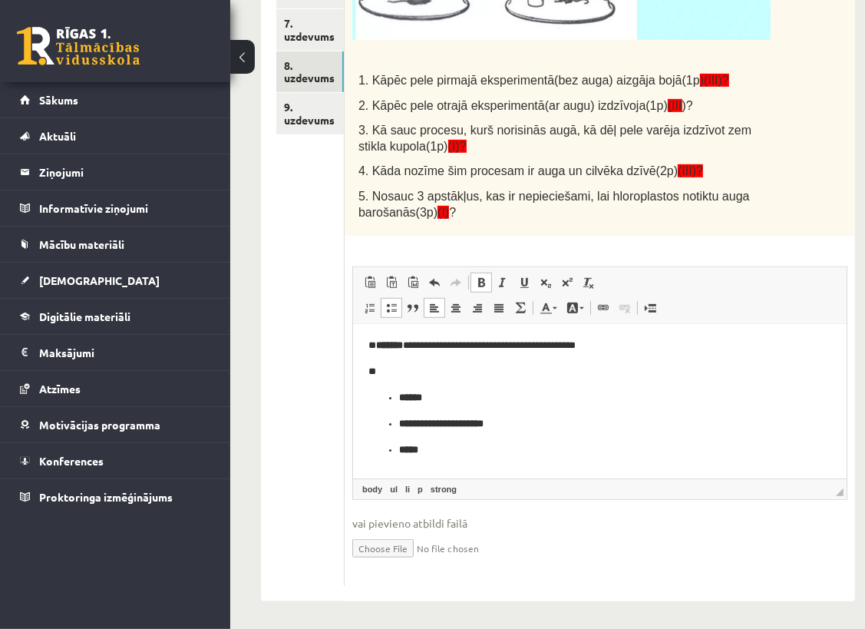
scroll to position [101, 0]
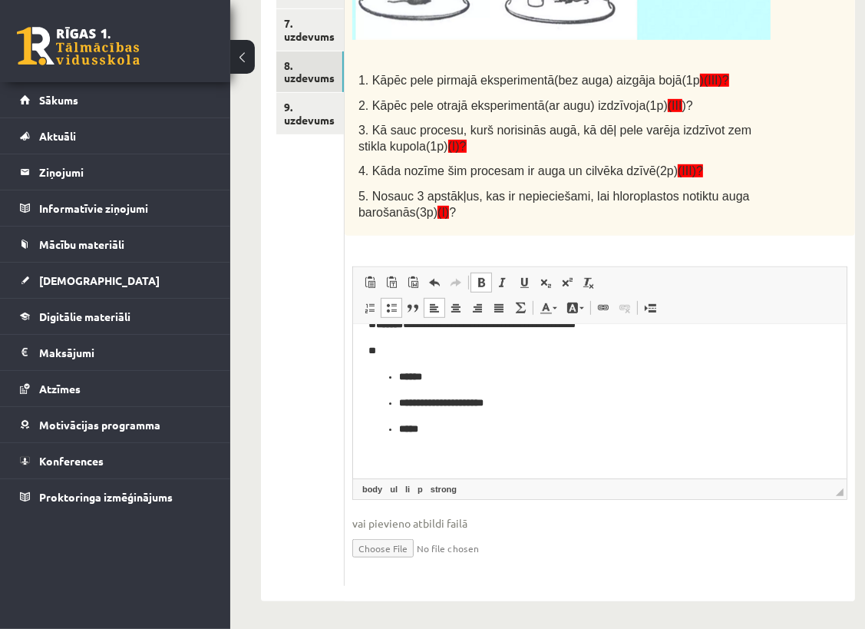
click at [398, 379] on strong "******" at bounding box center [409, 376] width 23 height 10
click at [396, 404] on ul "**********" at bounding box center [599, 416] width 463 height 42
click at [398, 431] on strong "*****" at bounding box center [407, 429] width 19 height 10
click at [491, 407] on p "**********" at bounding box center [599, 403] width 463 height 16
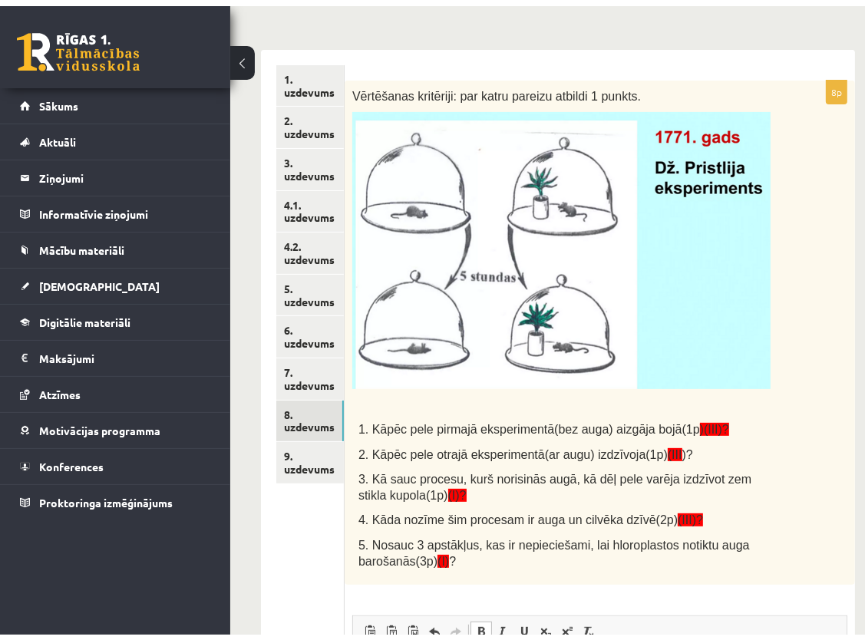
scroll to position [226, 0]
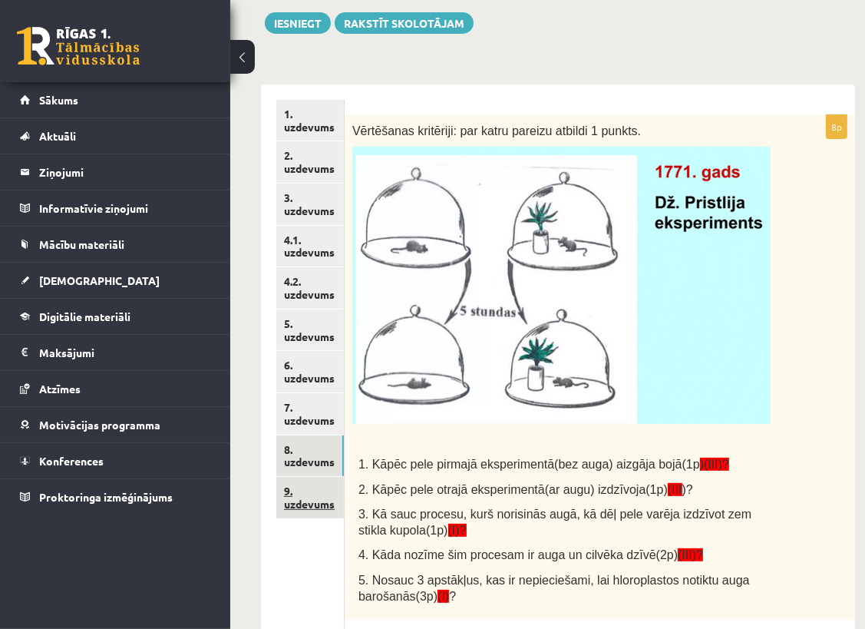
click at [305, 501] on link "9. uzdevums" at bounding box center [310, 497] width 68 height 41
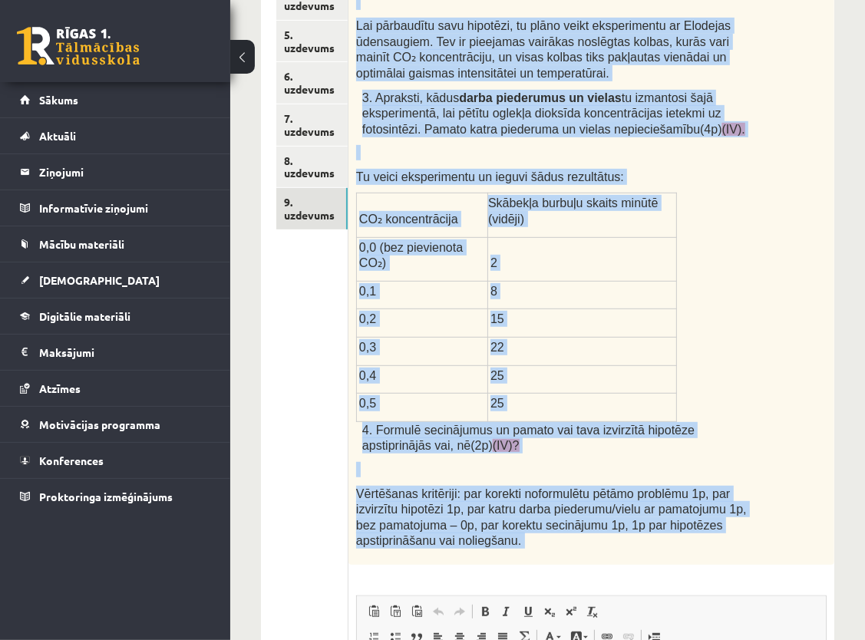
scroll to position [516, 0]
drag, startPoint x: 356, startPoint y: 211, endPoint x: 494, endPoint y: 517, distance: 335.0
click at [494, 517] on div "8p Kā topošais zinātnieks, tu esi ieinteresēts izprast, kā dažādi faktori ietek…" at bounding box center [591, 370] width 486 height 1088
copy div "Kā topošais zinātnieks, tu esi ieinteresēts izprast, kā dažādi faktori ietekmē …"
click at [818, 512] on div "Kā topošais zinātnieks, tu esi ieinteresēts izprast, kā dažādi faktori ietekmē …" at bounding box center [591, 195] width 486 height 738
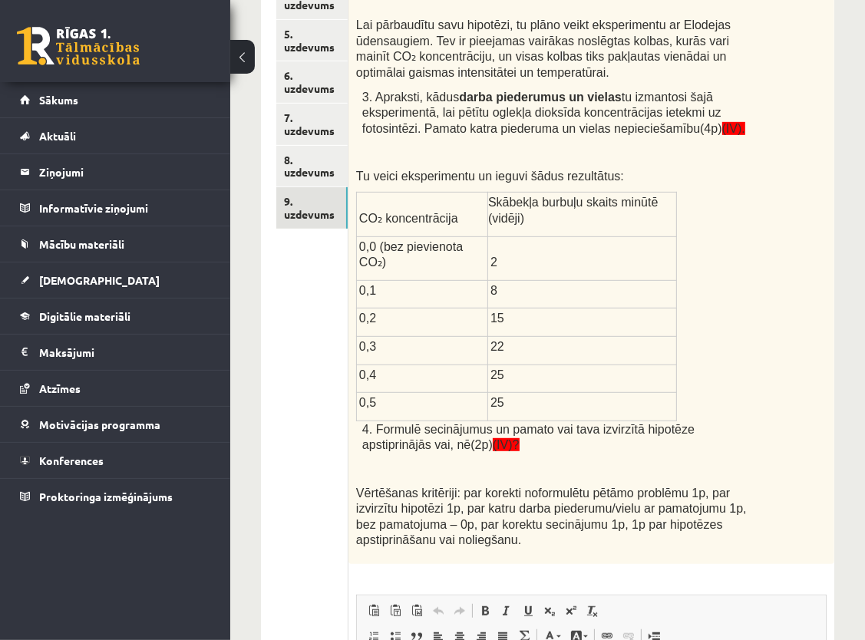
scroll to position [669, 0]
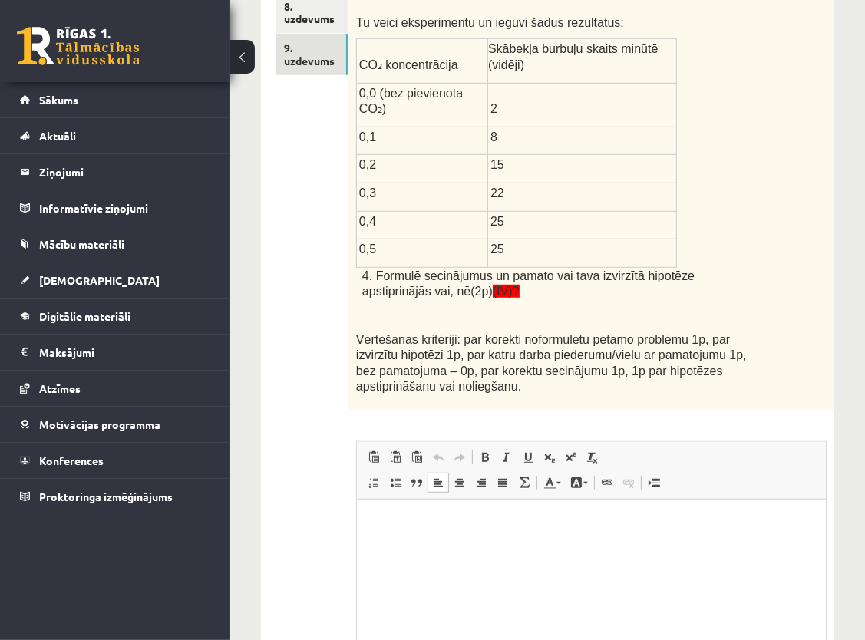
click at [427, 514] on p "Bagātinātā teksta redaktors, wiswyg-editor-user-answer-47363696403860" at bounding box center [590, 522] width 438 height 16
drag, startPoint x: 559, startPoint y: 522, endPoint x: 599, endPoint y: 525, distance: 40.0
click at [561, 521] on p "**********" at bounding box center [589, 530] width 437 height 32
click at [432, 540] on p "**********" at bounding box center [589, 530] width 437 height 32
click at [378, 522] on p "**********" at bounding box center [589, 530] width 437 height 32
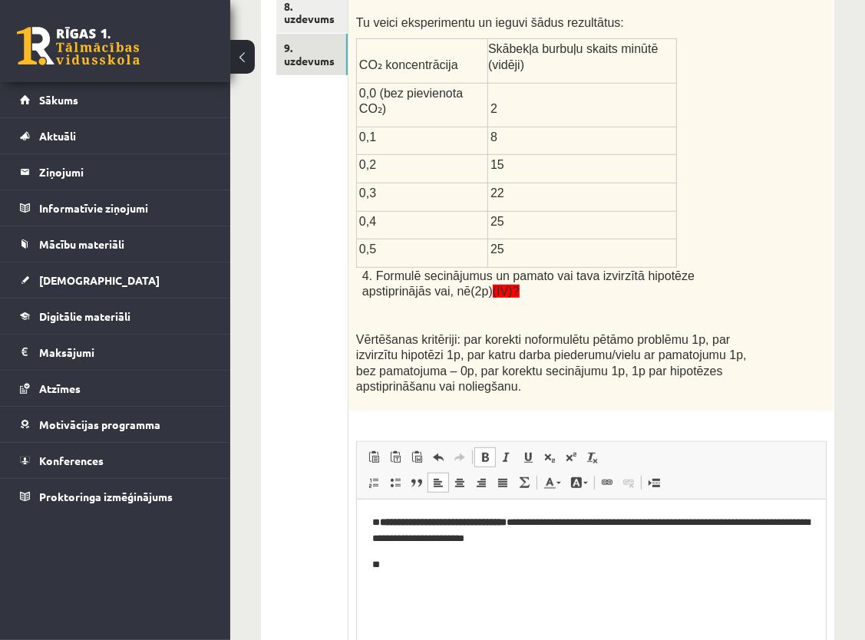
click at [437, 570] on p "**" at bounding box center [589, 564] width 437 height 16
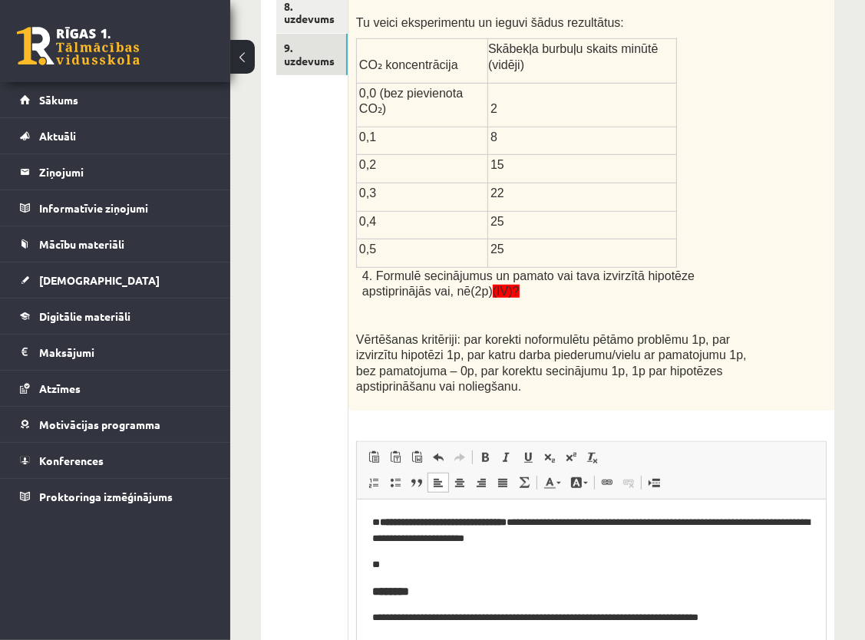
click at [368, 589] on html "**********" at bounding box center [590, 570] width 469 height 142
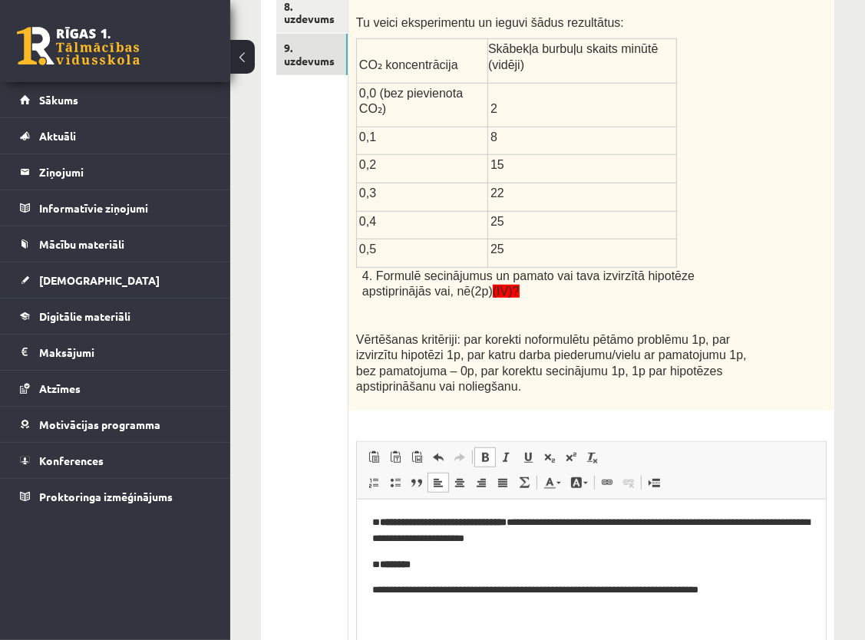
click at [370, 589] on html "**********" at bounding box center [590, 556] width 469 height 114
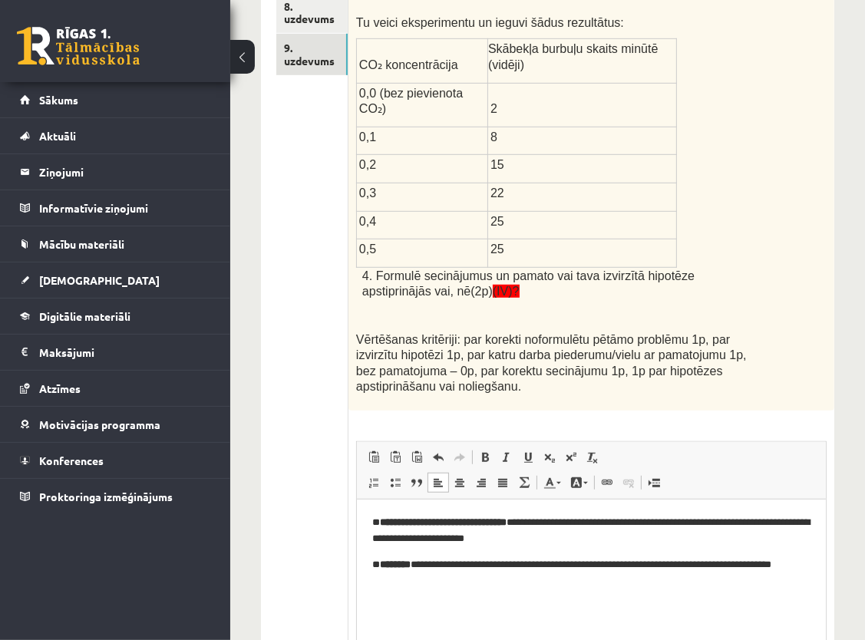
click at [801, 568] on p "**********" at bounding box center [589, 564] width 437 height 16
click at [606, 589] on p "Bagātinātā teksta redaktors, wiswyg-editor-user-answer-47363696403860" at bounding box center [590, 590] width 438 height 16
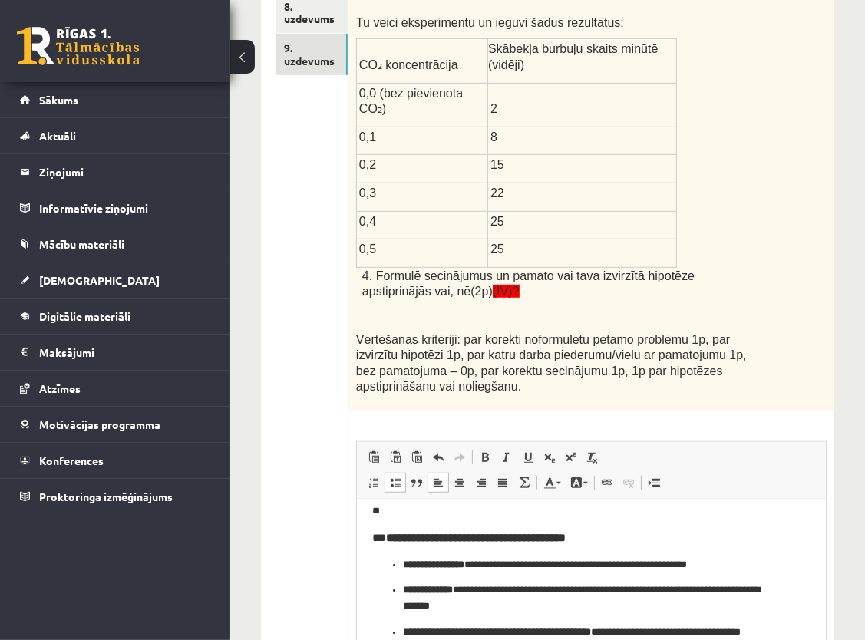
click at [383, 513] on p "**" at bounding box center [584, 511] width 426 height 16
click at [368, 540] on html "**********" at bounding box center [590, 538] width 469 height 268
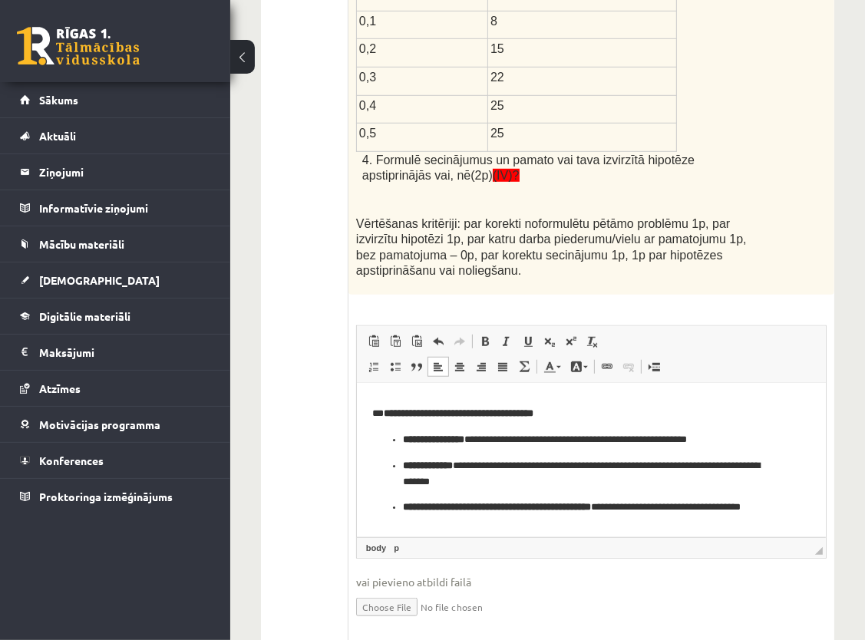
scroll to position [86, 0]
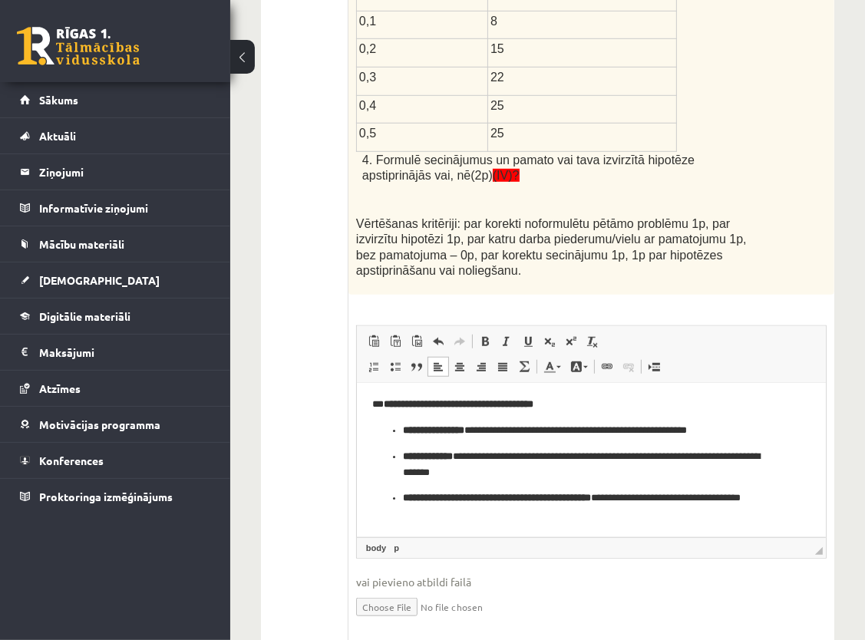
click at [401, 431] on ul "**********" at bounding box center [590, 472] width 438 height 100
click at [401, 454] on ul "**********" at bounding box center [590, 485] width 438 height 74
click at [402, 495] on strong "**********" at bounding box center [496, 497] width 188 height 10
click at [398, 500] on ul "**********" at bounding box center [590, 506] width 438 height 32
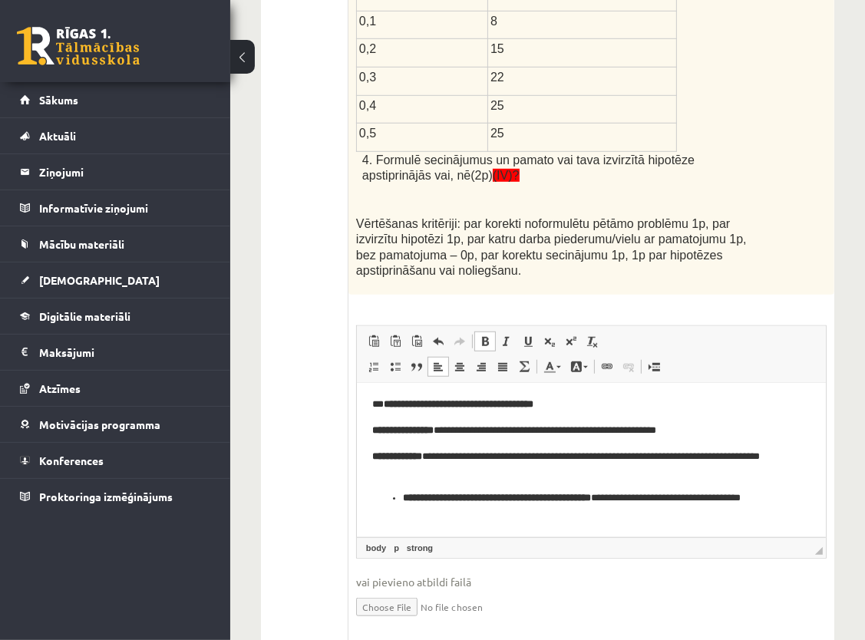
scroll to position [71, 0]
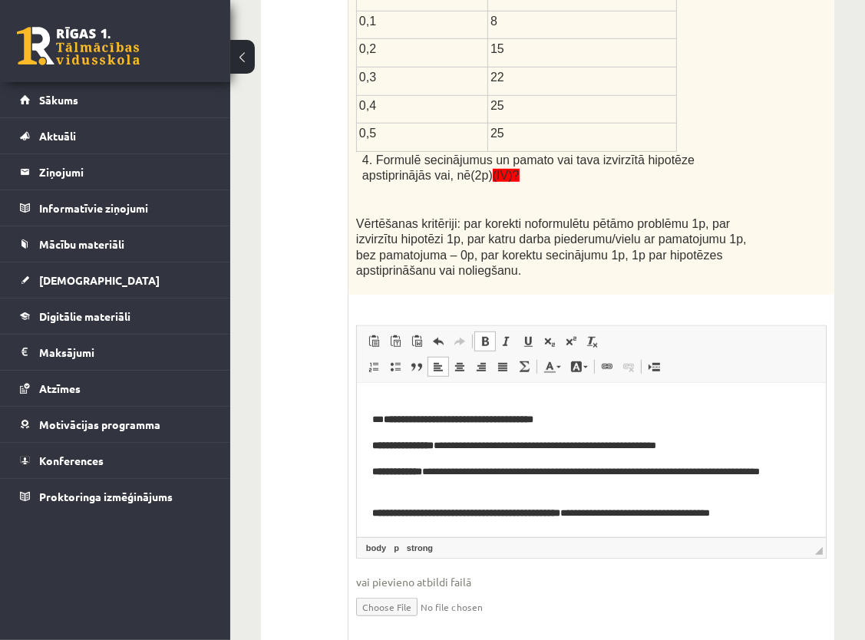
click at [790, 515] on p "**********" at bounding box center [584, 513] width 426 height 16
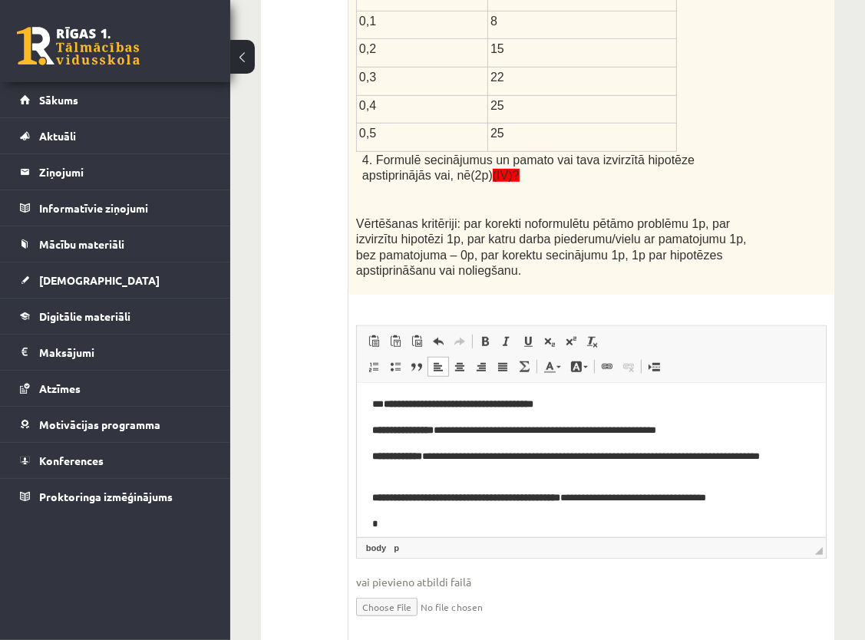
click at [492, 504] on p "**********" at bounding box center [584, 498] width 426 height 16
click at [478, 517] on p "*" at bounding box center [584, 524] width 426 height 16
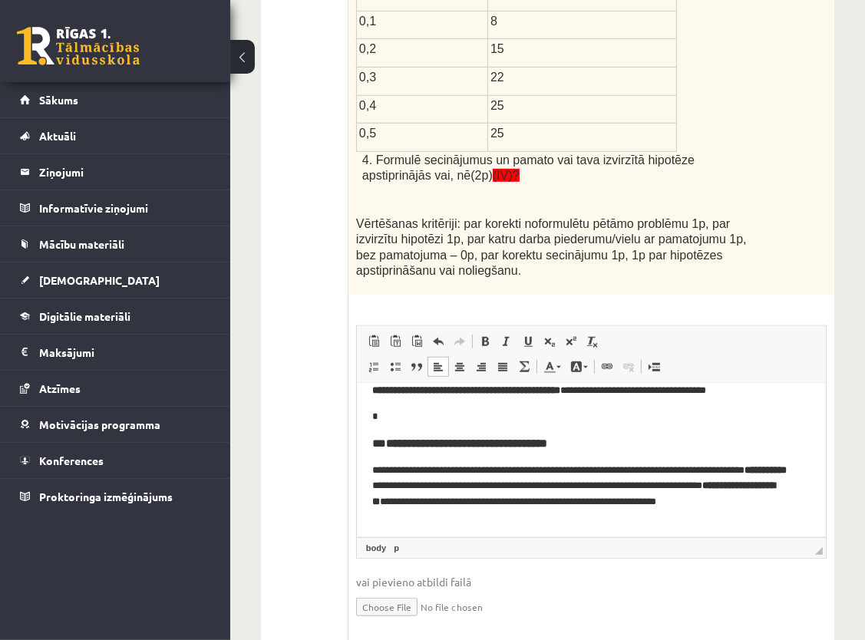
scroll to position [197, 0]
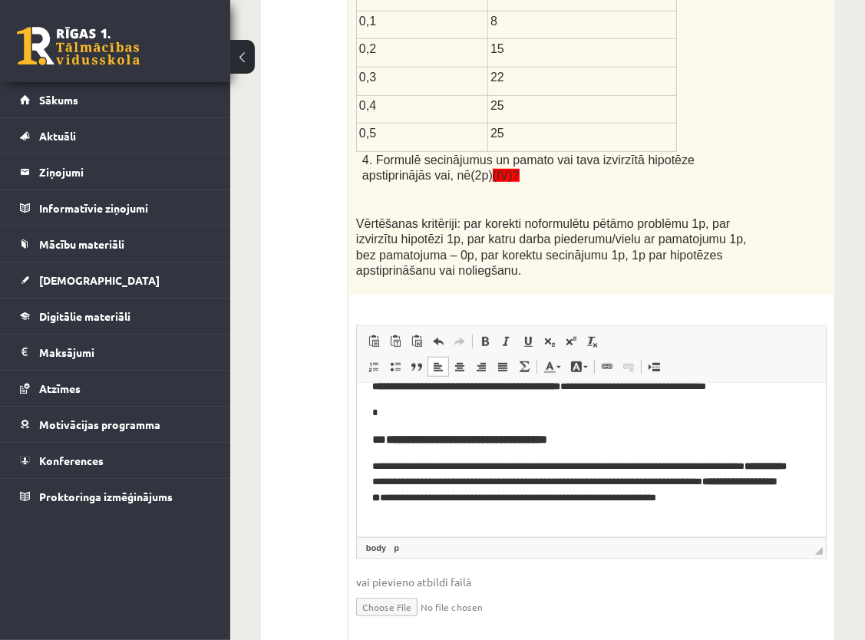
click at [378, 440] on h3 "**********" at bounding box center [584, 439] width 426 height 14
click at [368, 437] on html "**********" at bounding box center [590, 362] width 469 height 352
click at [479, 335] on span at bounding box center [485, 341] width 12 height 12
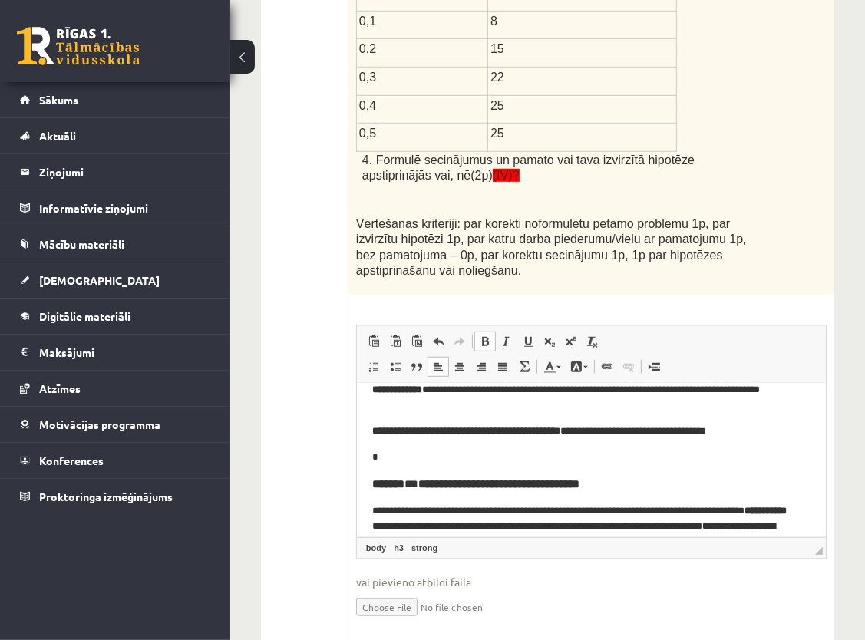
scroll to position [154, 0]
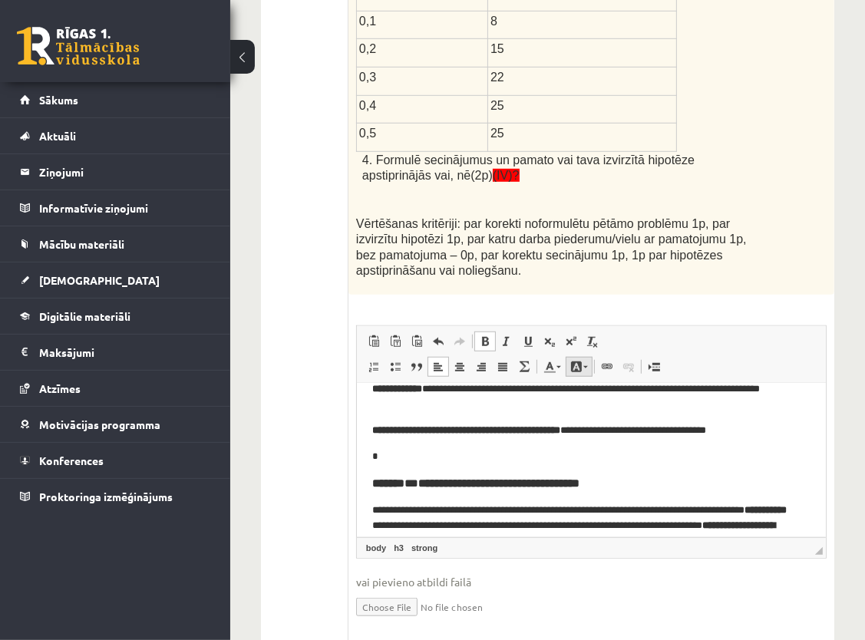
click at [577, 361] on span at bounding box center [576, 367] width 12 height 12
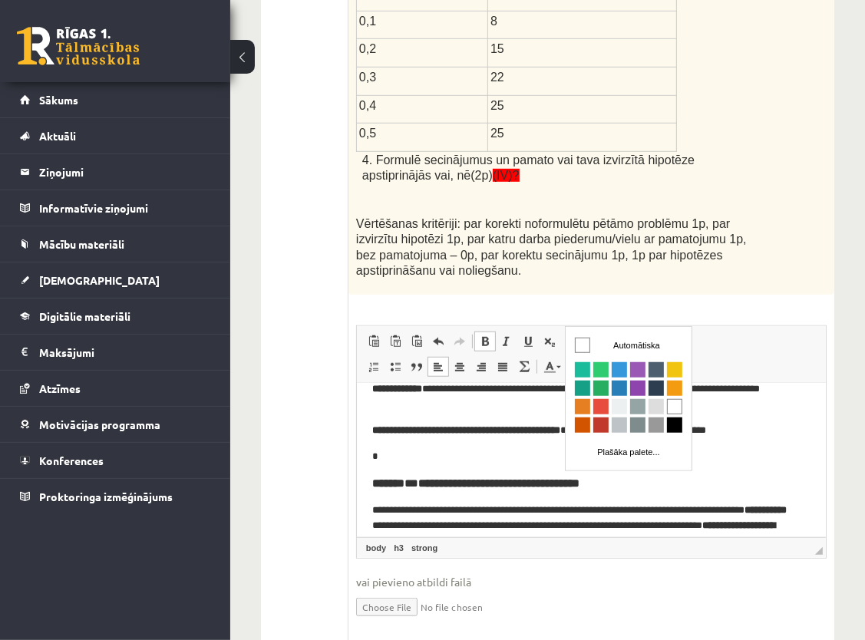
scroll to position [0, 0]
click at [614, 375] on span "Krāsa" at bounding box center [619, 369] width 15 height 15
click at [560, 424] on strong "**********" at bounding box center [465, 429] width 188 height 10
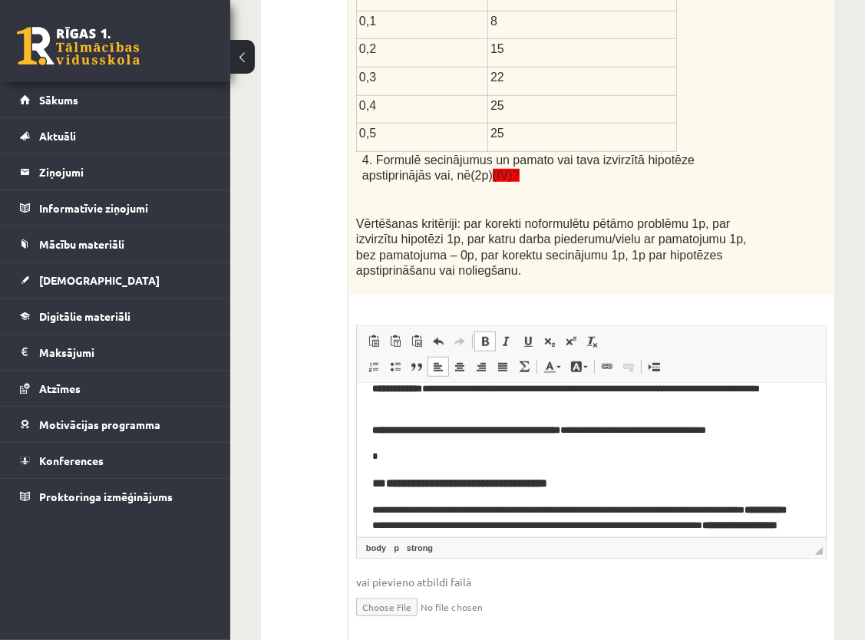
click at [557, 466] on body "**********" at bounding box center [590, 405] width 438 height 321
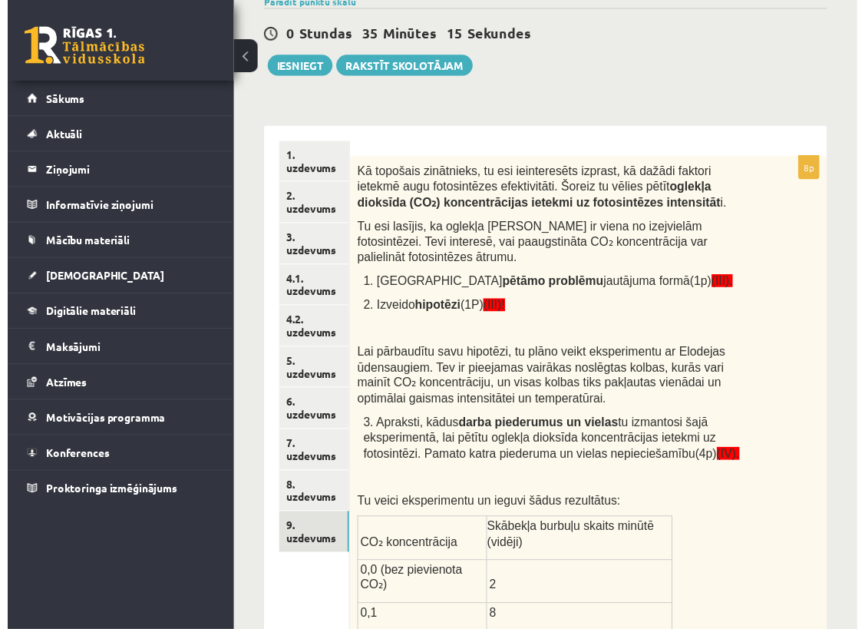
scroll to position [171, 0]
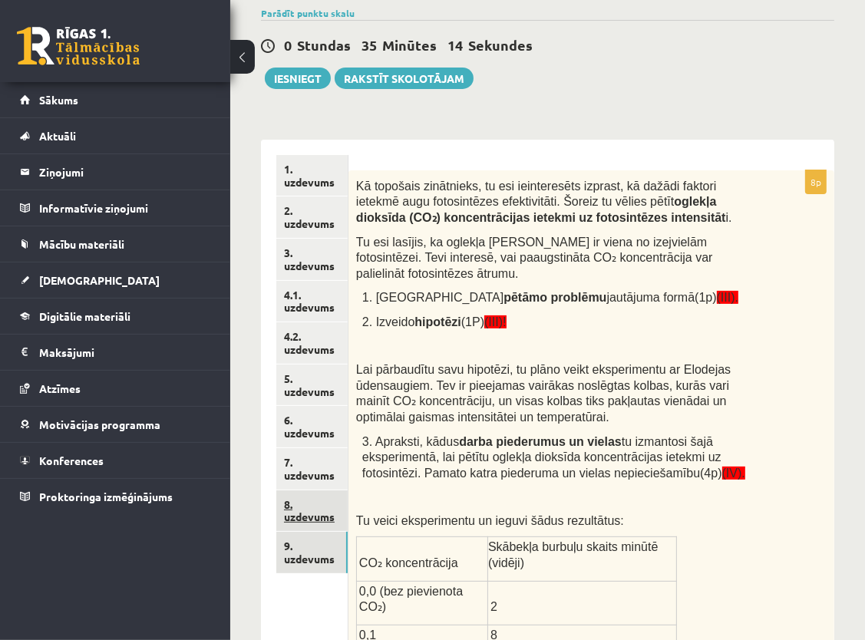
click at [319, 517] on link "8. uzdevums" at bounding box center [311, 510] width 71 height 41
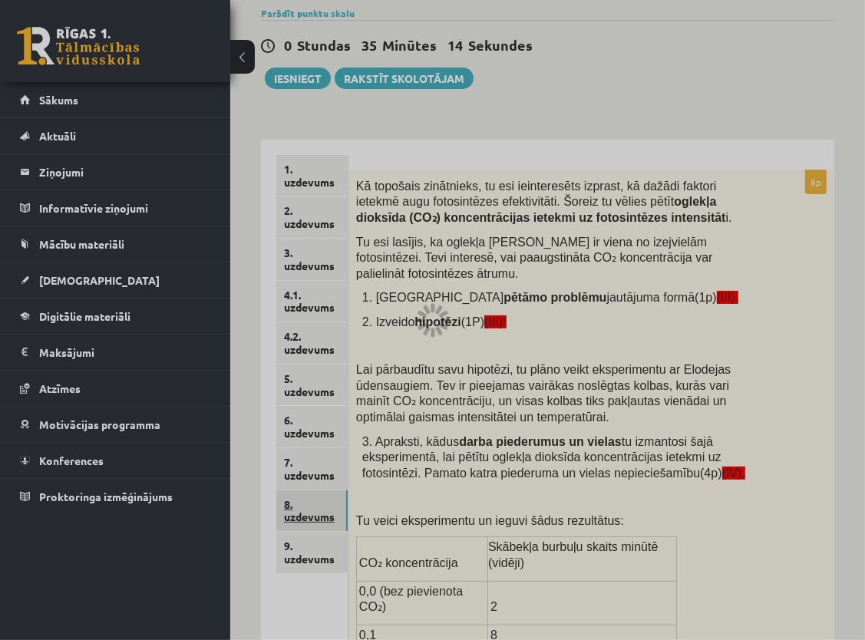
click at [319, 517] on div at bounding box center [432, 320] width 865 height 640
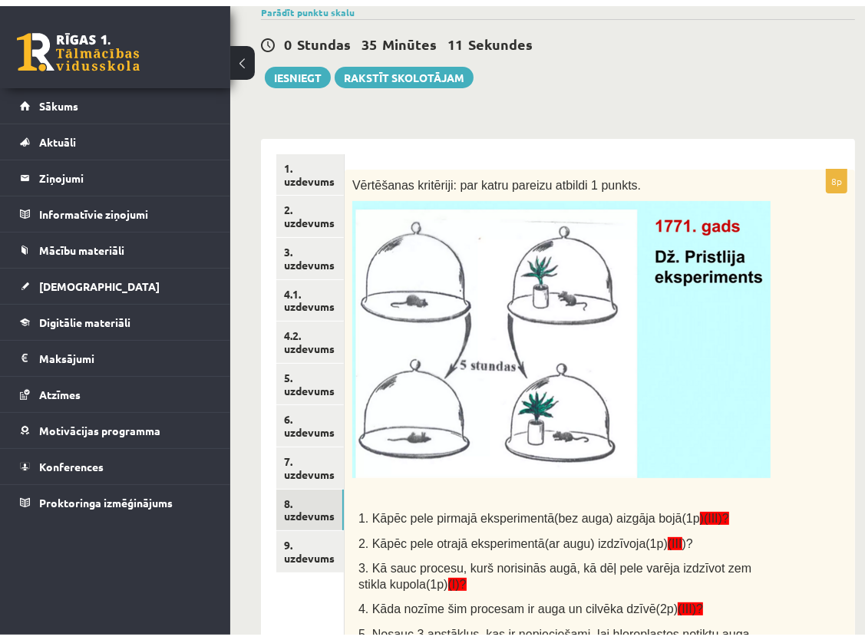
scroll to position [151, 0]
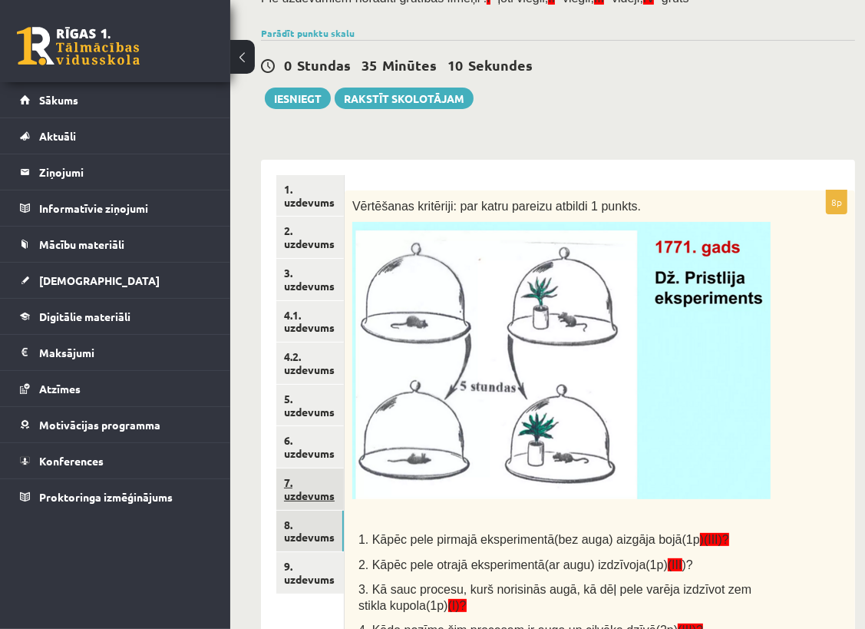
click at [312, 489] on link "7. uzdevums" at bounding box center [310, 488] width 68 height 41
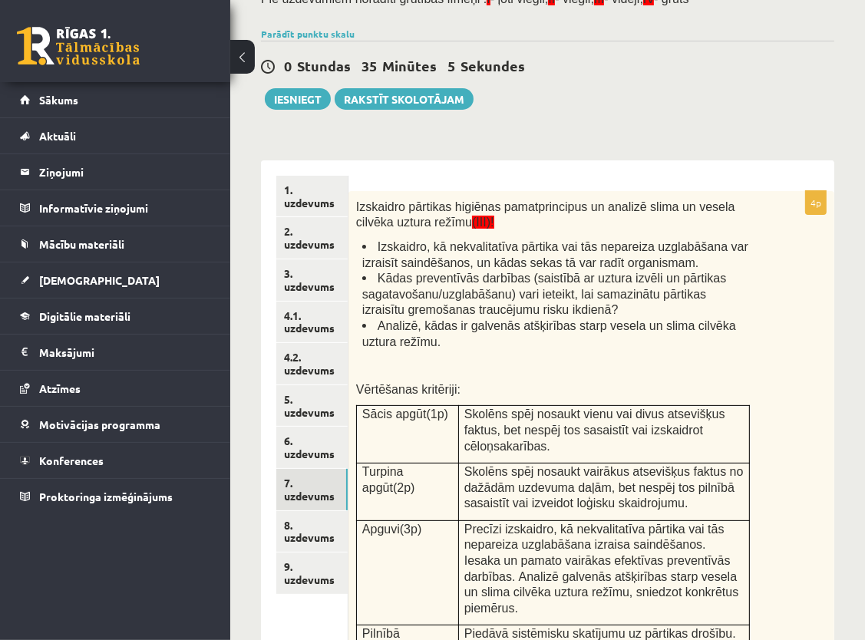
scroll to position [150, 0]
click at [307, 455] on link "6. uzdevums" at bounding box center [311, 448] width 71 height 41
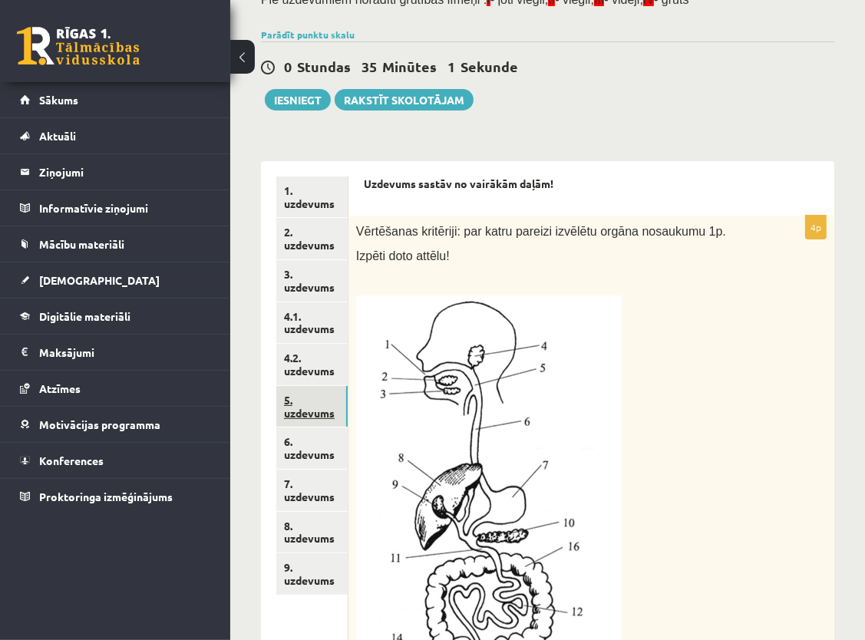
click at [310, 416] on link "5. uzdevums" at bounding box center [311, 406] width 71 height 41
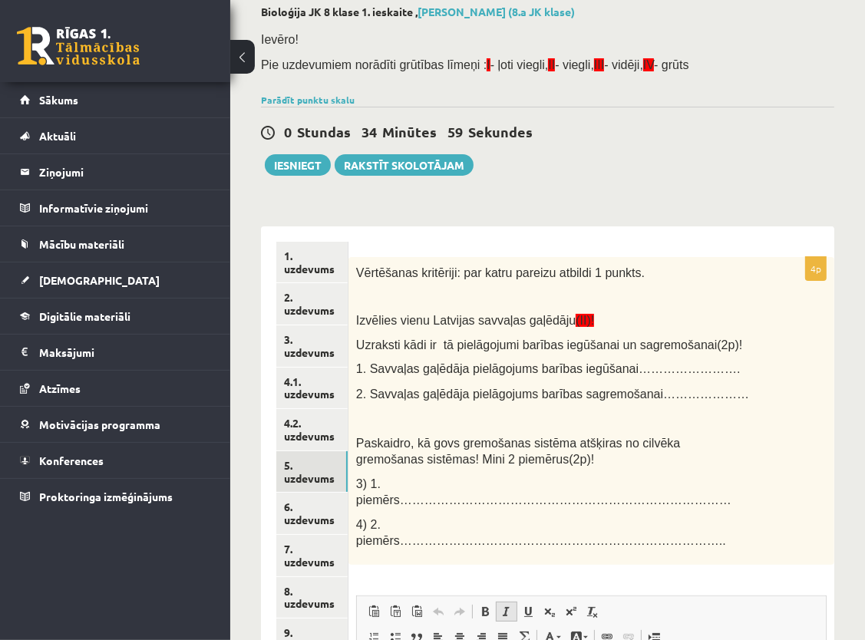
scroll to position [0, 0]
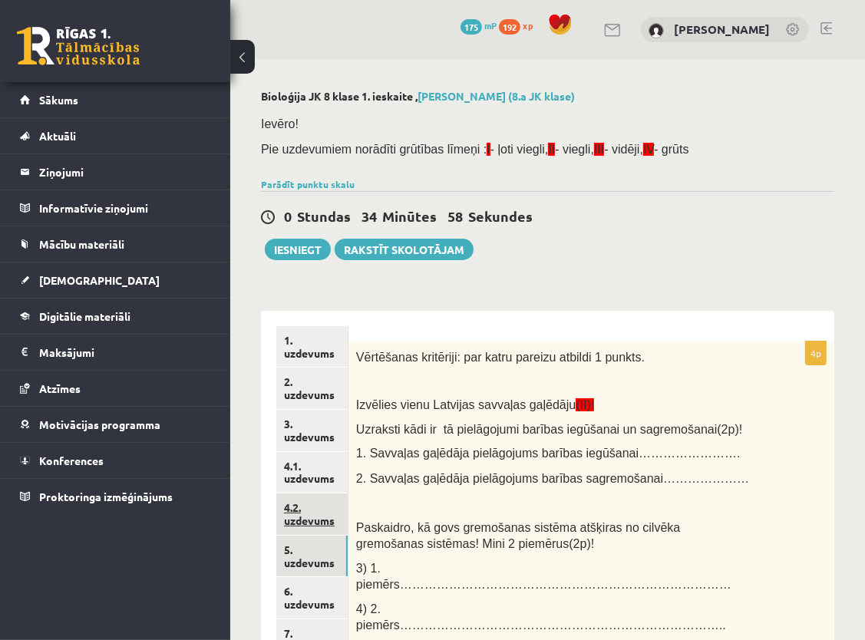
click at [319, 515] on link "4.2. uzdevums" at bounding box center [311, 514] width 71 height 41
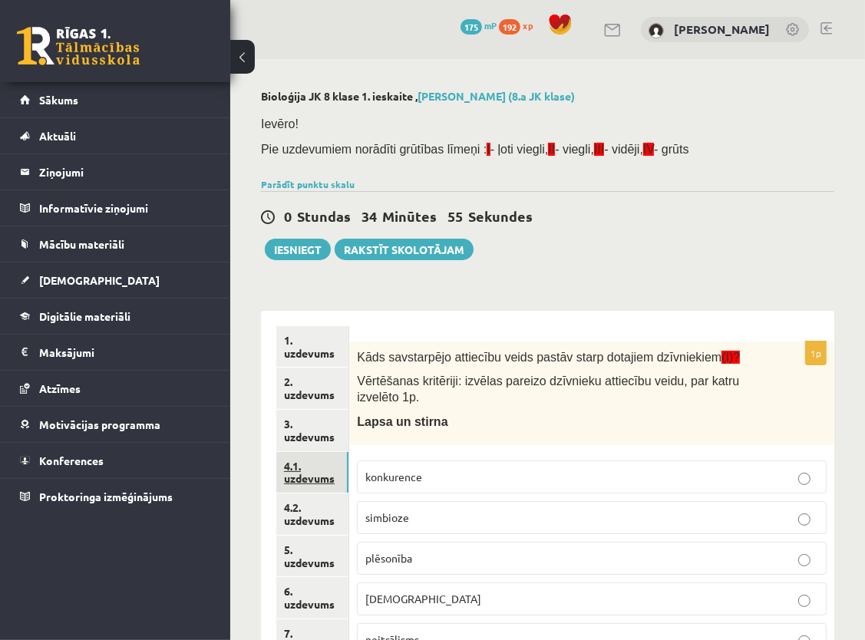
click at [322, 480] on link "4.1. uzdevums" at bounding box center [312, 472] width 72 height 41
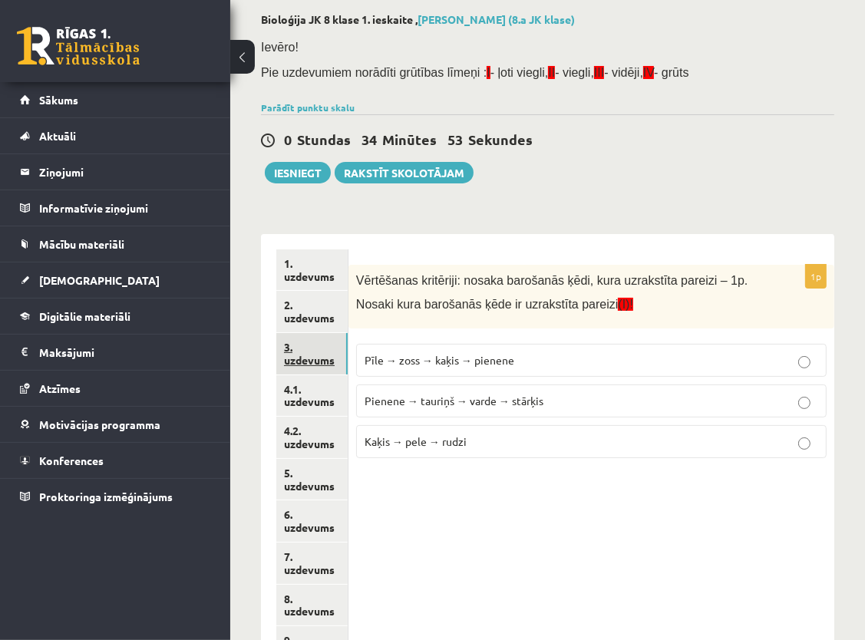
click at [311, 350] on link "3. uzdevums" at bounding box center [311, 353] width 71 height 41
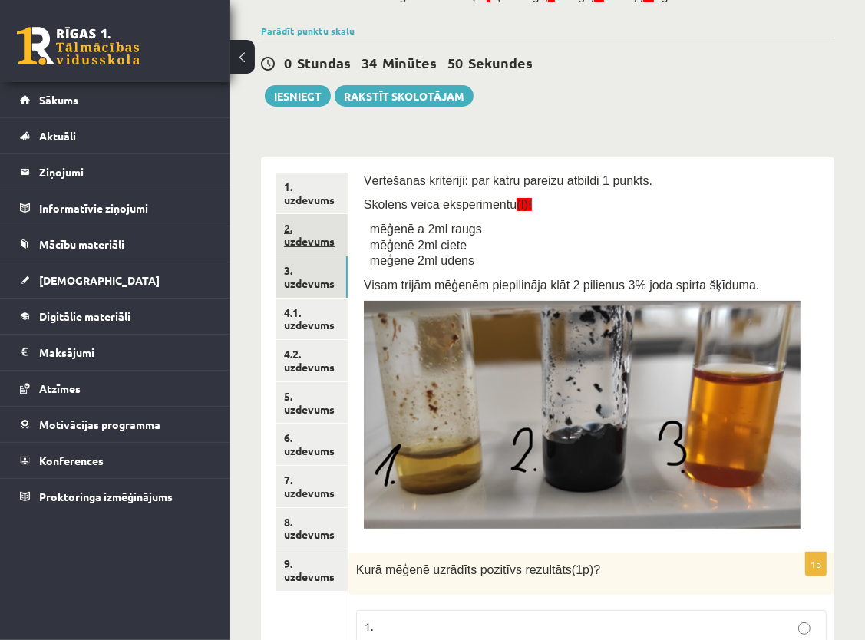
click at [335, 250] on link "2. uzdevums" at bounding box center [311, 234] width 71 height 41
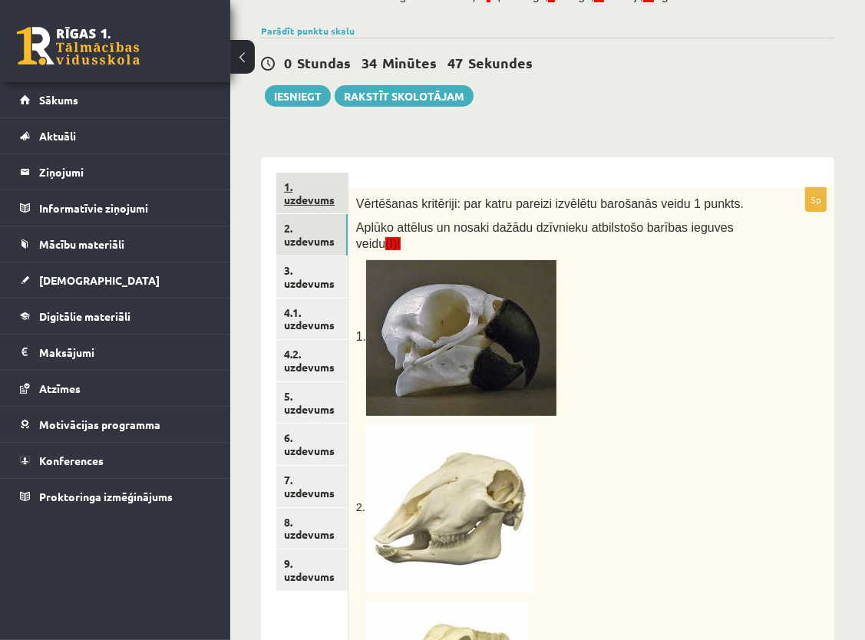
click at [329, 196] on link "1. uzdevums" at bounding box center [311, 193] width 71 height 41
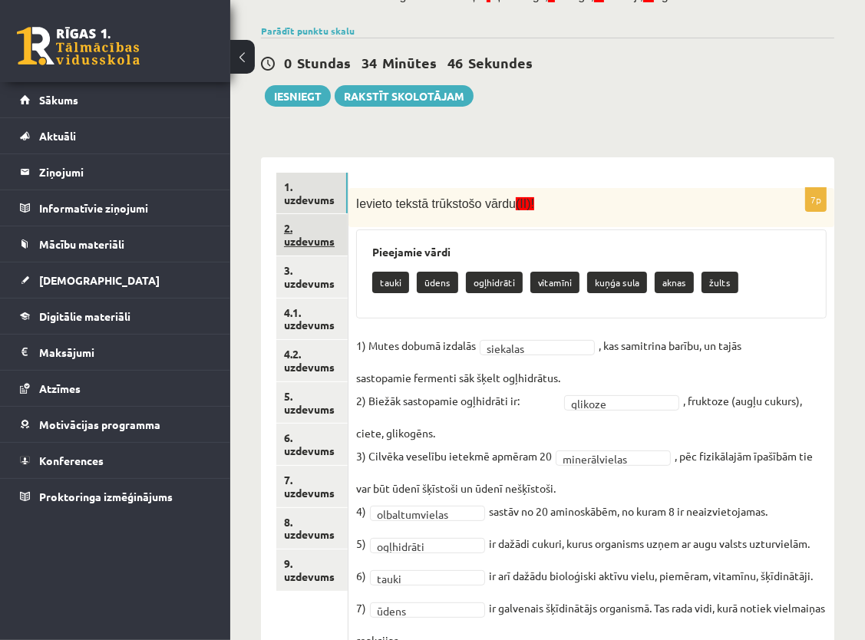
click at [319, 236] on link "2. uzdevums" at bounding box center [311, 234] width 71 height 41
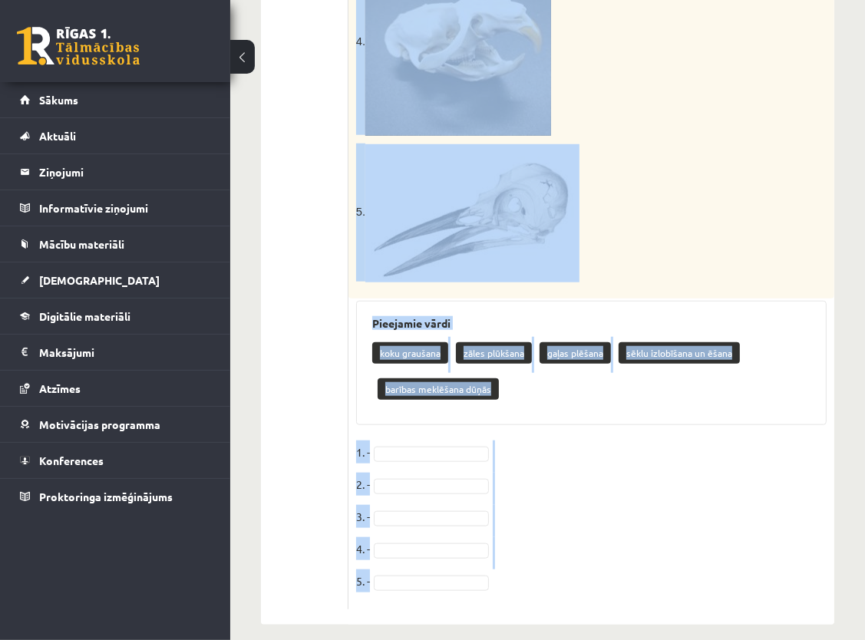
drag, startPoint x: 354, startPoint y: 121, endPoint x: 603, endPoint y: 628, distance: 564.7
click at [812, 493] on fieldset "1. - 2. - 3. - 4. - 5. -" at bounding box center [591, 521] width 471 height 161
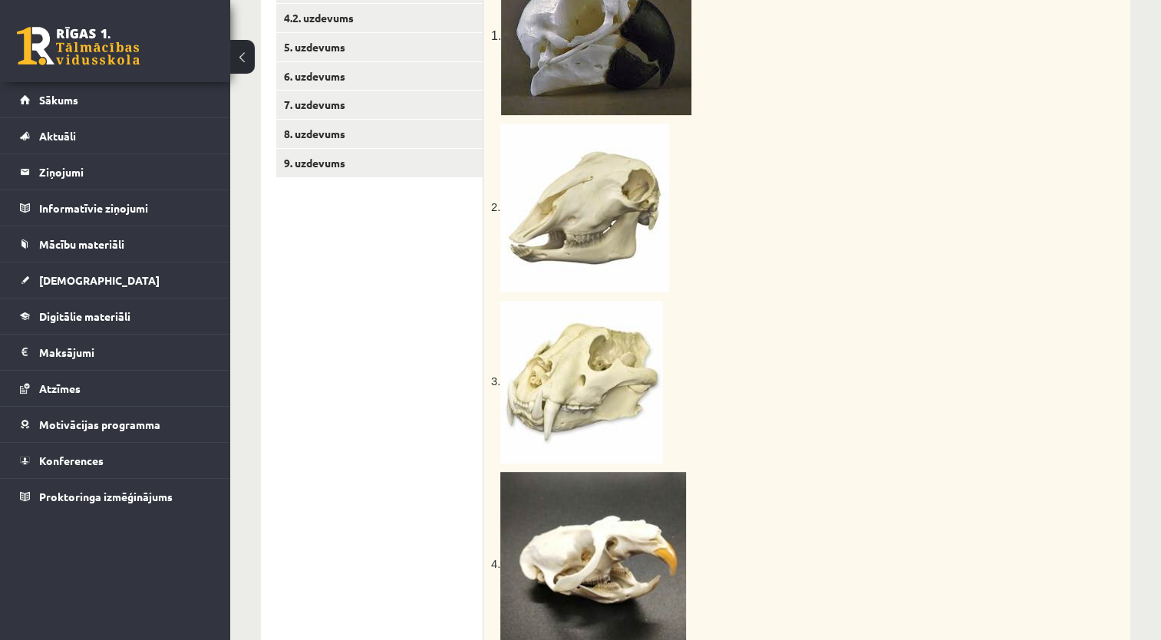
scroll to position [325, 0]
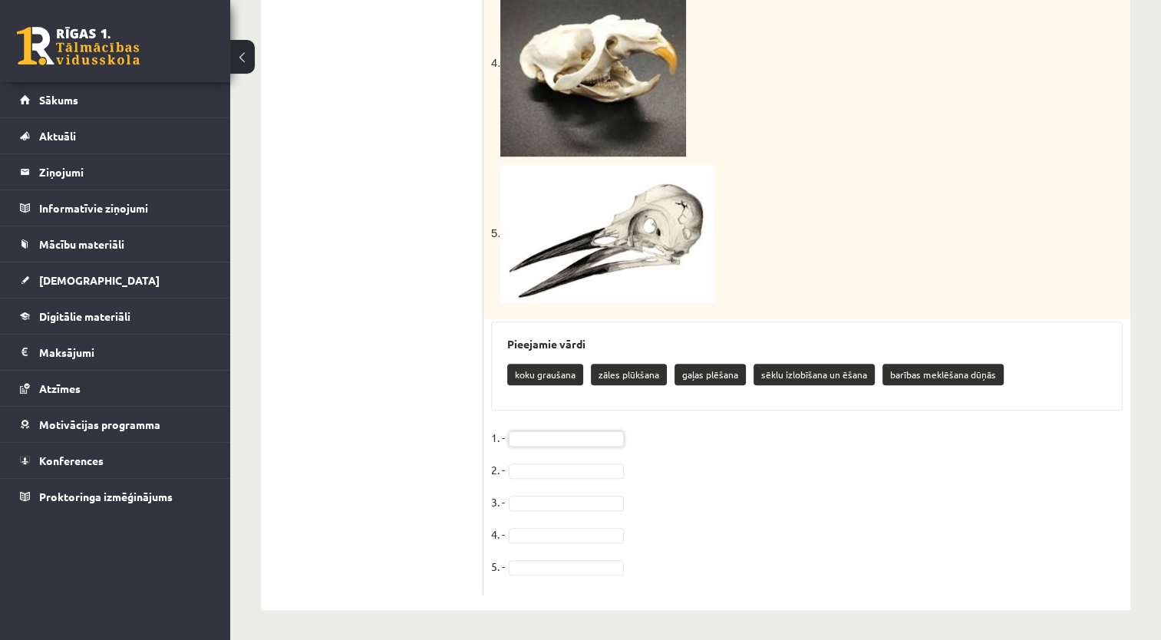
drag, startPoint x: 489, startPoint y: 31, endPoint x: 528, endPoint y: 52, distance: 44.3
click at [526, 46] on img at bounding box center [593, 64] width 186 height 186
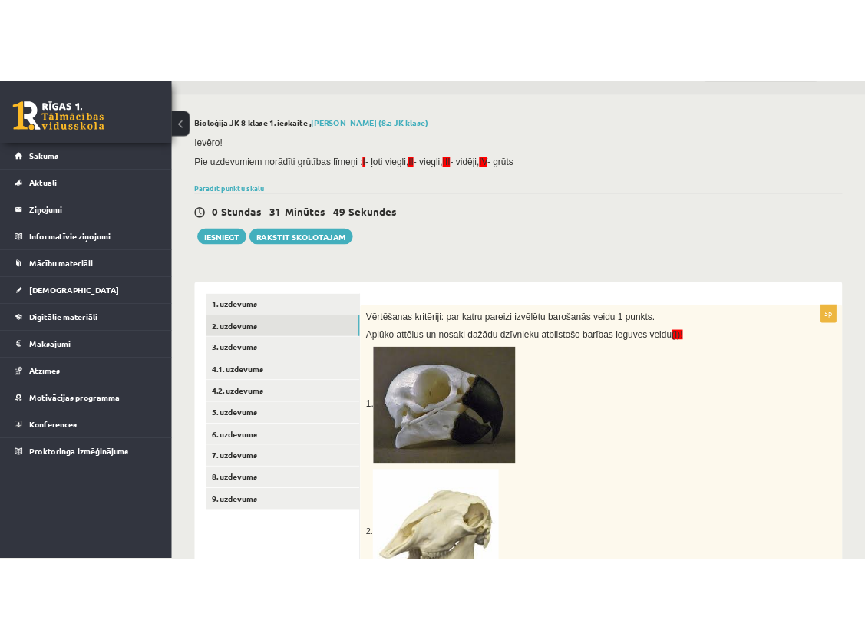
scroll to position [18, 0]
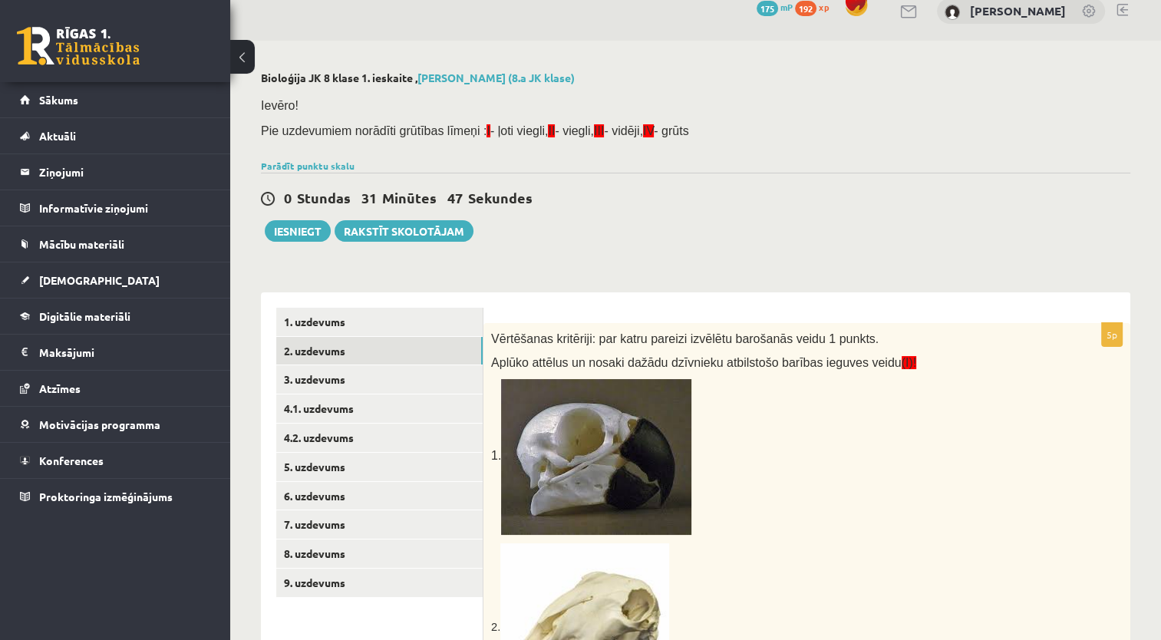
click at [563, 339] on span "Vērtēšanas kritēriji: par katru pareizi izvēlētu barošanās veidu 1 punkts." at bounding box center [685, 338] width 388 height 13
click at [770, 474] on p "1." at bounding box center [768, 457] width 555 height 156
click at [702, 337] on span "Vērtēšanas kritēriji: par katru pareizi izvēlētu barošanās veidu 1 punkts." at bounding box center [685, 338] width 388 height 13
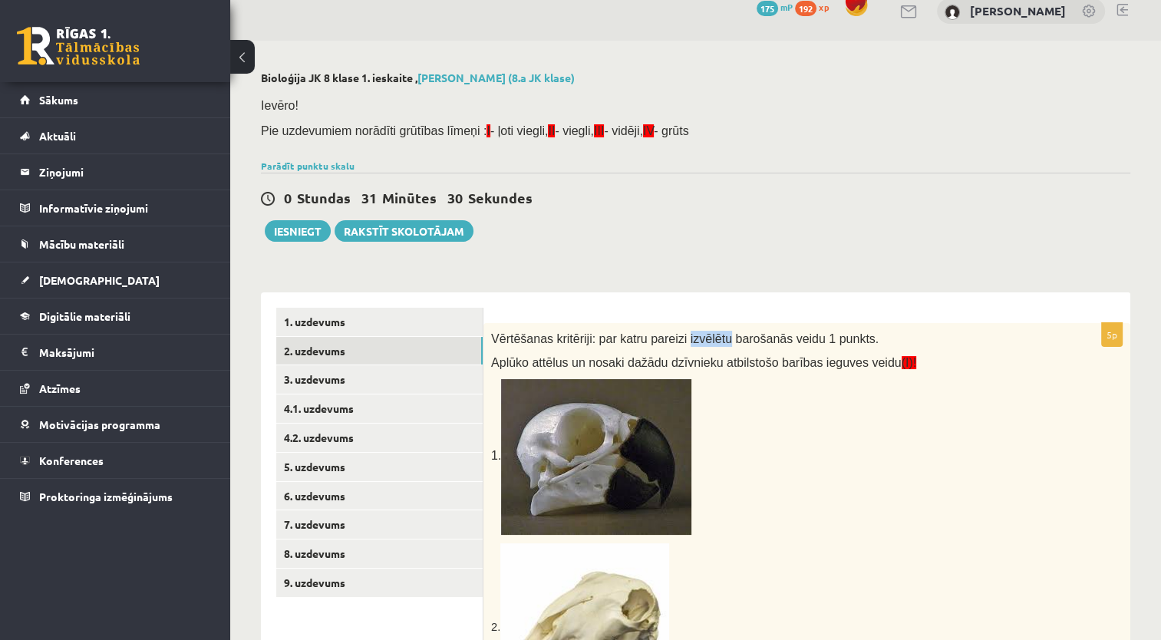
click at [702, 337] on span "Vērtēšanas kritēriji: par katru pareizi izvēlētu barošanās veidu 1 punkts." at bounding box center [685, 338] width 388 height 13
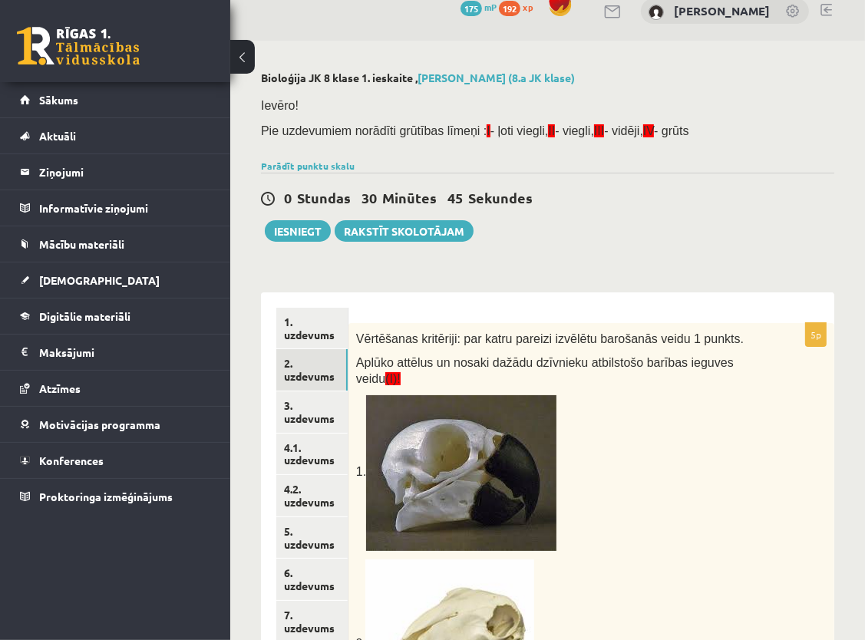
click at [702, 484] on p "1." at bounding box center [553, 473] width 394 height 156
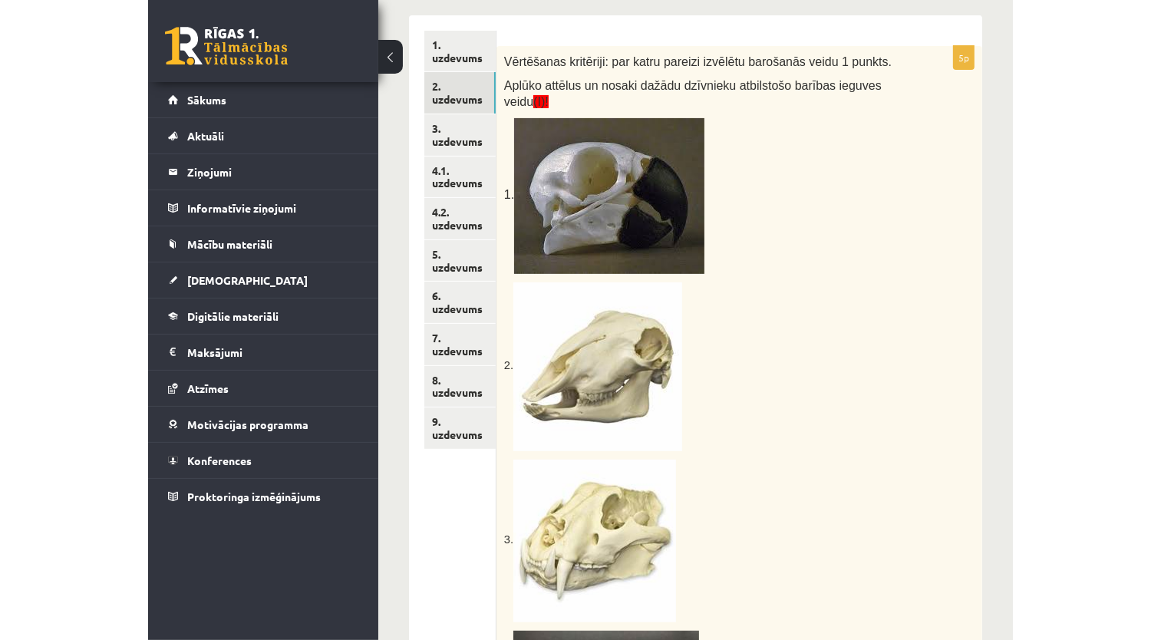
scroll to position [290, 0]
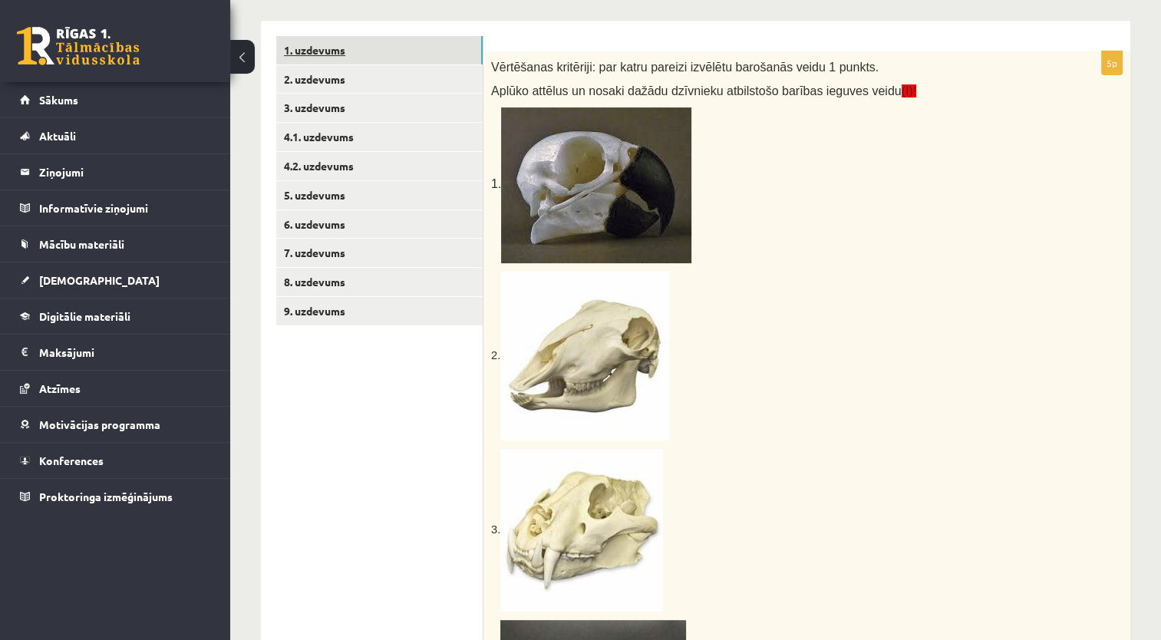
click at [386, 54] on link "1. uzdevums" at bounding box center [379, 50] width 206 height 28
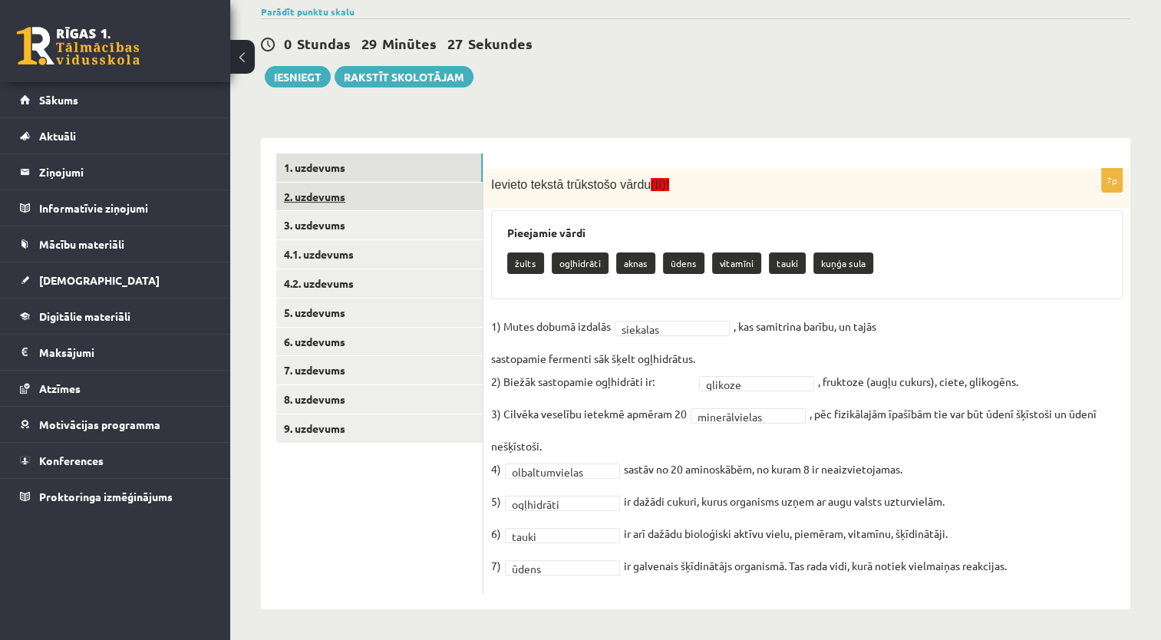
click at [397, 202] on link "2. uzdevums" at bounding box center [379, 197] width 206 height 28
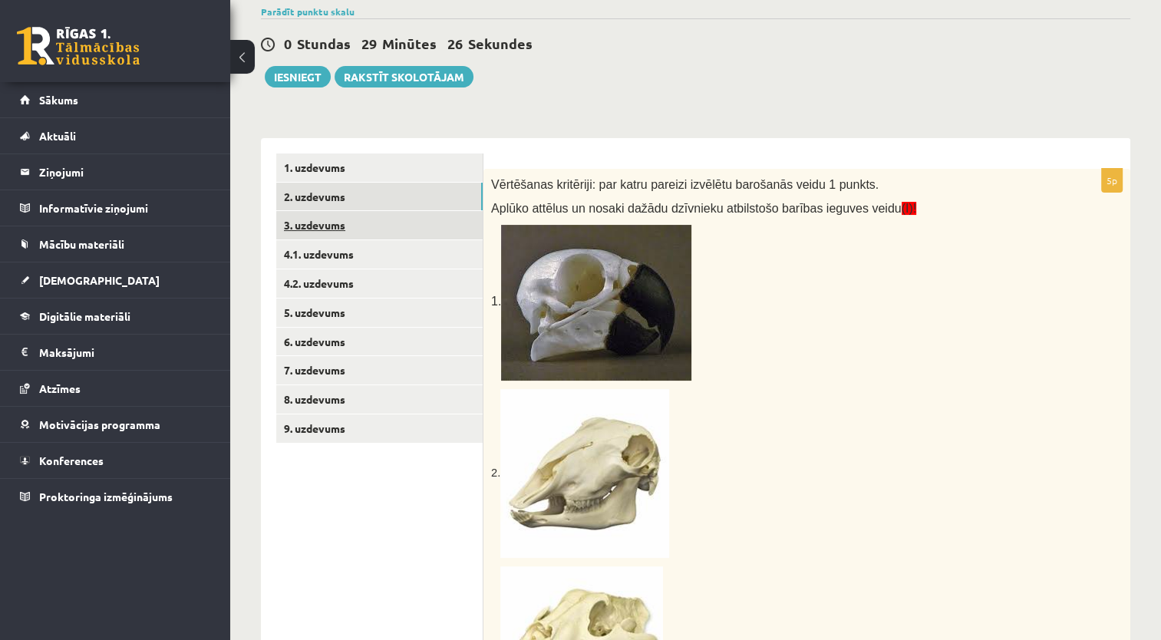
click at [377, 229] on link "3. uzdevums" at bounding box center [379, 225] width 206 height 28
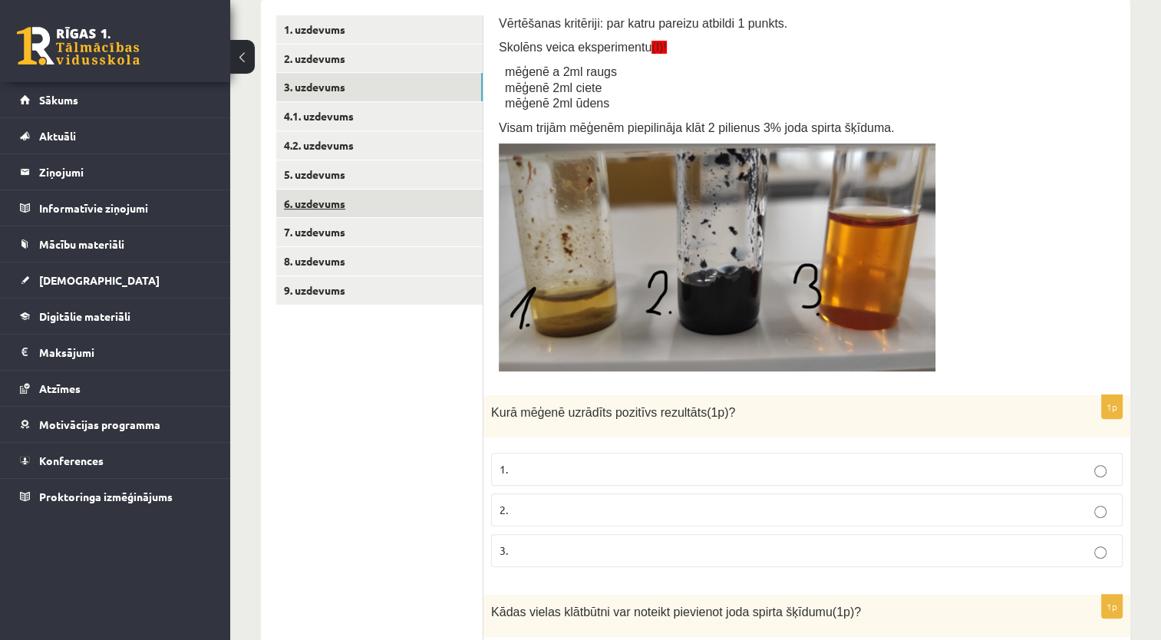
scroll to position [307, 0]
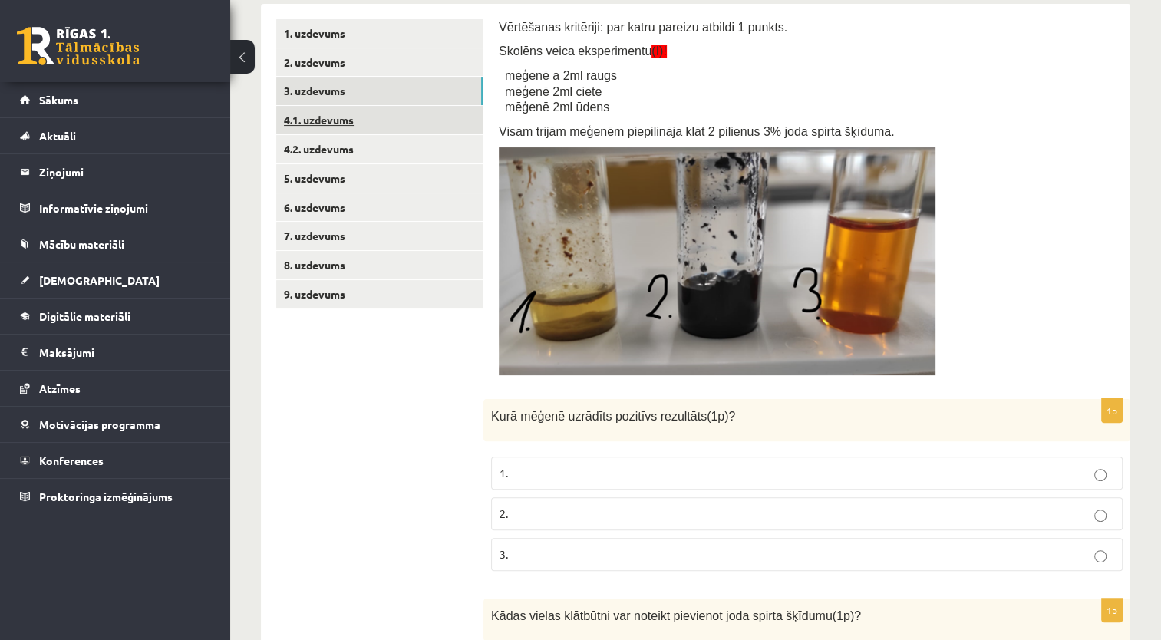
click at [413, 123] on link "4.1. uzdevums" at bounding box center [379, 120] width 206 height 28
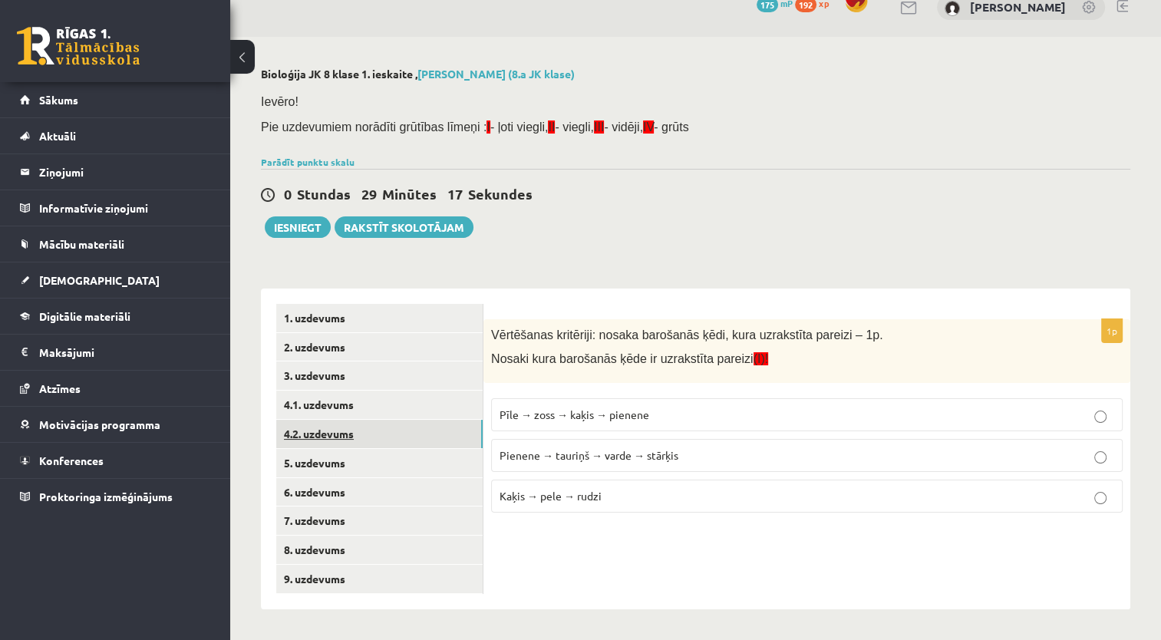
click at [430, 442] on link "4.2. uzdevums" at bounding box center [379, 434] width 206 height 28
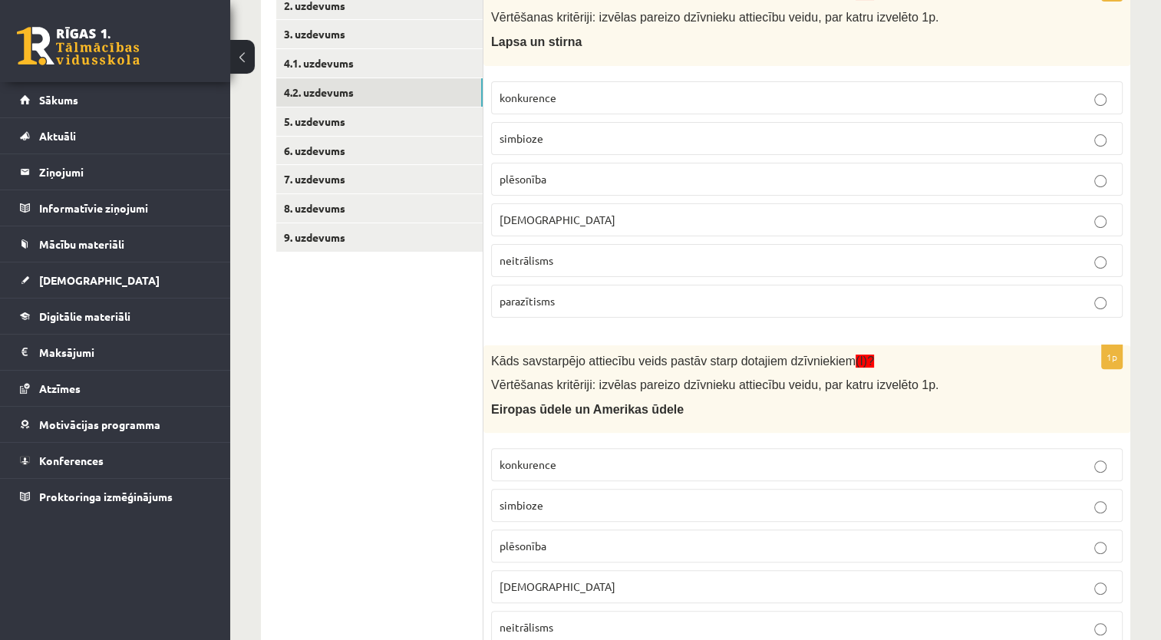
scroll to position [292, 0]
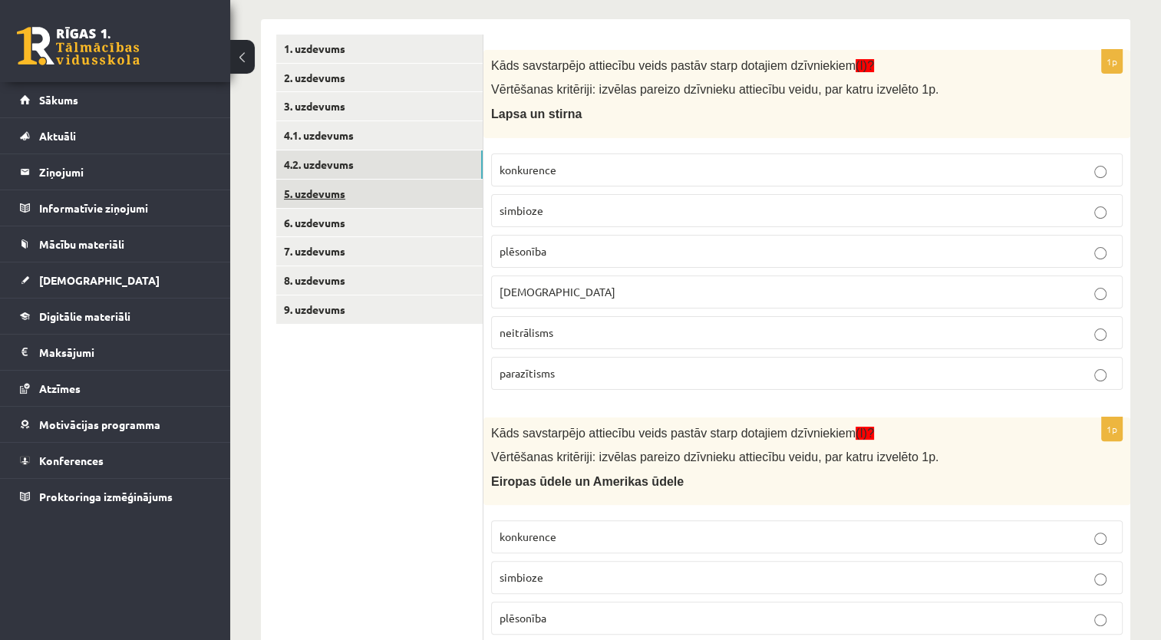
click at [354, 196] on link "5. uzdevums" at bounding box center [379, 194] width 206 height 28
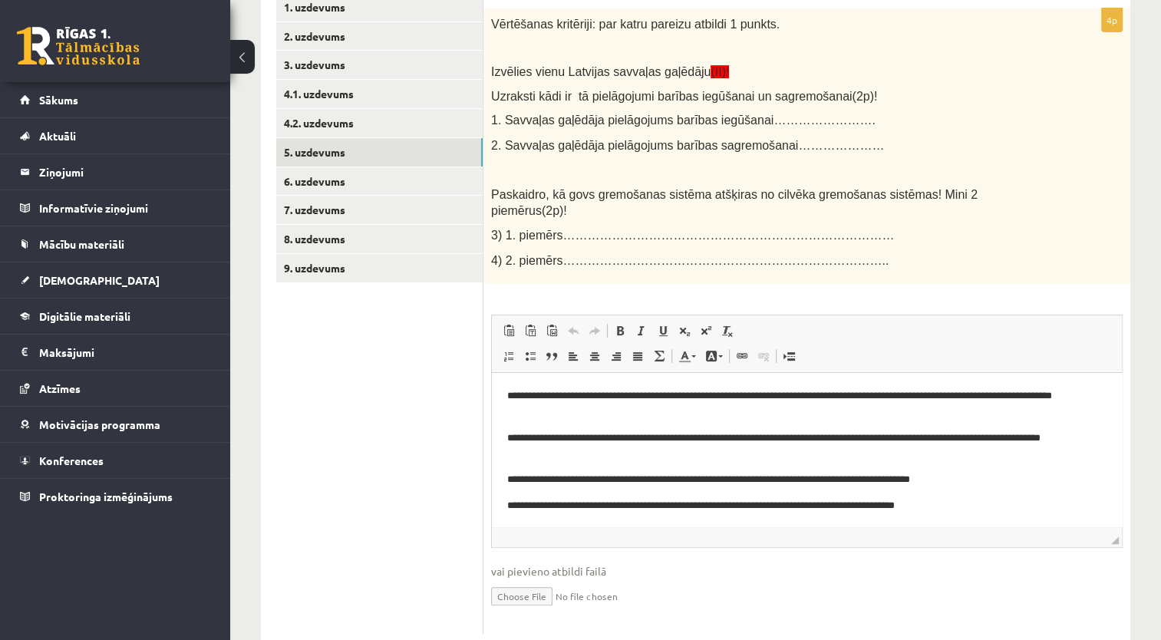
scroll to position [356, 0]
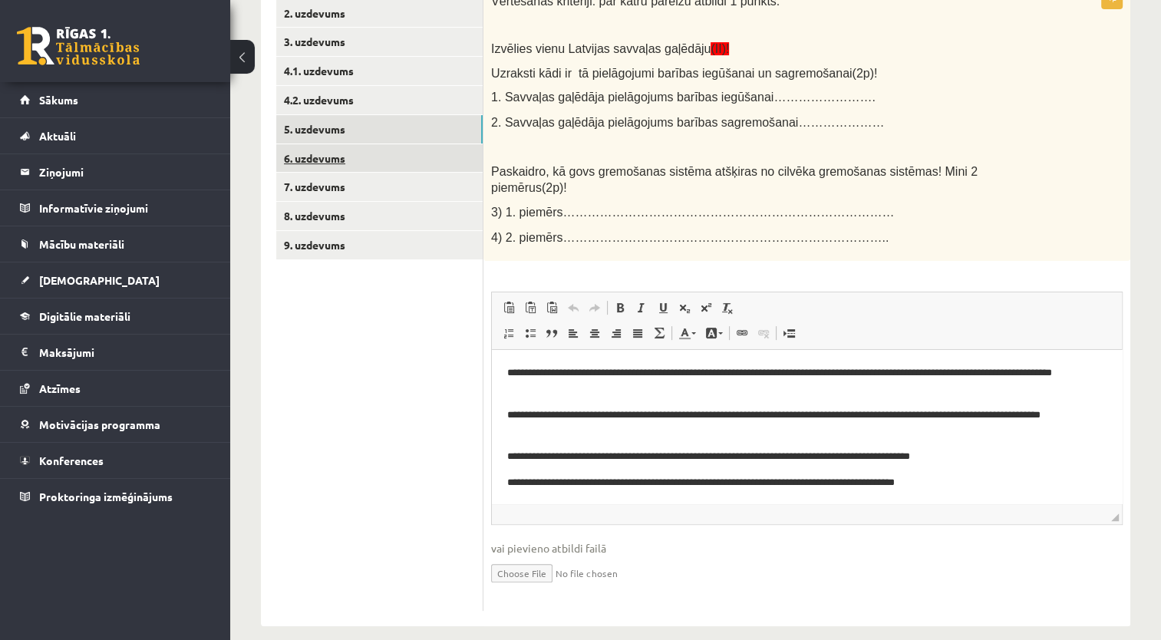
click at [359, 168] on link "6. uzdevums" at bounding box center [379, 158] width 206 height 28
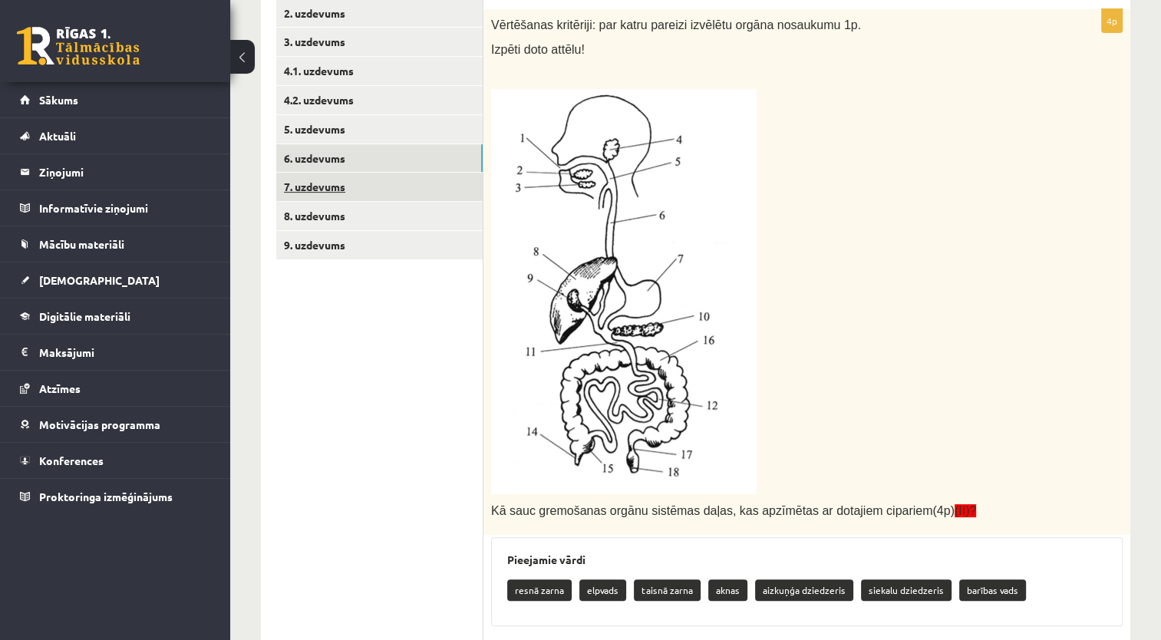
click at [408, 189] on link "7. uzdevums" at bounding box center [379, 187] width 206 height 28
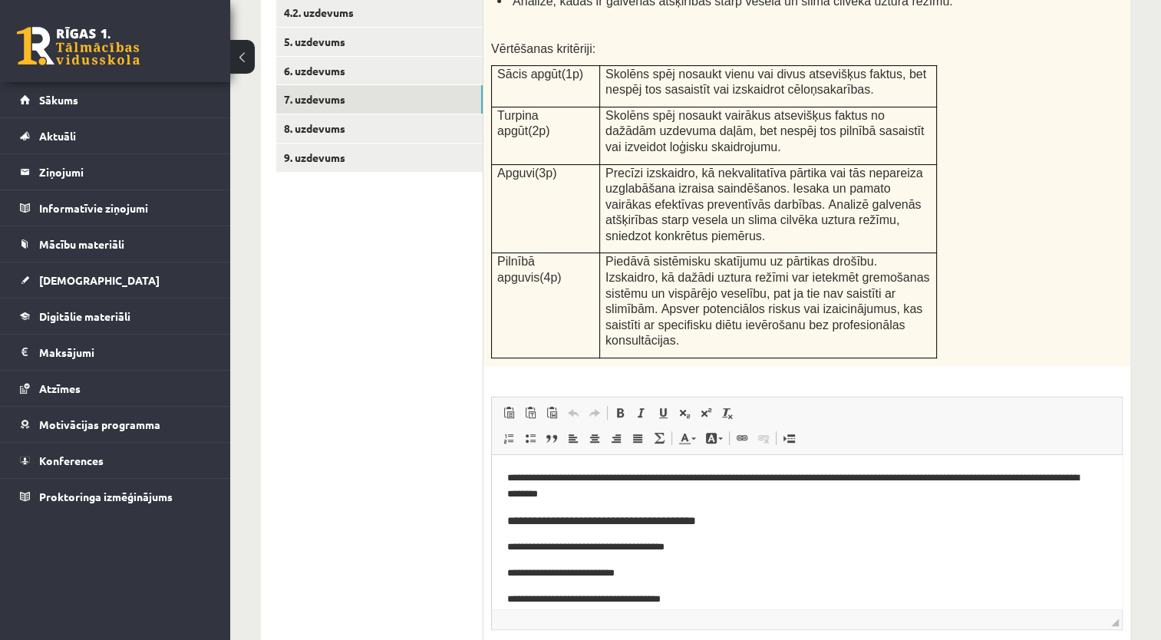
scroll to position [316, 0]
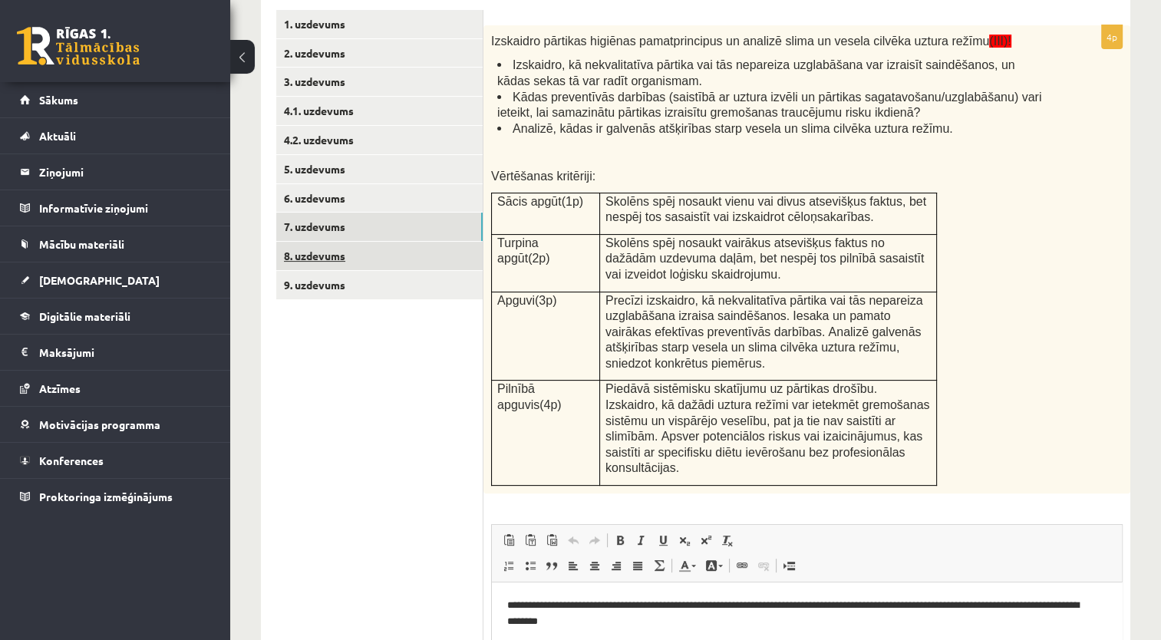
click at [408, 261] on link "8. uzdevums" at bounding box center [379, 256] width 206 height 28
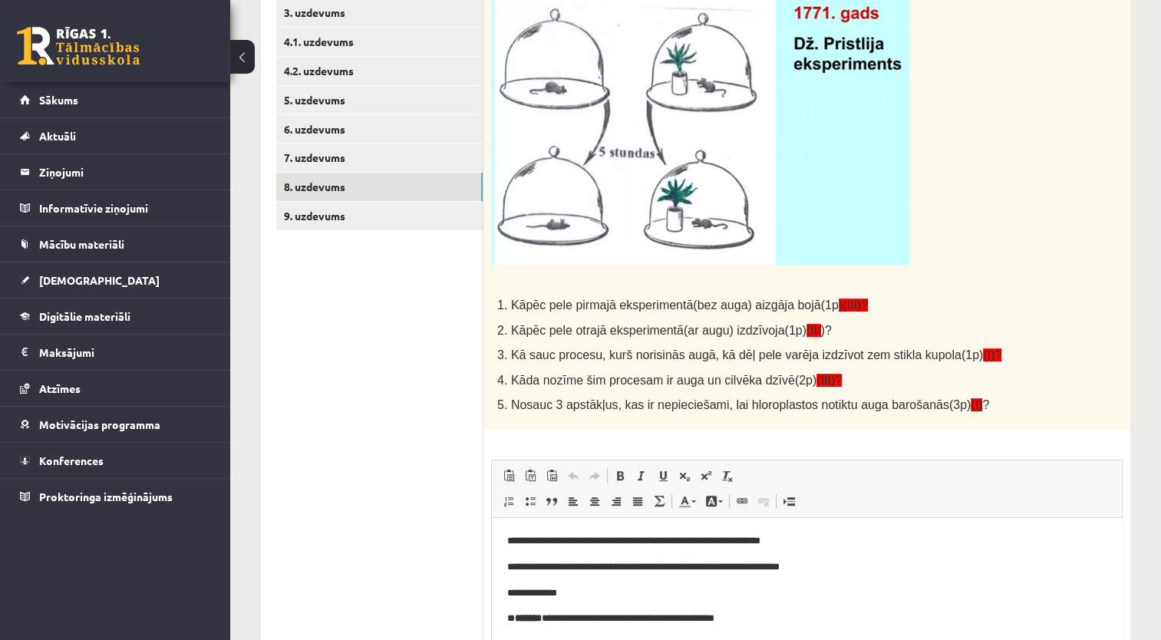
scroll to position [338, 0]
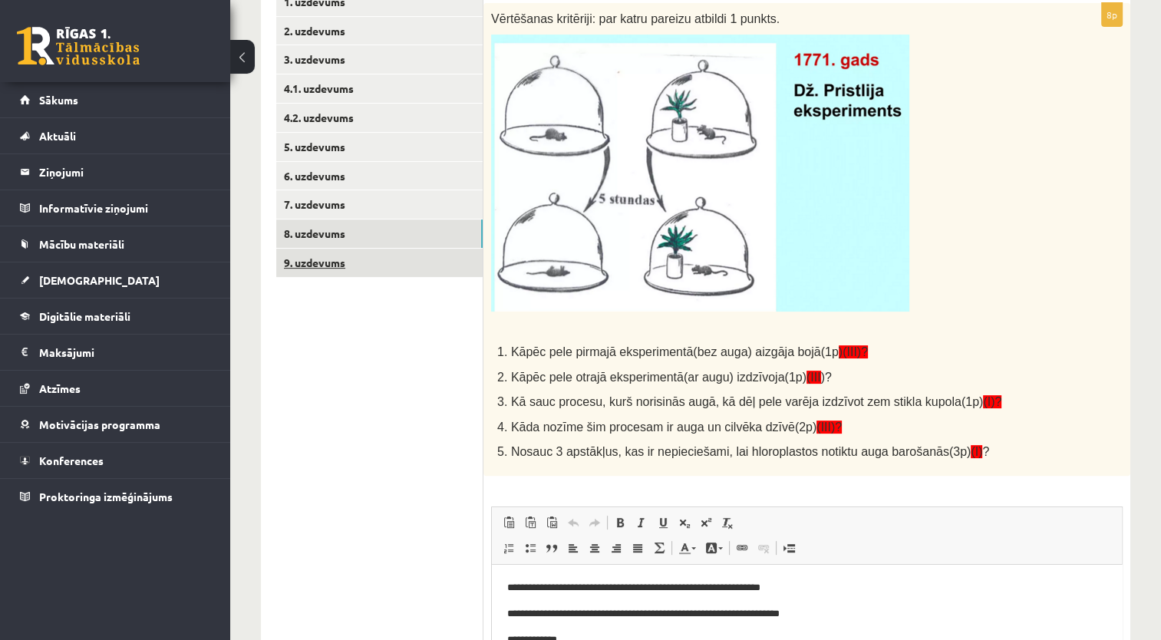
click at [354, 262] on link "9. uzdevums" at bounding box center [379, 263] width 206 height 28
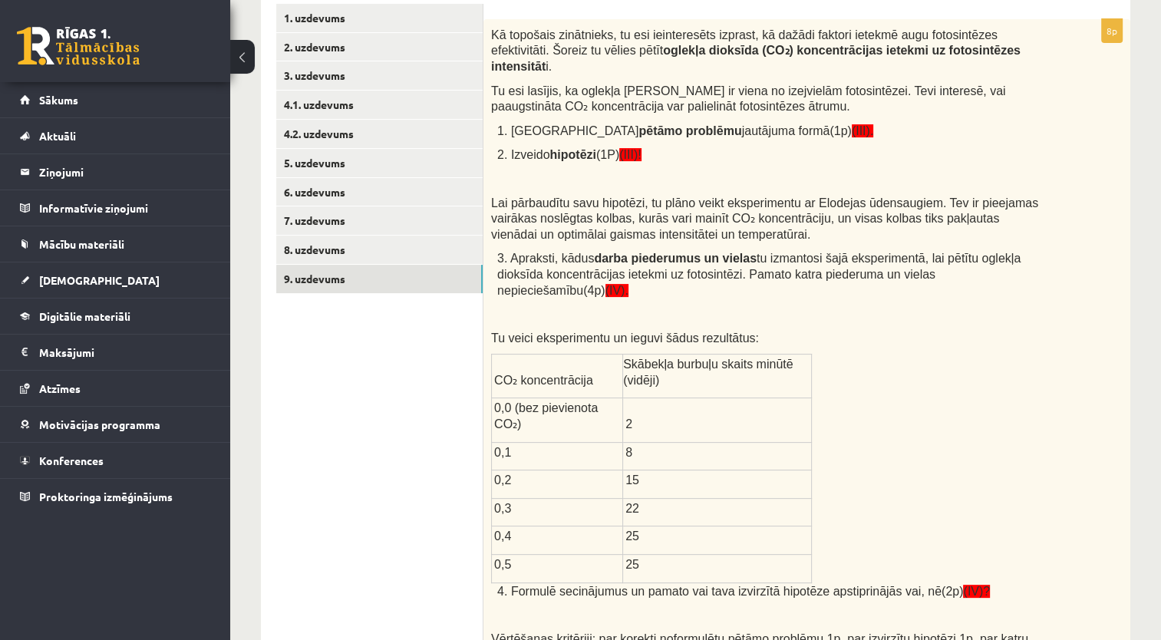
scroll to position [15, 0]
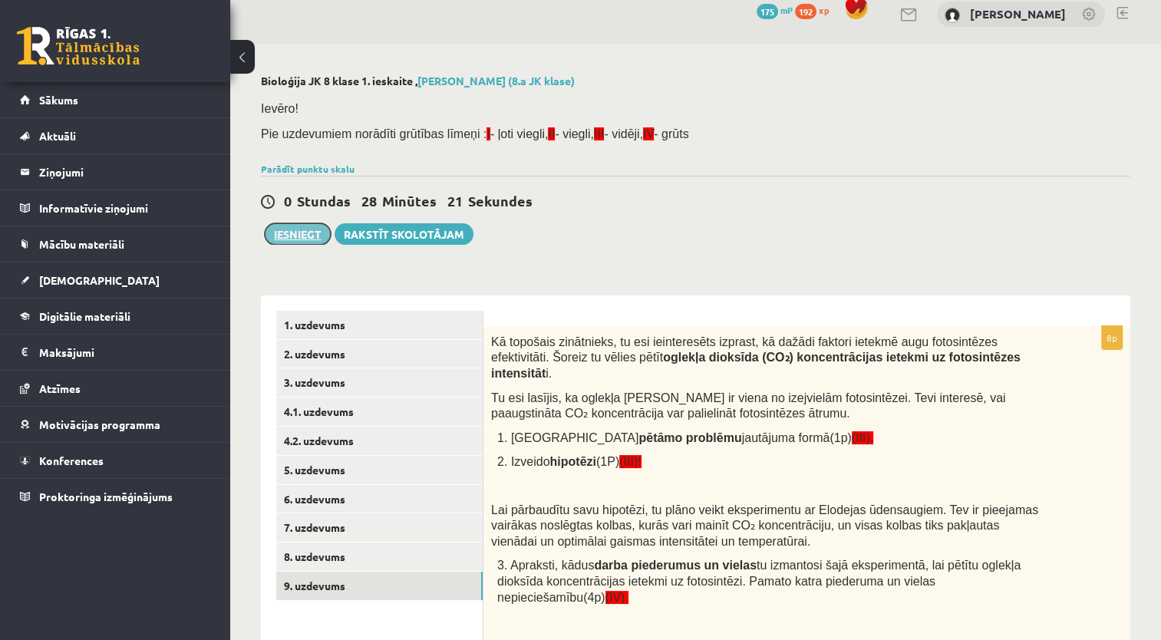
click at [282, 238] on button "Iesniegt" at bounding box center [298, 233] width 66 height 21
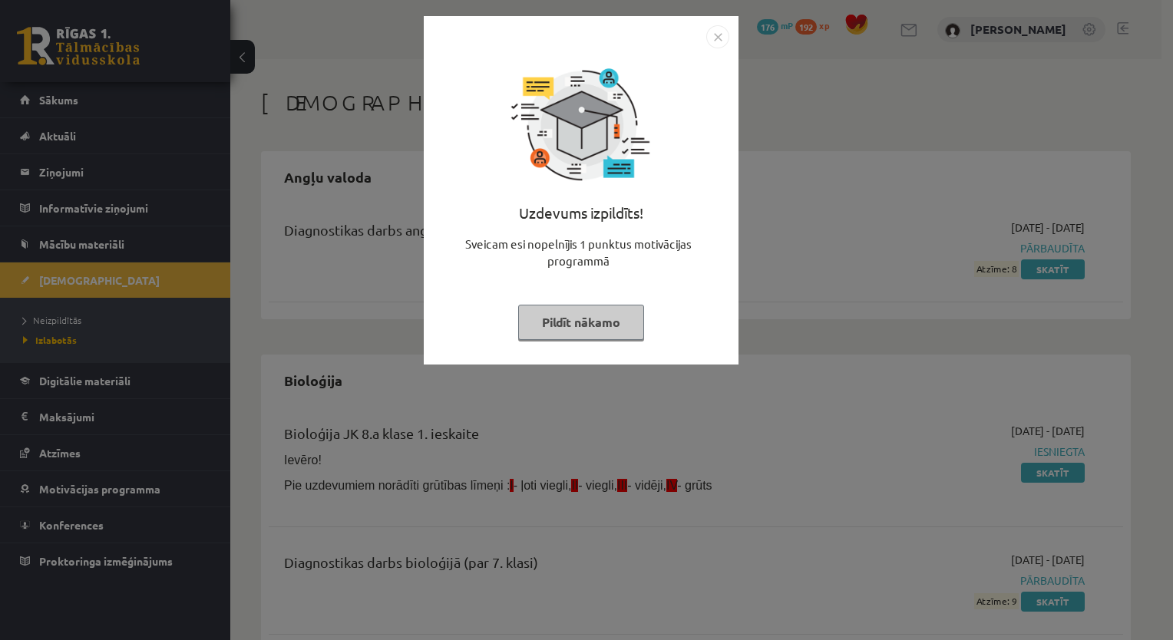
click at [560, 326] on button "Pildīt nākamo" at bounding box center [581, 322] width 126 height 35
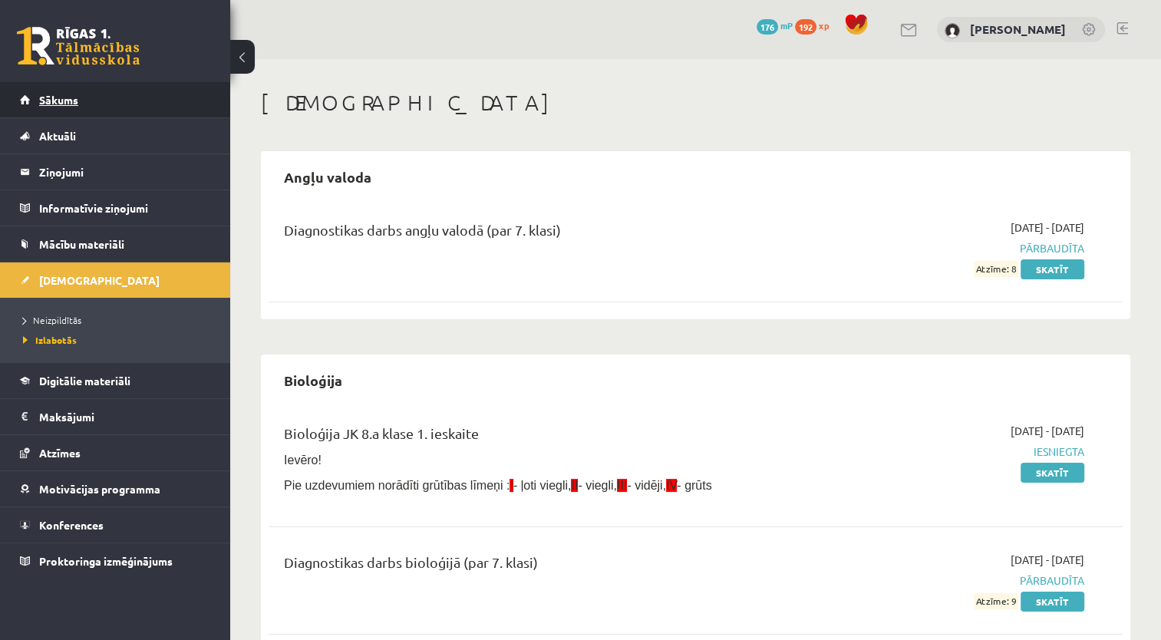
click at [67, 103] on span "Sākums" at bounding box center [58, 100] width 39 height 14
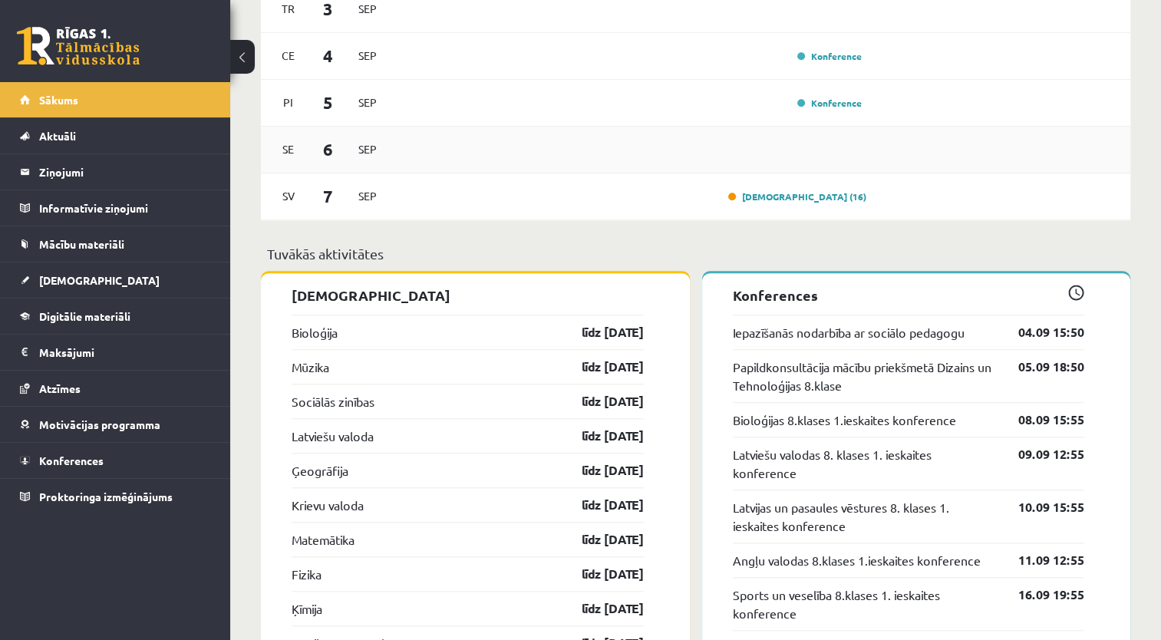
scroll to position [1151, 0]
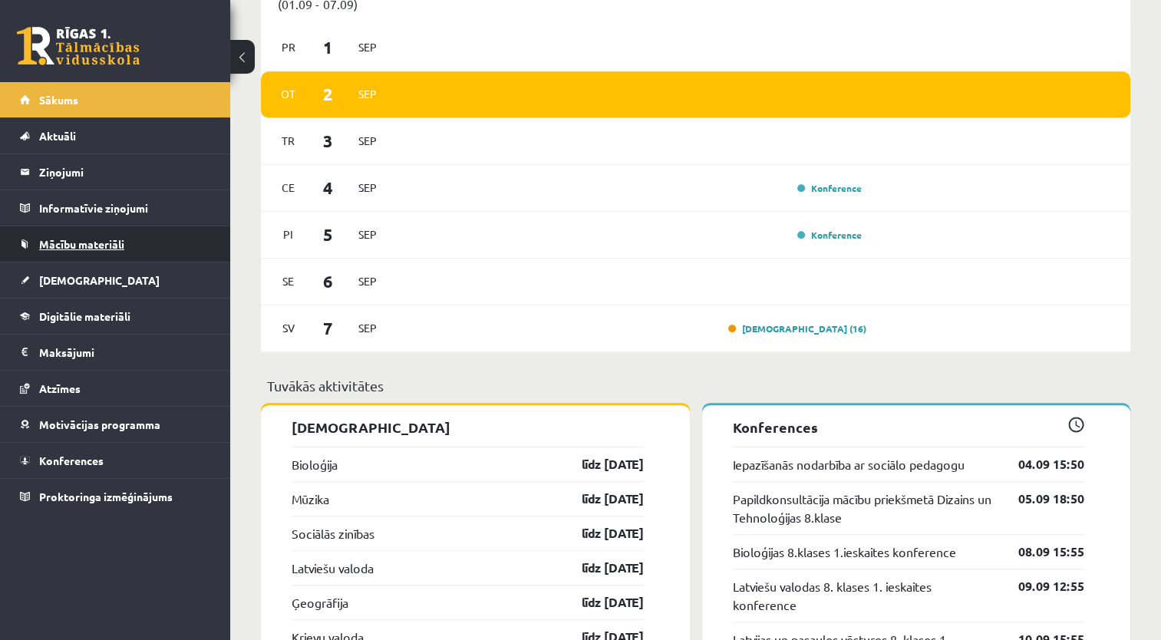
click at [94, 243] on span "Mācību materiāli" at bounding box center [81, 244] width 85 height 14
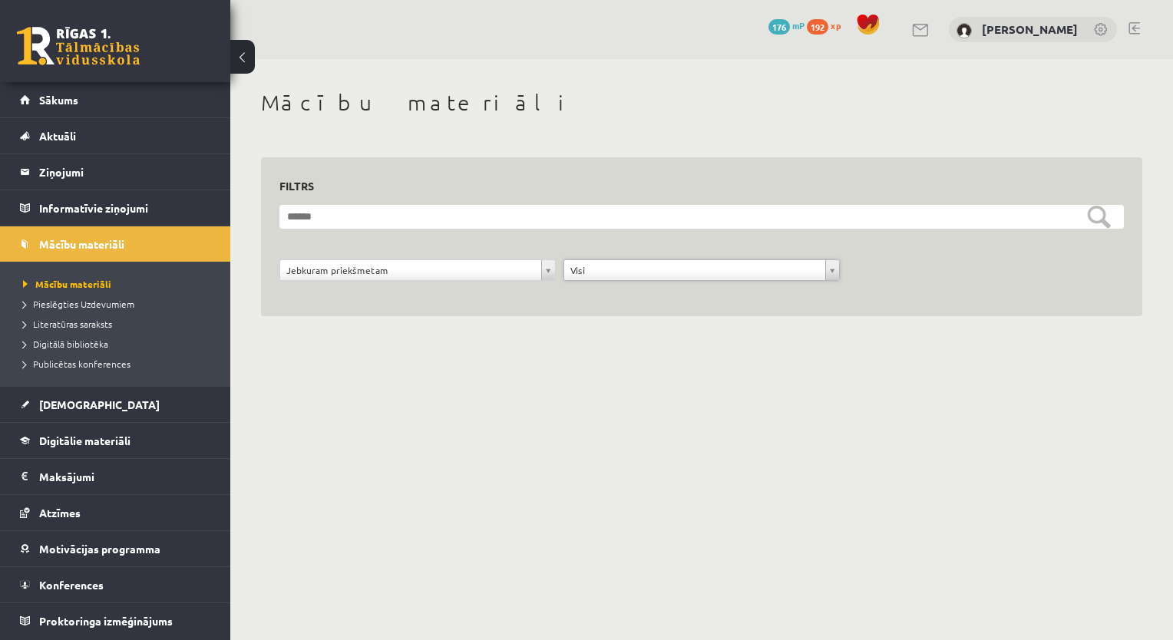
drag, startPoint x: 397, startPoint y: 270, endPoint x: 388, endPoint y: 285, distance: 16.9
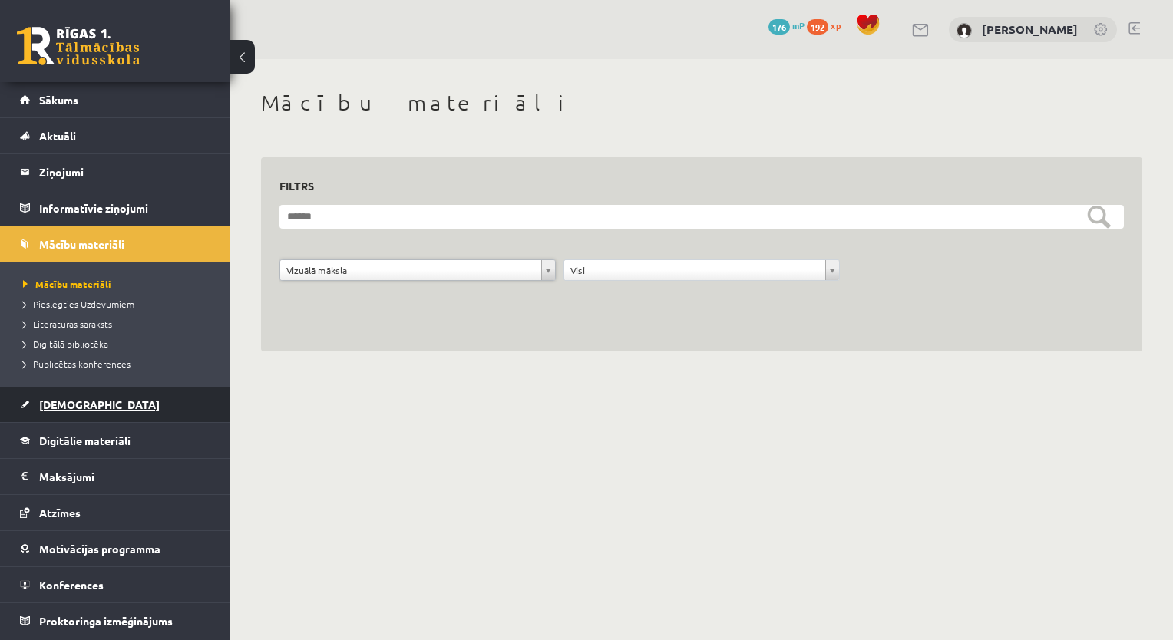
click at [83, 412] on link "[DEMOGRAPHIC_DATA]" at bounding box center [115, 404] width 191 height 35
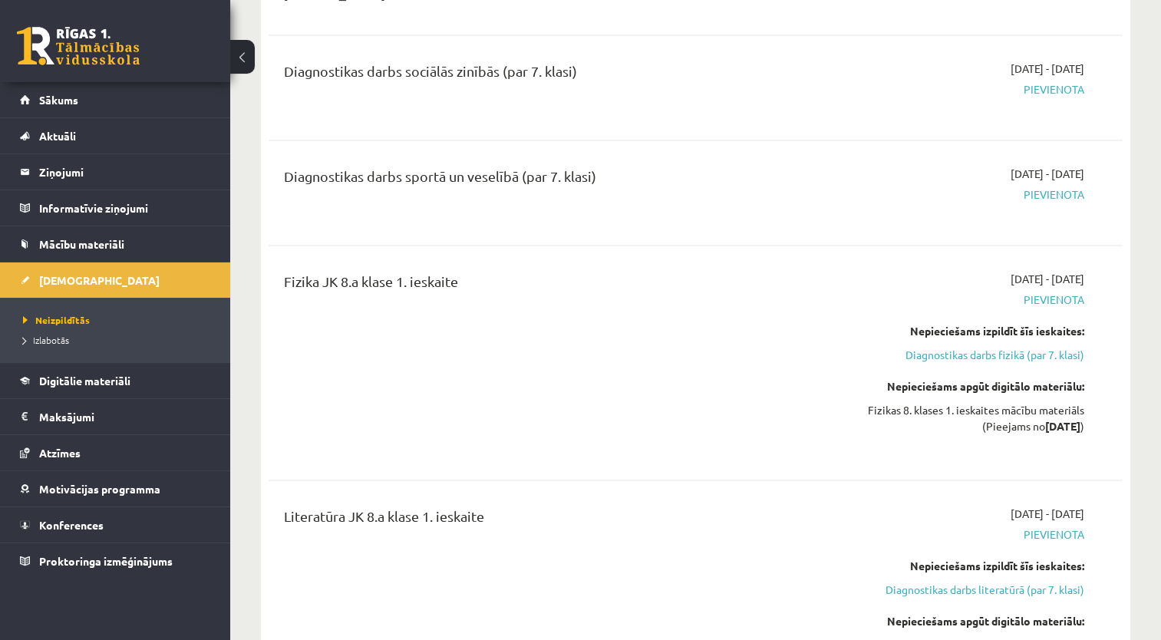
scroll to position [2917, 0]
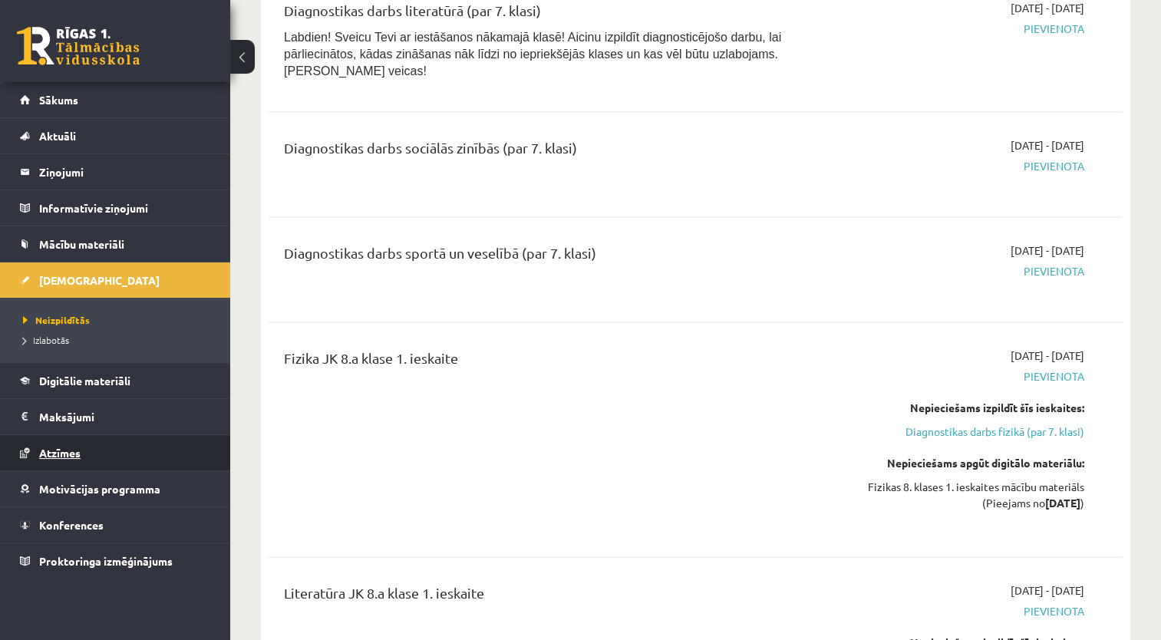
click at [49, 454] on span "Atzīmes" at bounding box center [59, 453] width 41 height 14
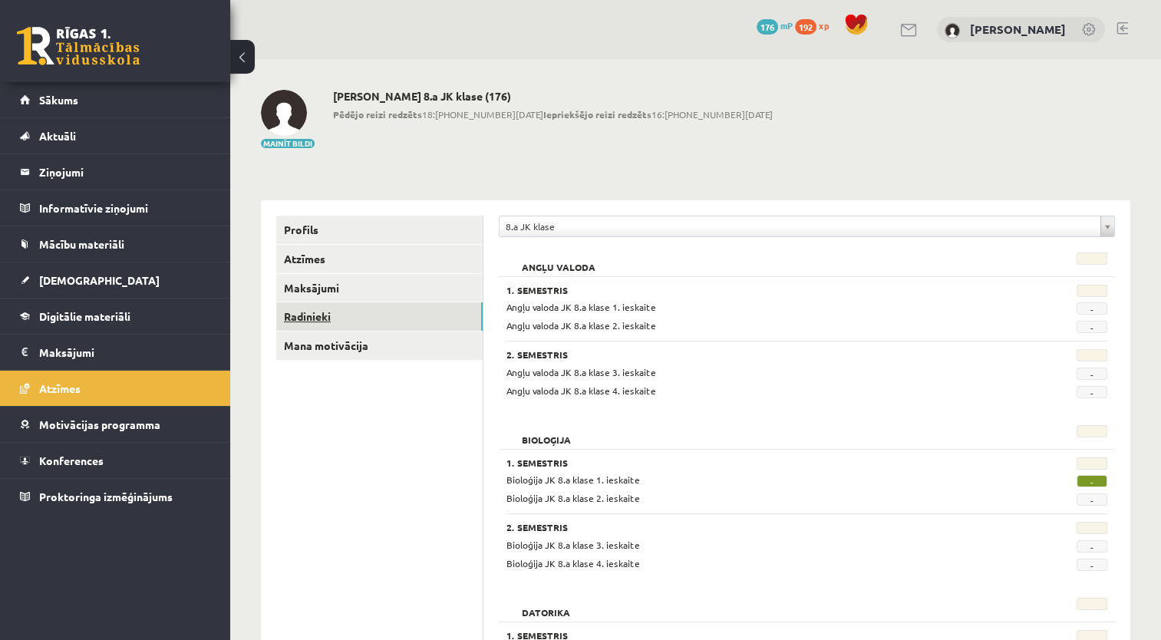
click at [322, 311] on link "Radinieki" at bounding box center [379, 316] width 206 height 28
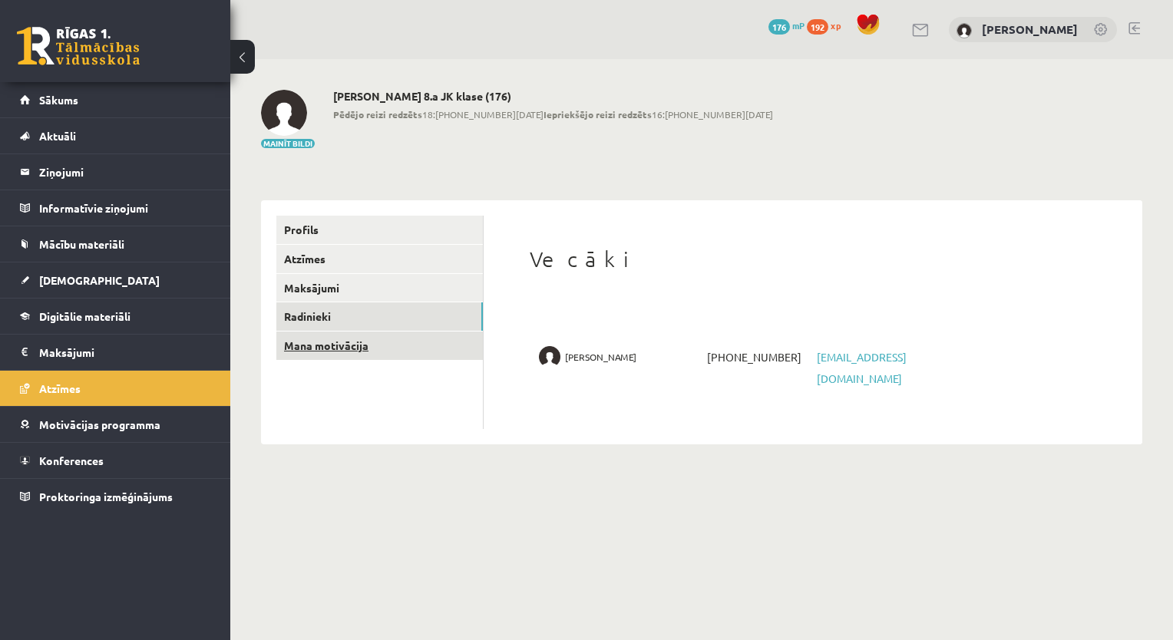
click at [338, 345] on link "Mana motivācija" at bounding box center [379, 346] width 206 height 28
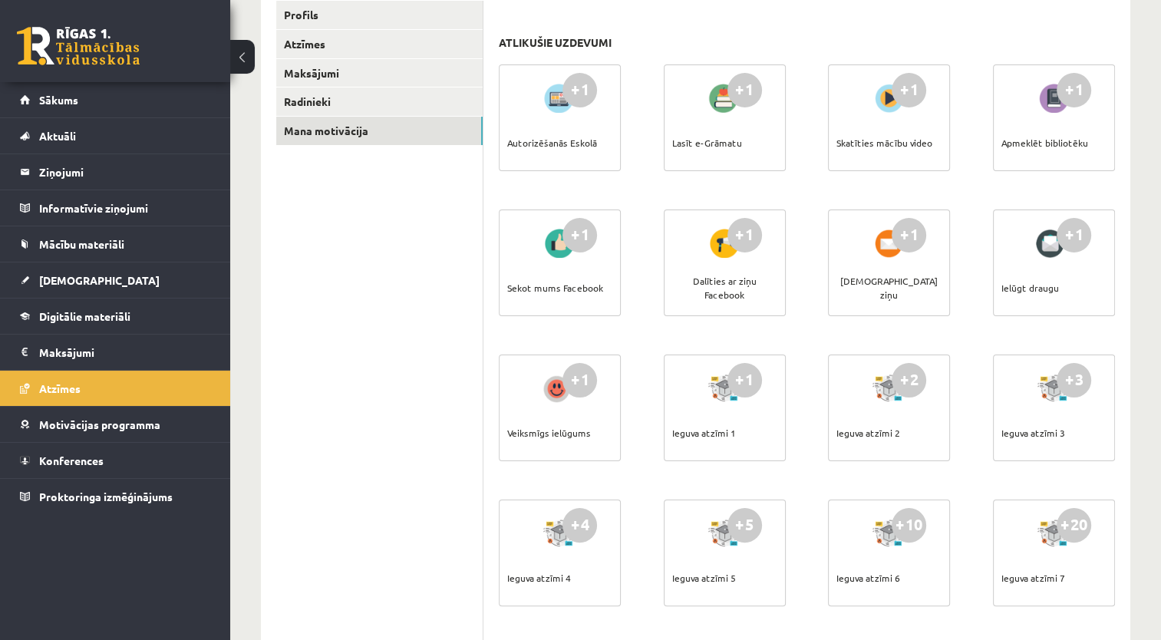
scroll to position [138, 0]
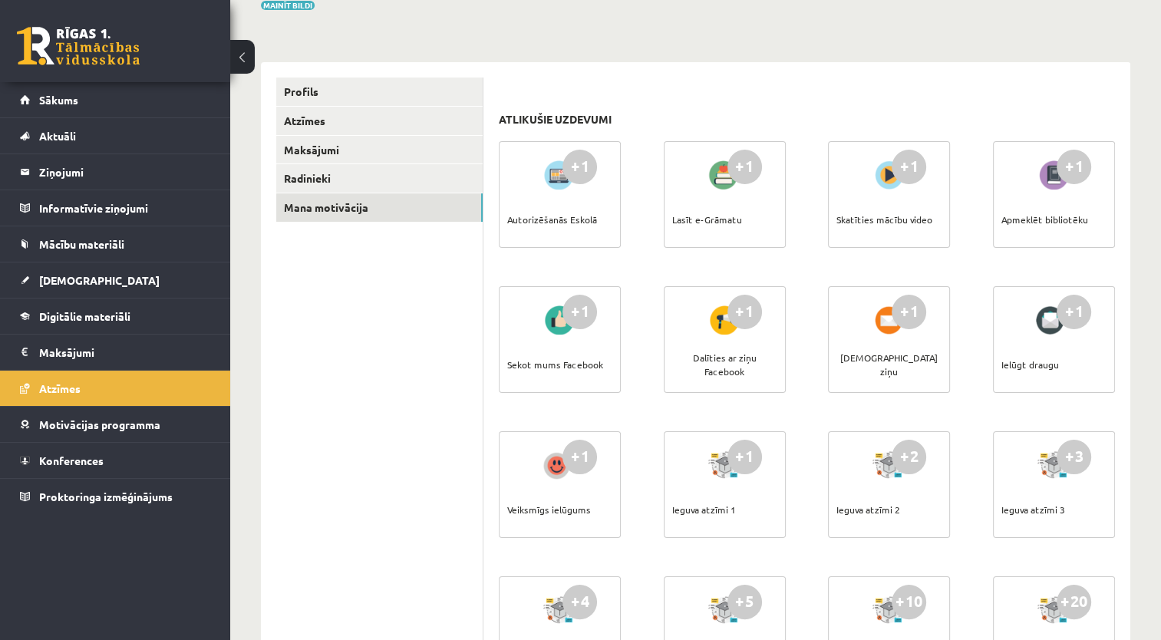
click at [553, 347] on div "Sekot mums Facebook" at bounding box center [555, 365] width 96 height 54
click at [572, 307] on div "+1" at bounding box center [580, 312] width 35 height 35
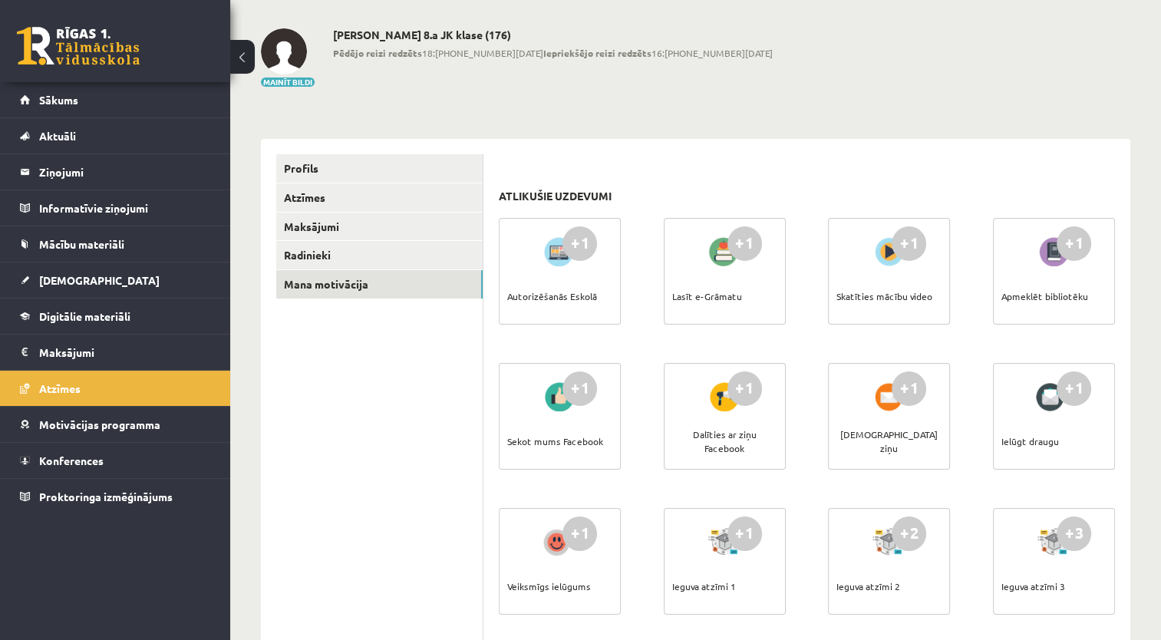
scroll to position [0, 0]
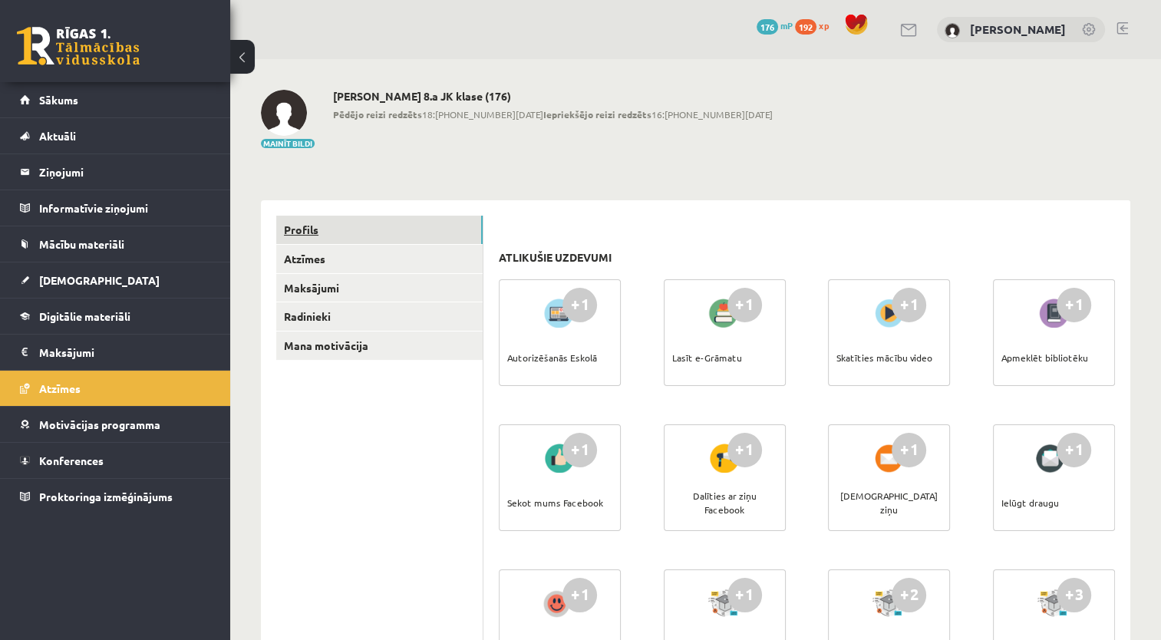
click at [315, 236] on link "Profils" at bounding box center [379, 230] width 206 height 28
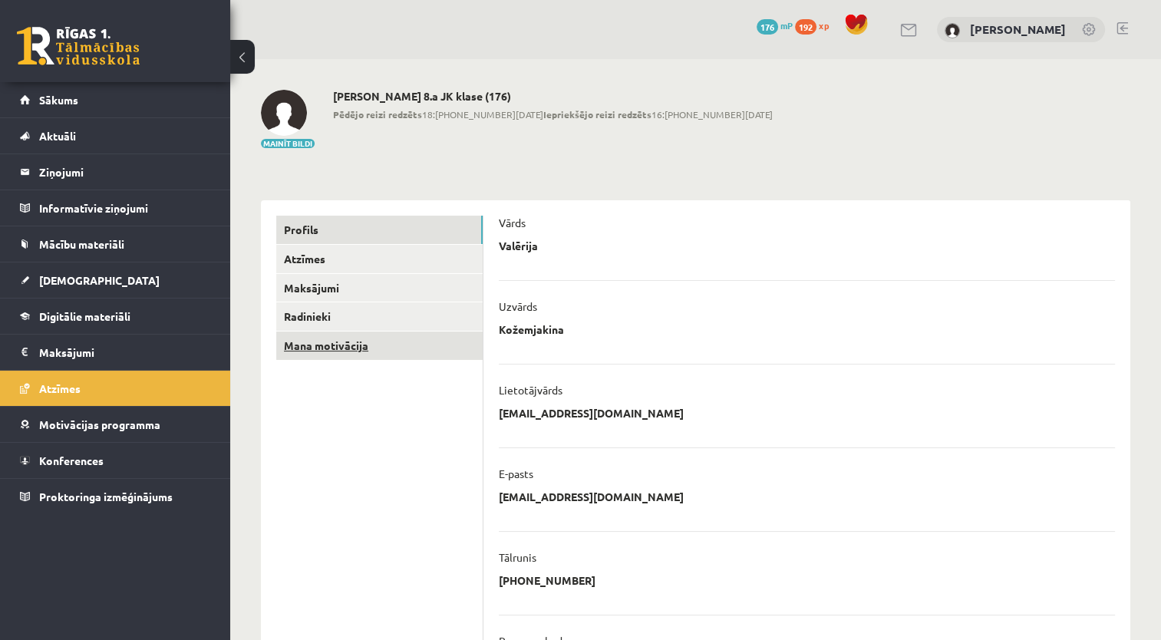
click at [387, 343] on link "Mana motivācija" at bounding box center [379, 346] width 206 height 28
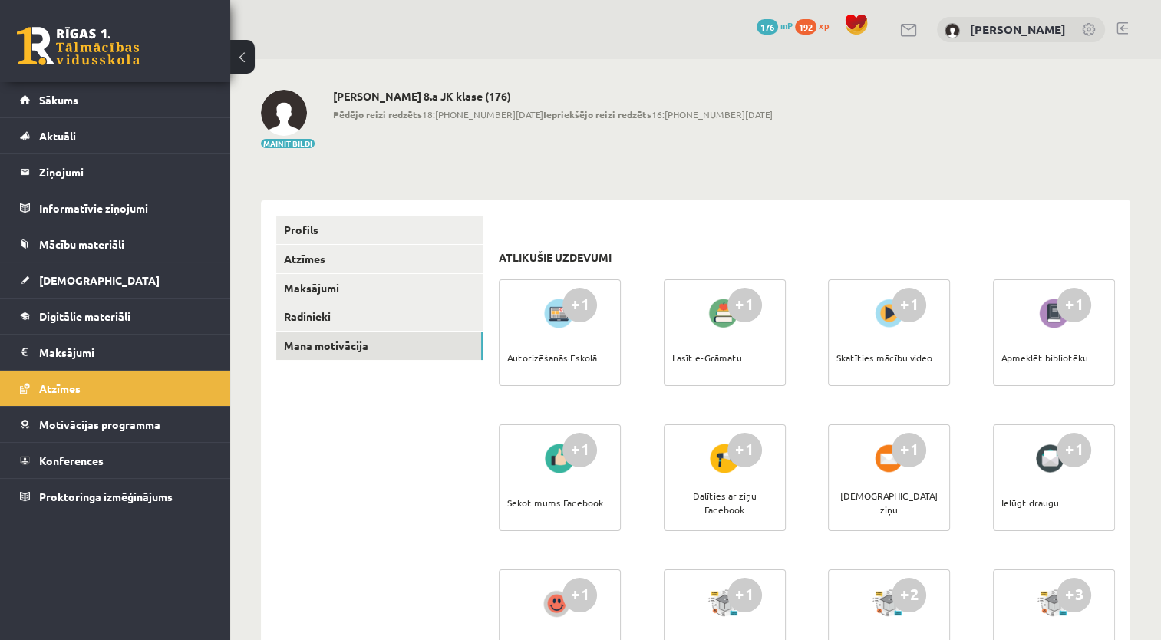
click at [563, 459] on div at bounding box center [560, 458] width 44 height 35
click at [578, 451] on div "+1" at bounding box center [580, 450] width 35 height 35
click at [575, 495] on div "Sekot mums Facebook" at bounding box center [555, 503] width 96 height 54
click at [574, 507] on div "Sekot mums Facebook" at bounding box center [555, 503] width 96 height 54
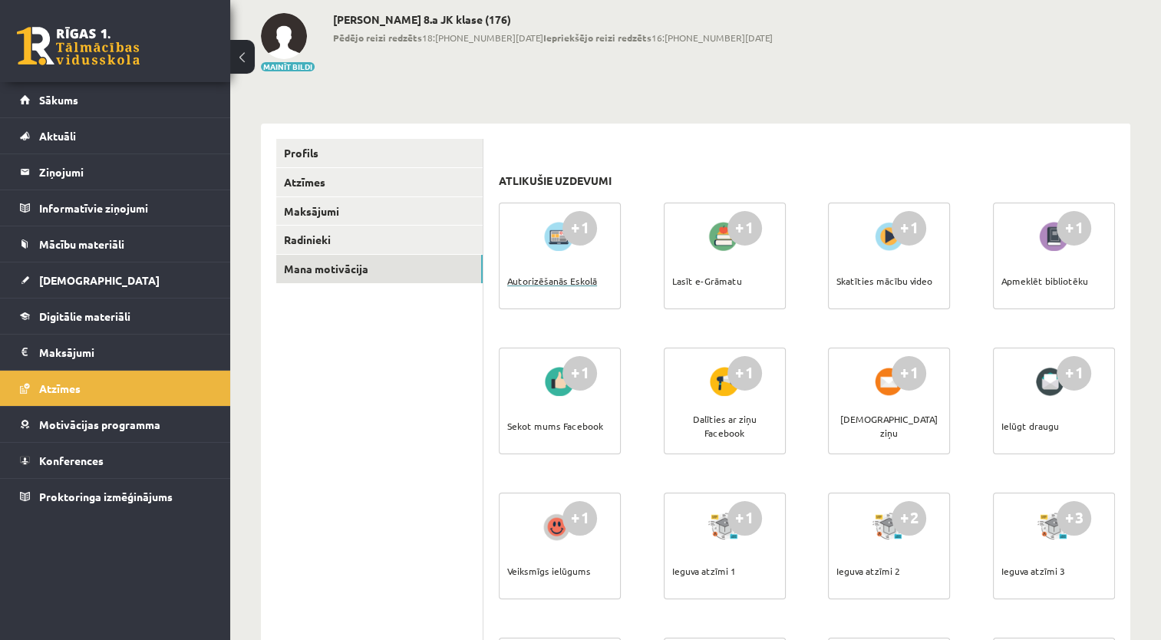
click at [569, 278] on div "Autorizēšanās Eskolā" at bounding box center [552, 281] width 90 height 54
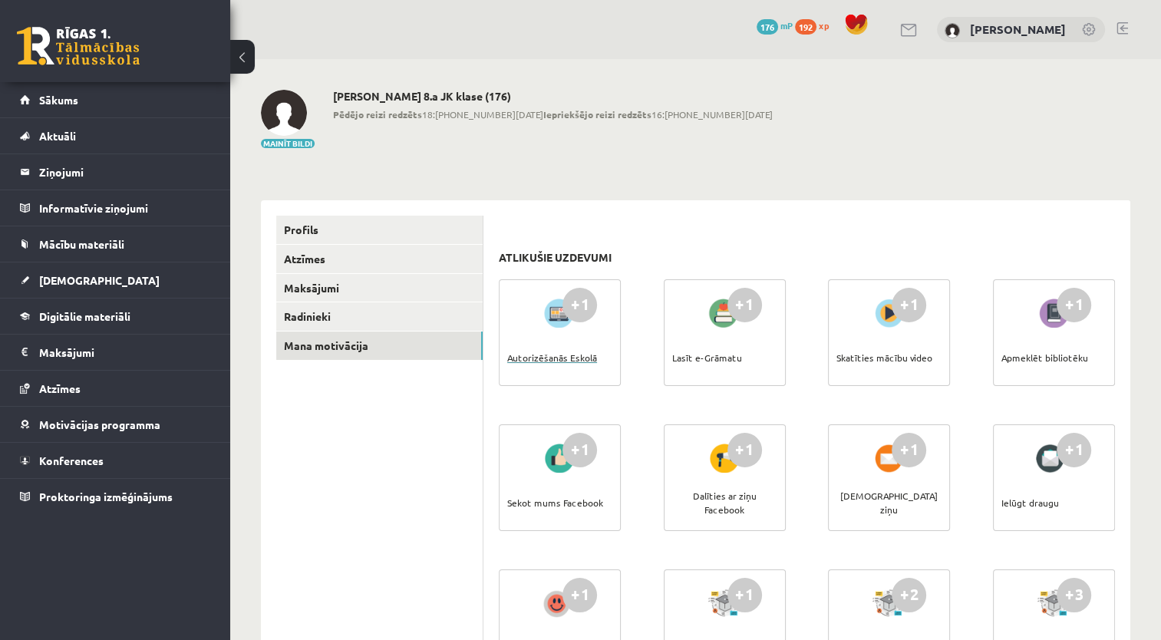
click at [579, 357] on div "Autorizēšanās Eskolā" at bounding box center [552, 358] width 90 height 54
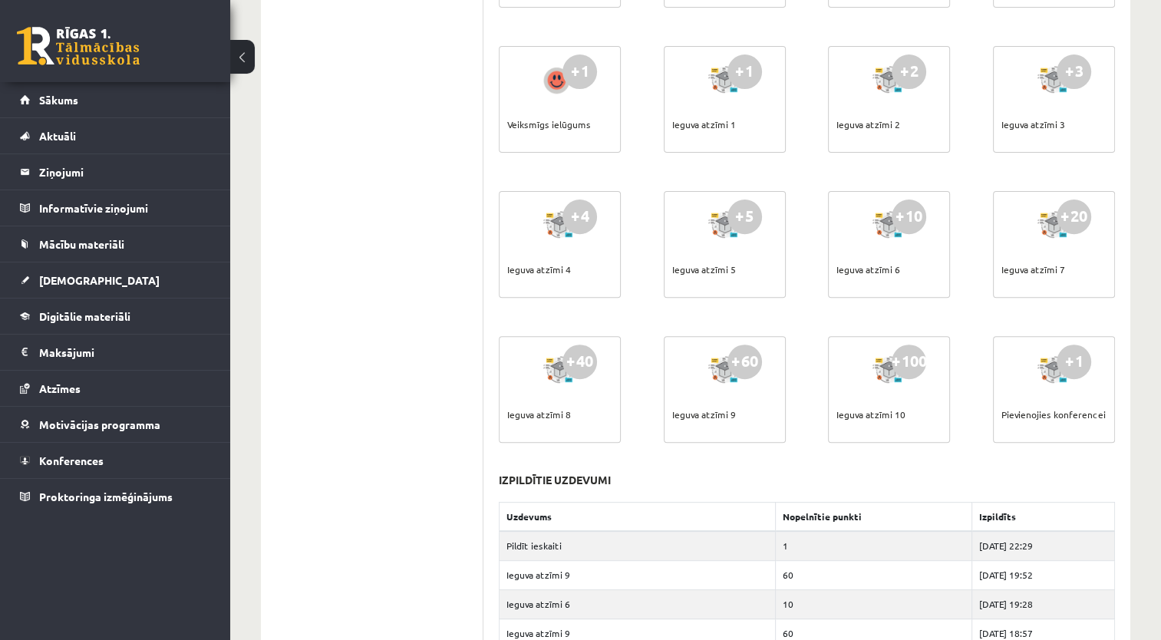
scroll to position [461, 0]
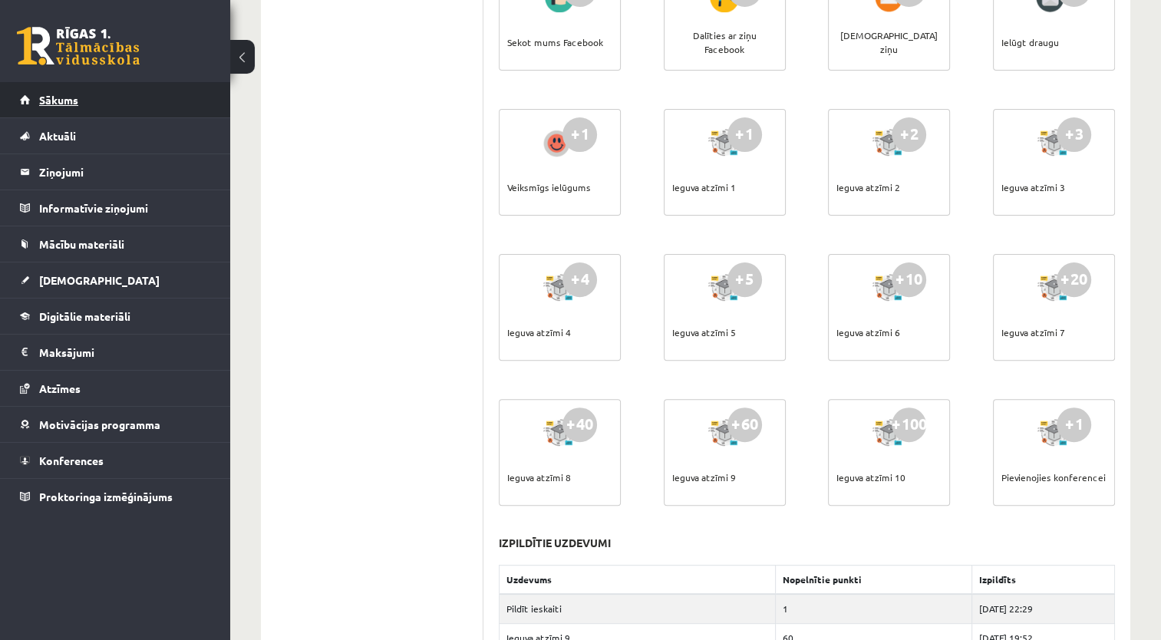
click at [51, 109] on link "Sākums" at bounding box center [115, 99] width 191 height 35
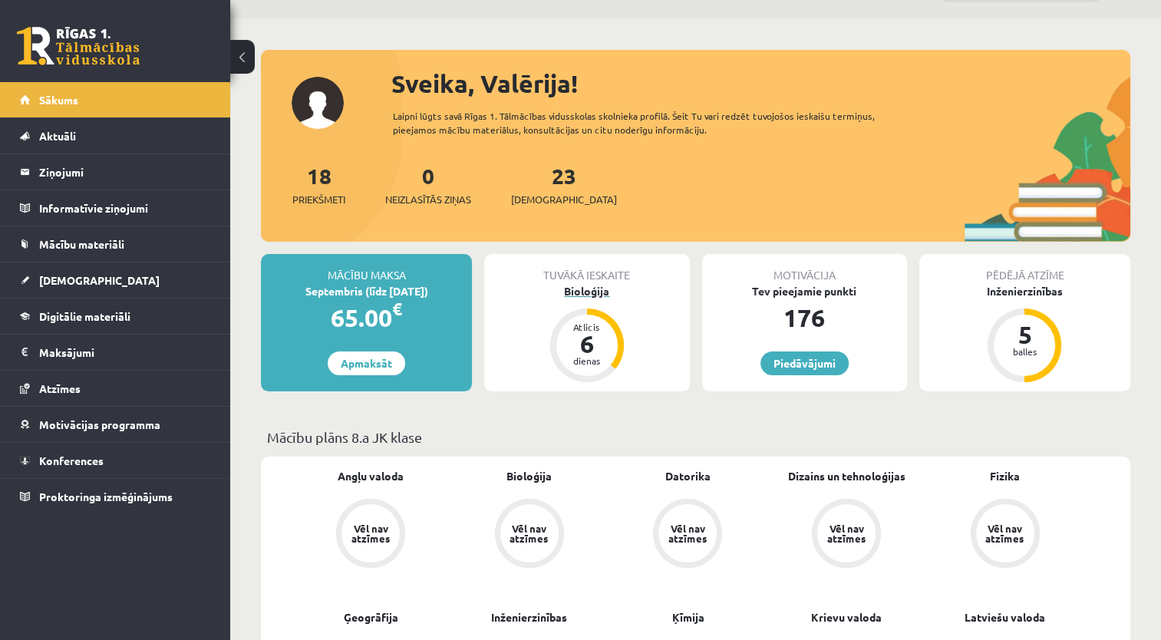
scroll to position [77, 0]
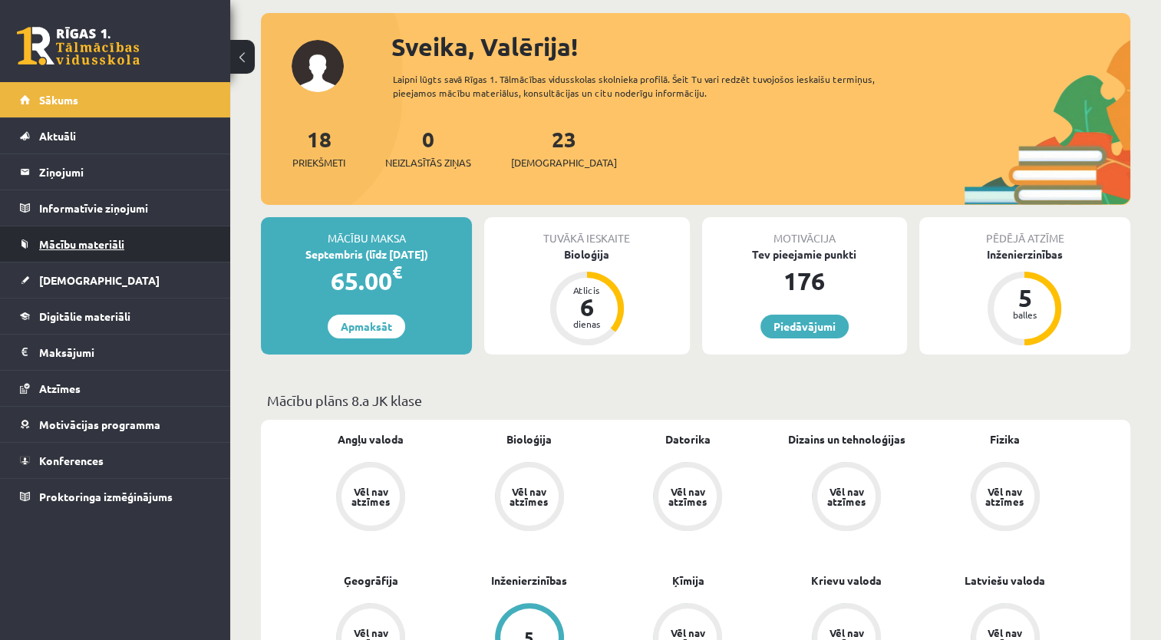
click at [54, 246] on span "Mācību materiāli" at bounding box center [81, 244] width 85 height 14
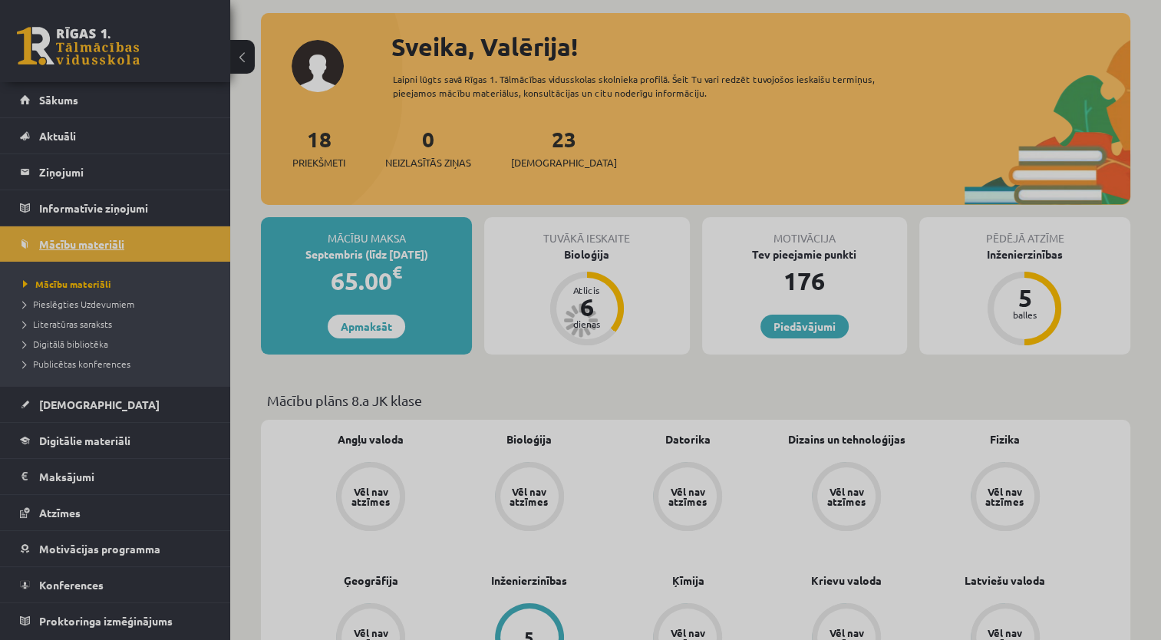
click at [54, 246] on div at bounding box center [580, 320] width 1161 height 640
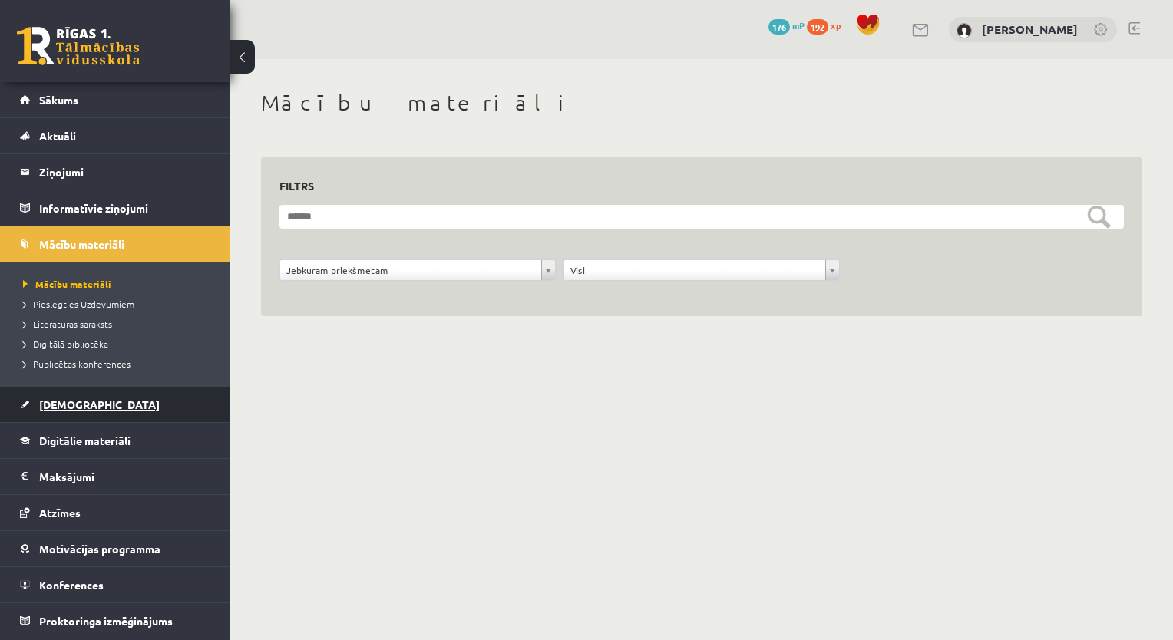
click at [58, 404] on span "[DEMOGRAPHIC_DATA]" at bounding box center [99, 405] width 121 height 14
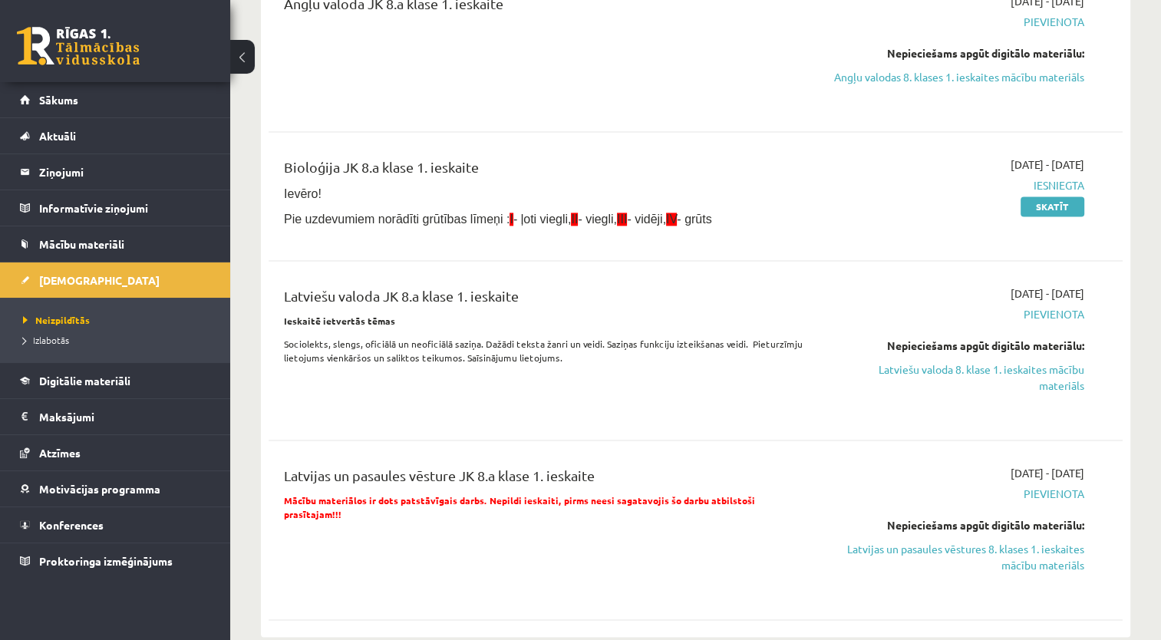
scroll to position [2072, 0]
click at [1061, 201] on link "Skatīt" at bounding box center [1053, 205] width 64 height 20
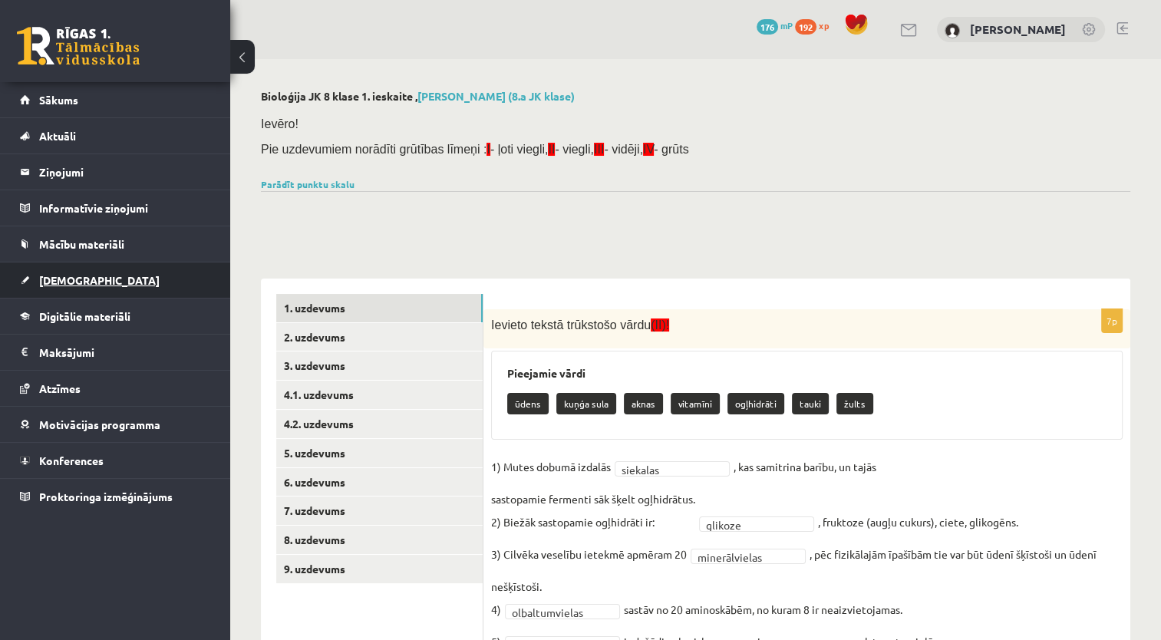
click at [61, 273] on span "[DEMOGRAPHIC_DATA]" at bounding box center [99, 280] width 121 height 14
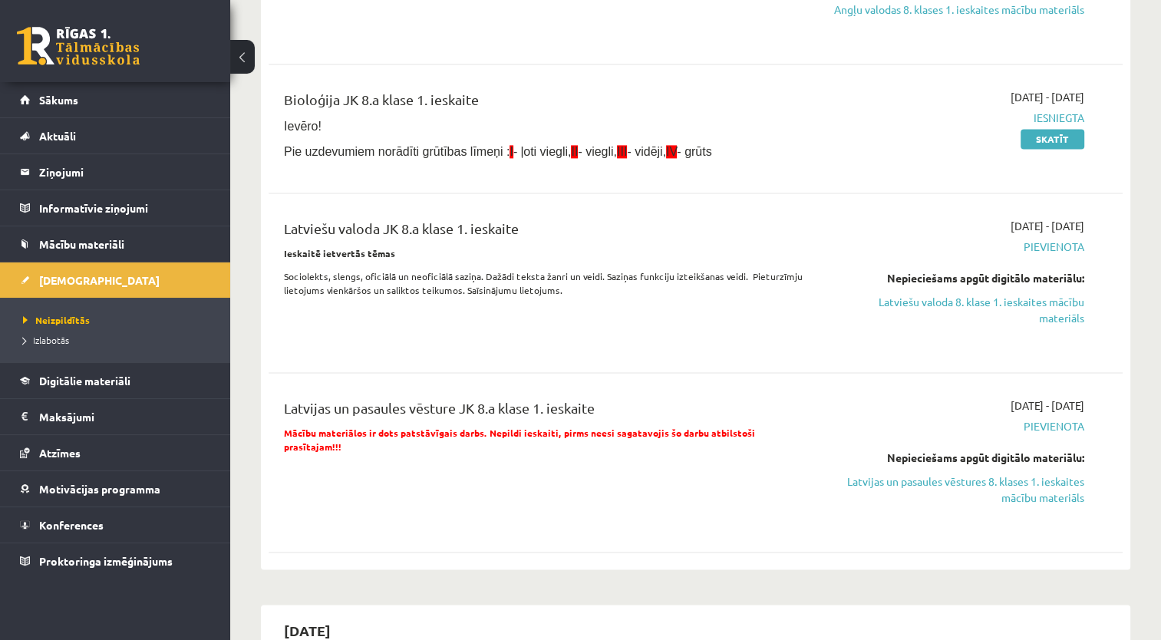
scroll to position [2072, 0]
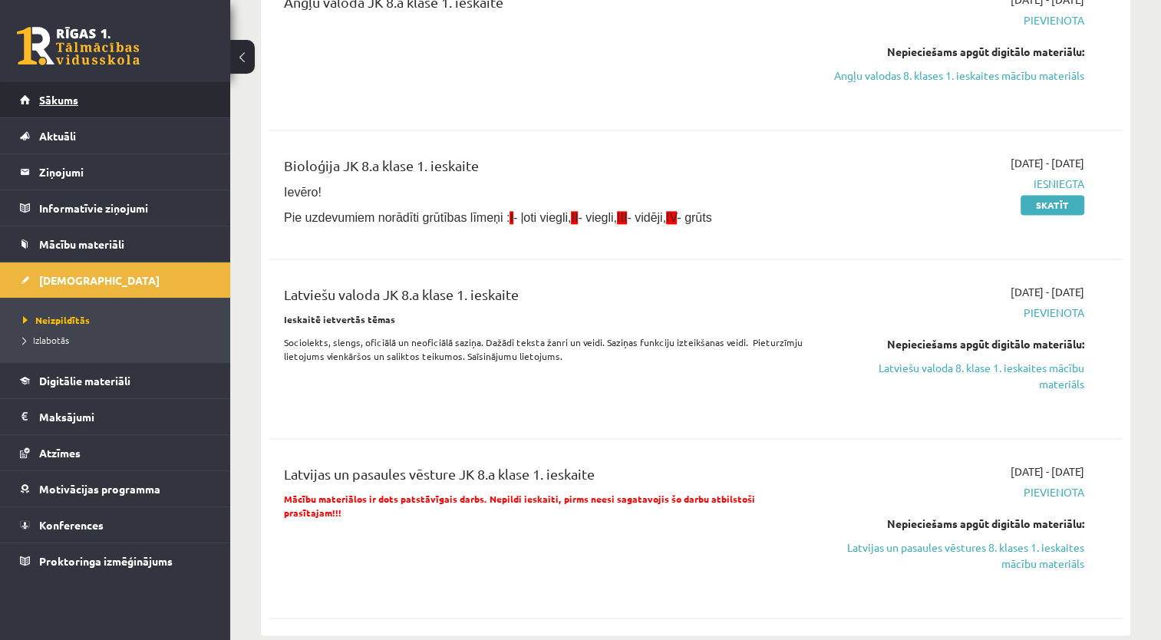
click at [70, 99] on span "Sākums" at bounding box center [58, 100] width 39 height 14
